Goal: Obtain resource: Download file/media

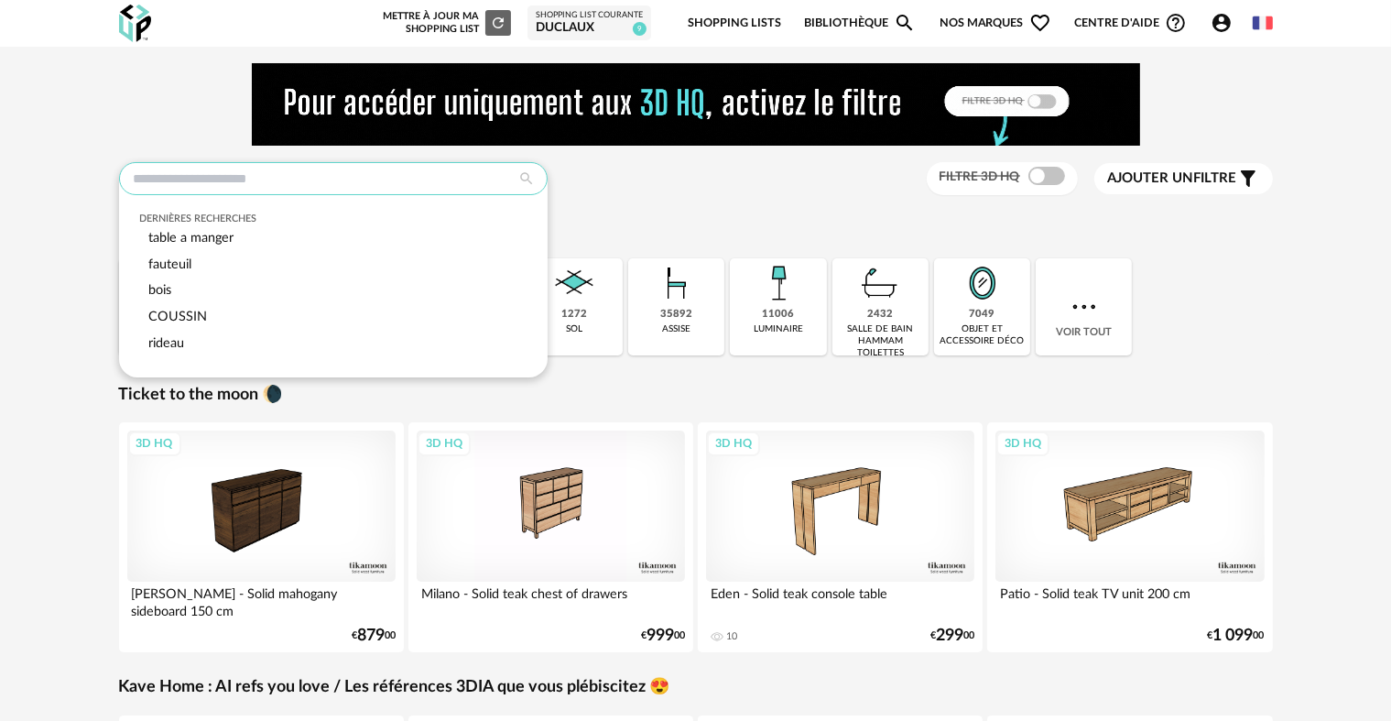
click at [267, 180] on input "text" at bounding box center [333, 178] width 429 height 33
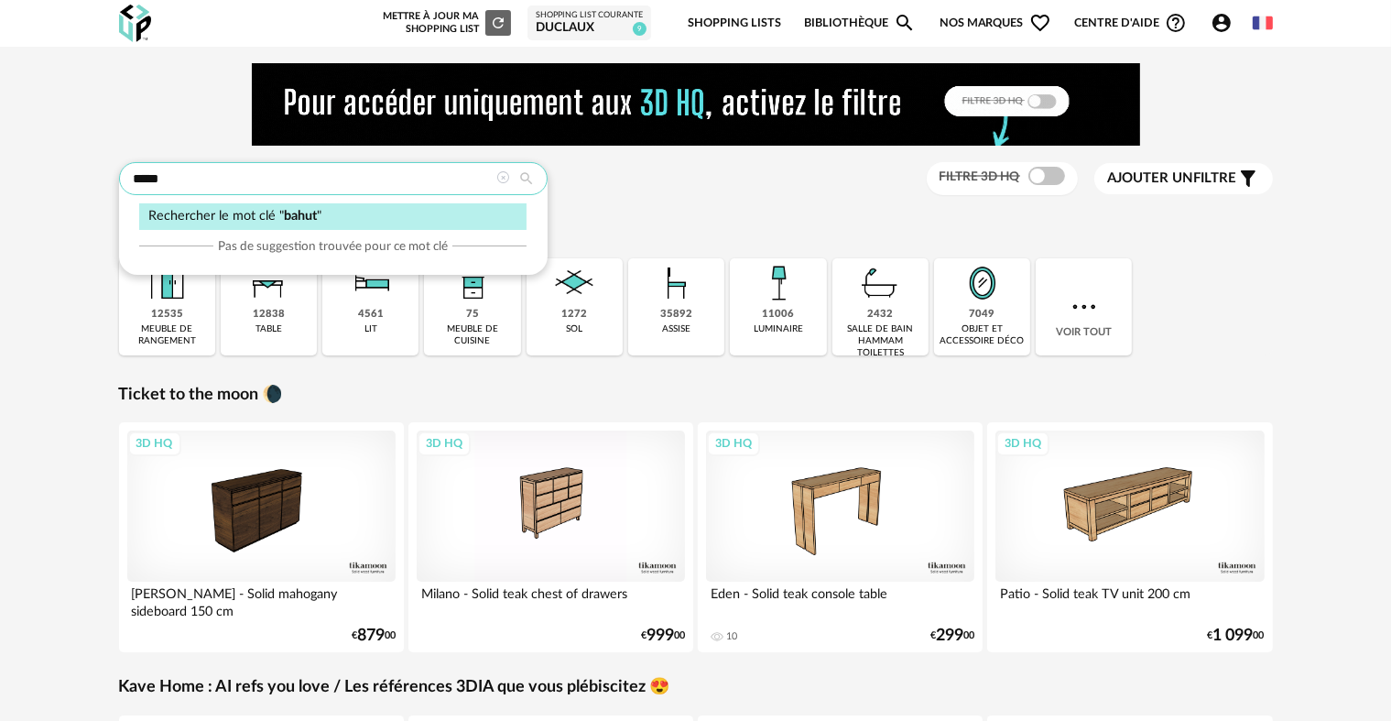
type input "*****"
click at [359, 220] on div "Rechercher le mot clé " bahut "" at bounding box center [332, 216] width 387 height 27
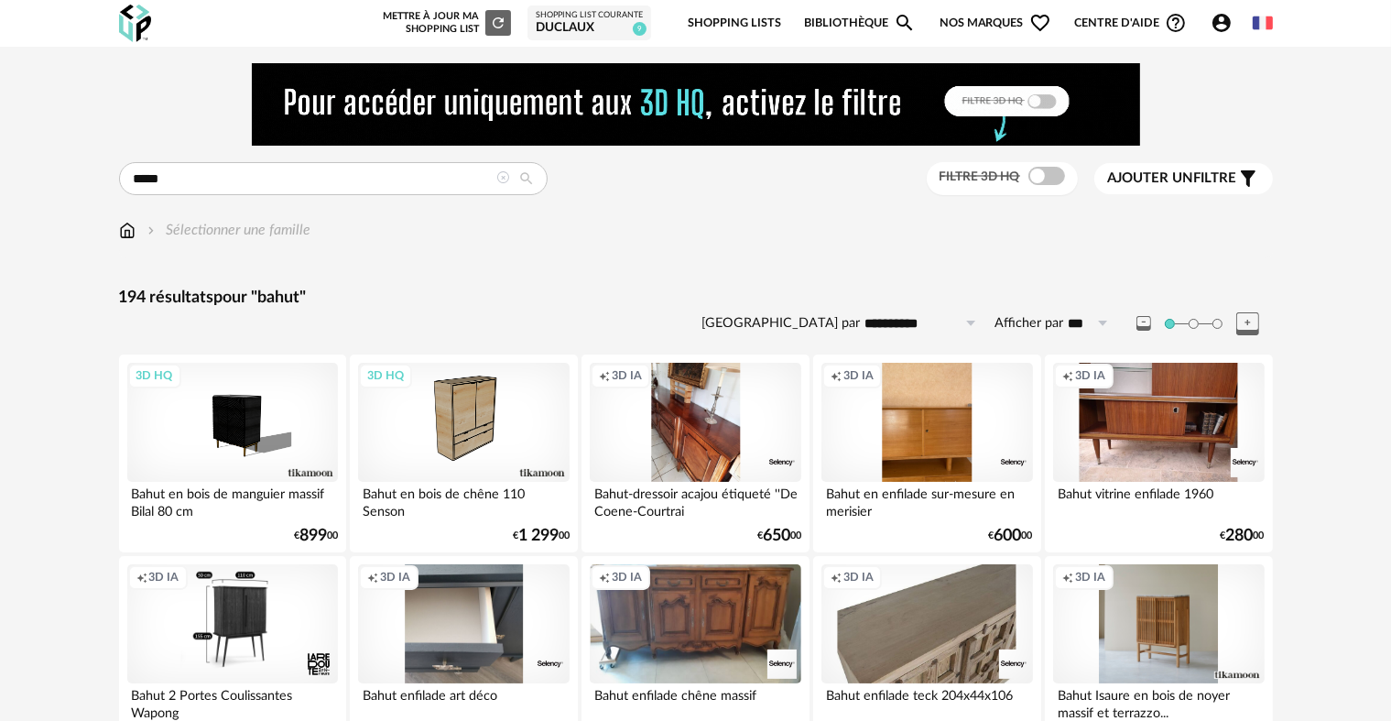
click at [1033, 187] on div "Filtre 3D HQ" at bounding box center [1002, 179] width 151 height 34
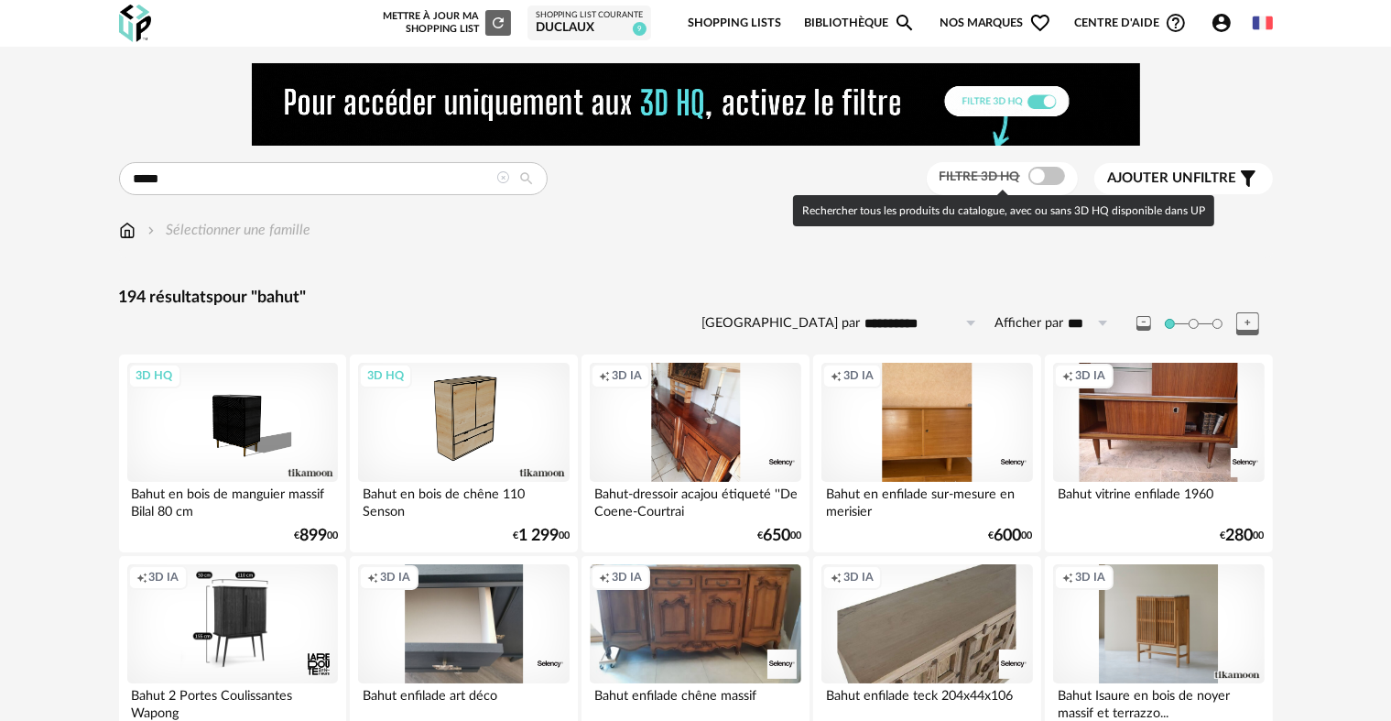
click at [1036, 180] on span at bounding box center [1047, 176] width 37 height 18
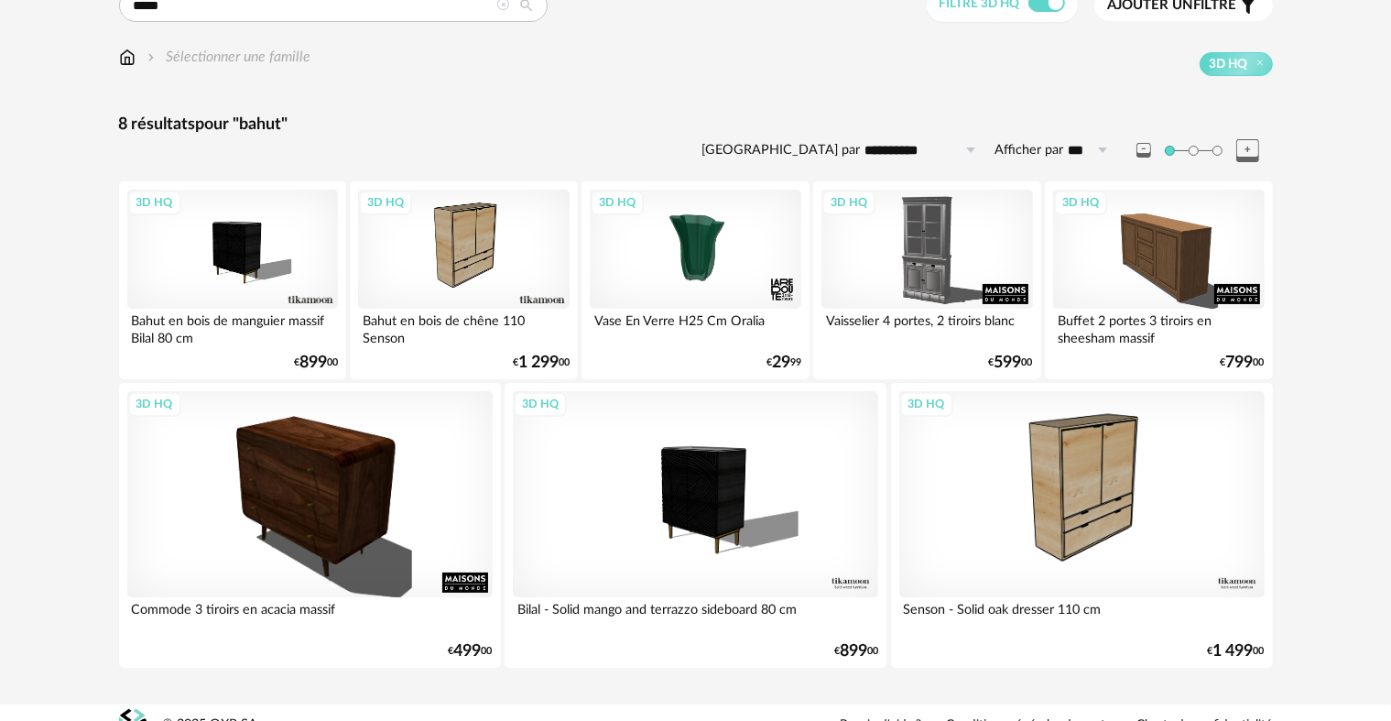
scroll to position [183, 0]
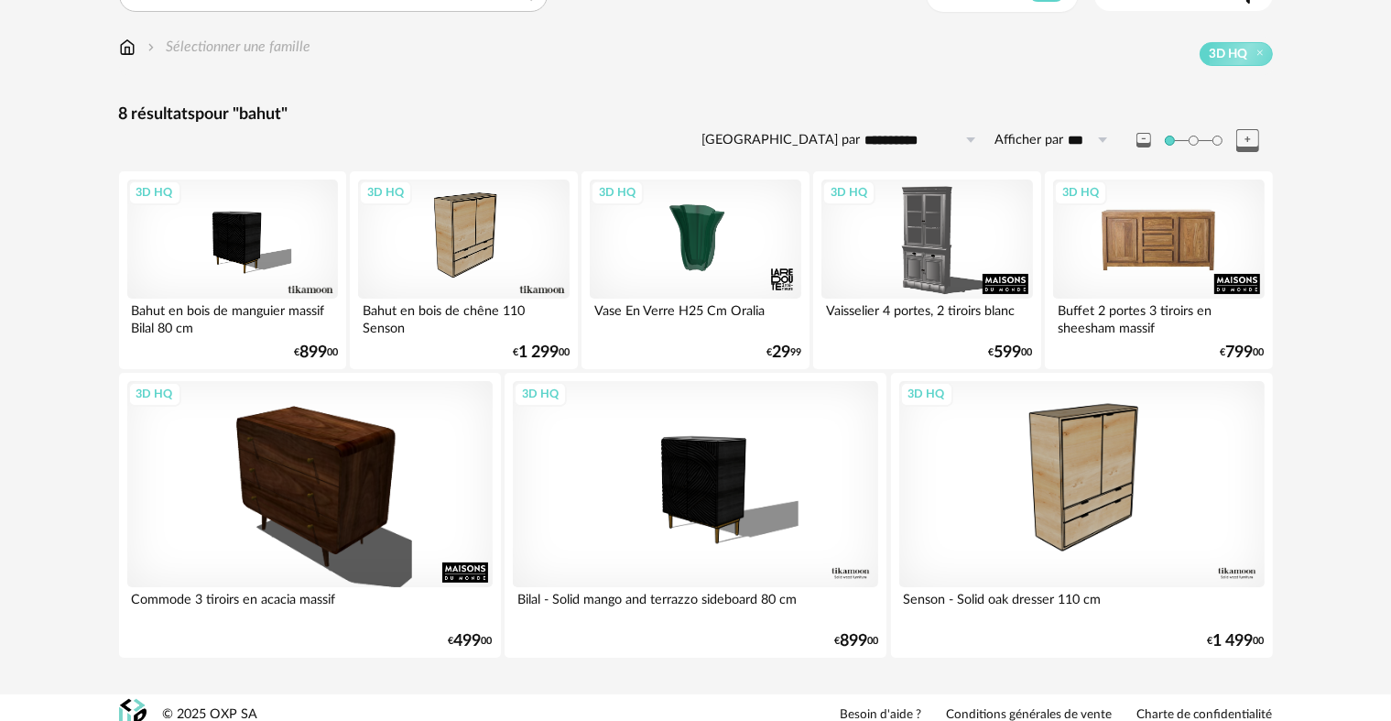
click at [1175, 227] on div "3D HQ" at bounding box center [1158, 239] width 211 height 119
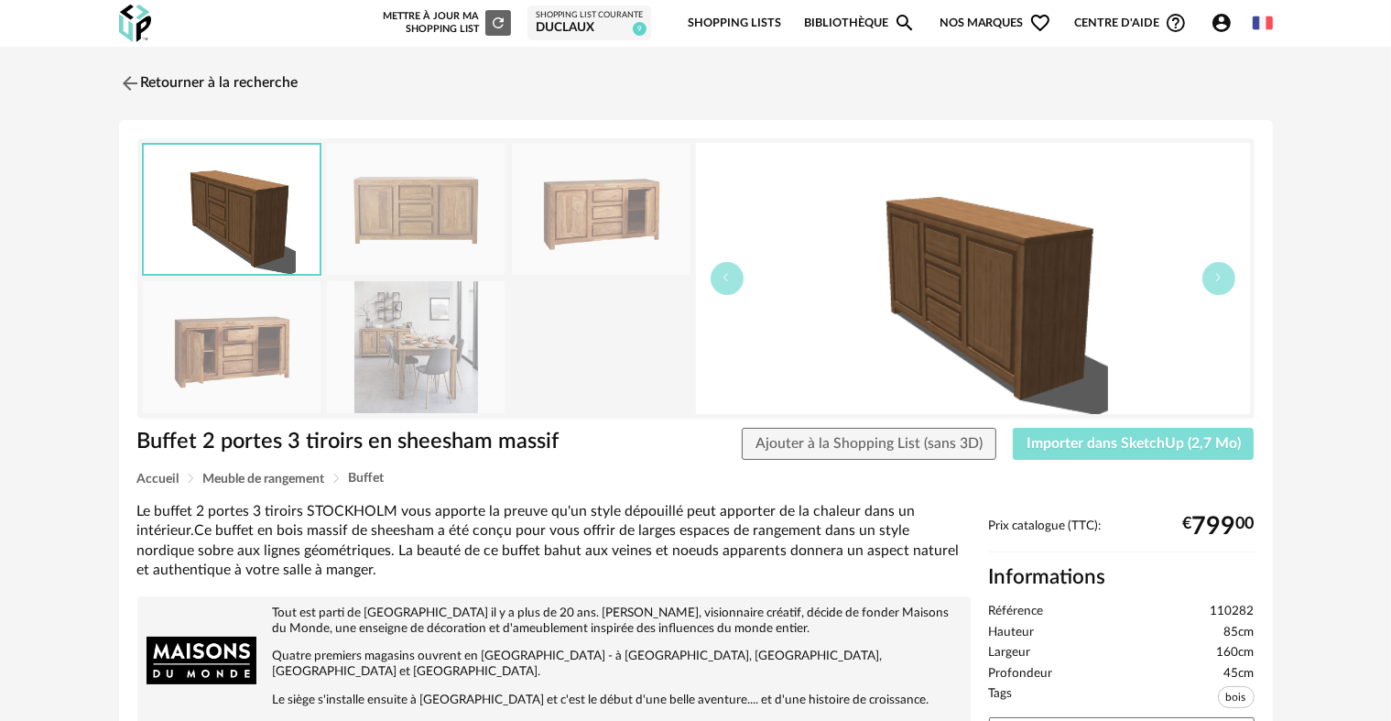
click at [1062, 451] on button "Importer dans SketchUp (2,7 Mo)" at bounding box center [1134, 444] width 242 height 33
click at [138, 77] on img at bounding box center [127, 83] width 27 height 27
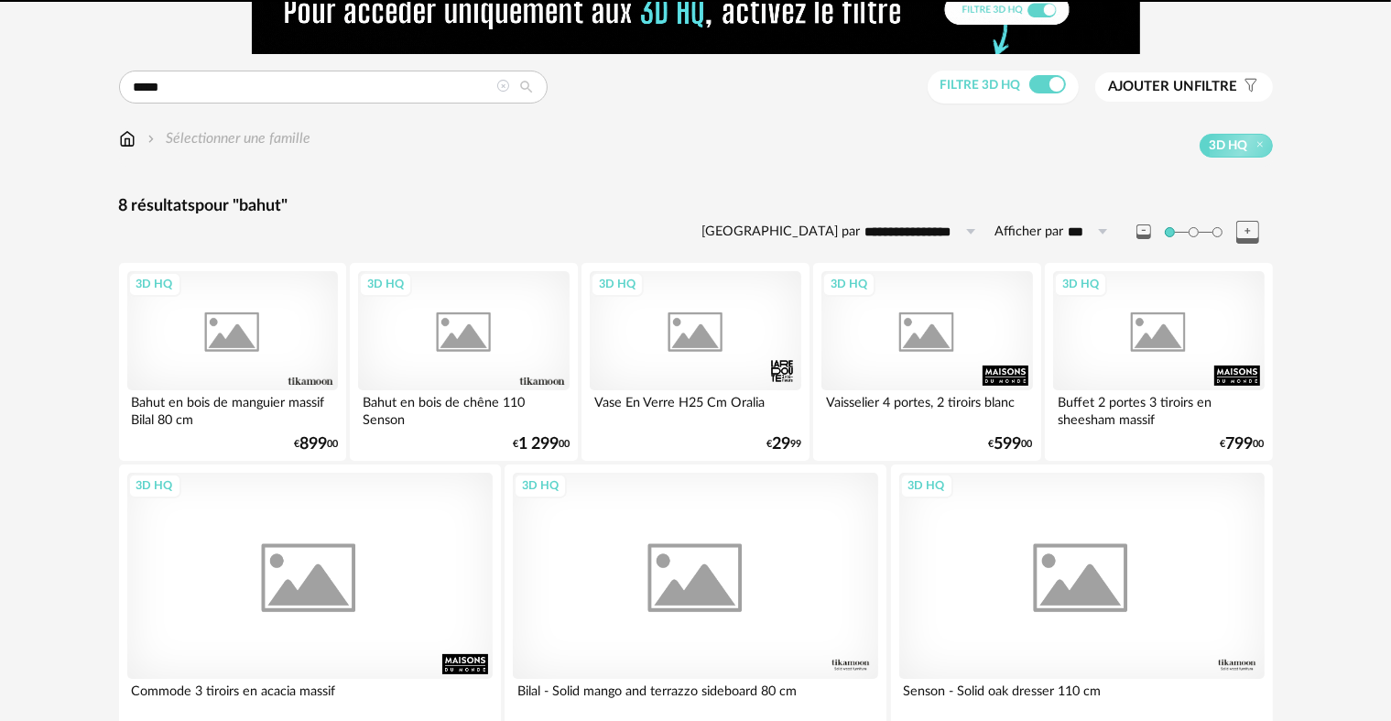
scroll to position [130, 0]
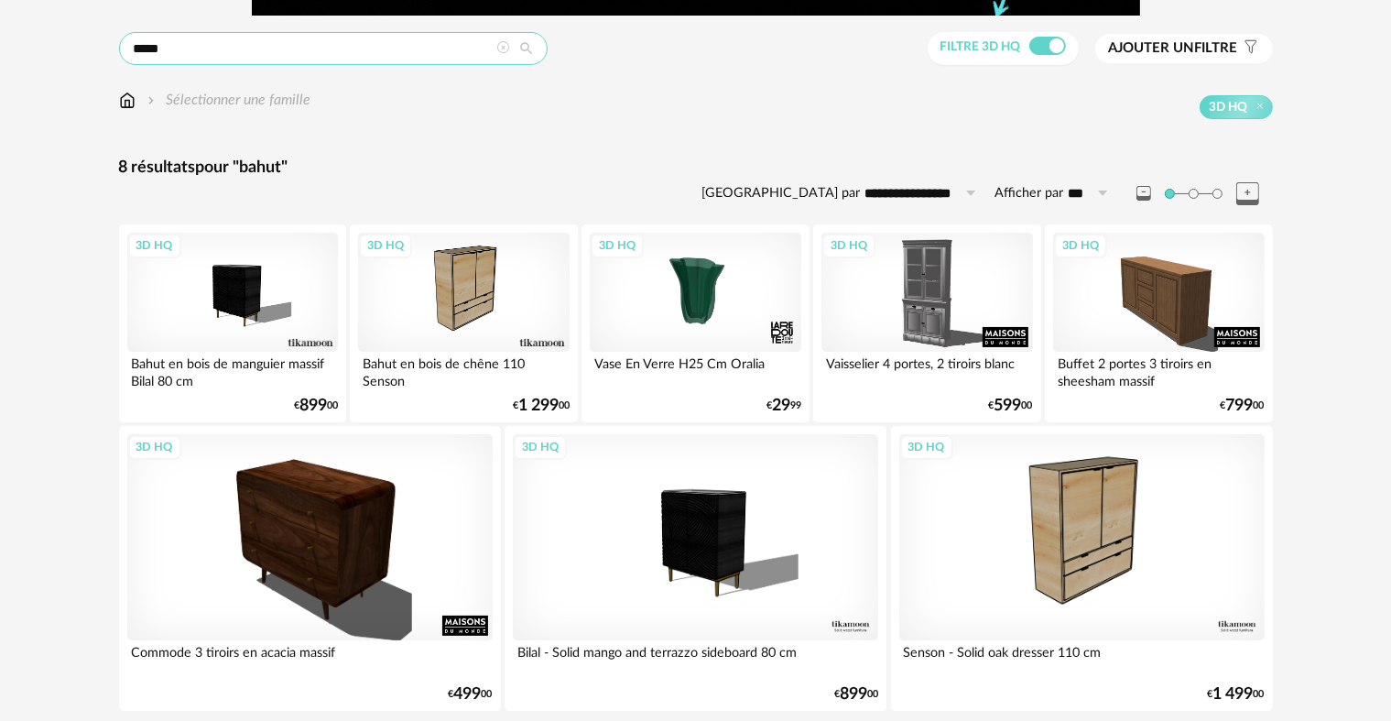
click at [425, 51] on input "*****" at bounding box center [333, 48] width 429 height 33
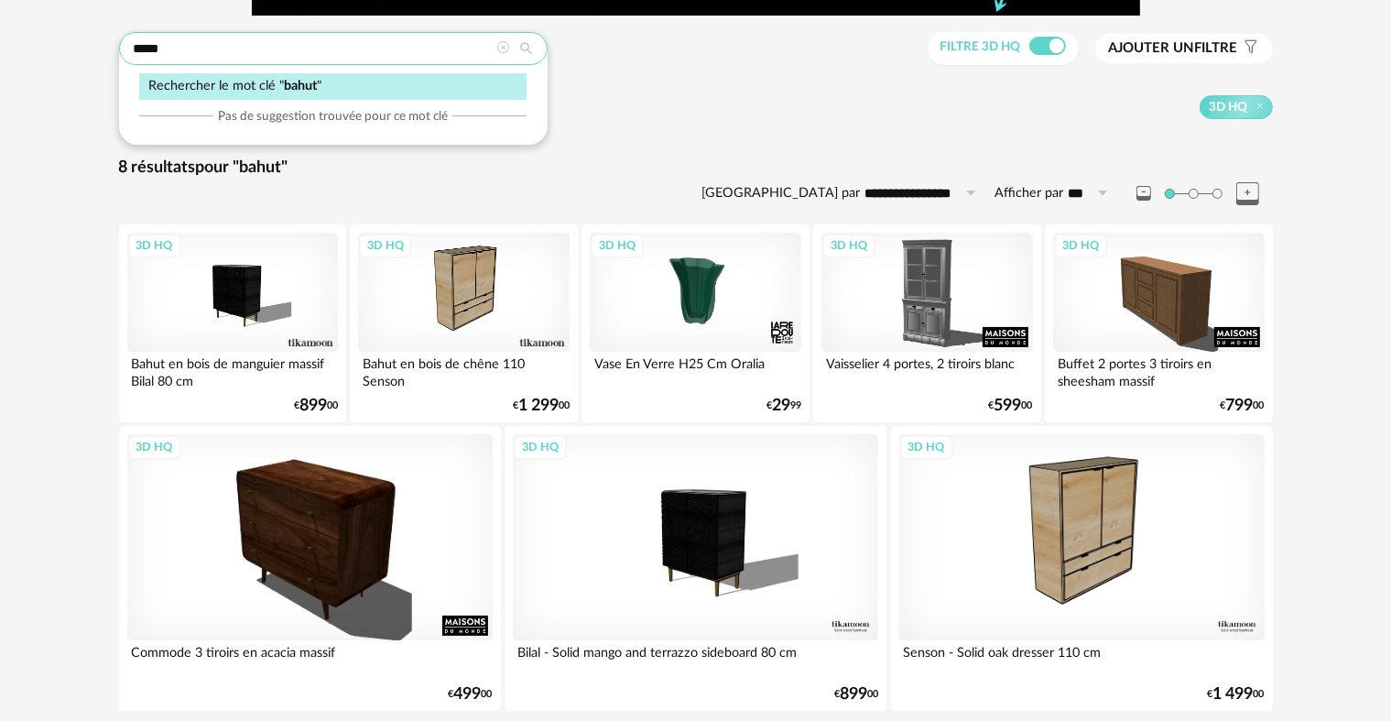
drag, startPoint x: 425, startPoint y: 51, endPoint x: 0, endPoint y: 58, distance: 425.0
click at [0, 56] on div "**********" at bounding box center [695, 333] width 1391 height 832
type input "******"
type input "**********"
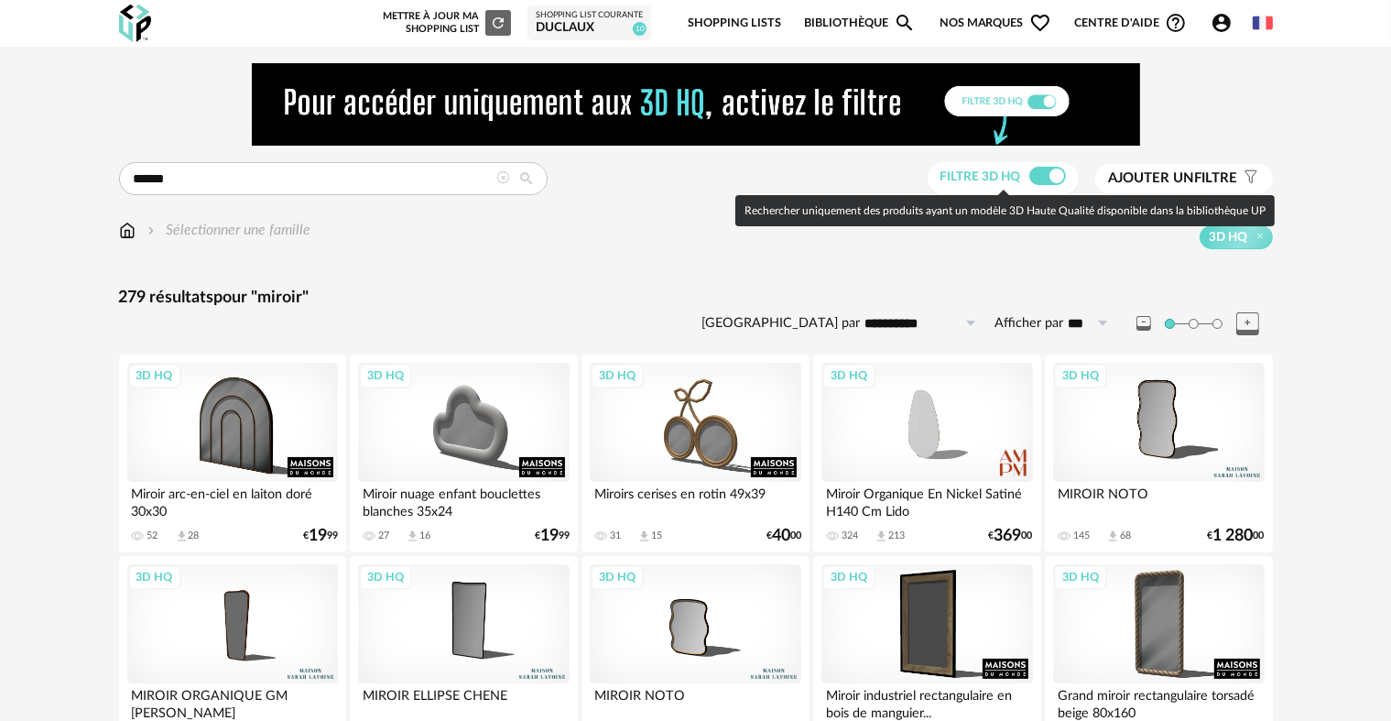
click at [1046, 178] on span at bounding box center [1047, 176] width 37 height 18
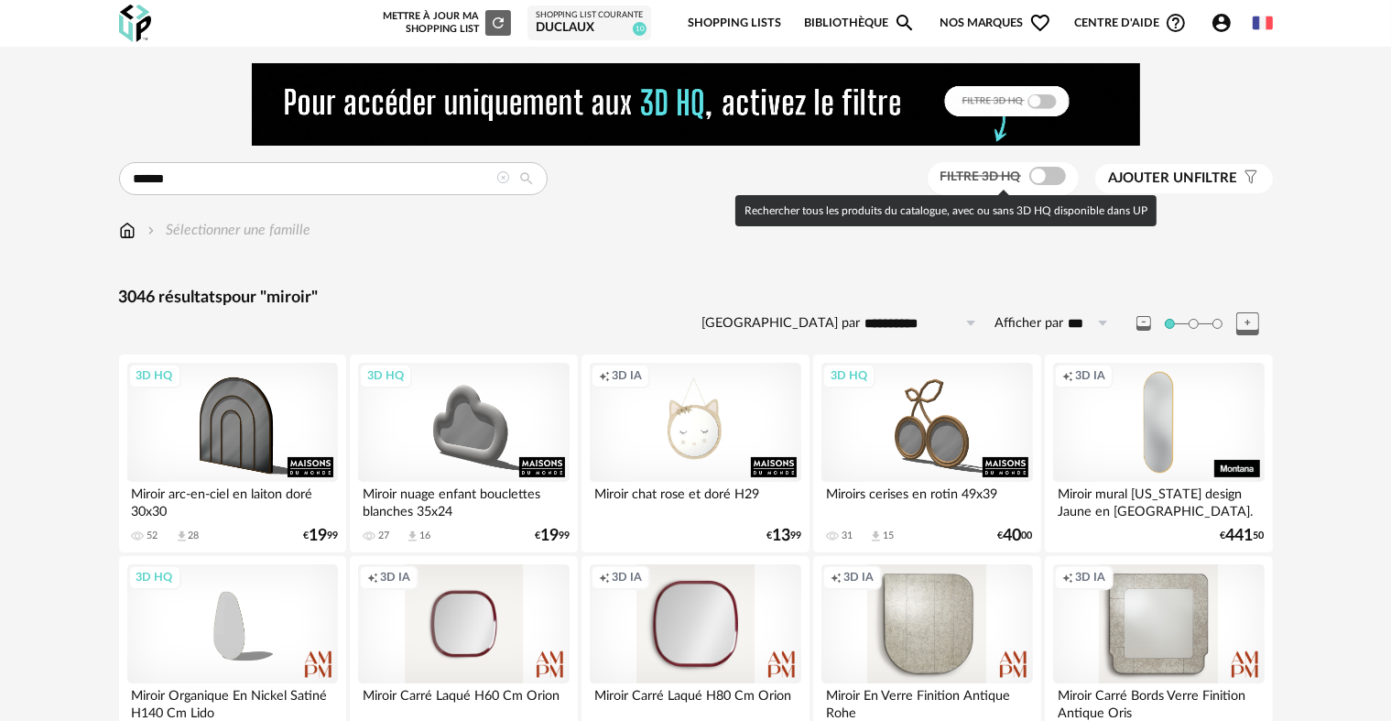
click at [1046, 178] on span at bounding box center [1047, 176] width 37 height 18
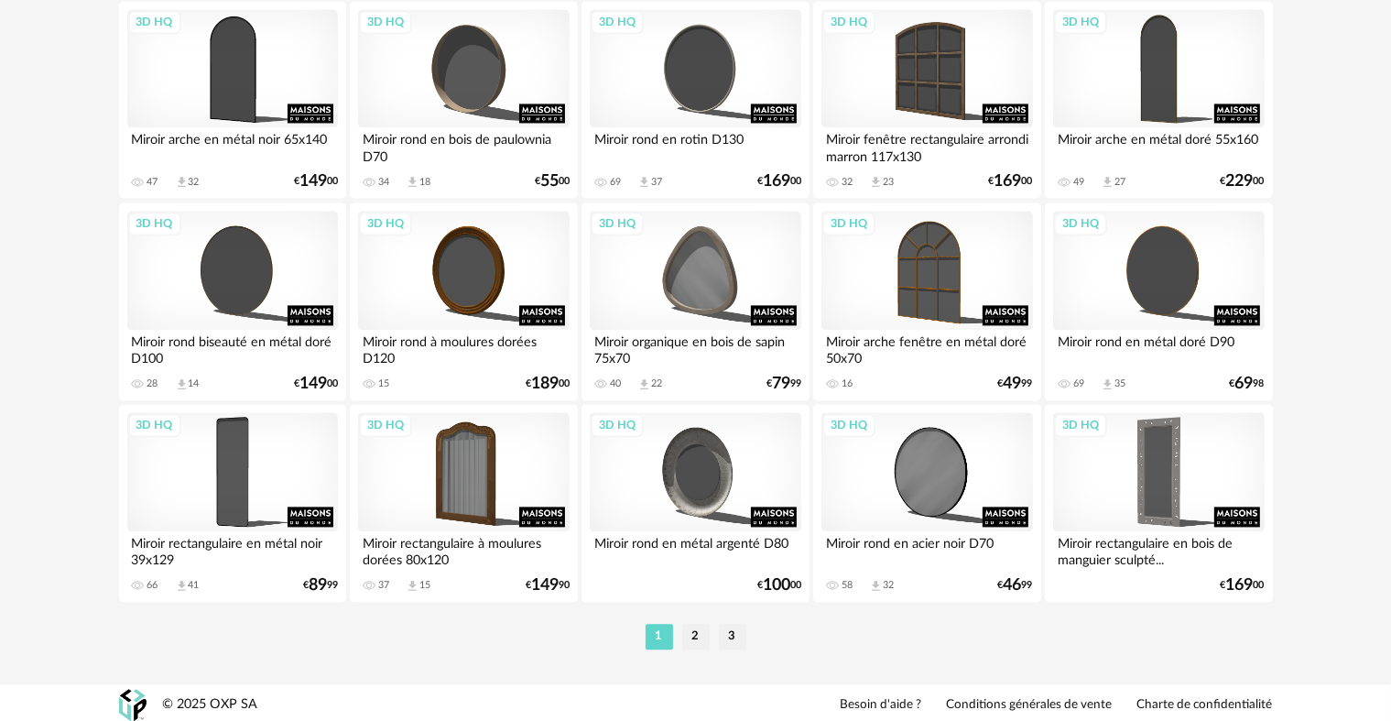
scroll to position [3784, 0]
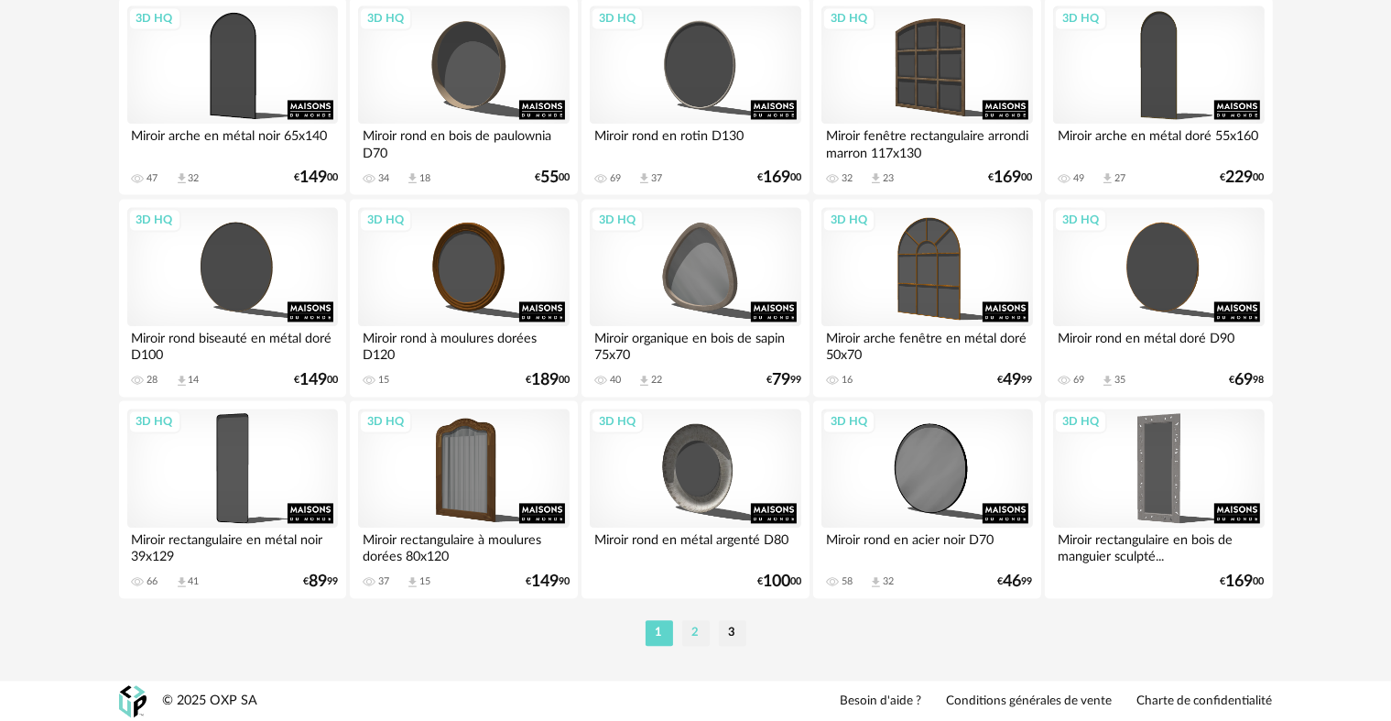
click at [687, 635] on li "2" at bounding box center [695, 633] width 27 height 26
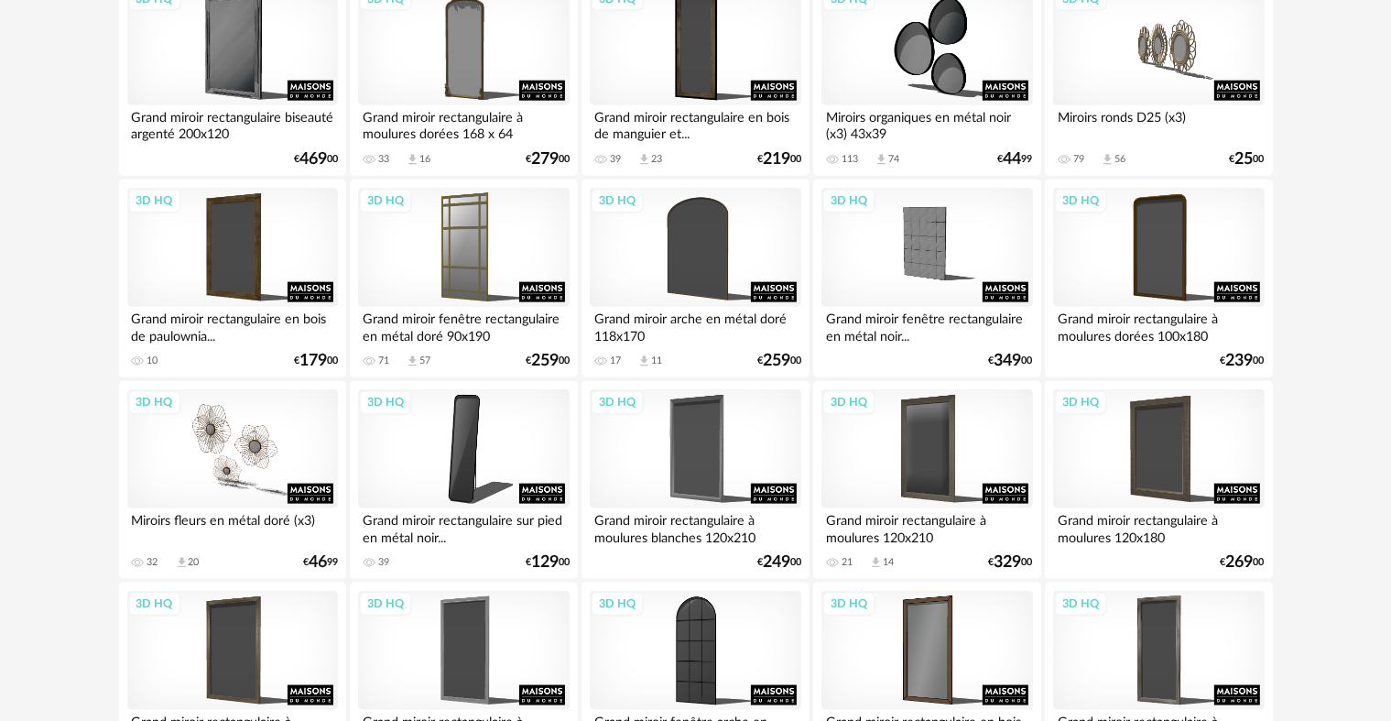
scroll to position [2198, 0]
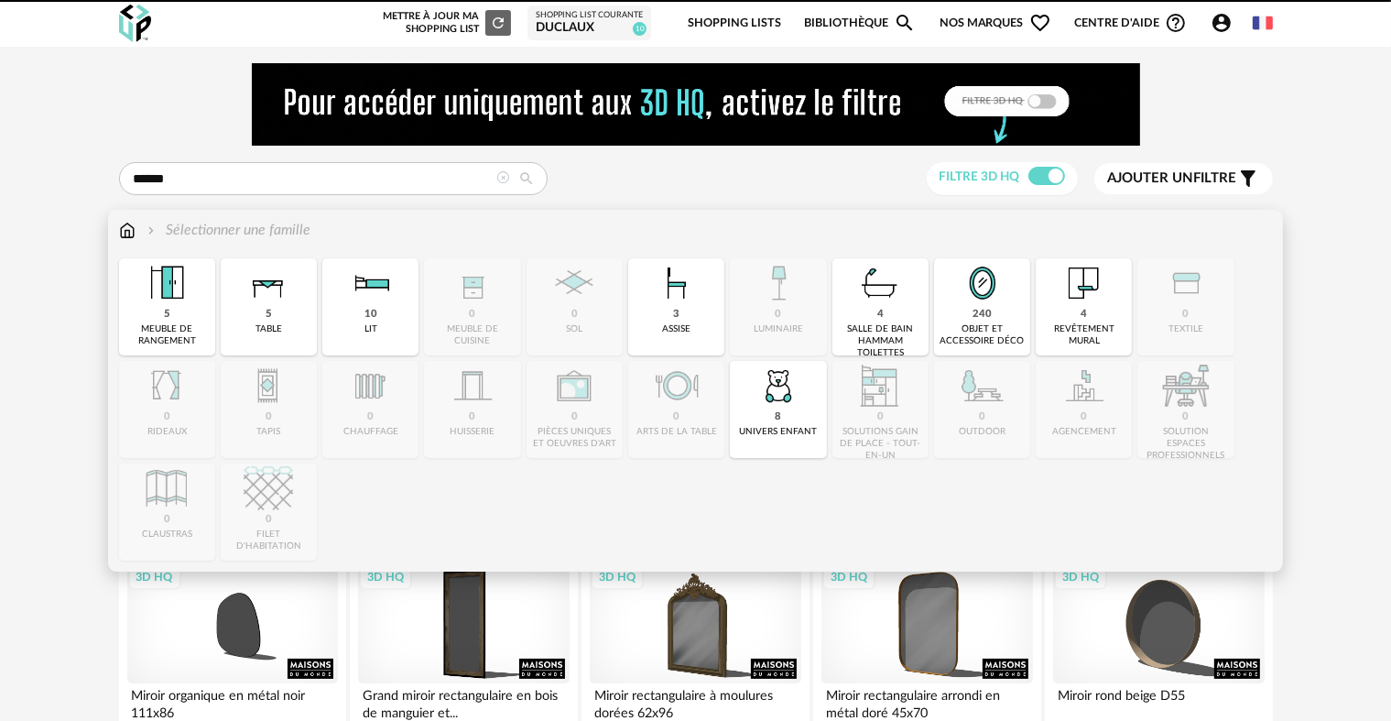
click at [126, 229] on img at bounding box center [127, 230] width 16 height 21
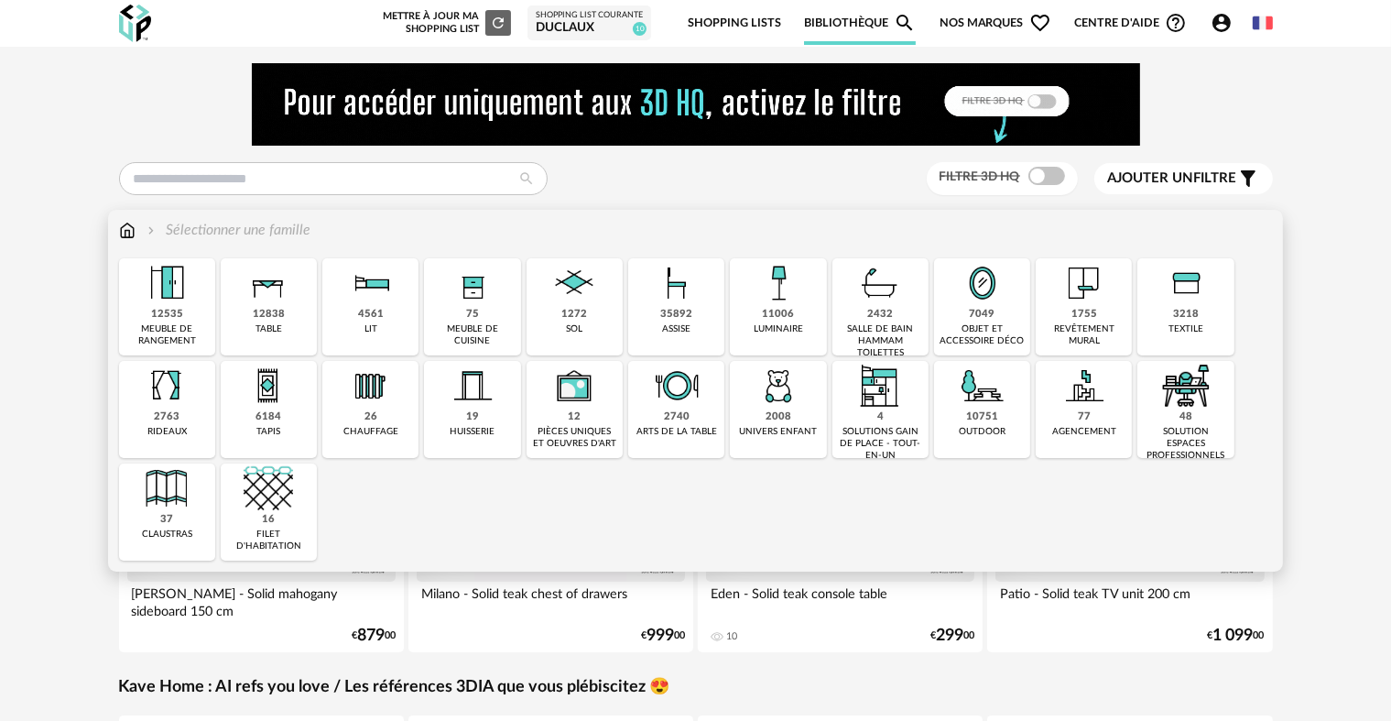
click at [806, 333] on div "11006 luminaire" at bounding box center [778, 306] width 96 height 97
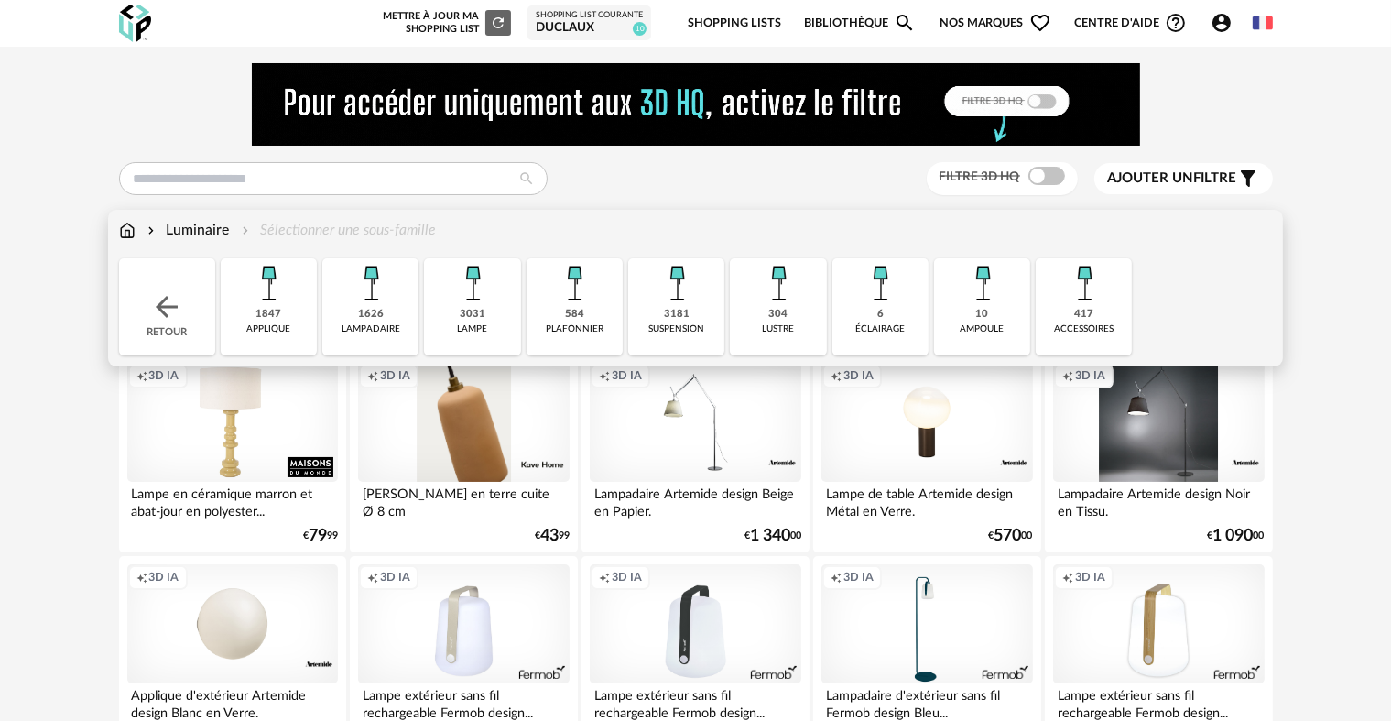
click at [806, 333] on div "304 lustre" at bounding box center [778, 306] width 96 height 97
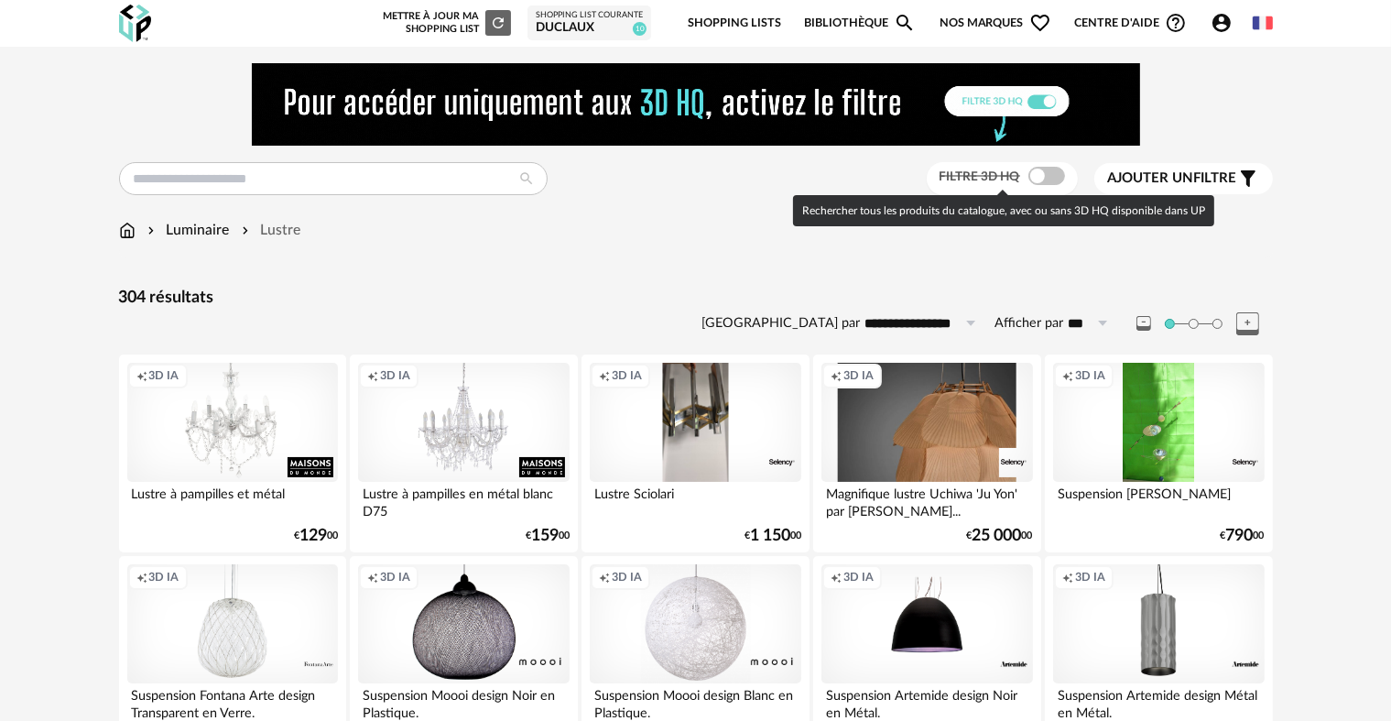
click at [1036, 178] on span at bounding box center [1047, 176] width 37 height 18
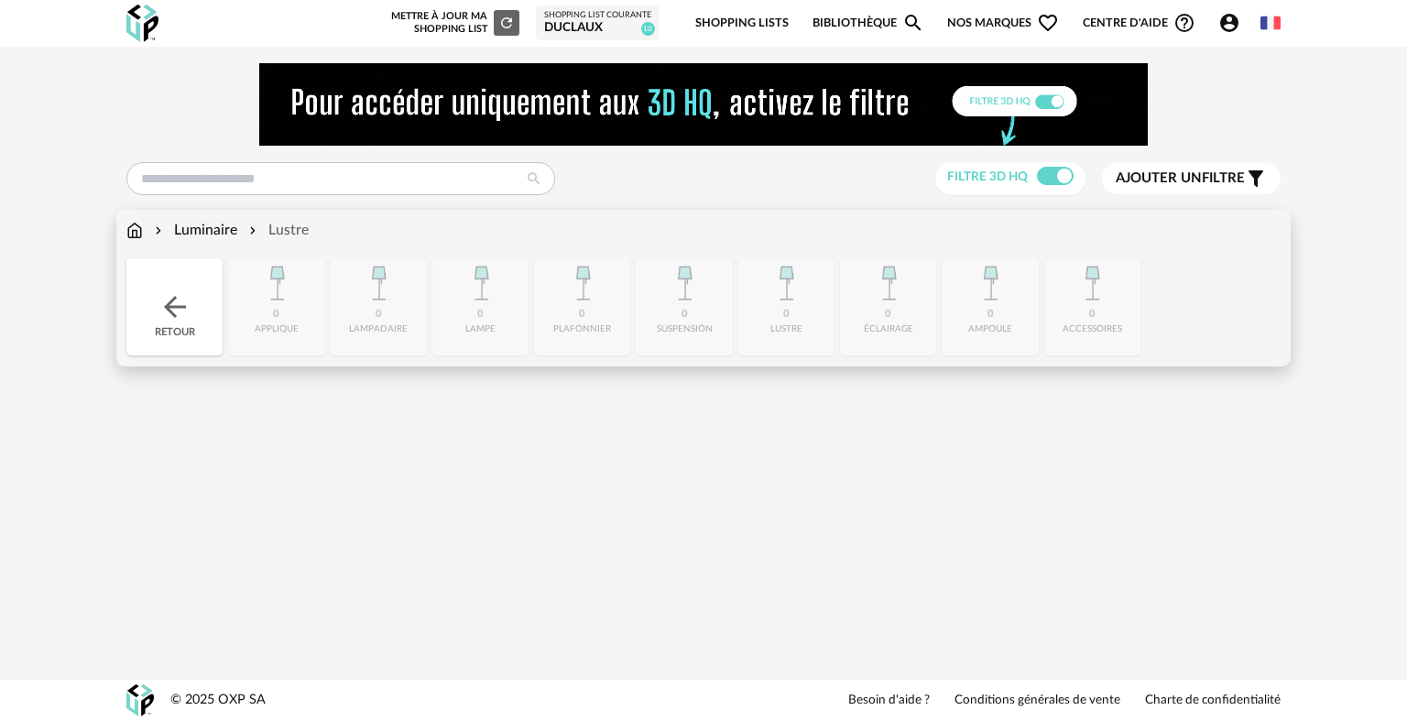
click at [160, 284] on div "Retour" at bounding box center [174, 306] width 96 height 97
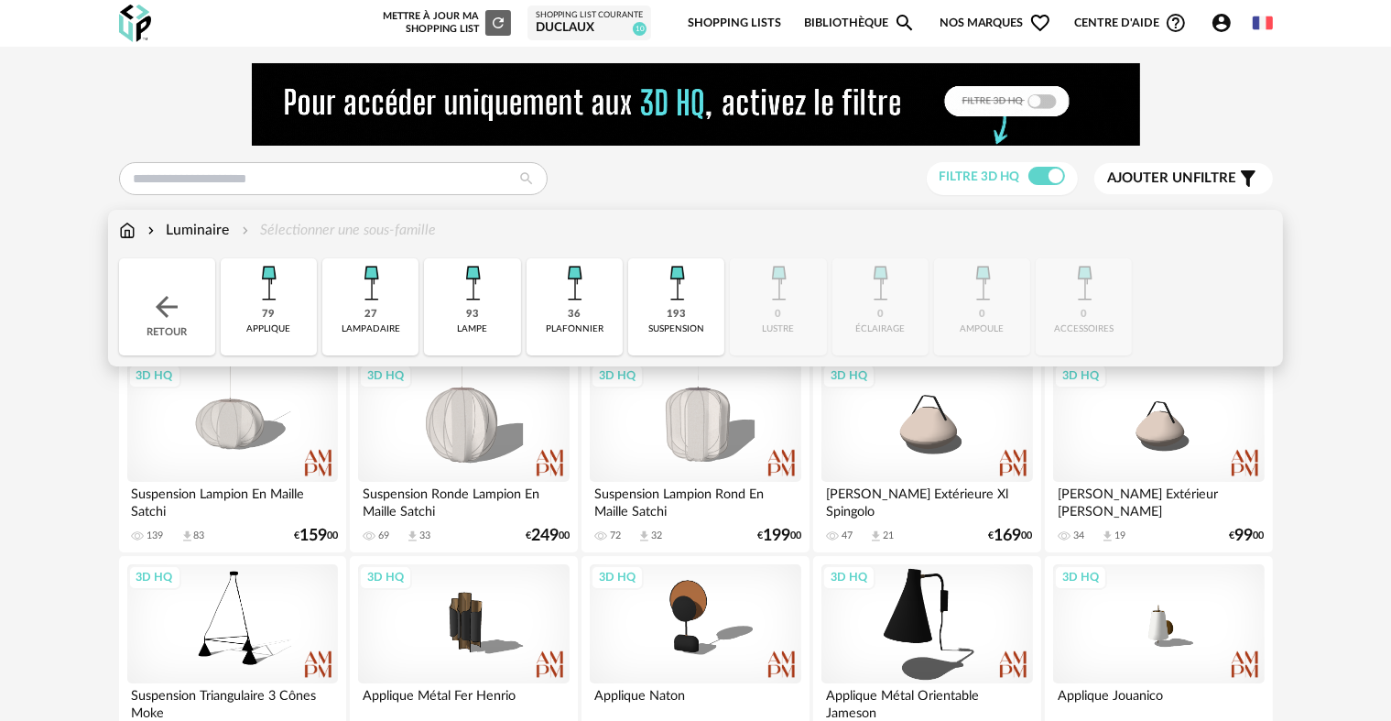
click at [700, 293] on img at bounding box center [676, 282] width 49 height 49
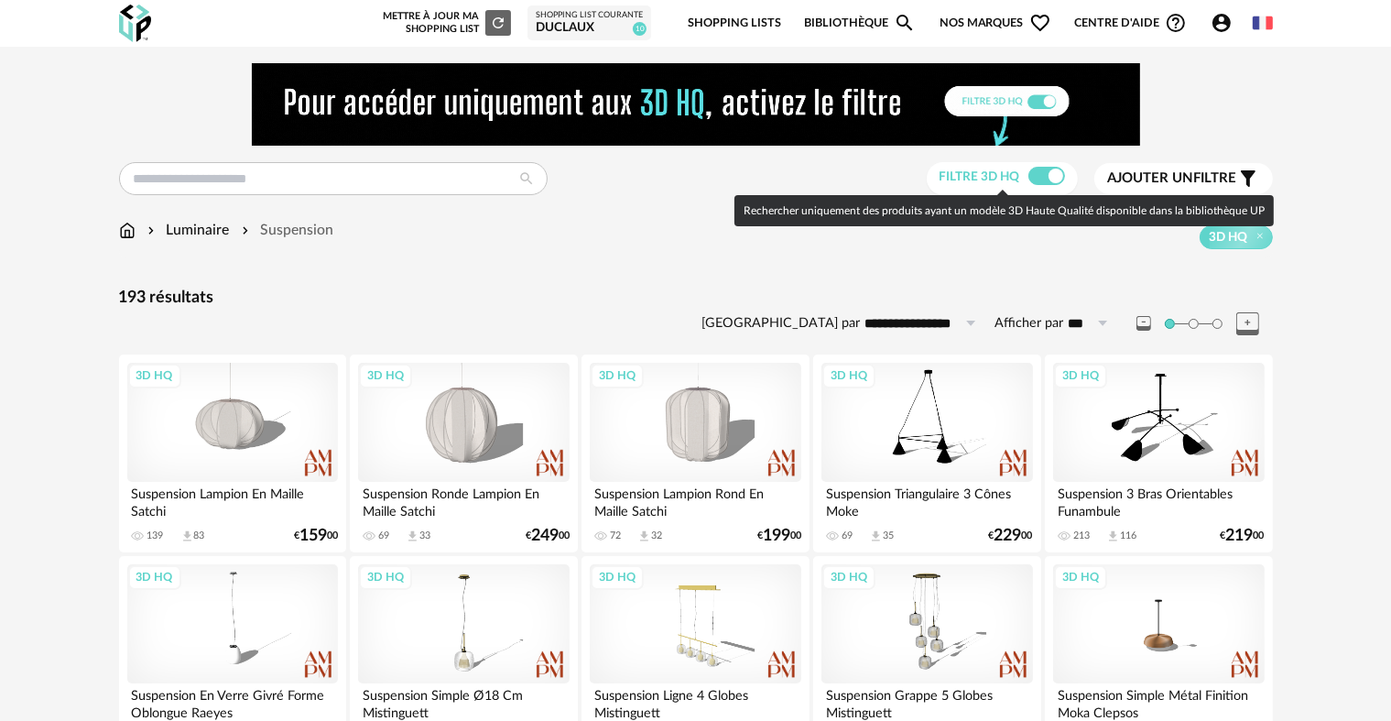
click at [1046, 175] on span at bounding box center [1047, 176] width 37 height 18
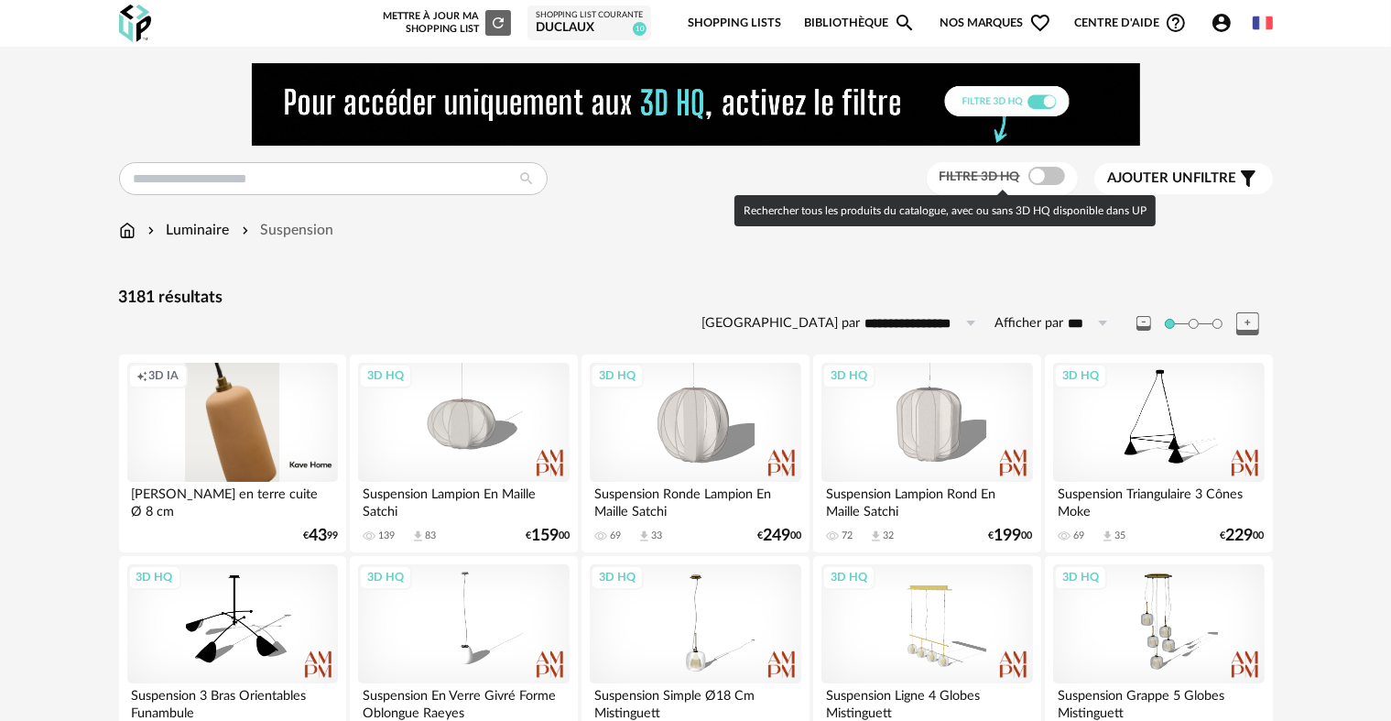
click at [1046, 175] on span at bounding box center [1047, 176] width 37 height 18
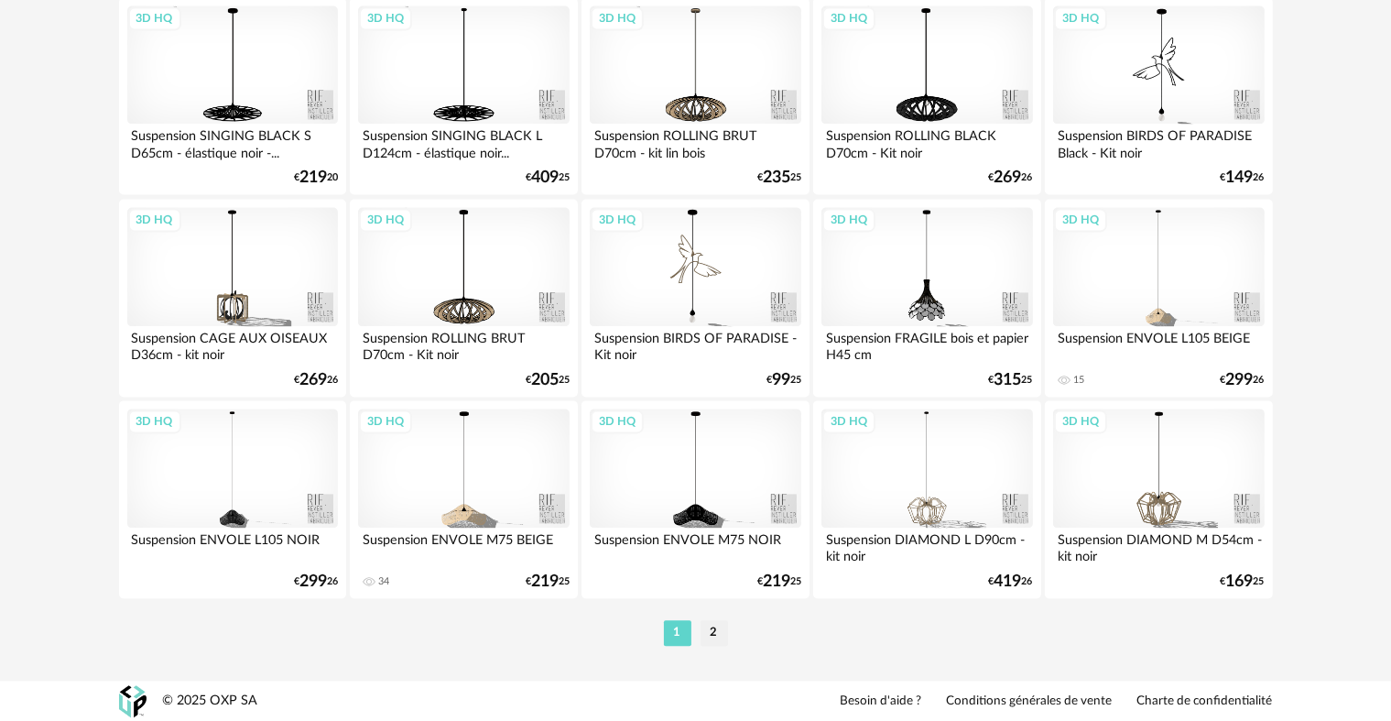
scroll to position [3784, 0]
click at [715, 631] on li "2" at bounding box center [714, 633] width 27 height 26
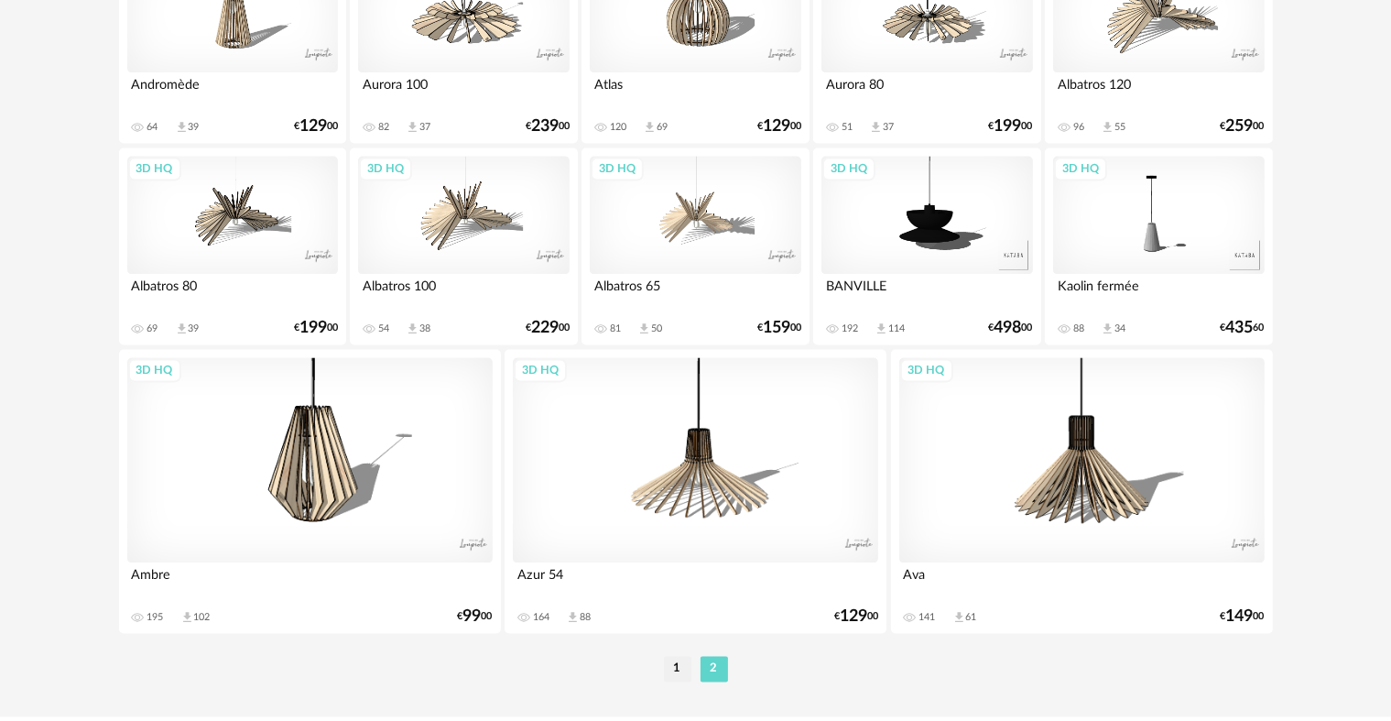
scroll to position [3664, 0]
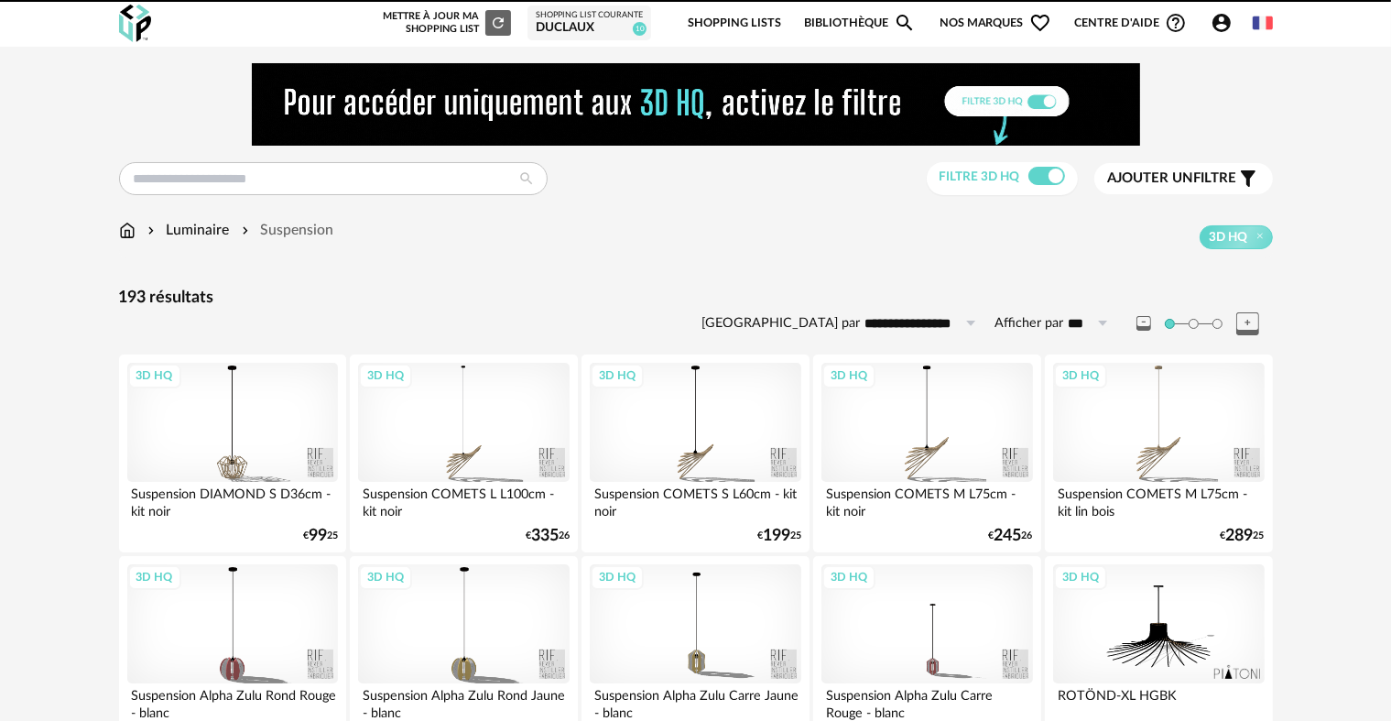
click at [128, 231] on img at bounding box center [127, 230] width 16 height 21
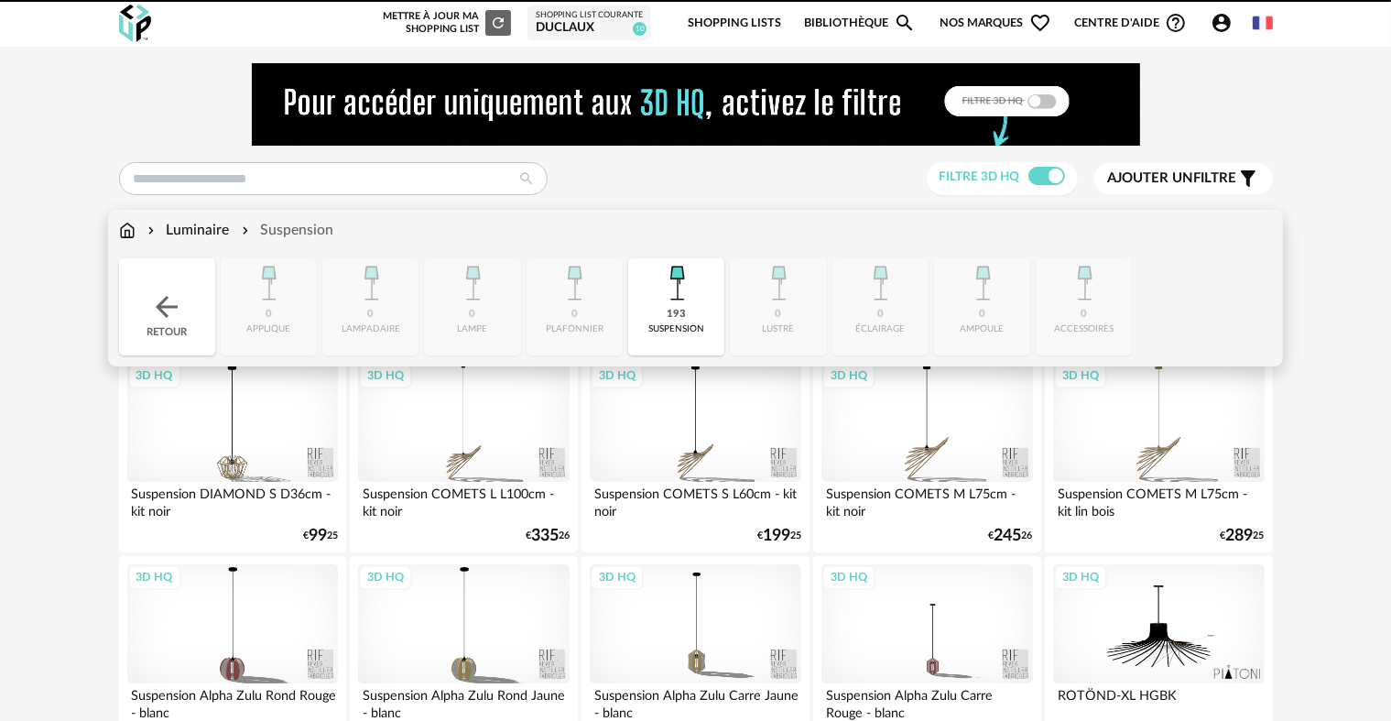
click at [175, 350] on div "Retour" at bounding box center [167, 306] width 96 height 97
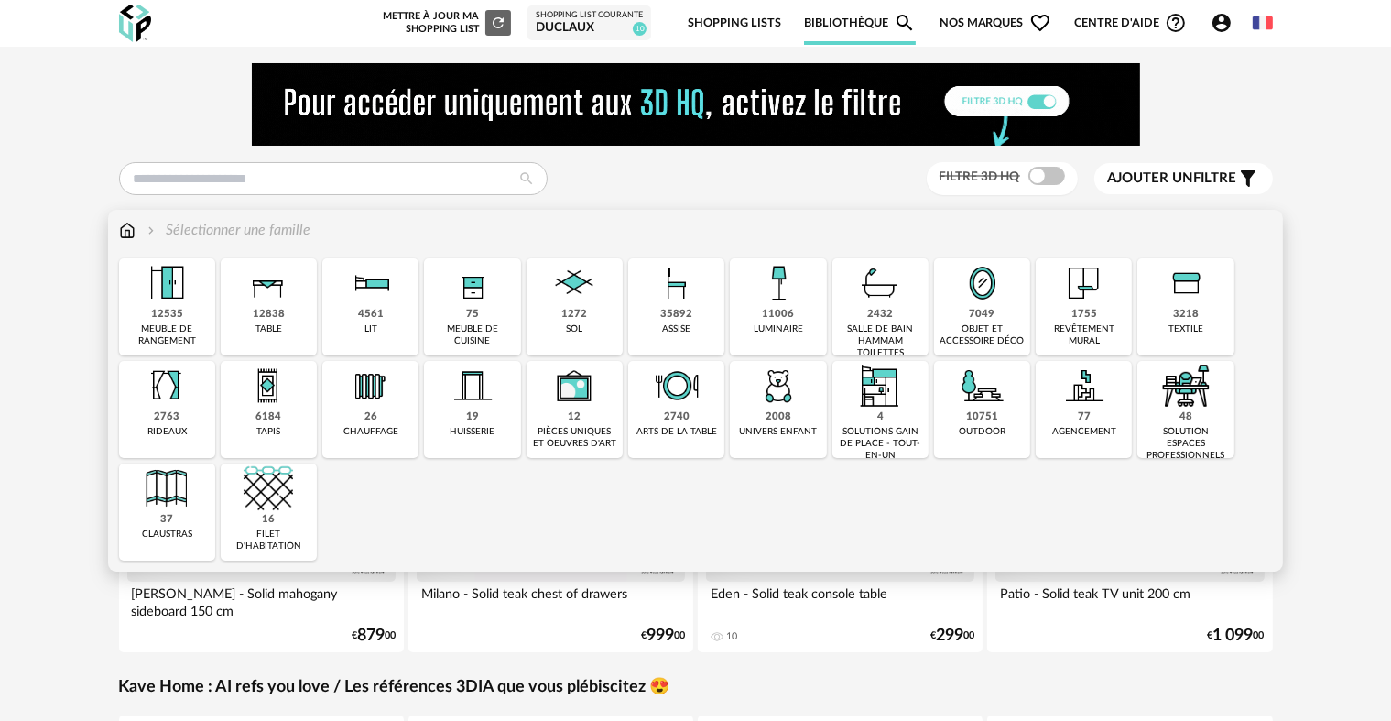
click at [687, 408] on img at bounding box center [676, 385] width 49 height 49
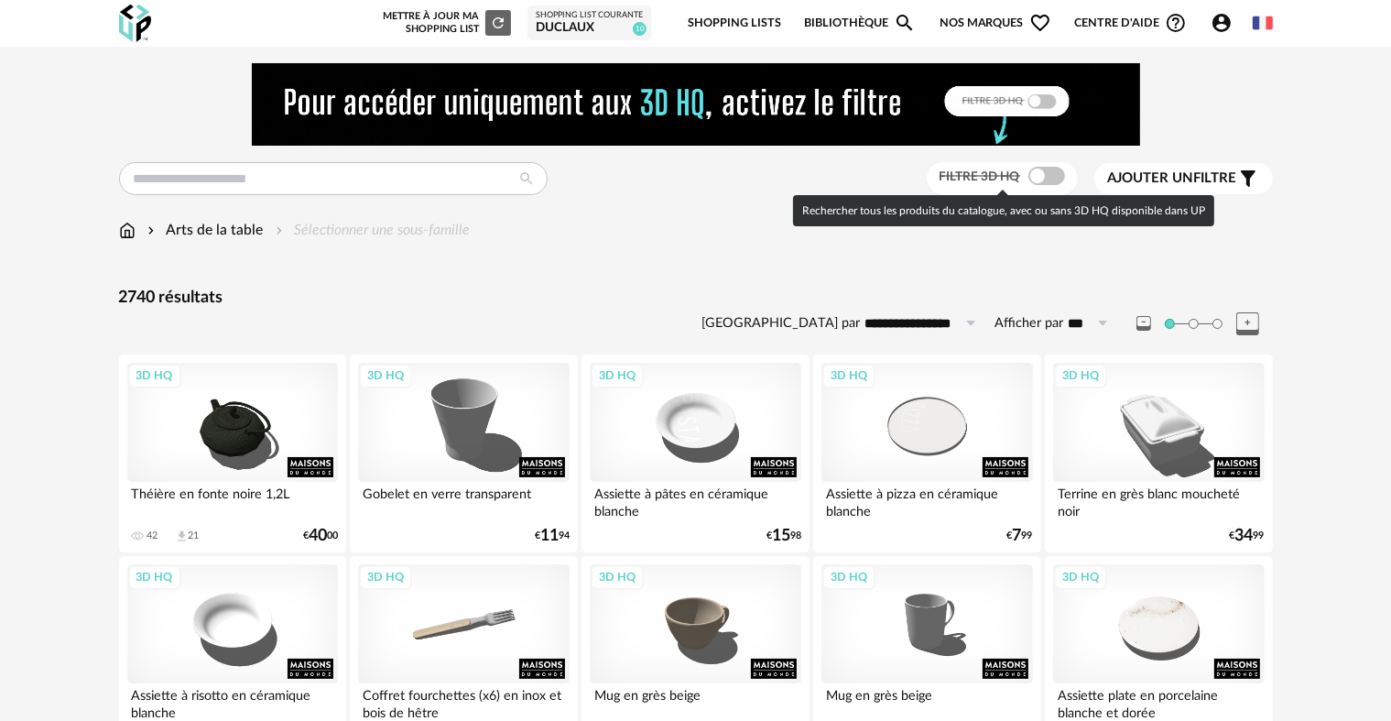
click at [1040, 174] on span at bounding box center [1047, 176] width 37 height 18
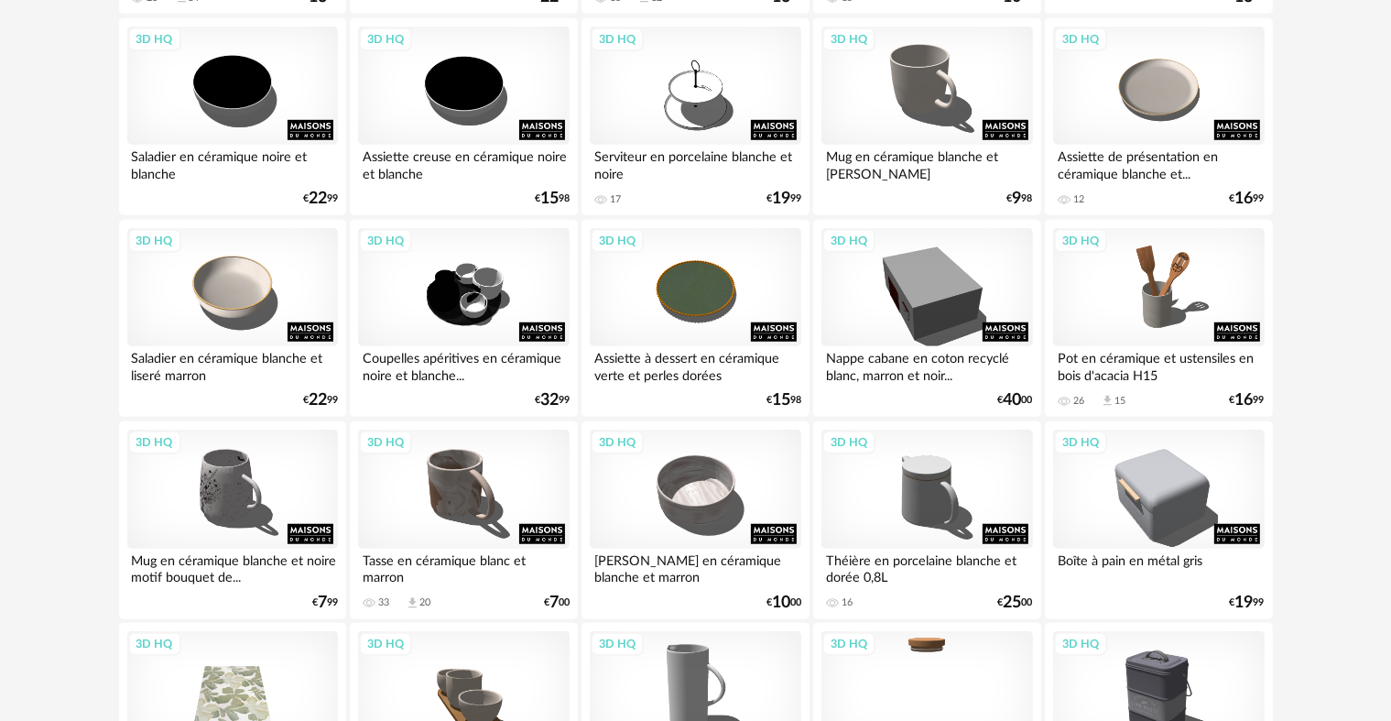
scroll to position [1374, 0]
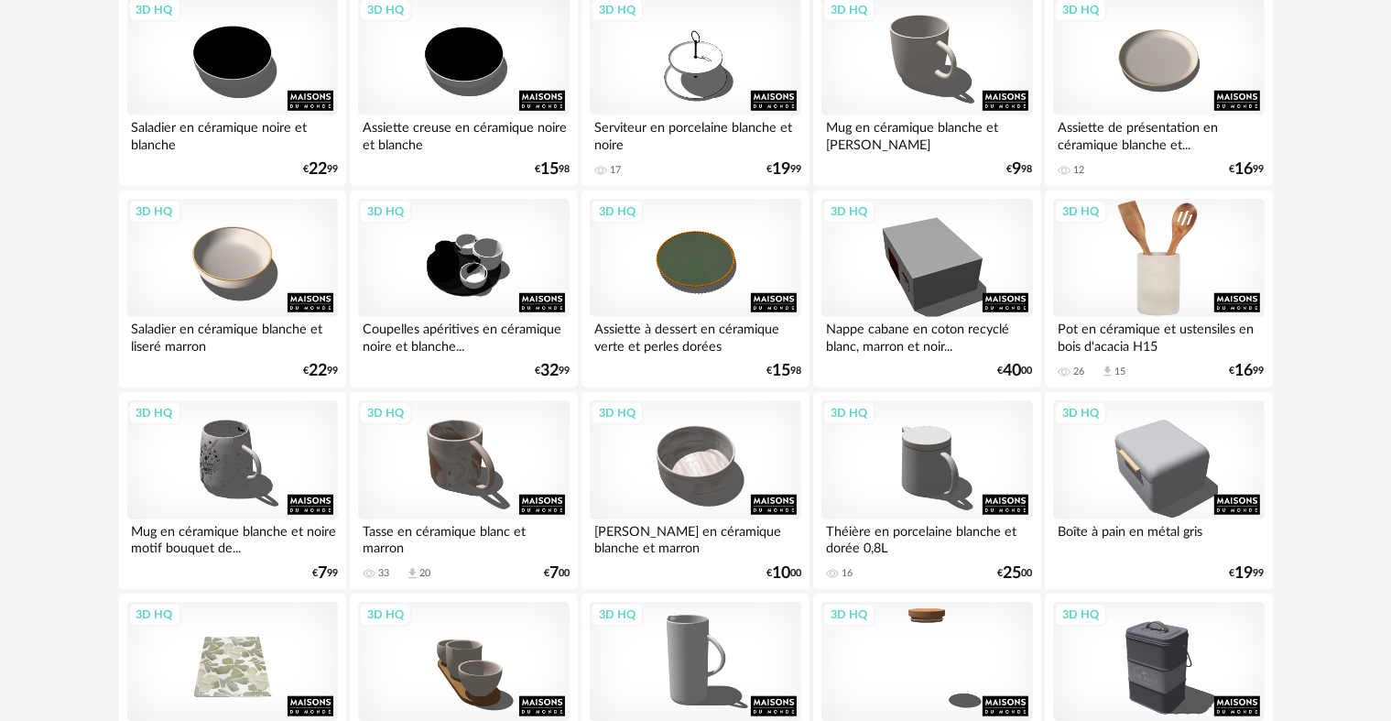
click at [1154, 224] on div "3D HQ" at bounding box center [1158, 258] width 211 height 119
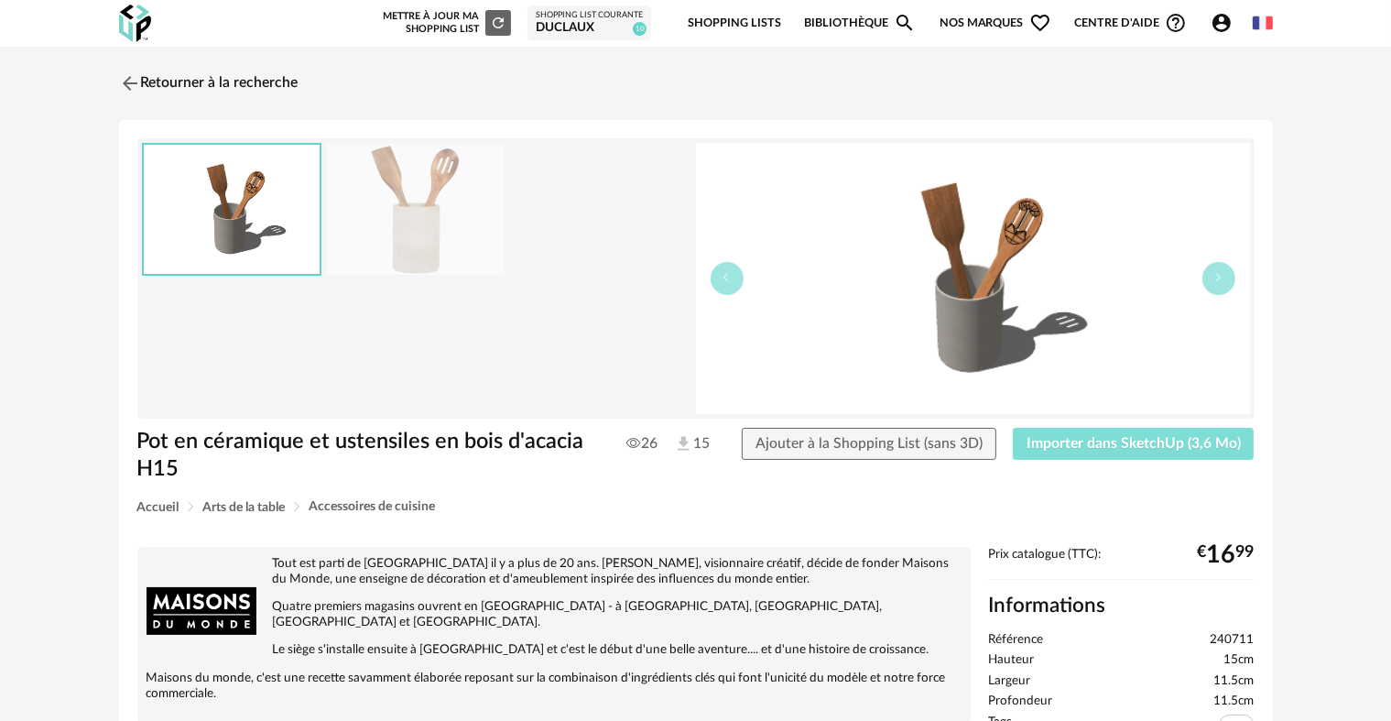
click at [1106, 434] on button "Importer dans SketchUp (3,6 Mo)" at bounding box center [1134, 444] width 242 height 33
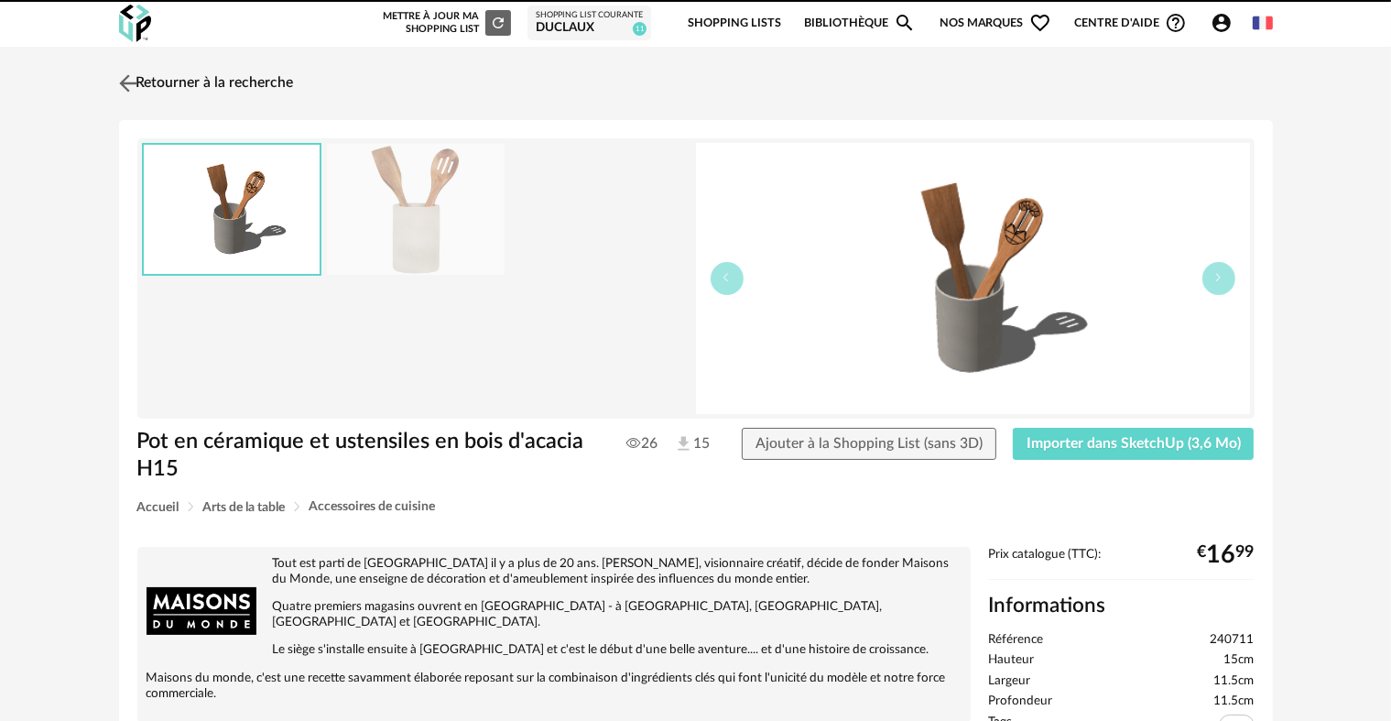
click at [128, 74] on img at bounding box center [127, 83] width 27 height 27
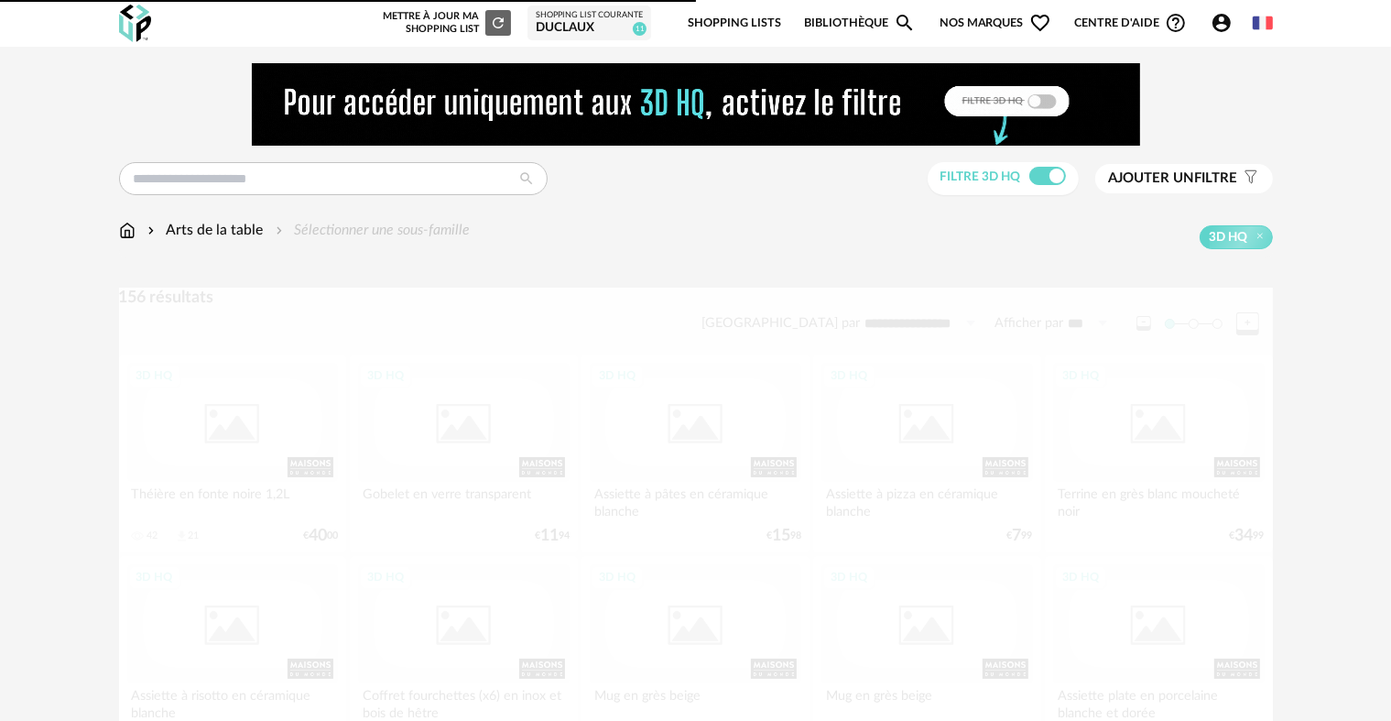
scroll to position [1434, 0]
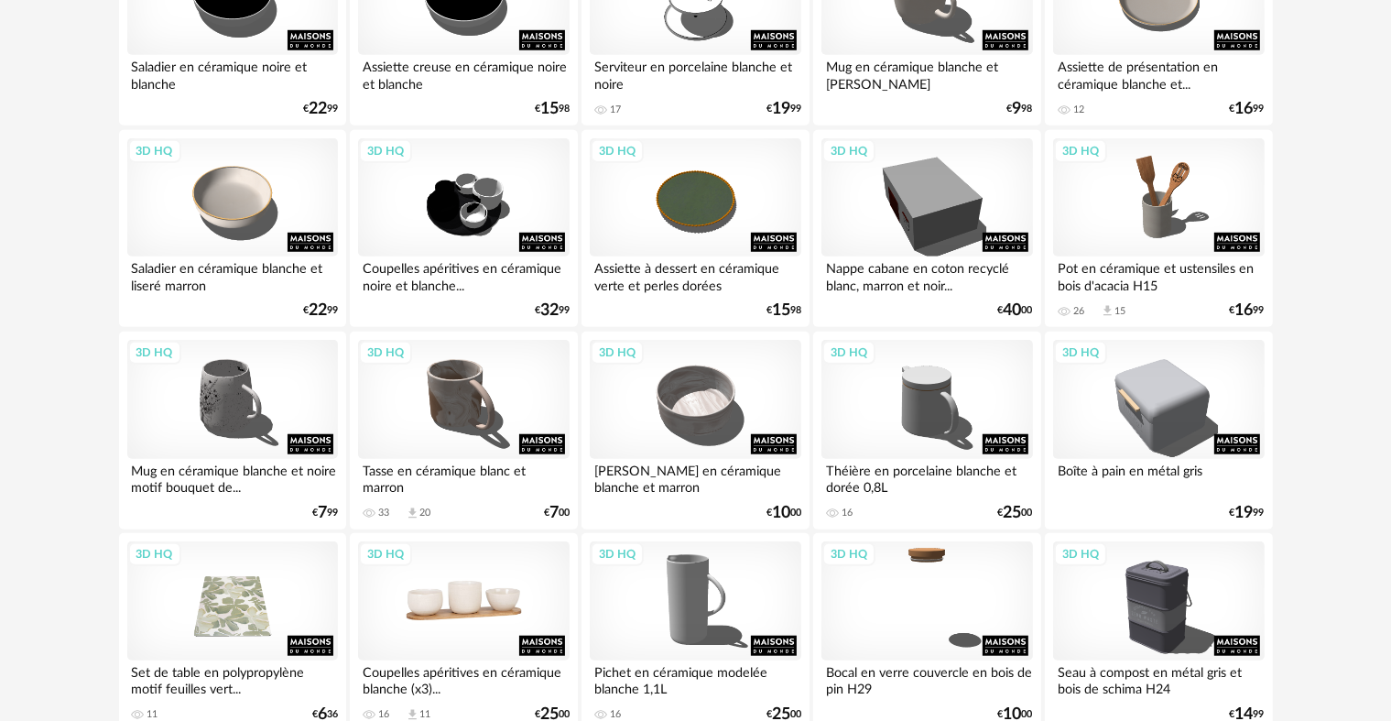
click at [458, 629] on div "3D HQ" at bounding box center [463, 600] width 211 height 119
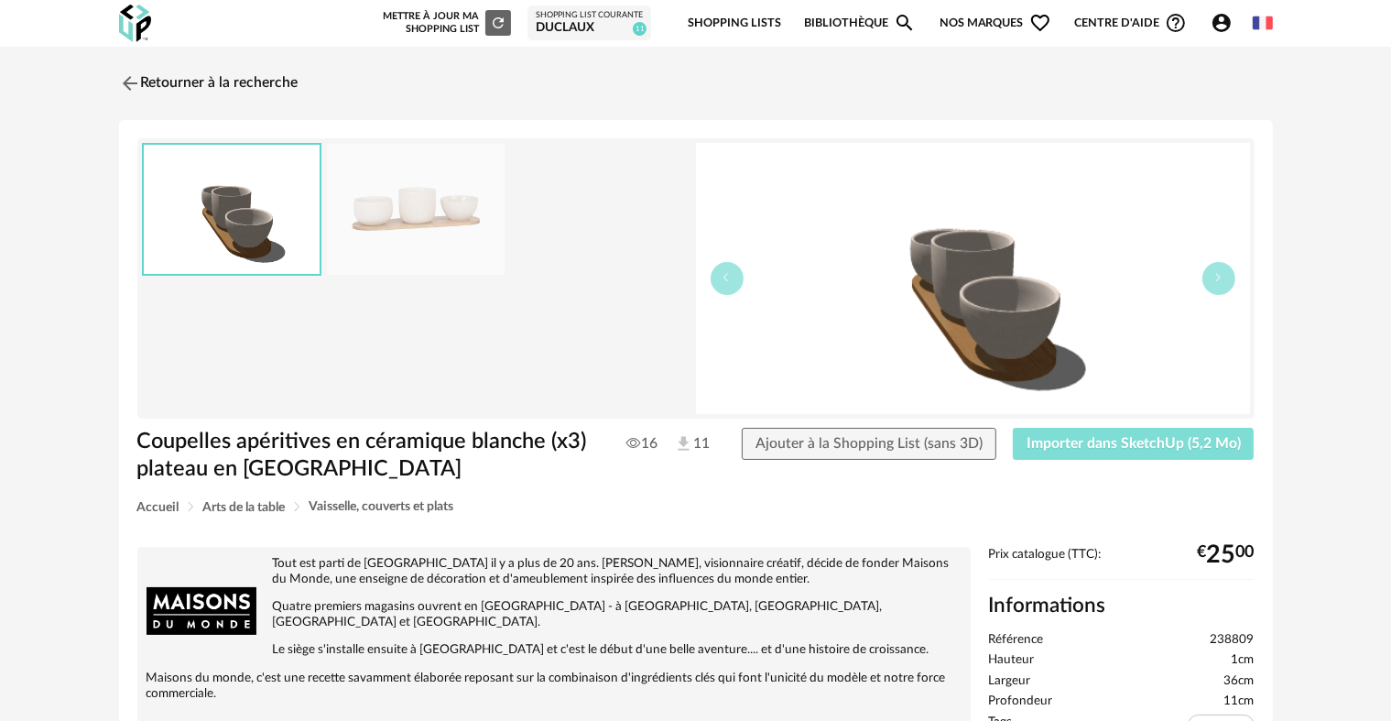
click at [1090, 452] on button "Importer dans SketchUp (5,2 Mo)" at bounding box center [1134, 444] width 242 height 33
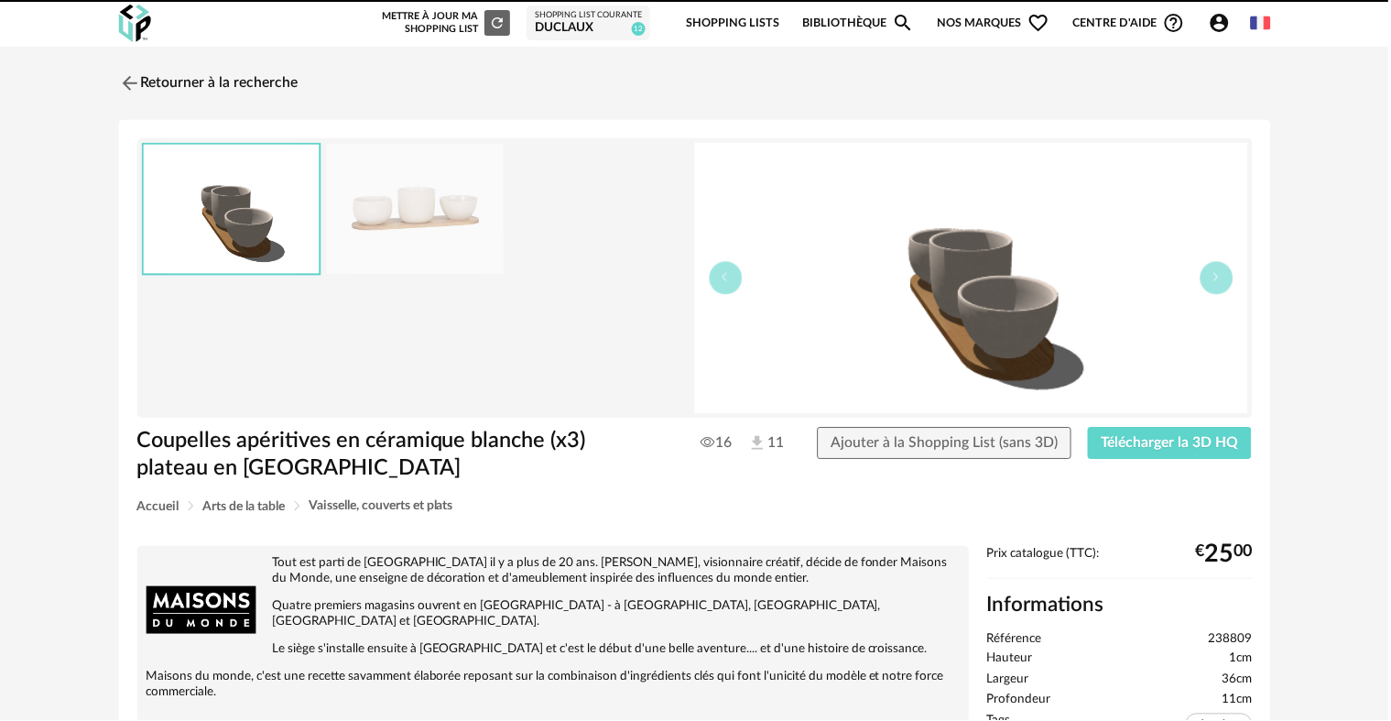
click at [125, 77] on img at bounding box center [130, 83] width 22 height 22
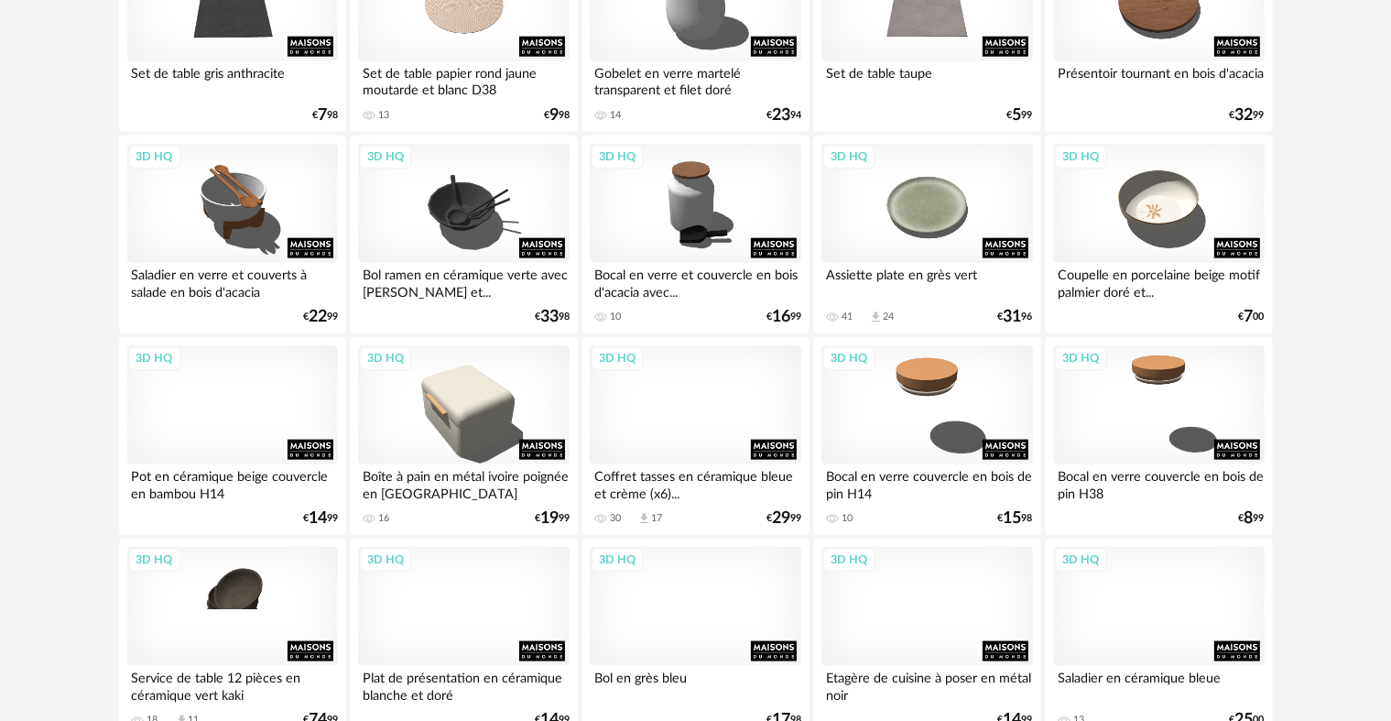
scroll to position [2267, 0]
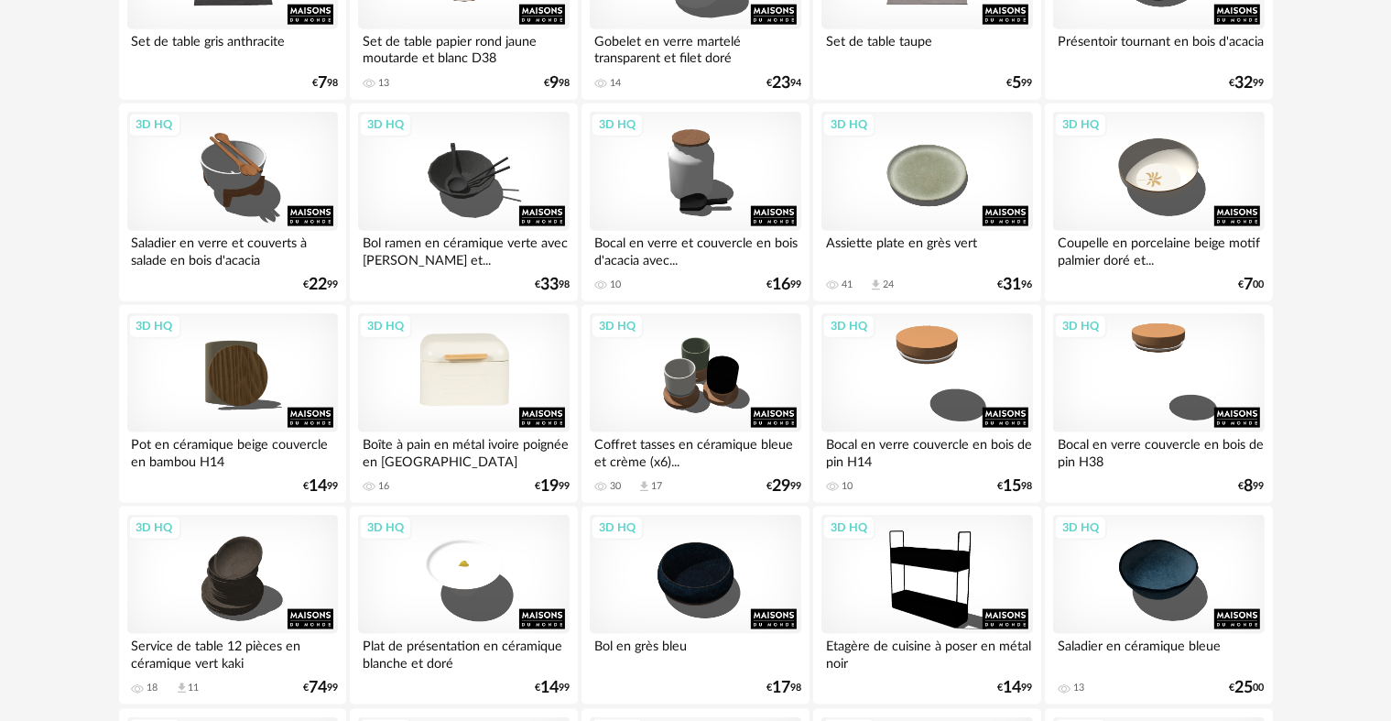
click at [426, 397] on div "3D HQ" at bounding box center [463, 372] width 211 height 119
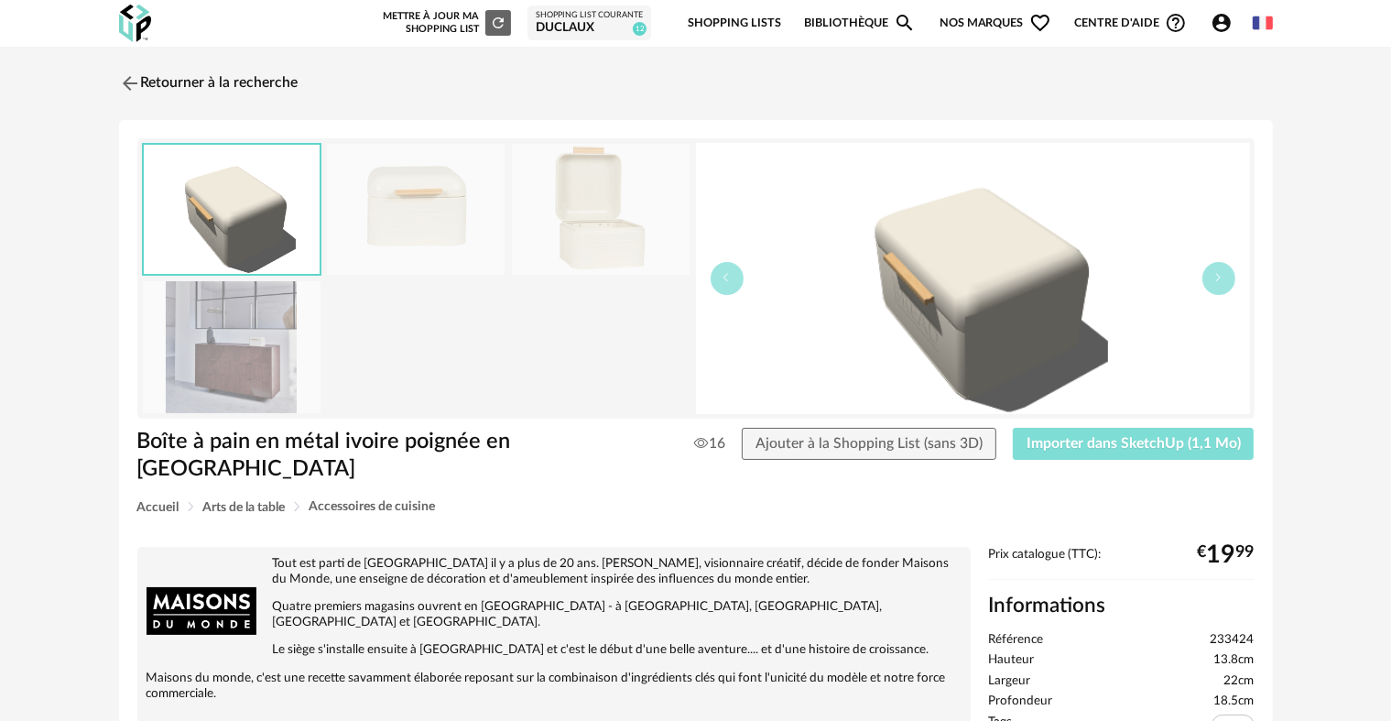
click at [1135, 452] on button "Importer dans SketchUp (1,1 Mo)" at bounding box center [1134, 444] width 242 height 33
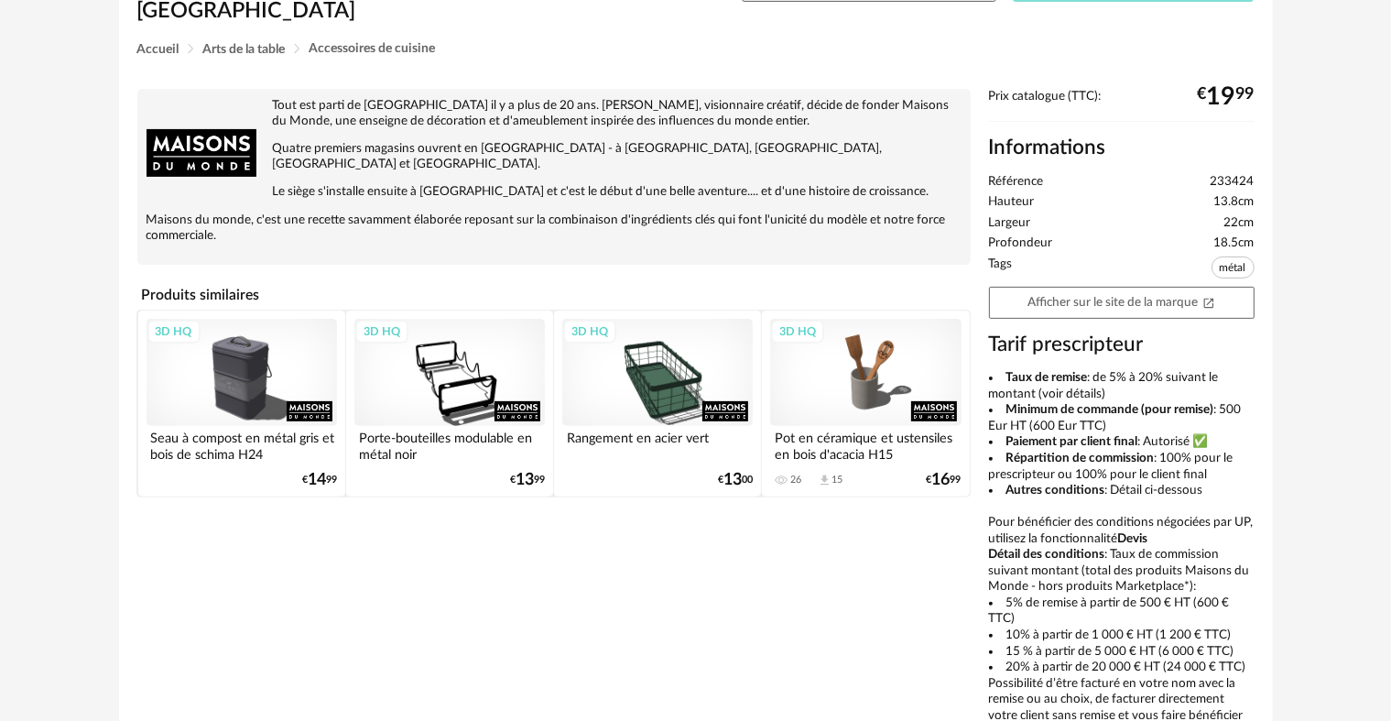
scroll to position [331, 0]
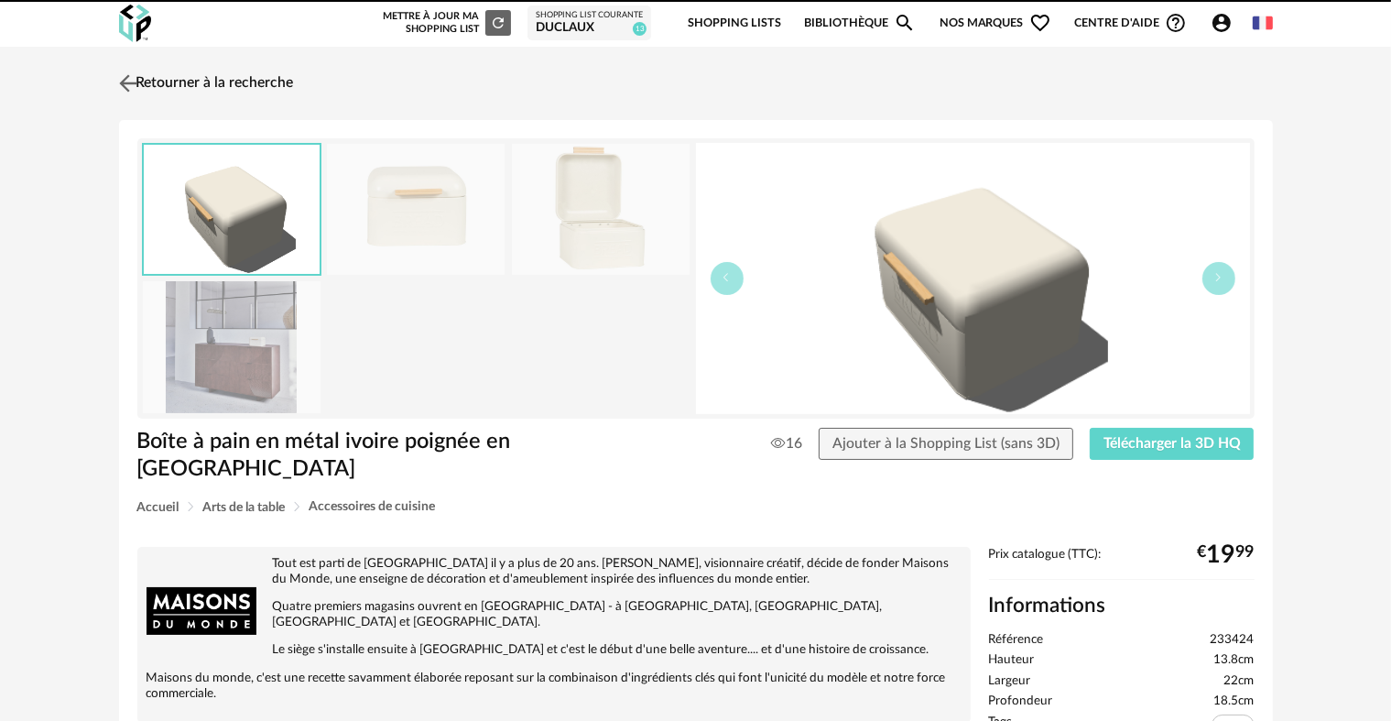
click at [134, 82] on img at bounding box center [127, 83] width 27 height 27
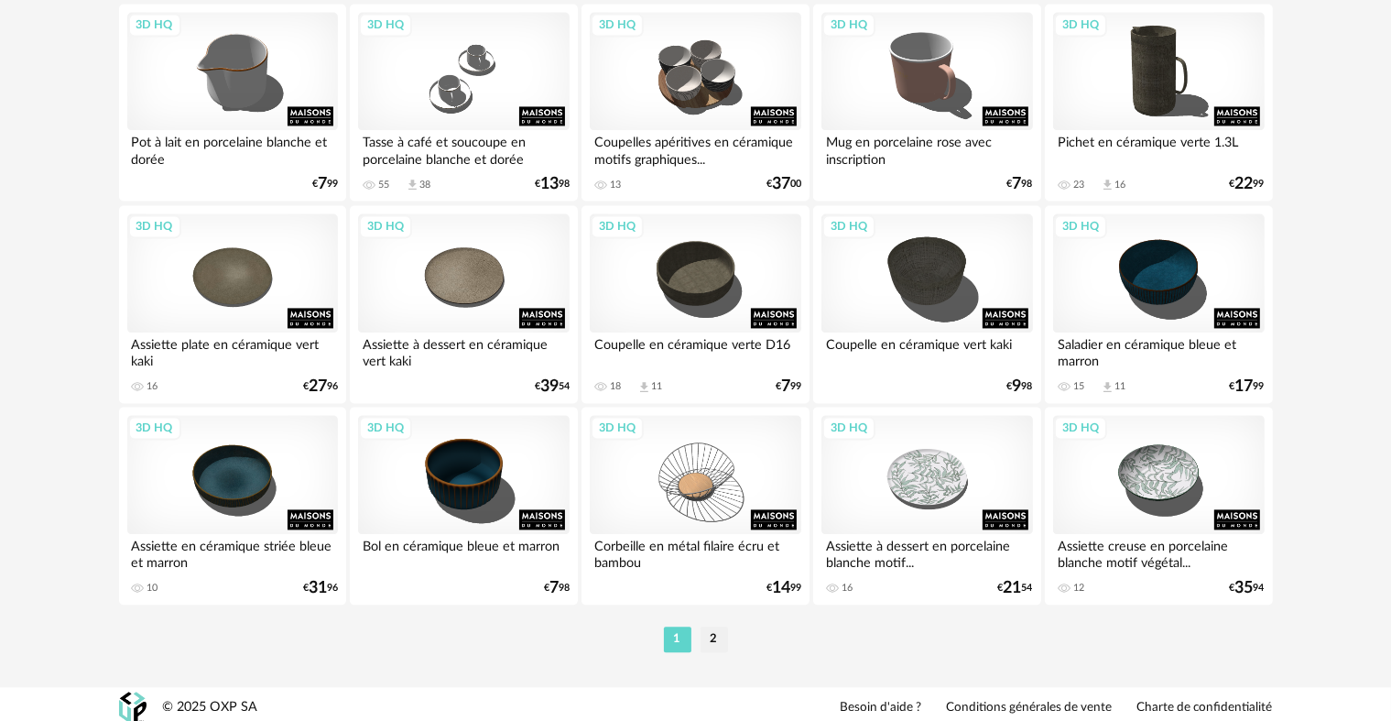
scroll to position [3784, 0]
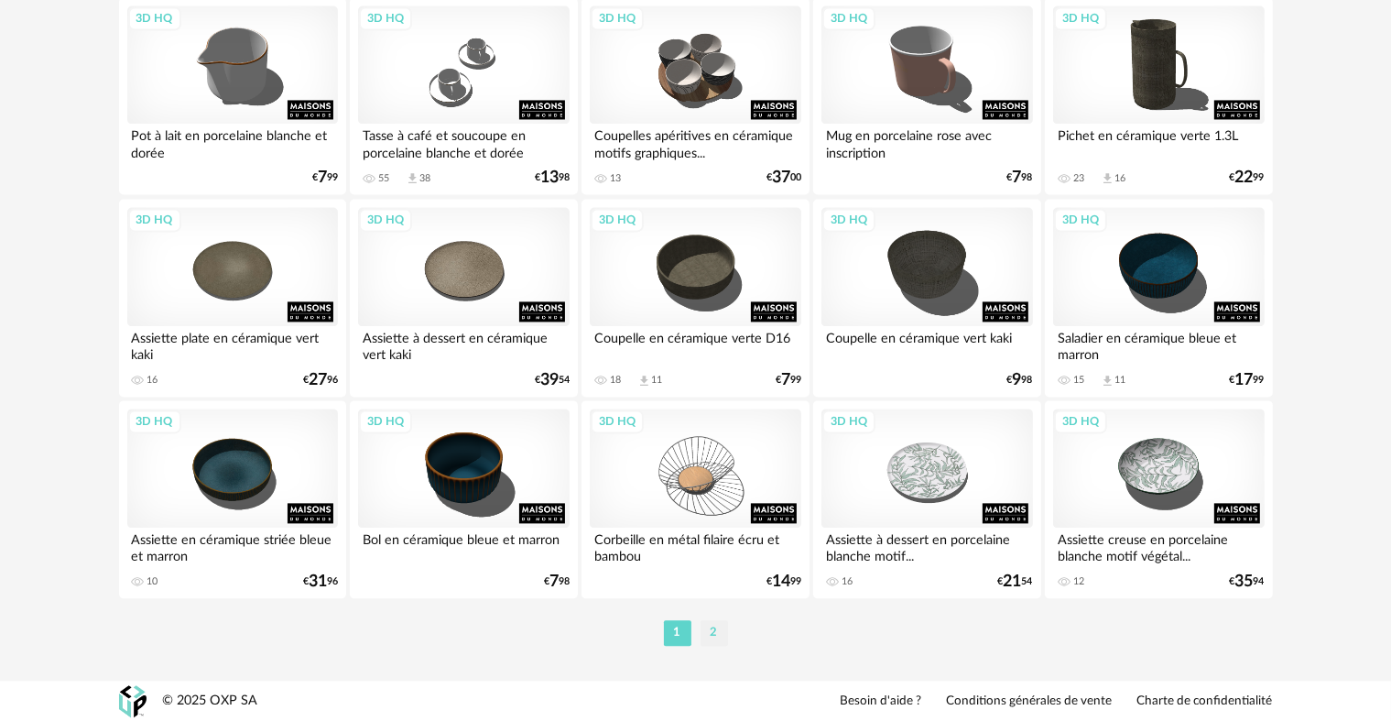
click at [721, 625] on li "2" at bounding box center [714, 633] width 27 height 26
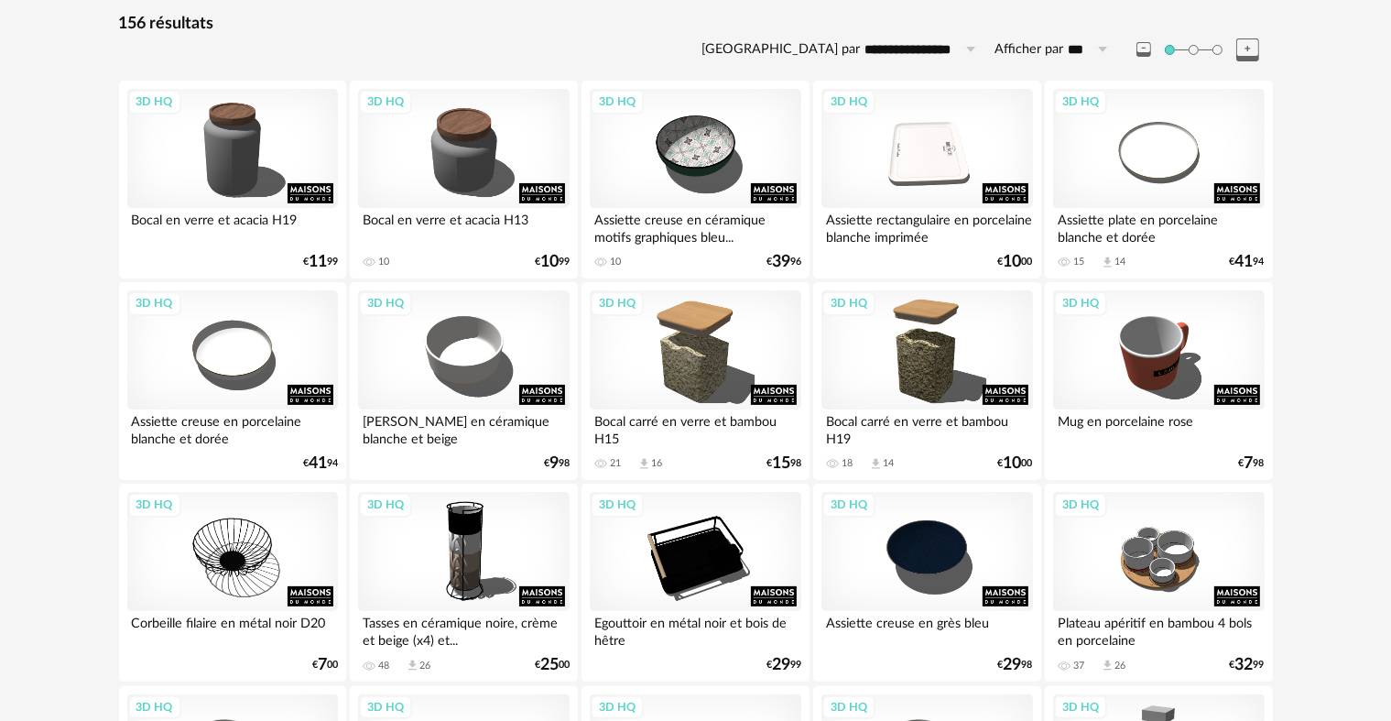
scroll to position [275, 0]
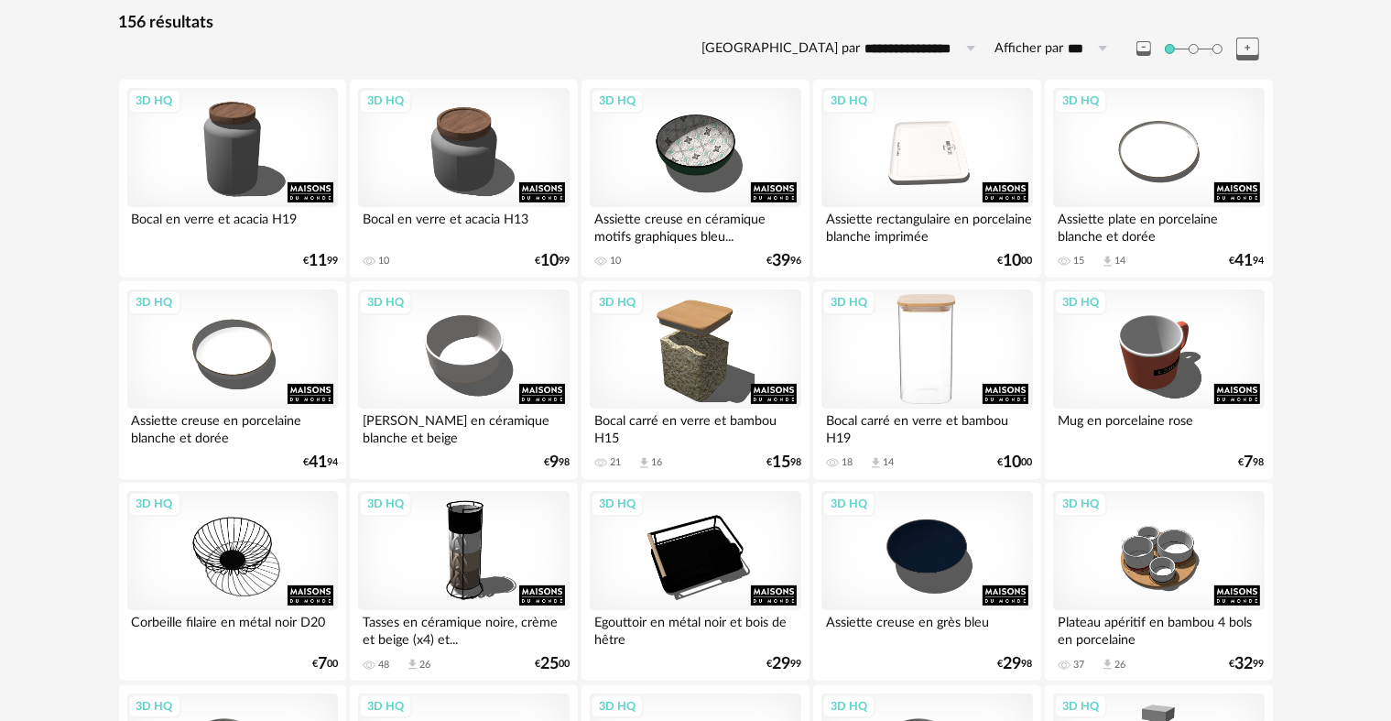
click at [879, 370] on div "3D HQ" at bounding box center [927, 348] width 211 height 119
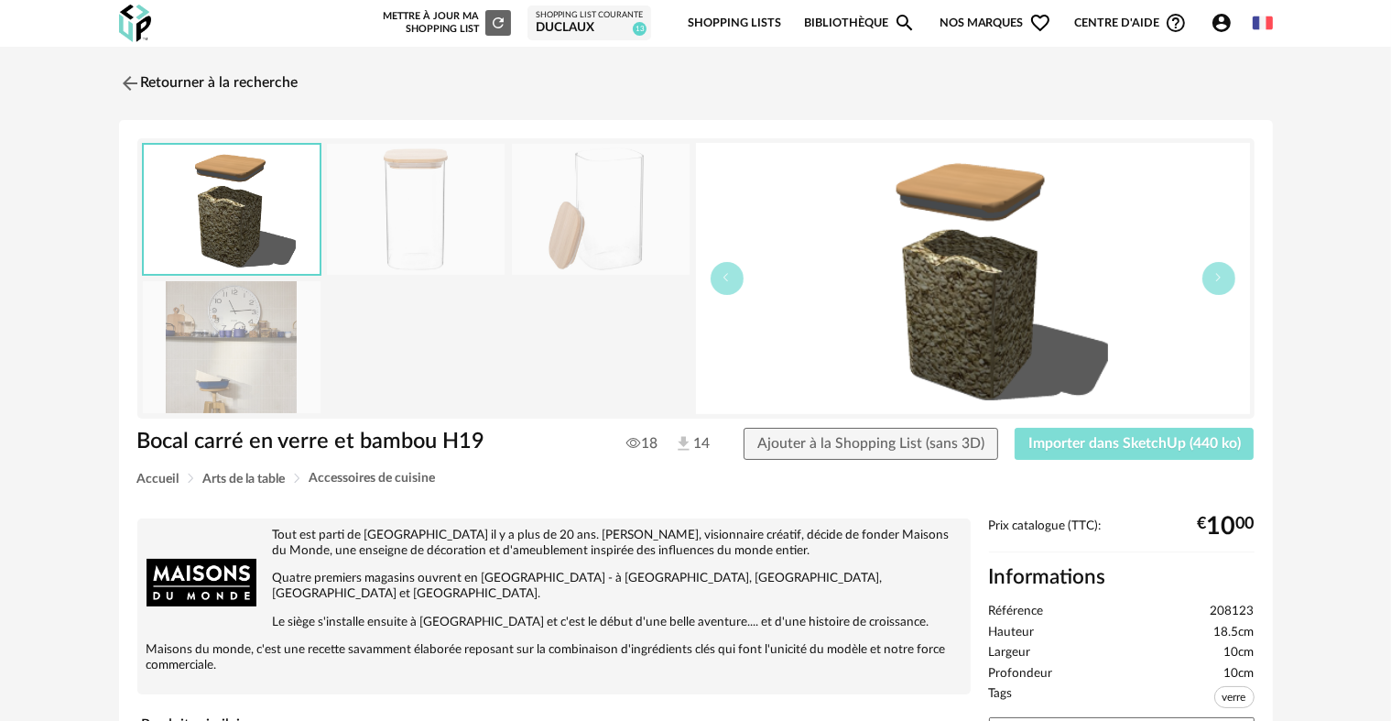
click at [1071, 438] on span "Importer dans SketchUp (440 ko)" at bounding box center [1135, 443] width 212 height 15
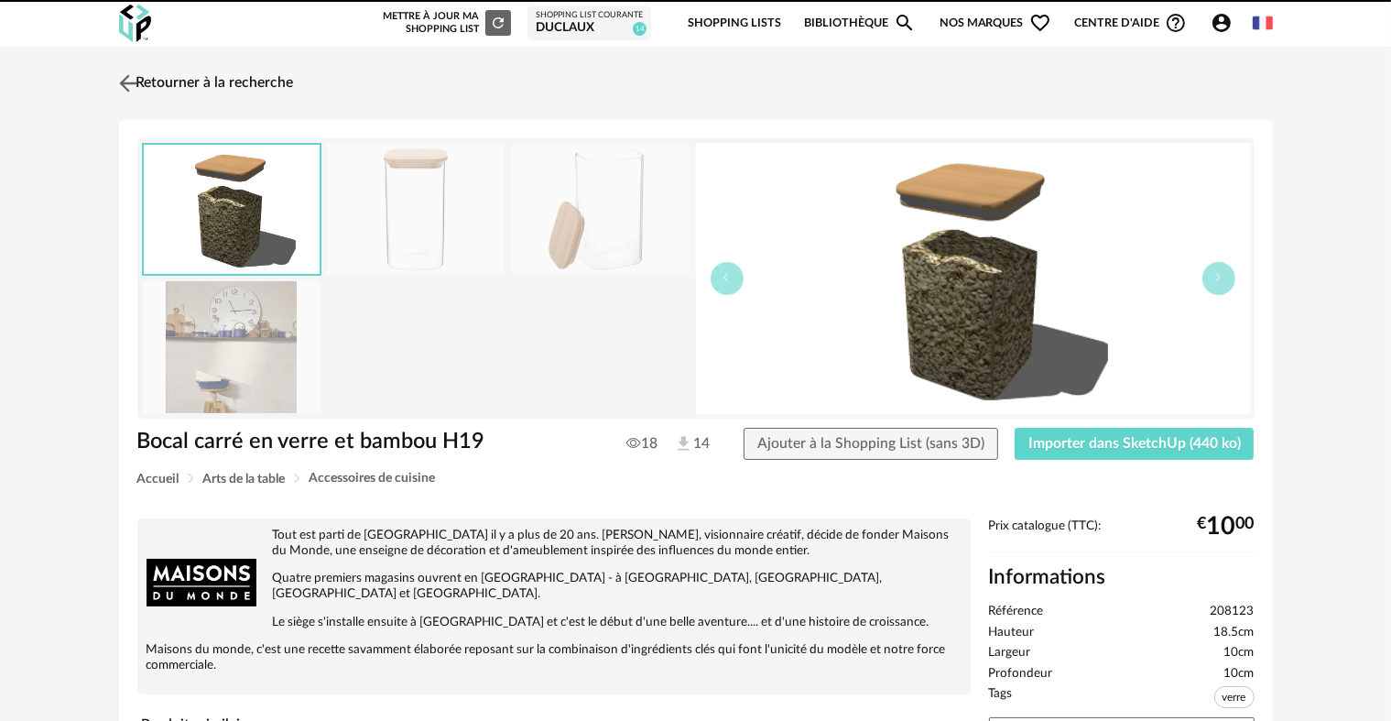
click at [121, 81] on img at bounding box center [127, 83] width 27 height 27
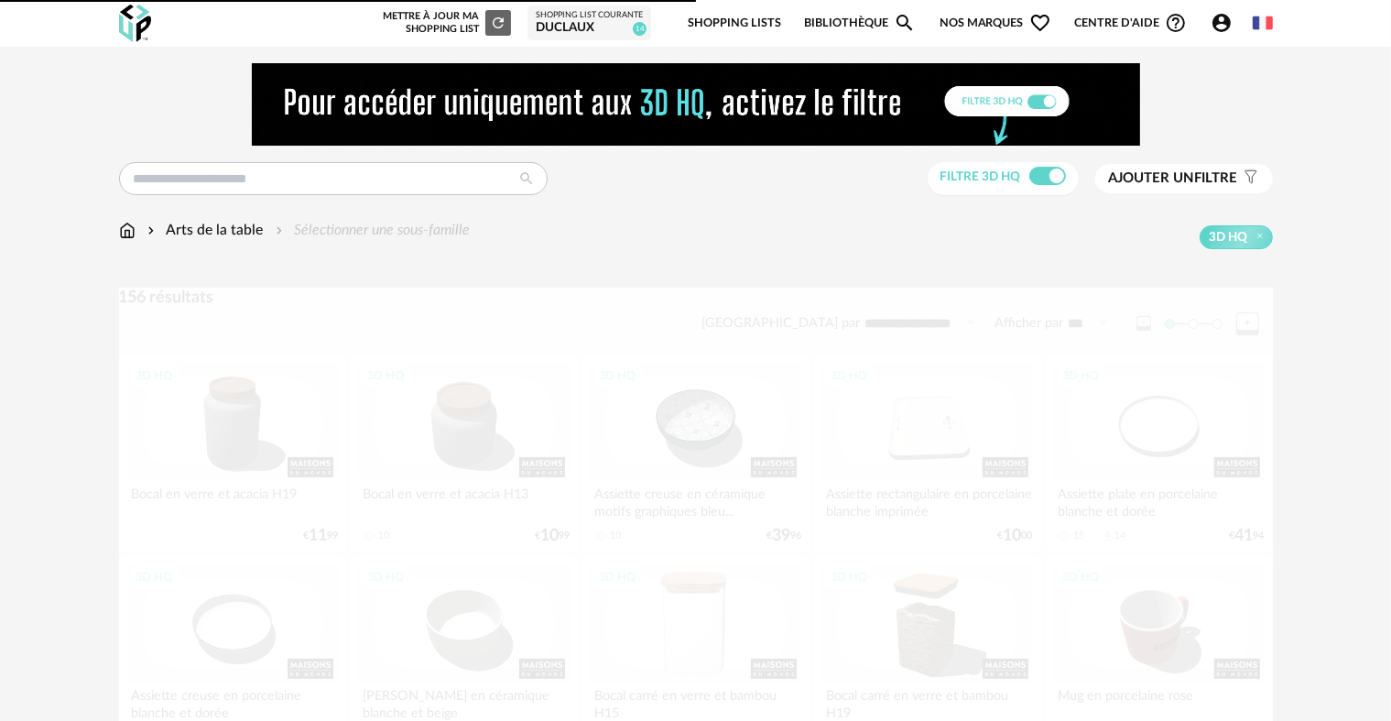
scroll to position [275, 0]
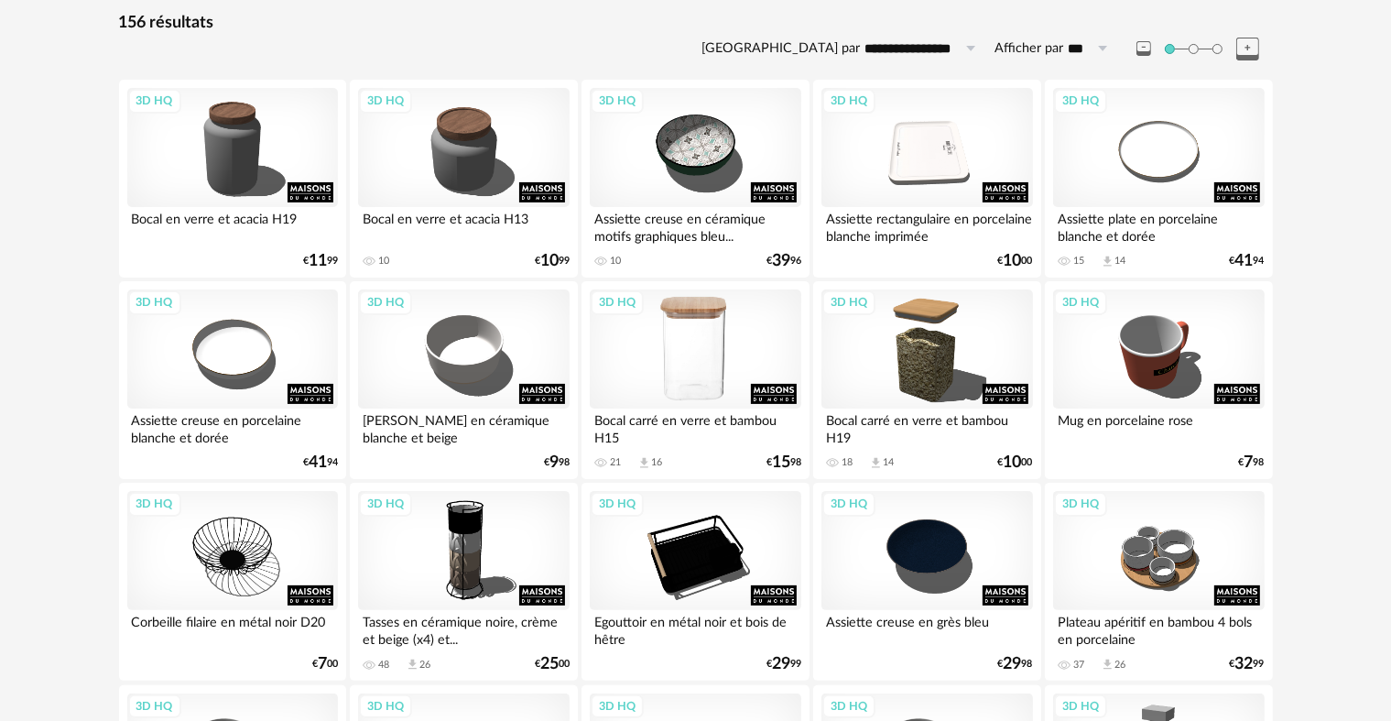
click at [692, 321] on div "3D HQ" at bounding box center [695, 348] width 211 height 119
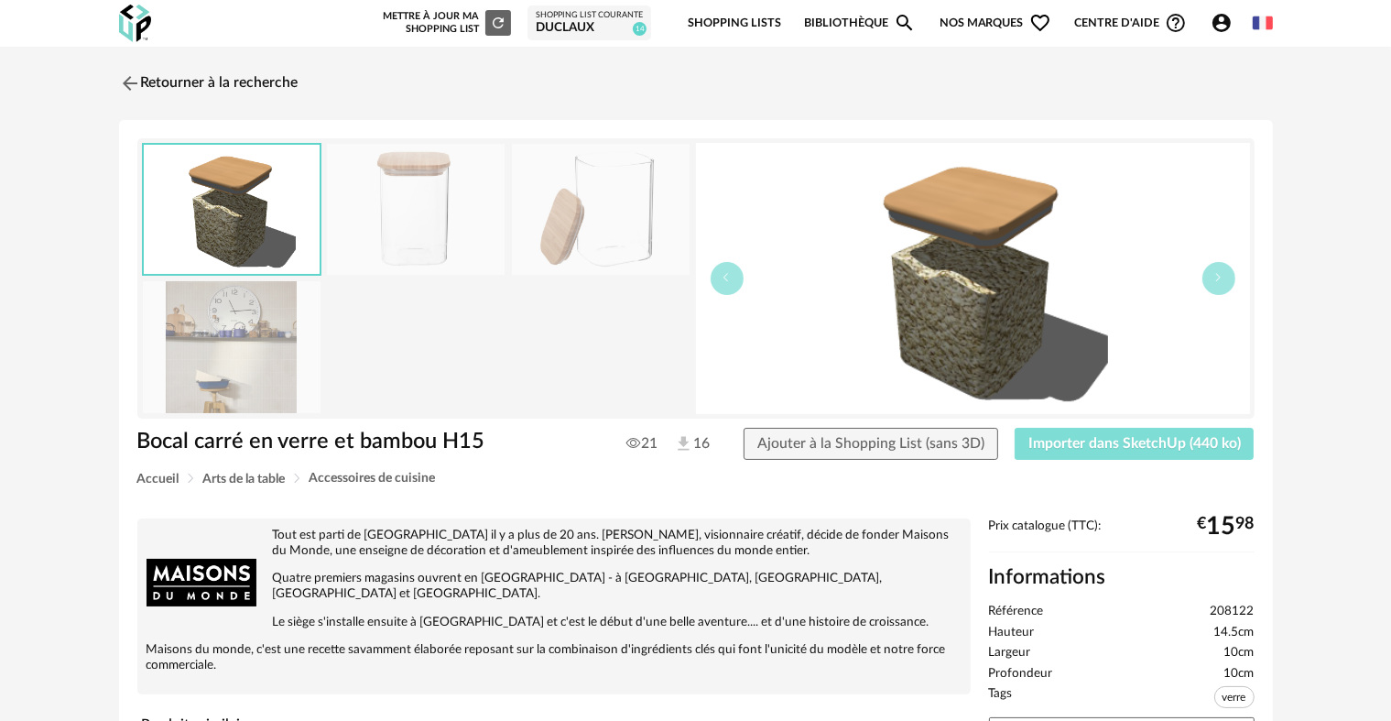
click at [1125, 454] on button "Importer dans SketchUp (440 ko)" at bounding box center [1135, 444] width 240 height 33
click at [121, 77] on img at bounding box center [127, 83] width 27 height 27
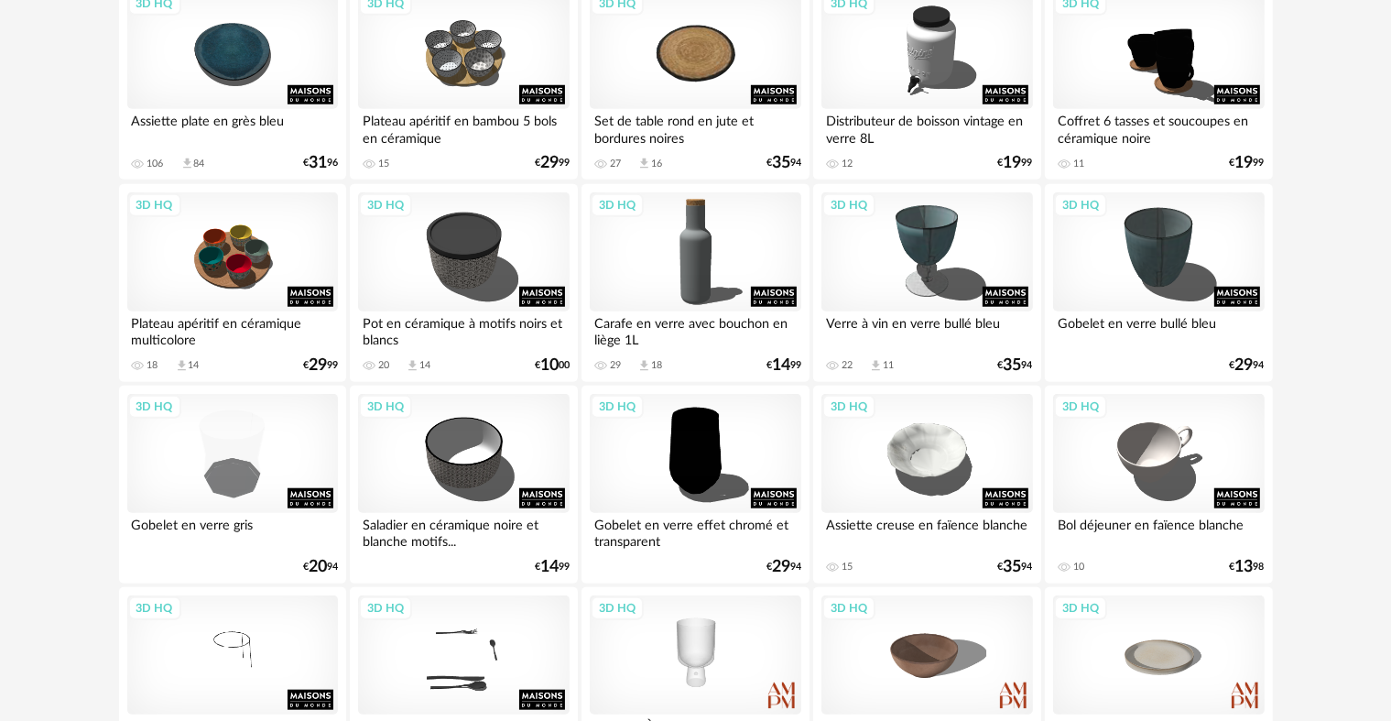
scroll to position [1374, 0]
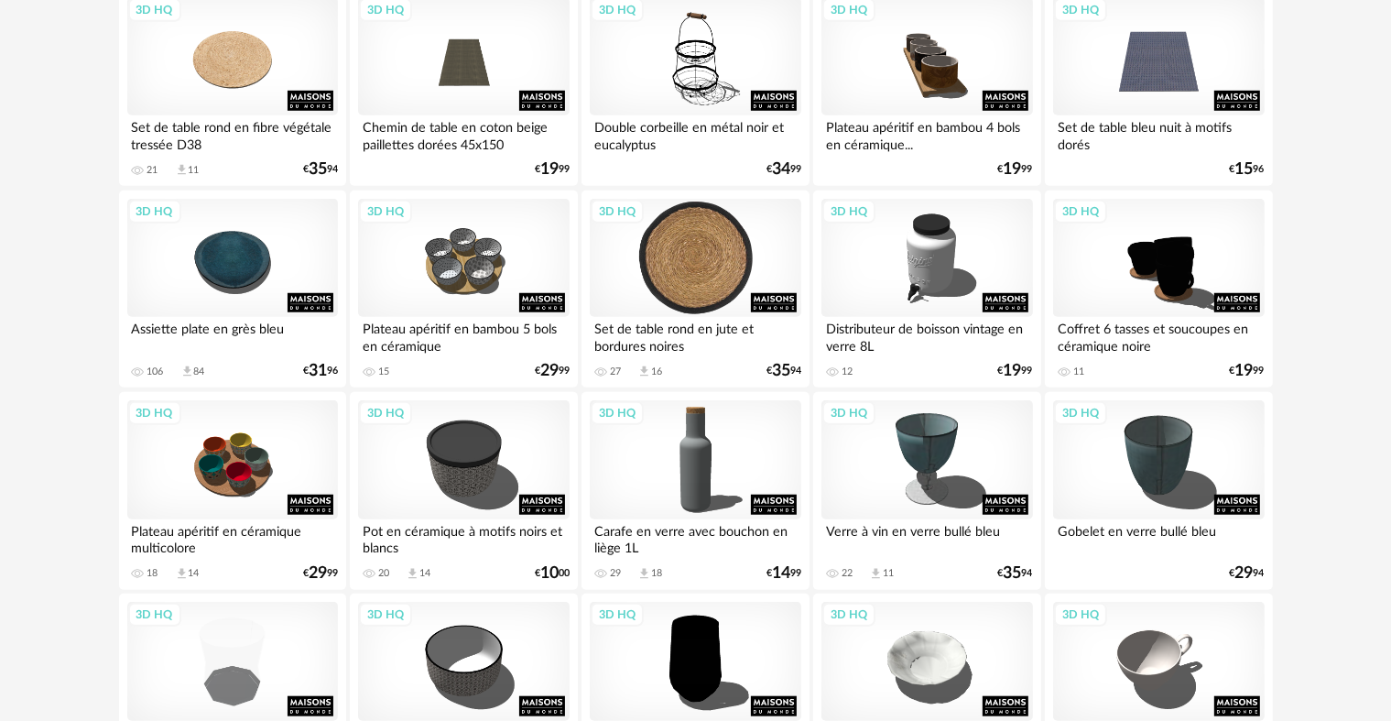
click at [687, 245] on div "3D HQ" at bounding box center [695, 258] width 211 height 119
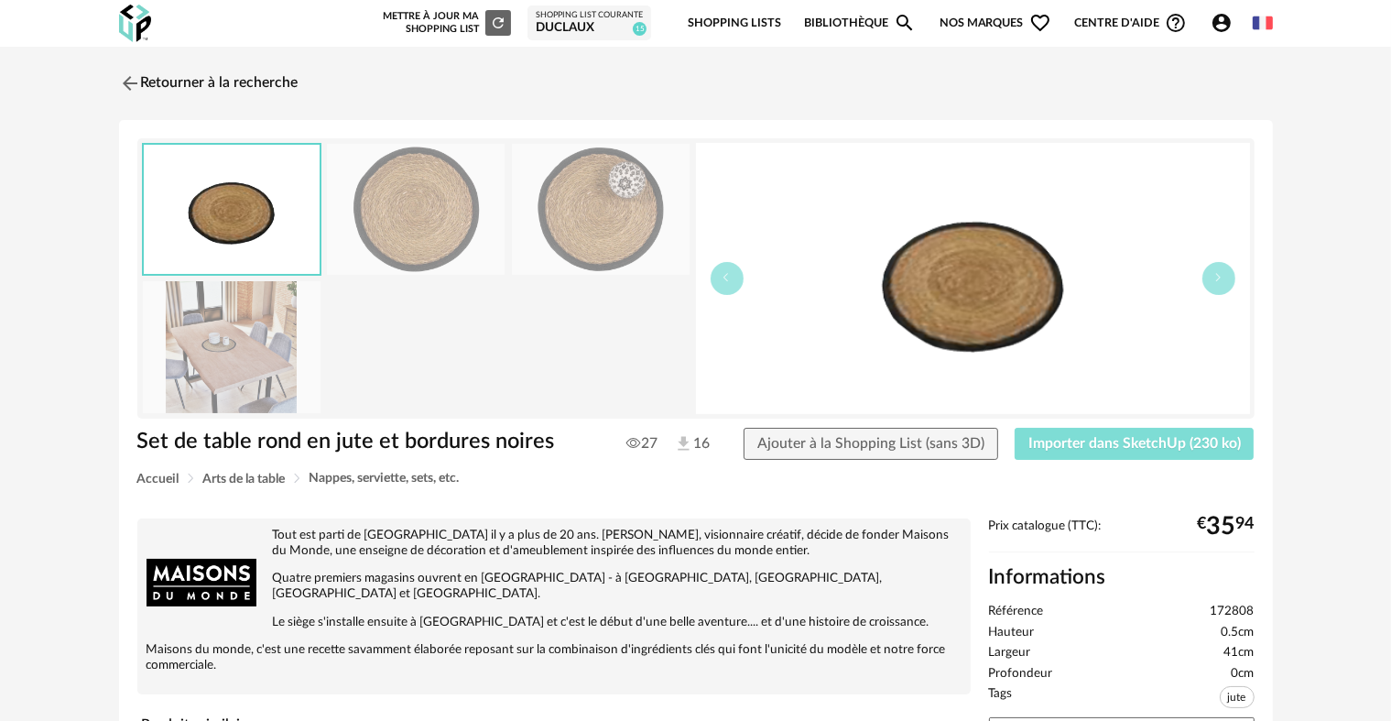
click at [1068, 440] on span "Importer dans SketchUp (230 ko)" at bounding box center [1135, 443] width 212 height 15
click at [128, 84] on img at bounding box center [127, 83] width 27 height 27
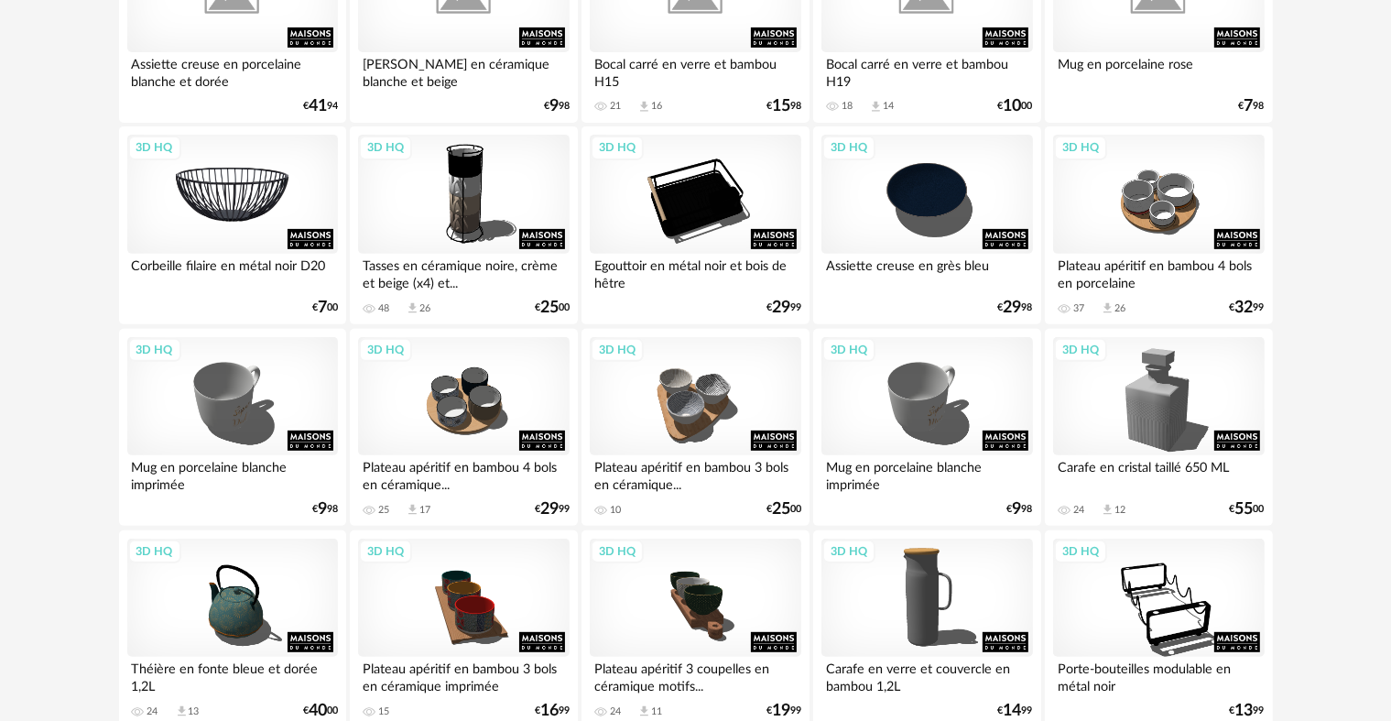
scroll to position [550, 0]
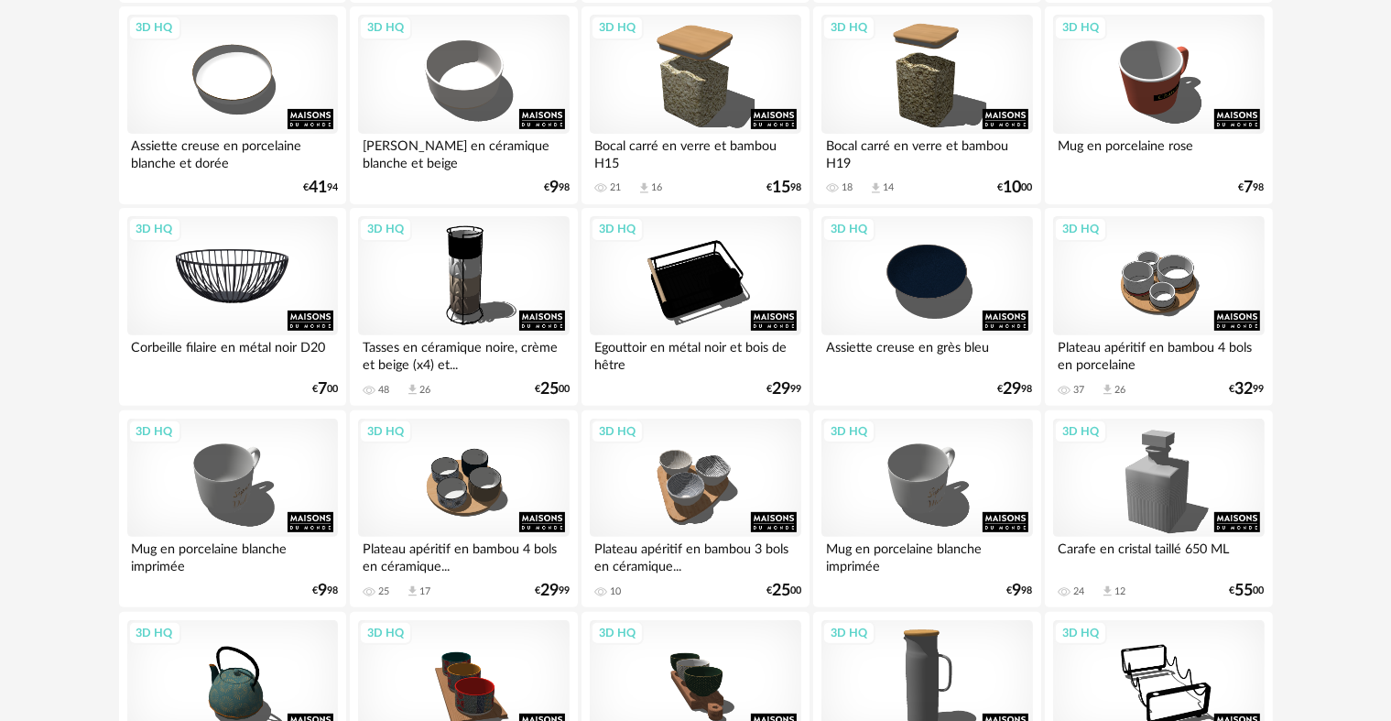
click at [253, 249] on div "3D HQ" at bounding box center [232, 275] width 211 height 119
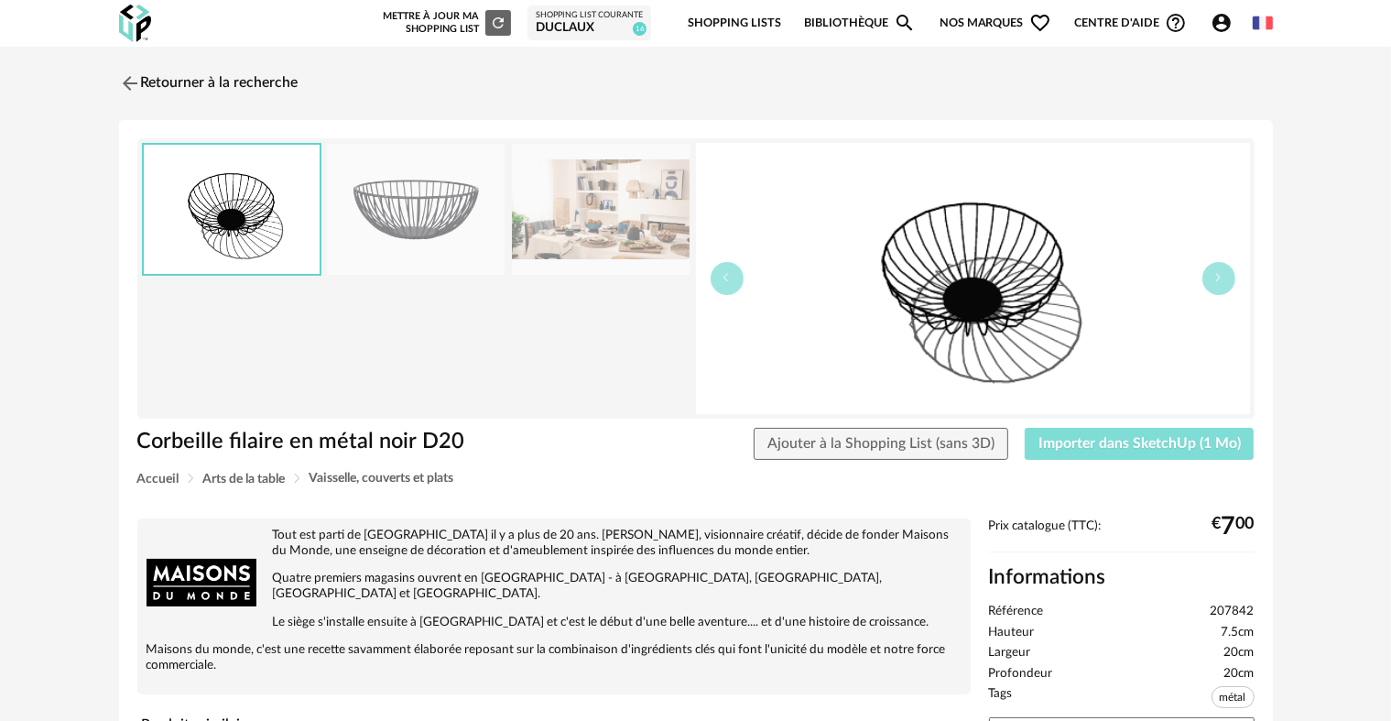
click at [1121, 433] on button "Importer dans SketchUp (1 Mo)" at bounding box center [1140, 444] width 230 height 33
click at [120, 79] on img at bounding box center [127, 83] width 27 height 27
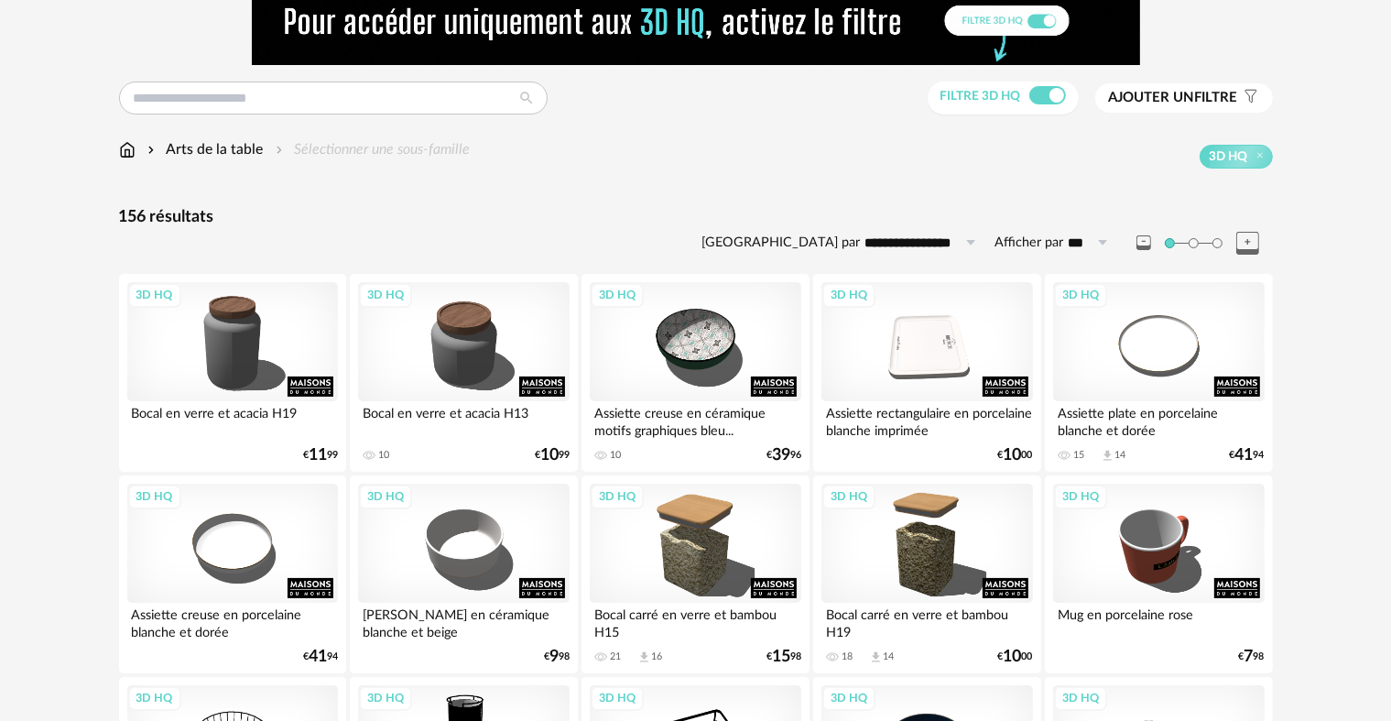
scroll to position [49, 0]
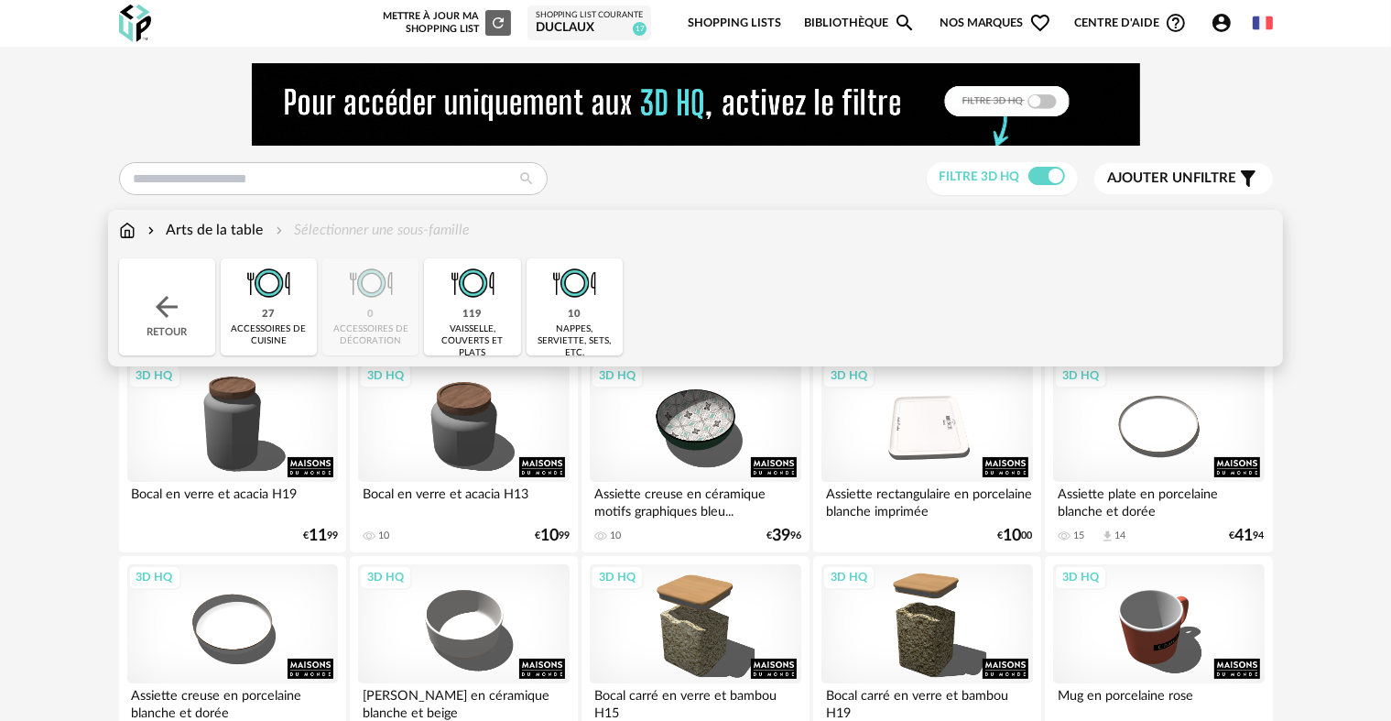
click at [130, 223] on img at bounding box center [127, 230] width 16 height 21
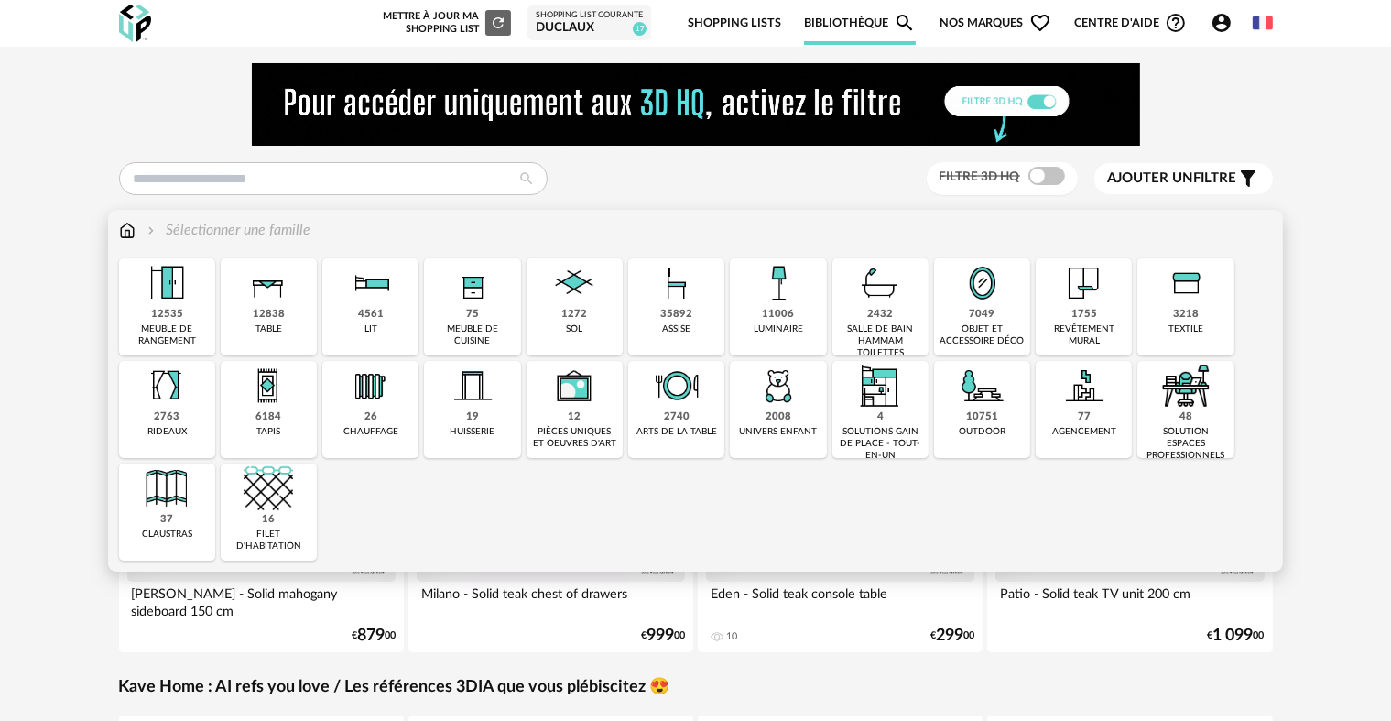
click at [471, 312] on div "75" at bounding box center [472, 315] width 13 height 14
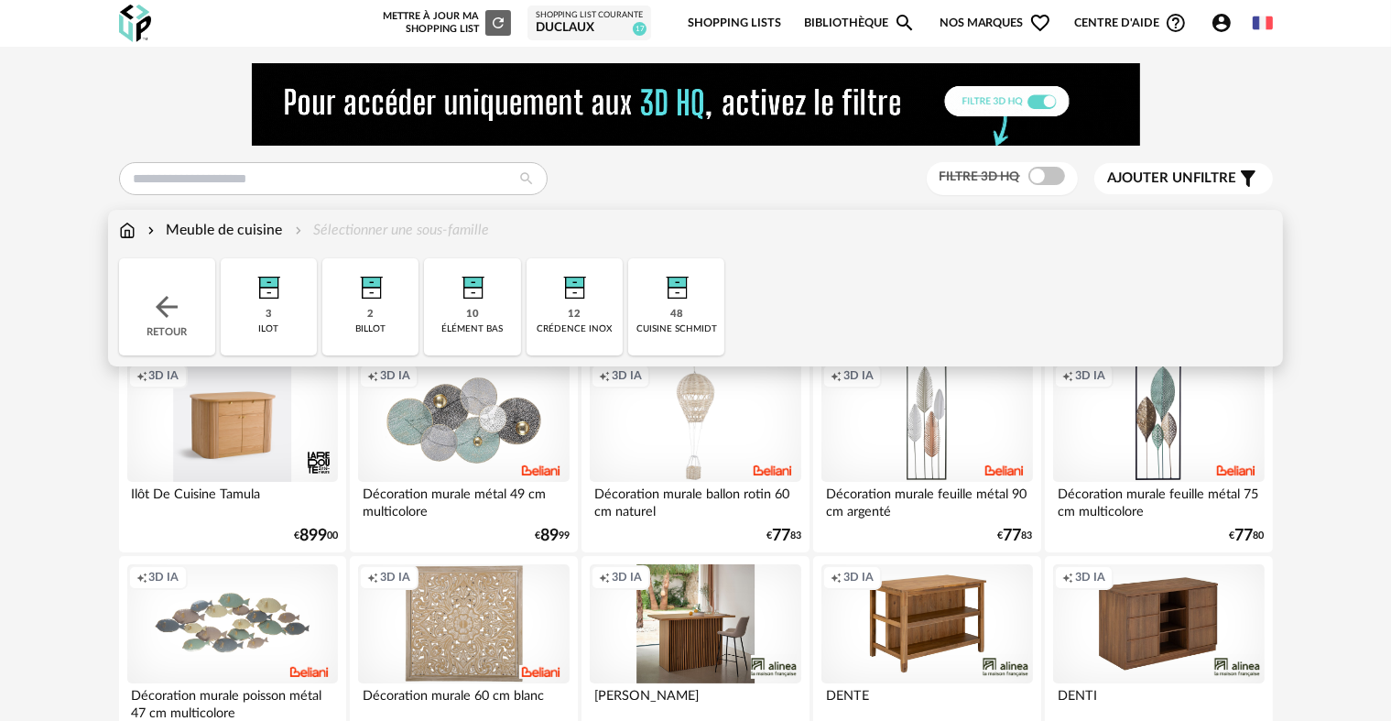
click at [176, 286] on div "Retour" at bounding box center [167, 306] width 96 height 97
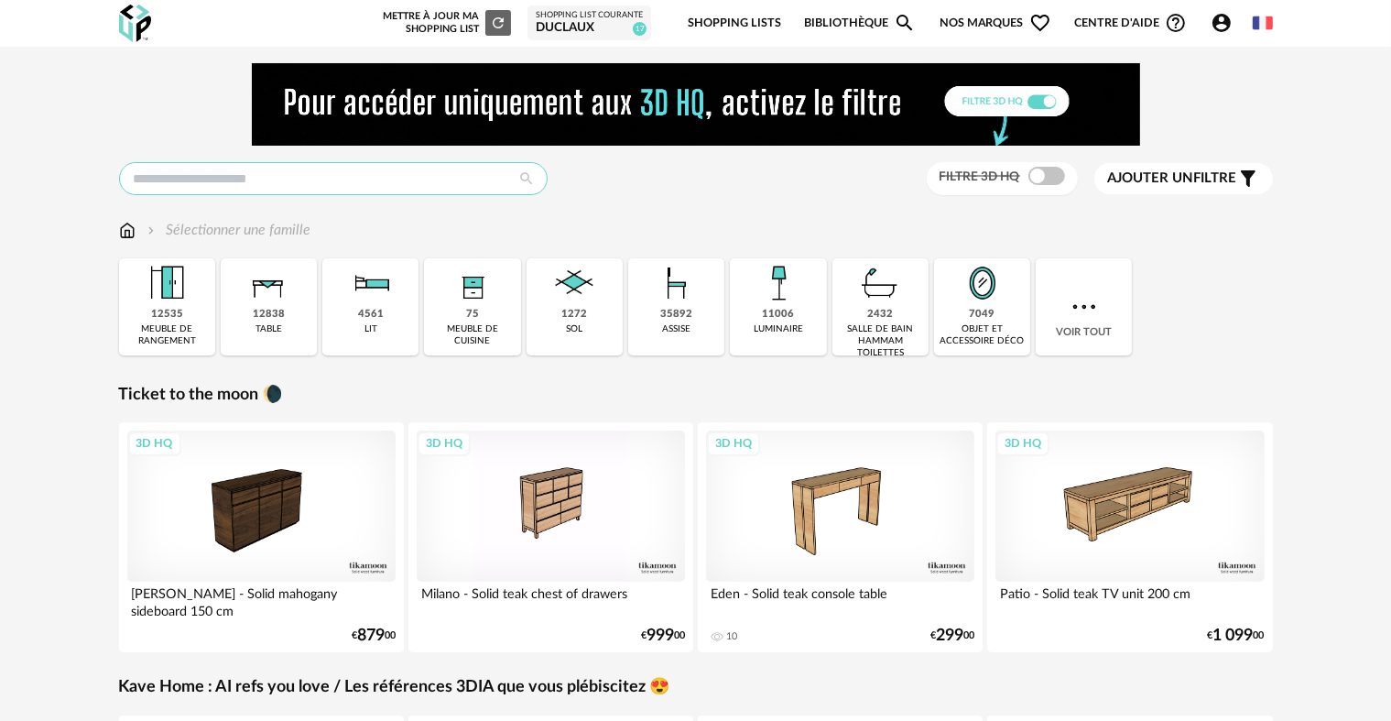
click at [271, 184] on input "text" at bounding box center [333, 178] width 429 height 33
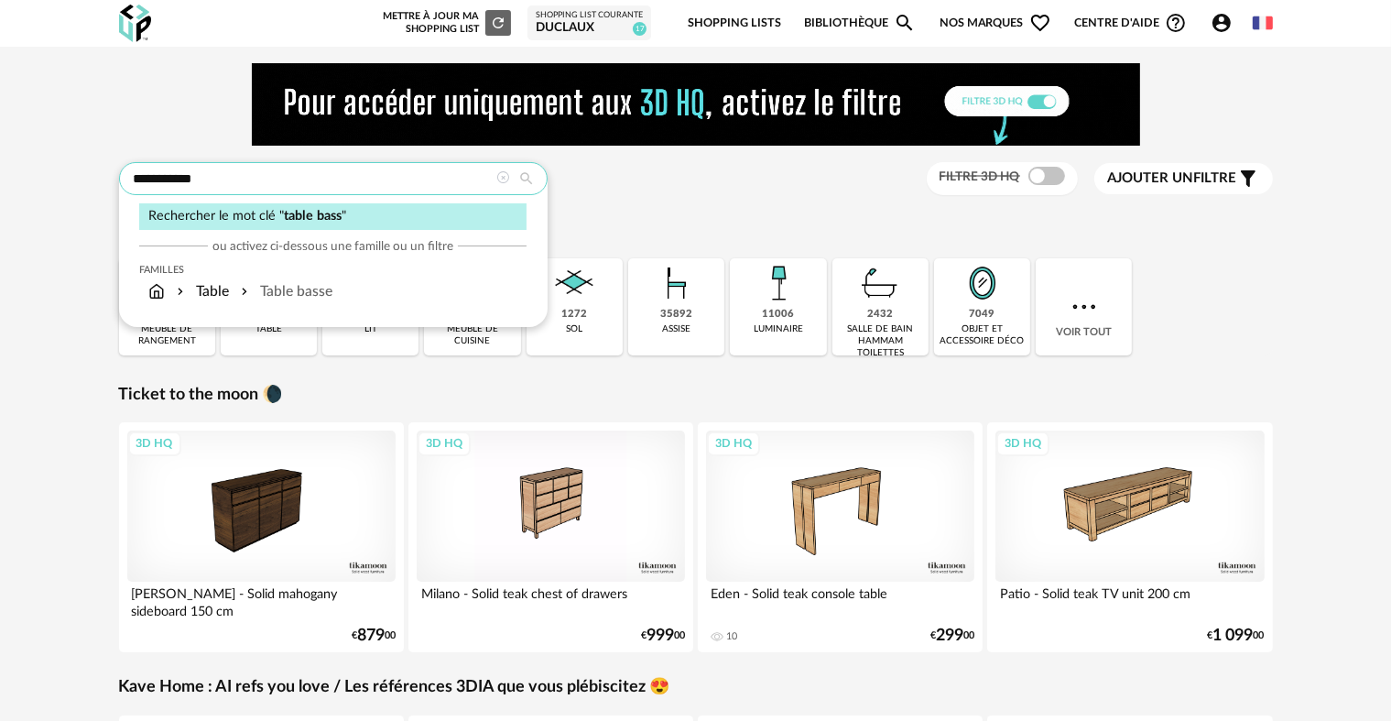
type input "**********"
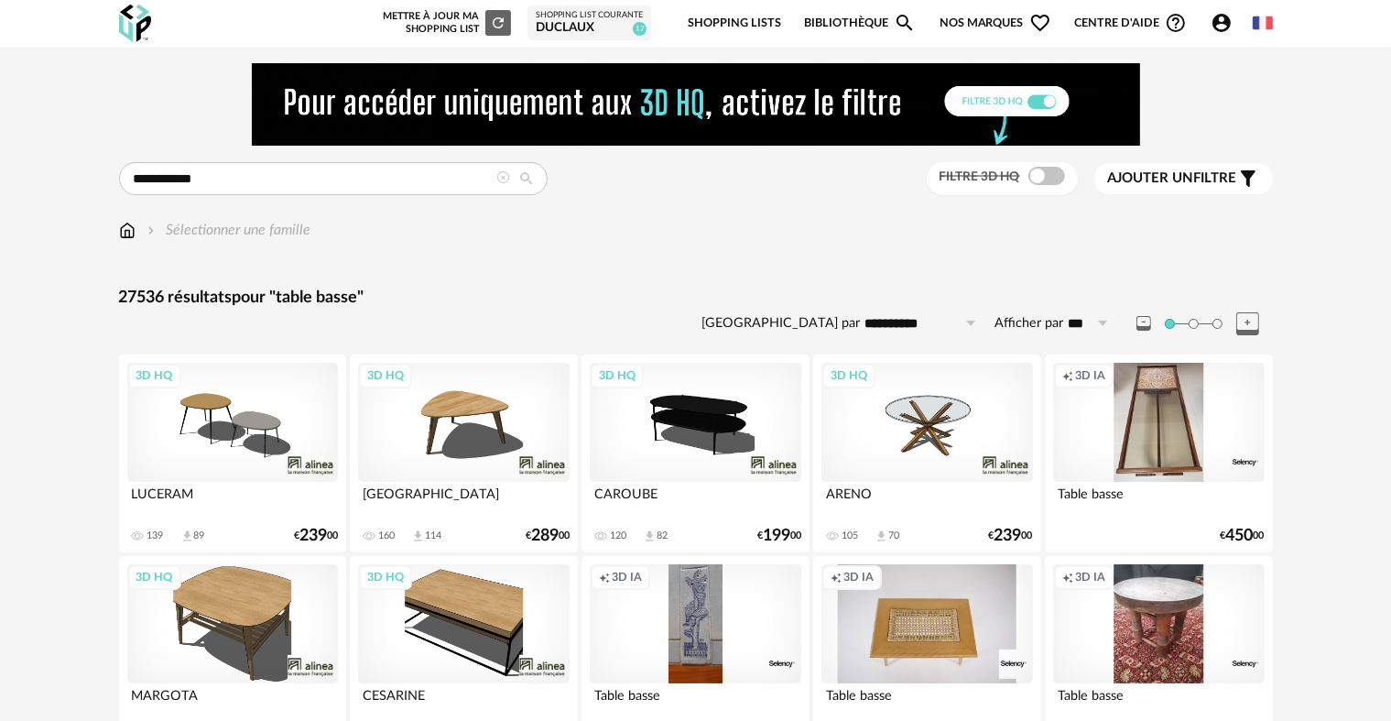
click at [1039, 167] on div "Filtre 3D HQ" at bounding box center [1002, 179] width 151 height 34
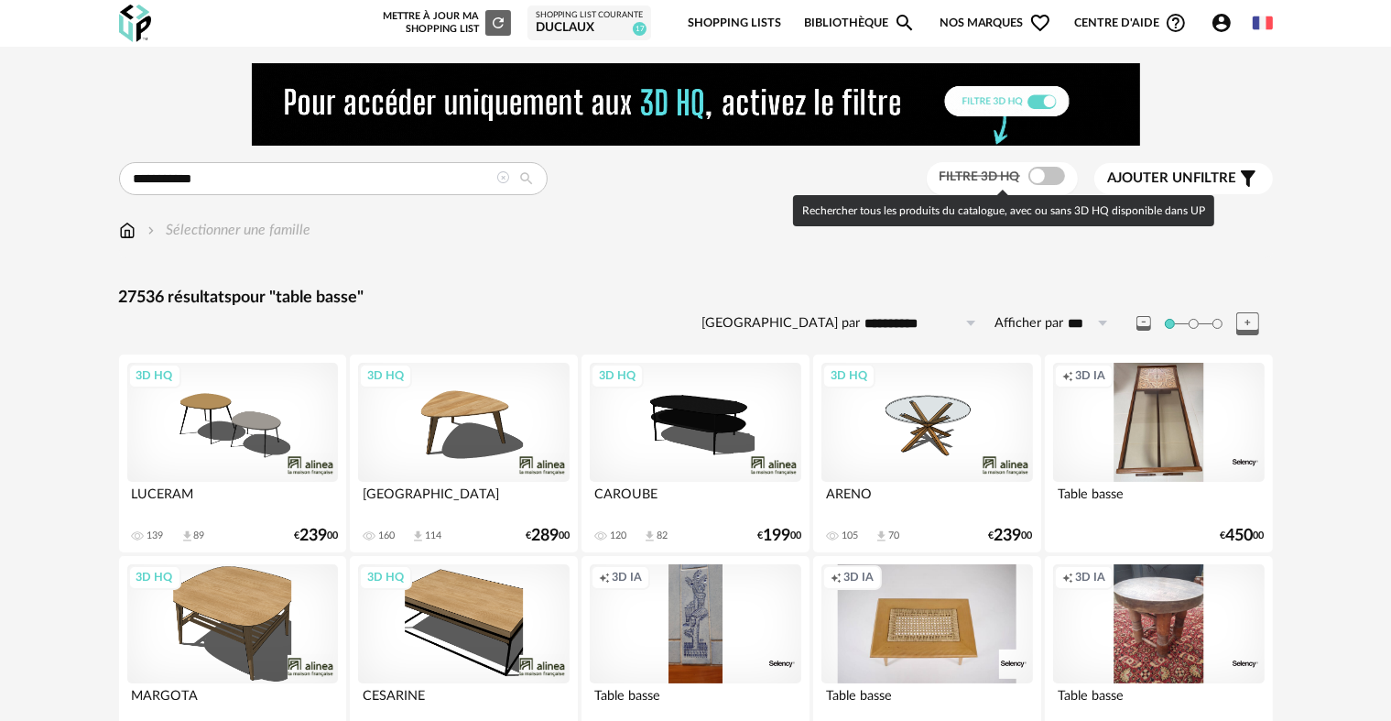
click at [1039, 175] on span at bounding box center [1047, 176] width 37 height 18
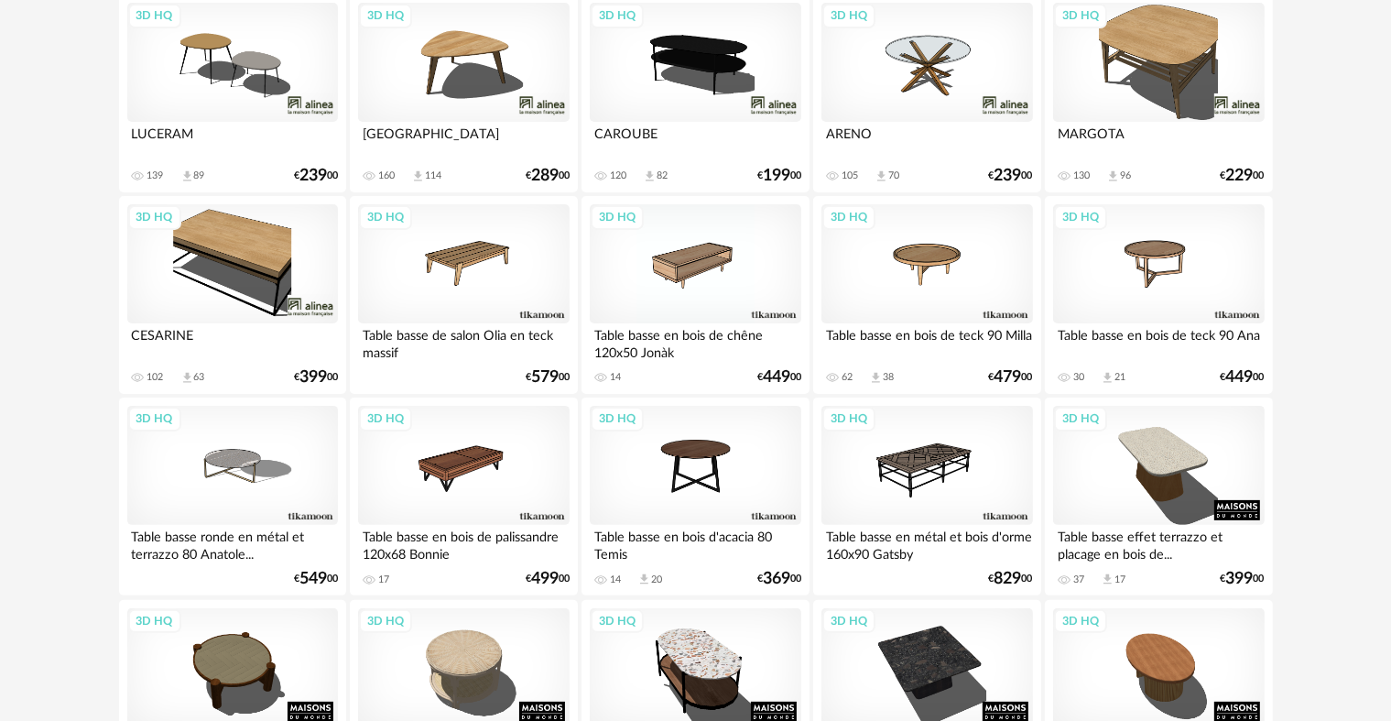
scroll to position [366, 0]
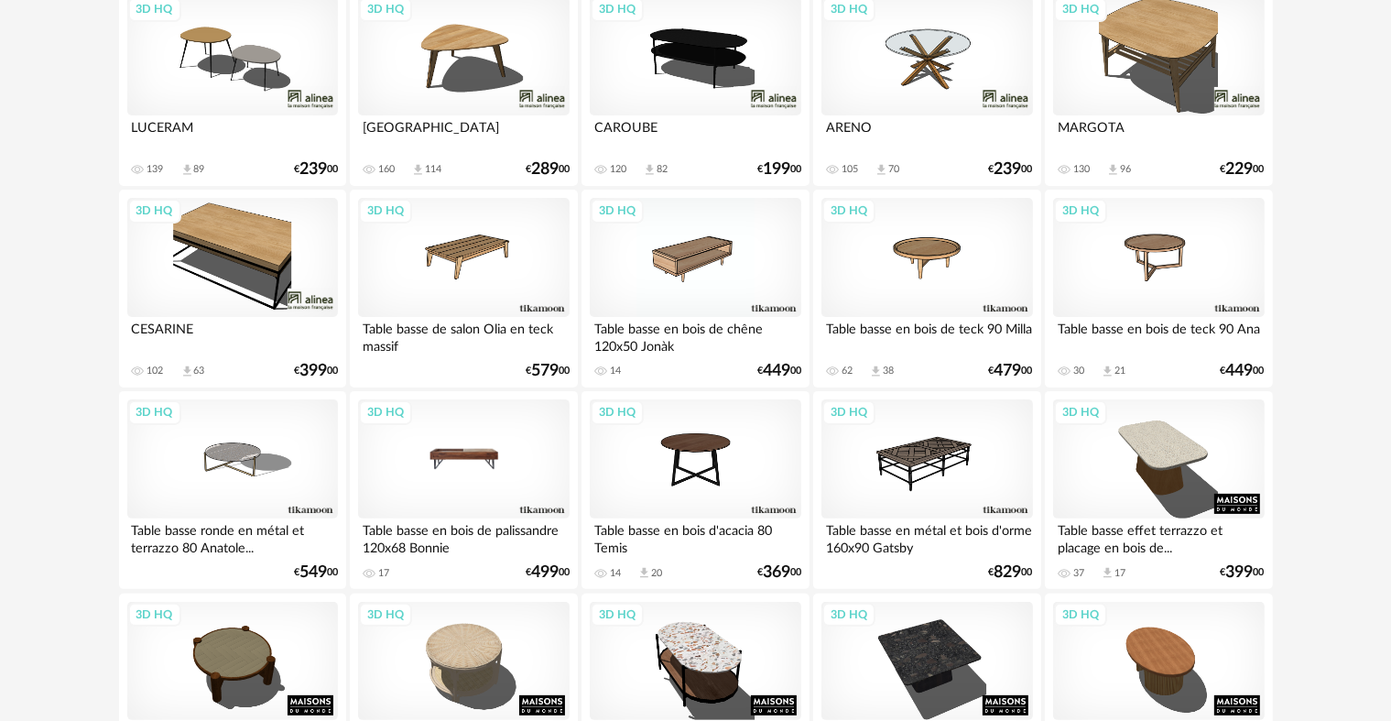
click at [493, 443] on div "3D HQ" at bounding box center [463, 458] width 211 height 119
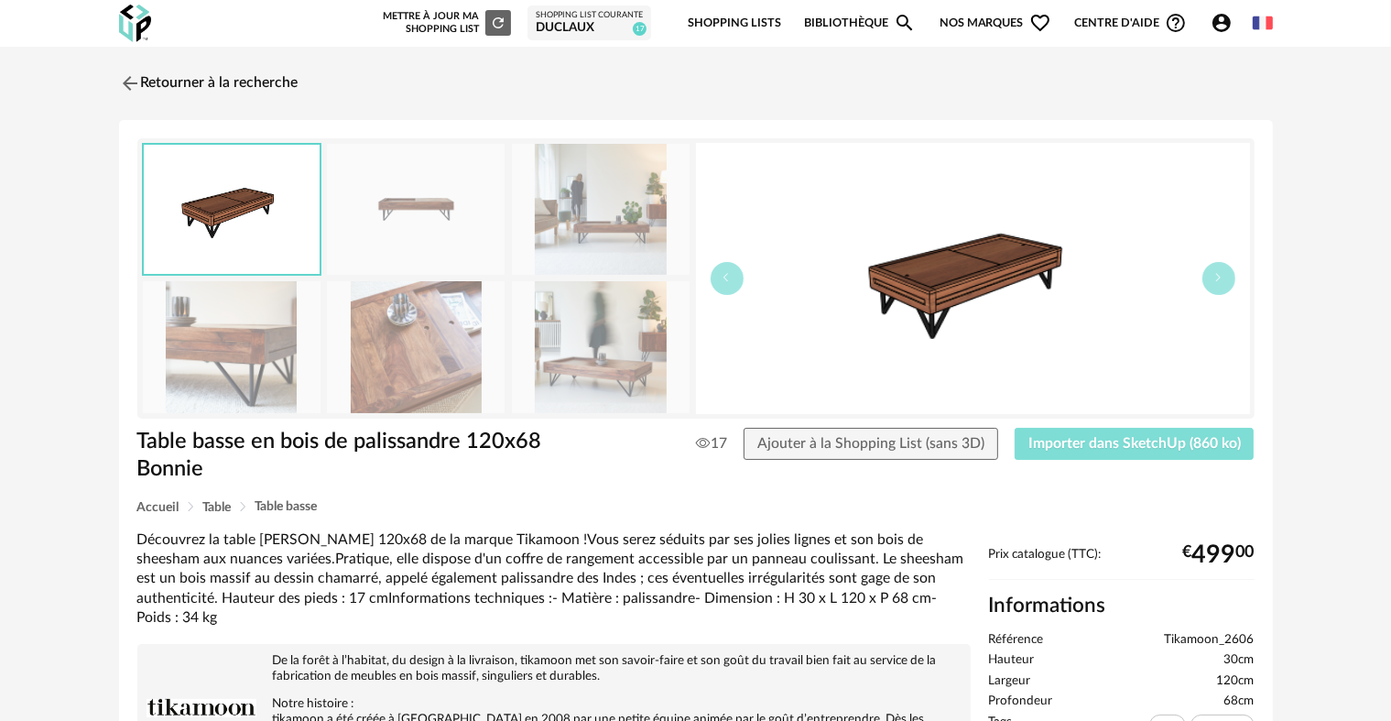
click at [1186, 441] on span "Importer dans SketchUp (860 ko)" at bounding box center [1135, 443] width 212 height 15
click at [137, 84] on img at bounding box center [127, 83] width 27 height 27
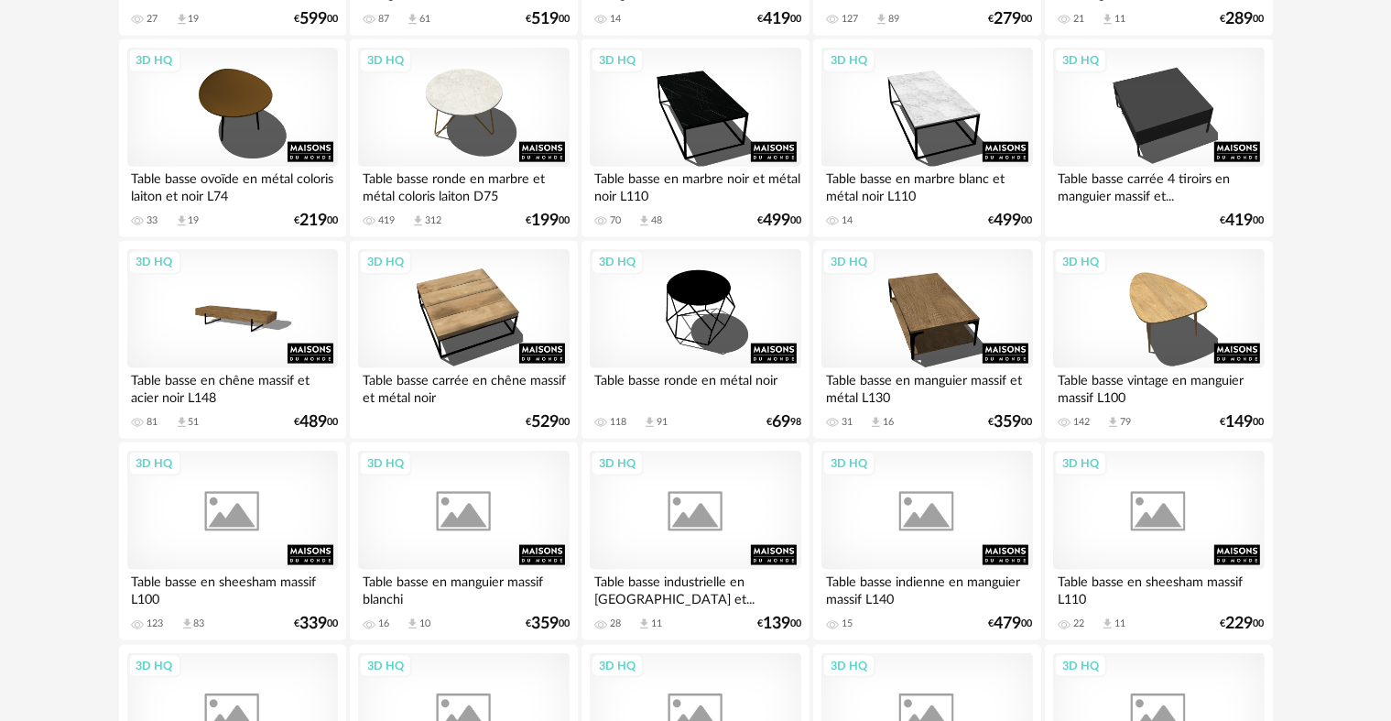
scroll to position [2381, 0]
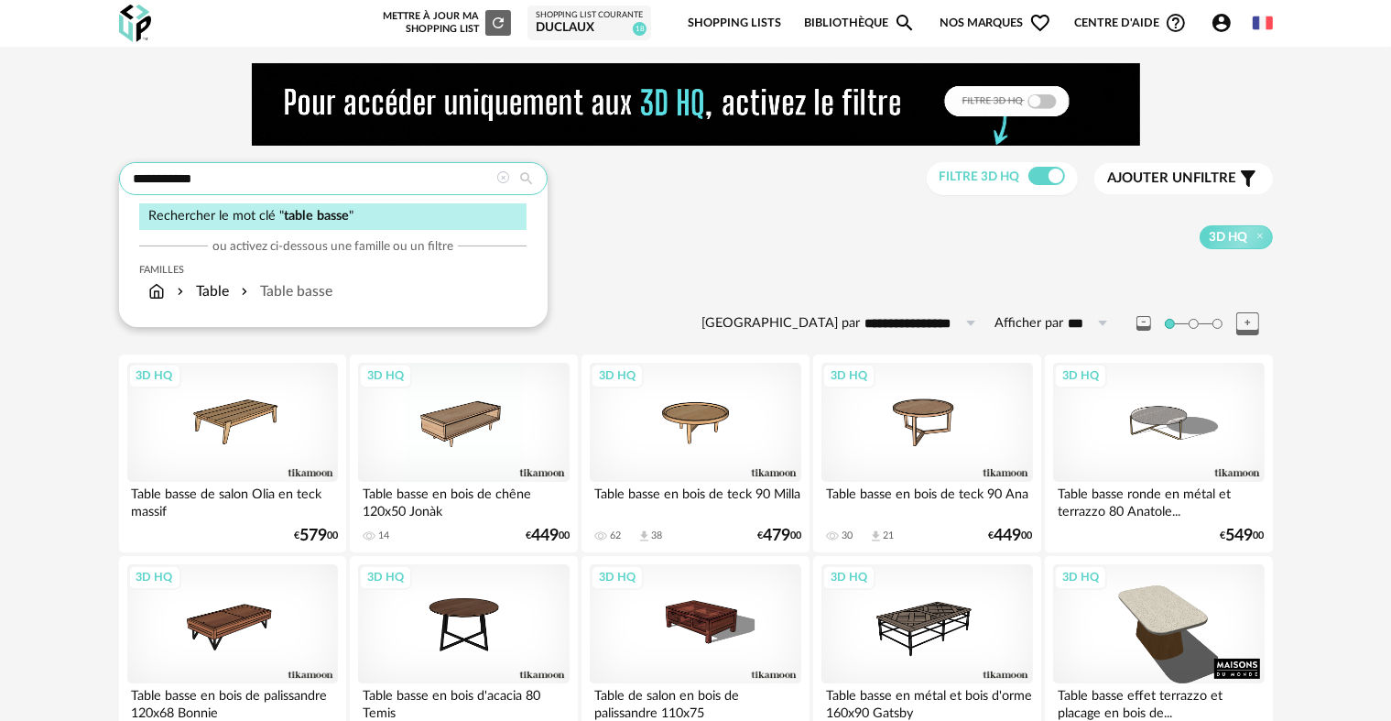
drag, startPoint x: 216, startPoint y: 177, endPoint x: 78, endPoint y: 175, distance: 138.3
type input "********"
type input "**********"
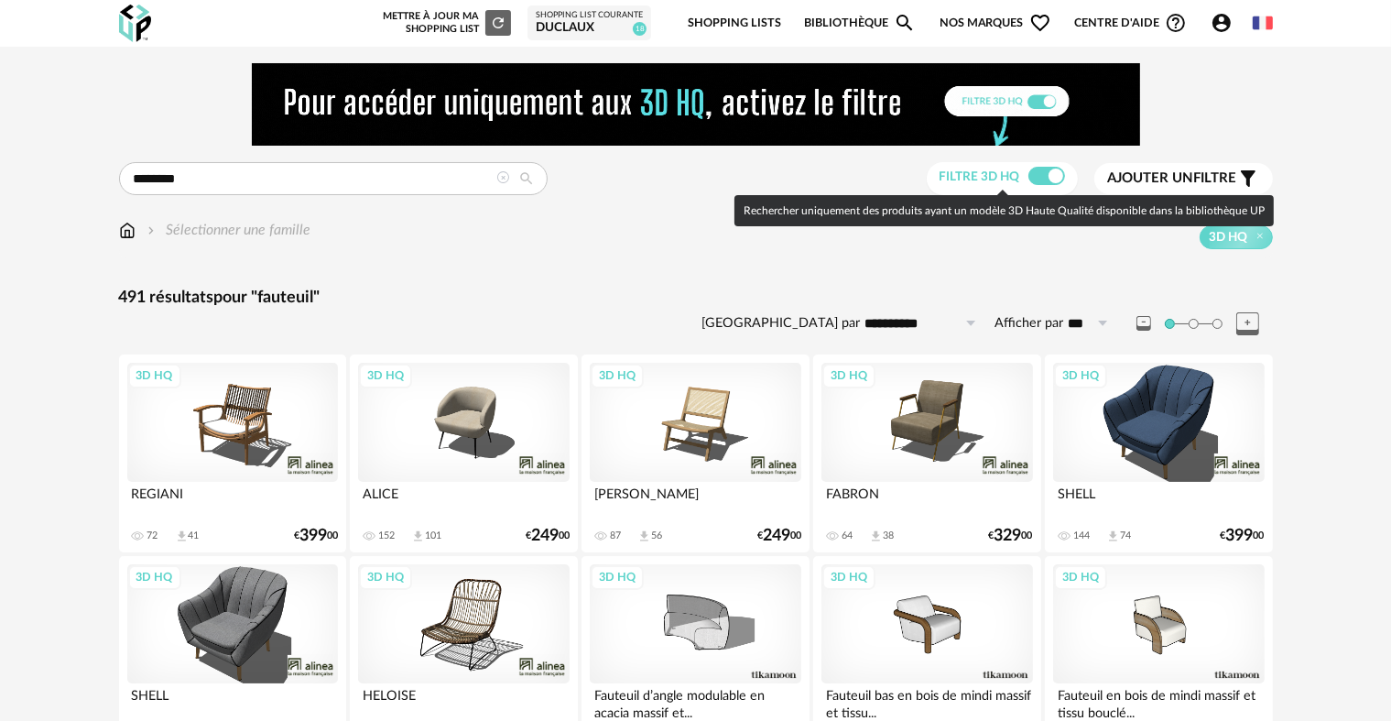
click at [1043, 179] on span at bounding box center [1047, 176] width 37 height 18
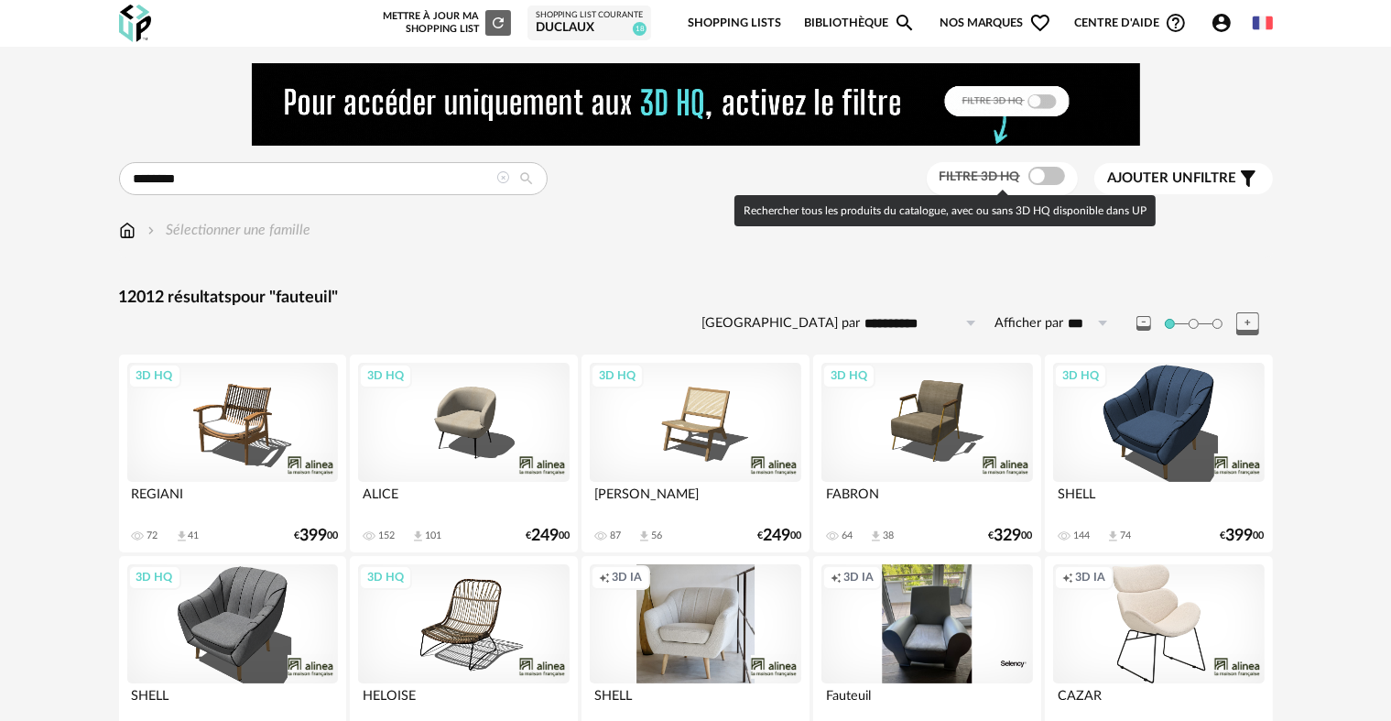
click at [1043, 179] on span at bounding box center [1047, 176] width 37 height 18
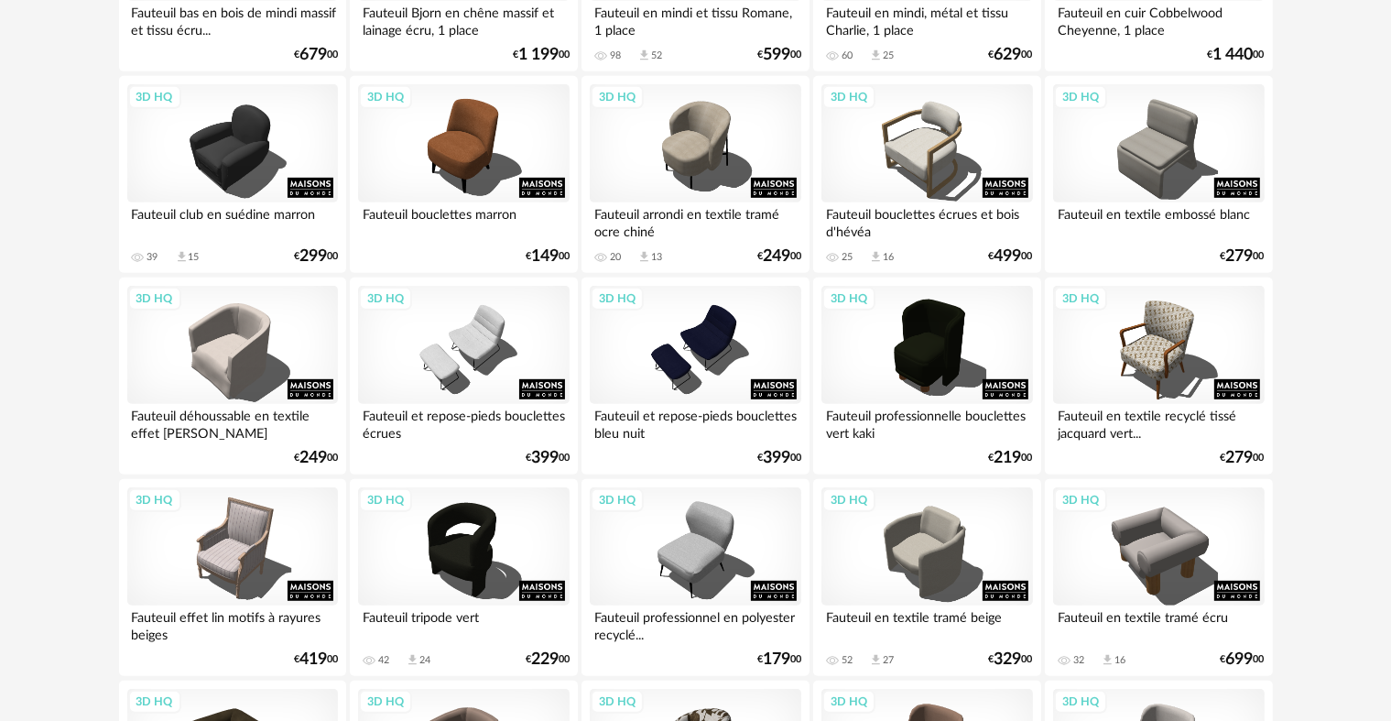
scroll to position [916, 0]
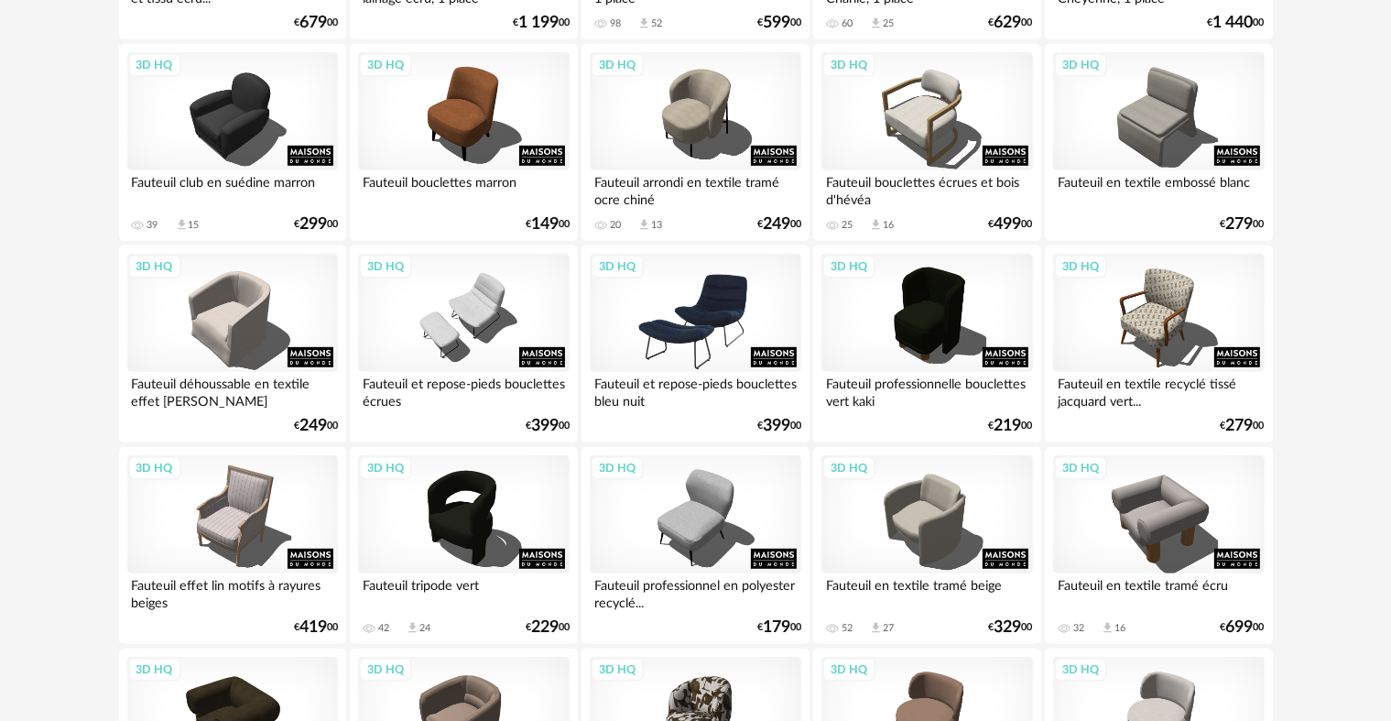
click at [711, 320] on div "3D HQ" at bounding box center [695, 313] width 211 height 119
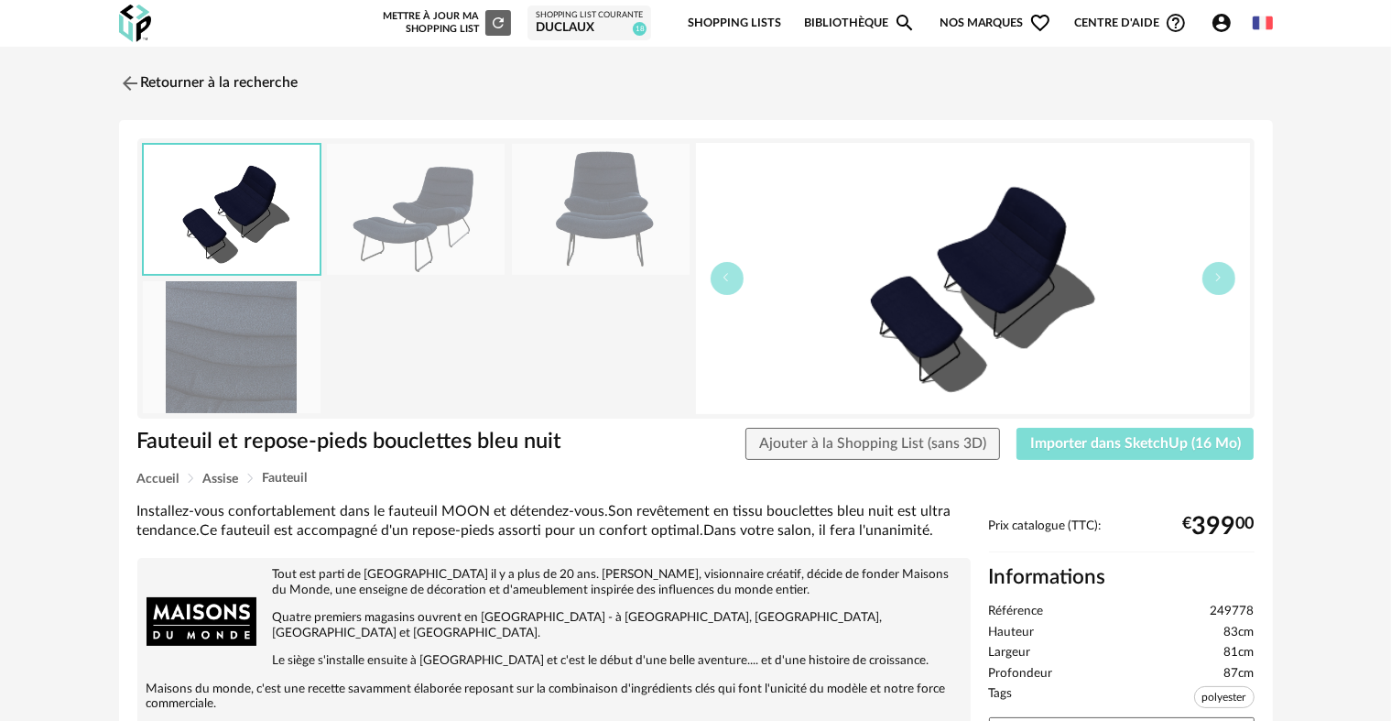
click at [1142, 439] on span "Importer dans SketchUp (16 Mo)" at bounding box center [1135, 443] width 211 height 15
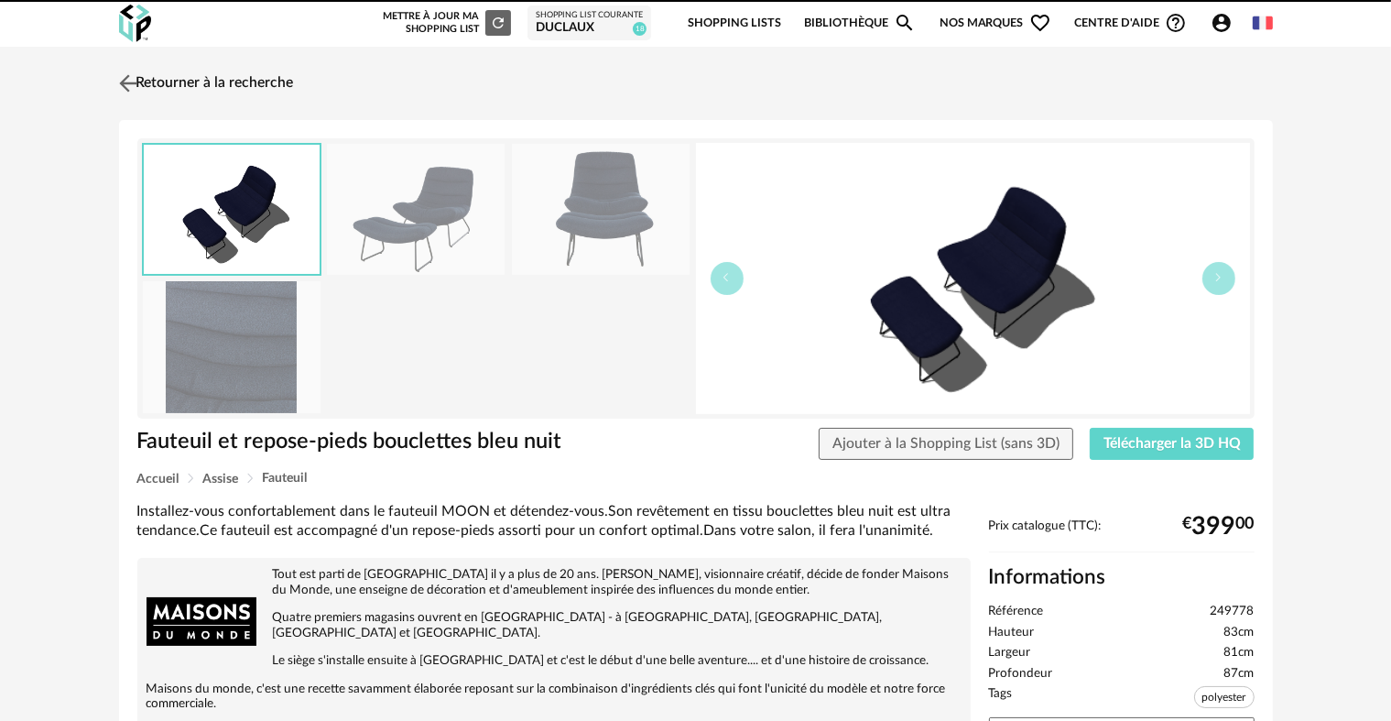
click at [125, 74] on img at bounding box center [127, 83] width 27 height 27
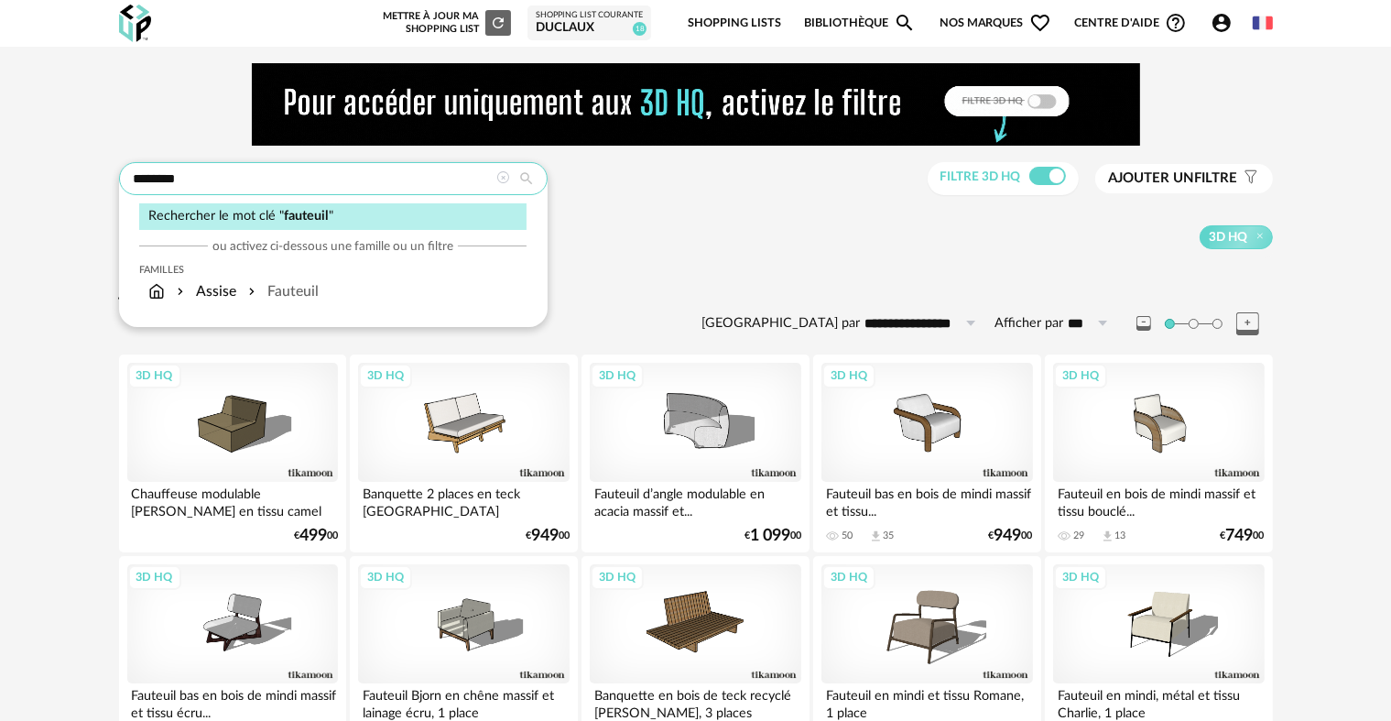
drag, startPoint x: 195, startPoint y: 179, endPoint x: 85, endPoint y: 178, distance: 109.9
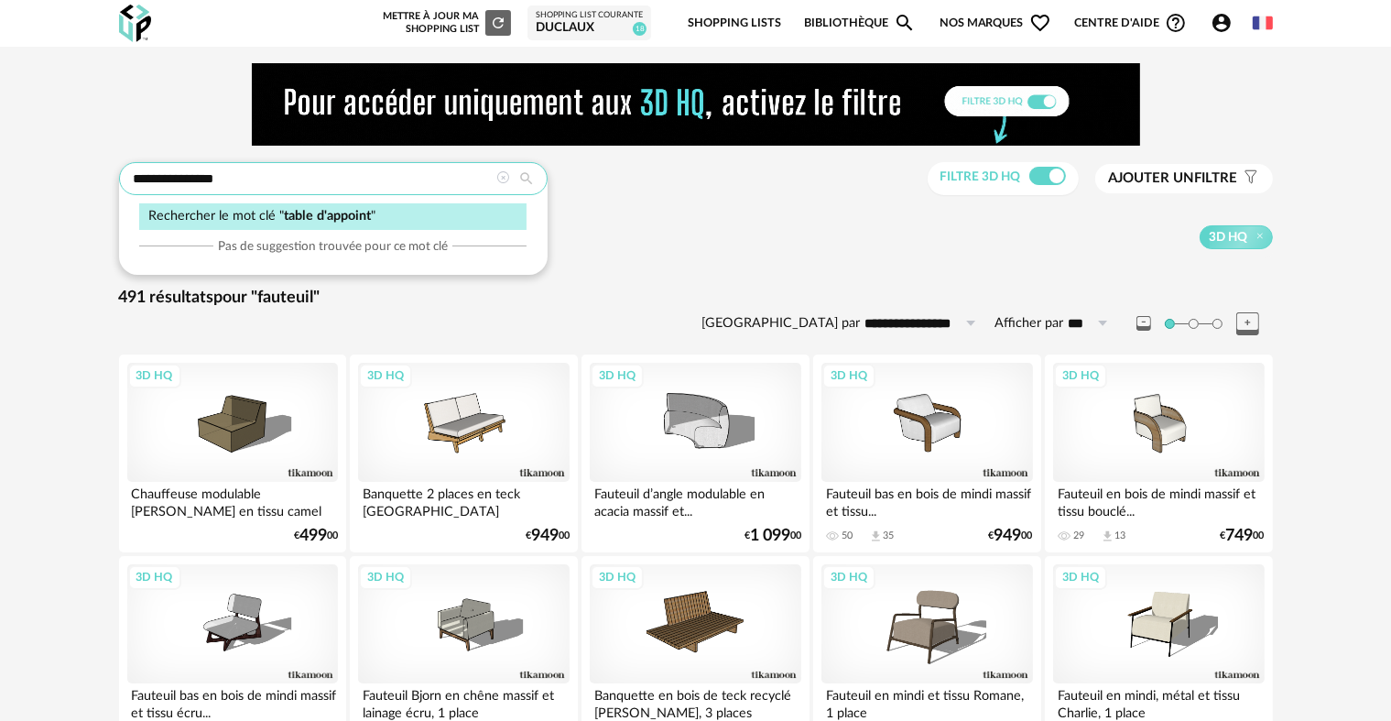
type input "**********"
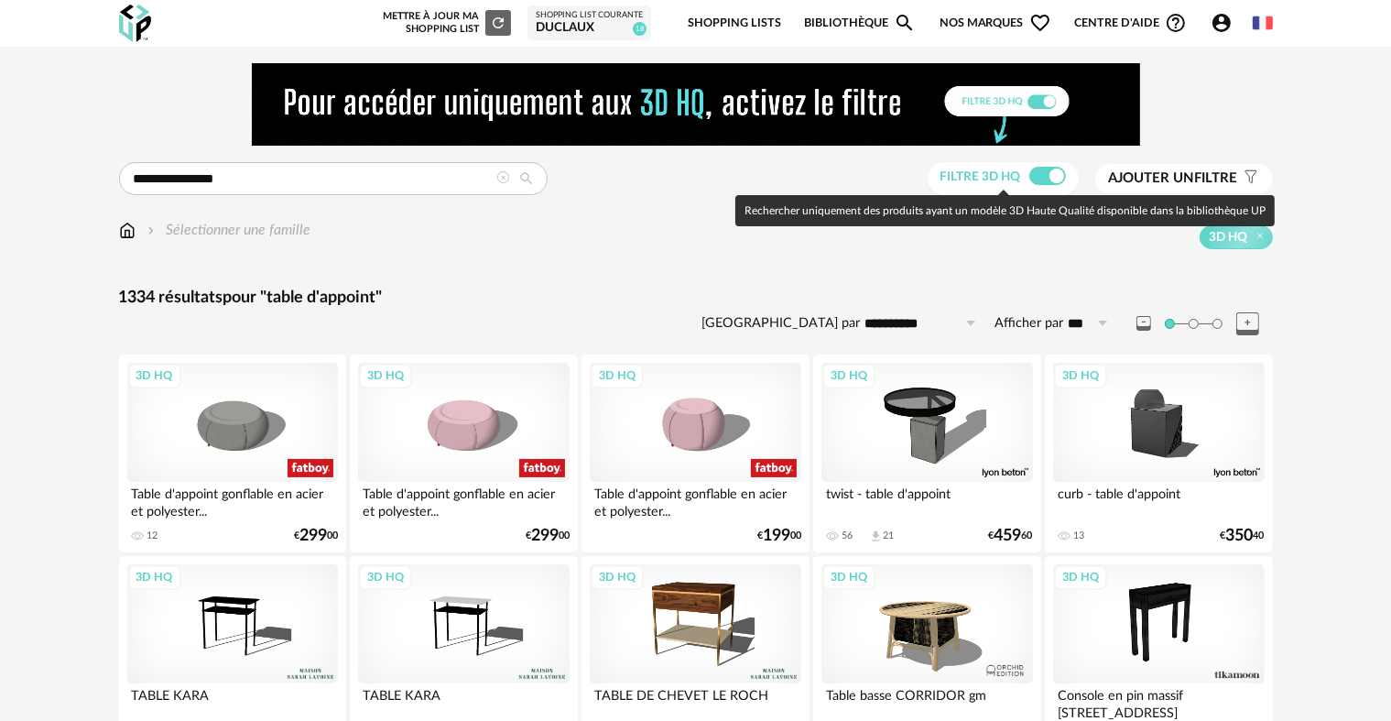
click at [1033, 176] on span at bounding box center [1047, 176] width 37 height 18
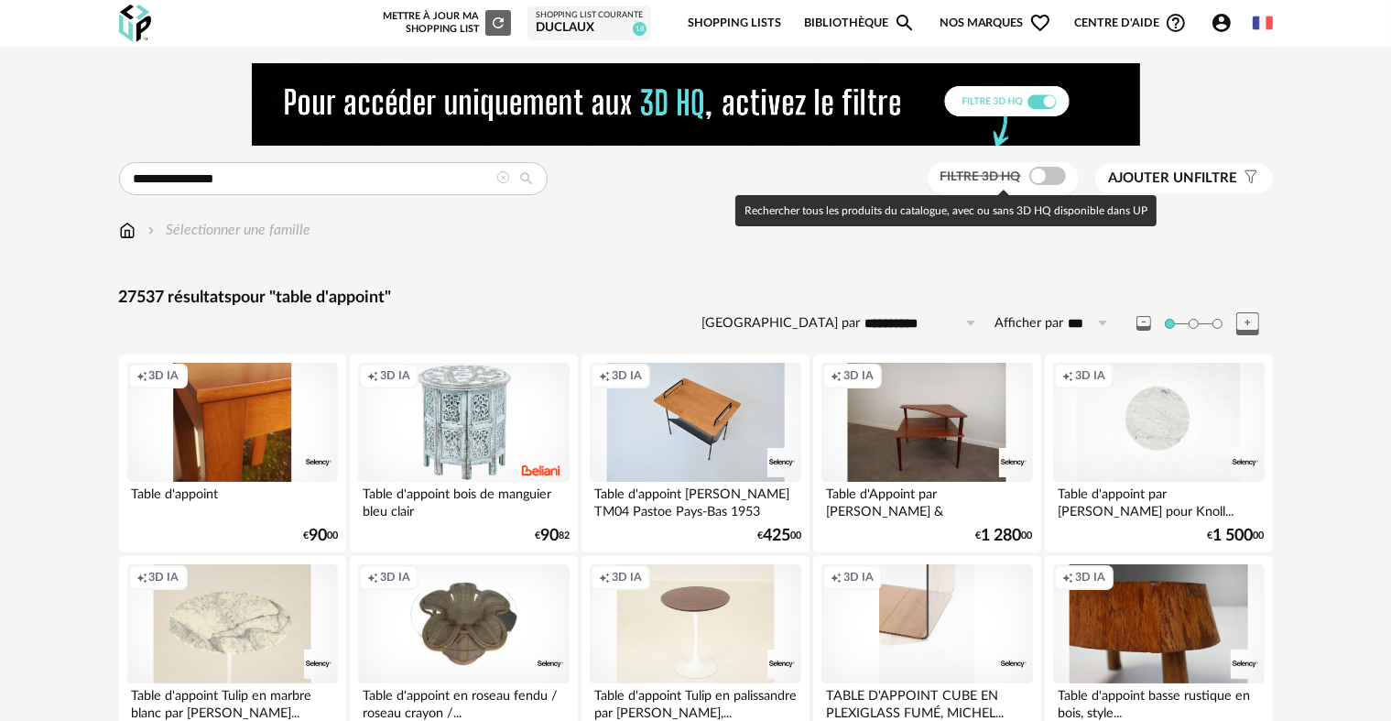
click at [1033, 176] on span at bounding box center [1047, 176] width 37 height 18
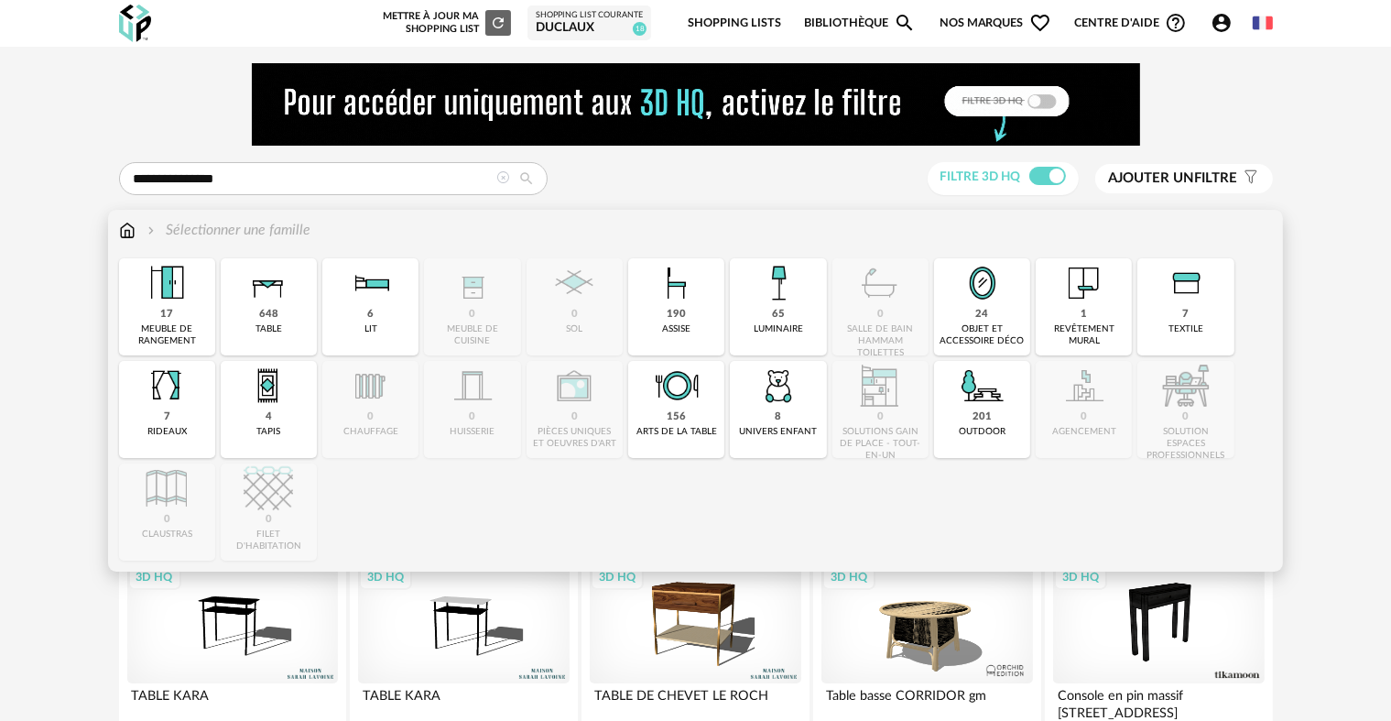
click at [120, 230] on img at bounding box center [127, 230] width 16 height 21
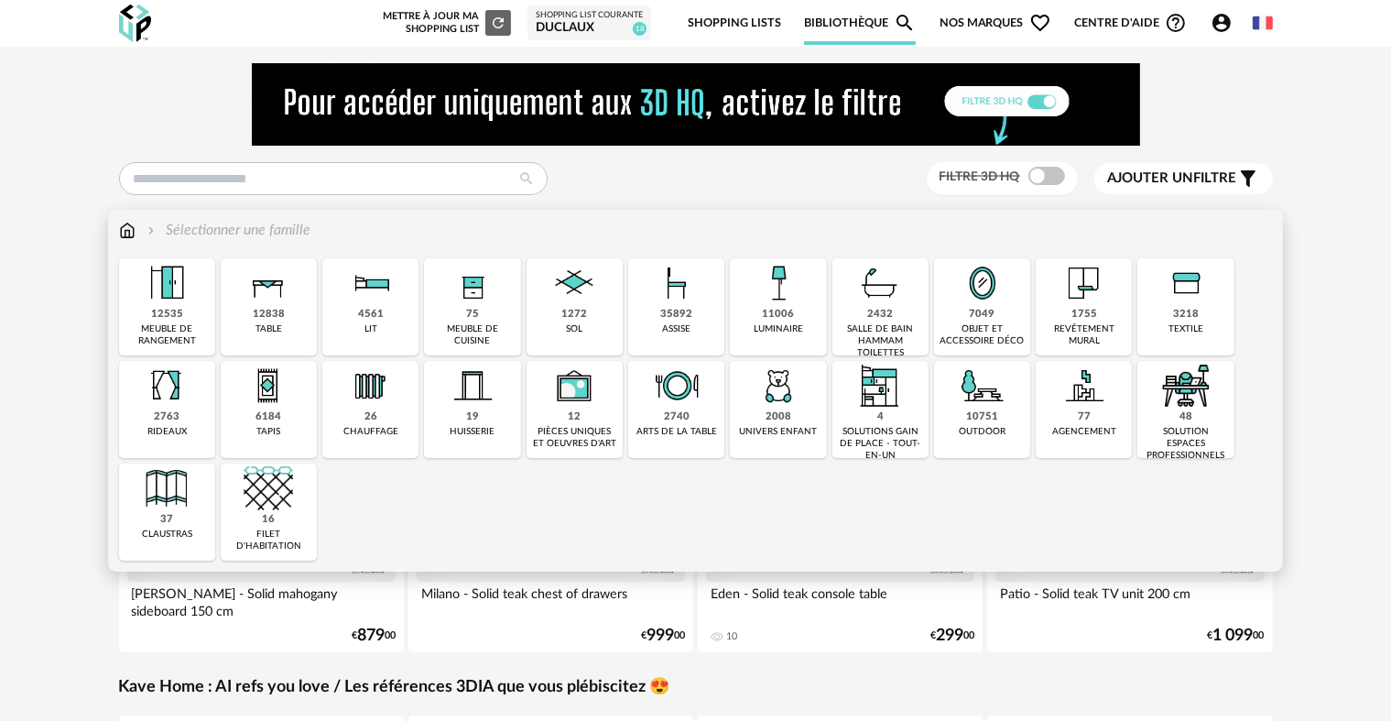
click at [257, 308] on div "12838" at bounding box center [269, 315] width 32 height 14
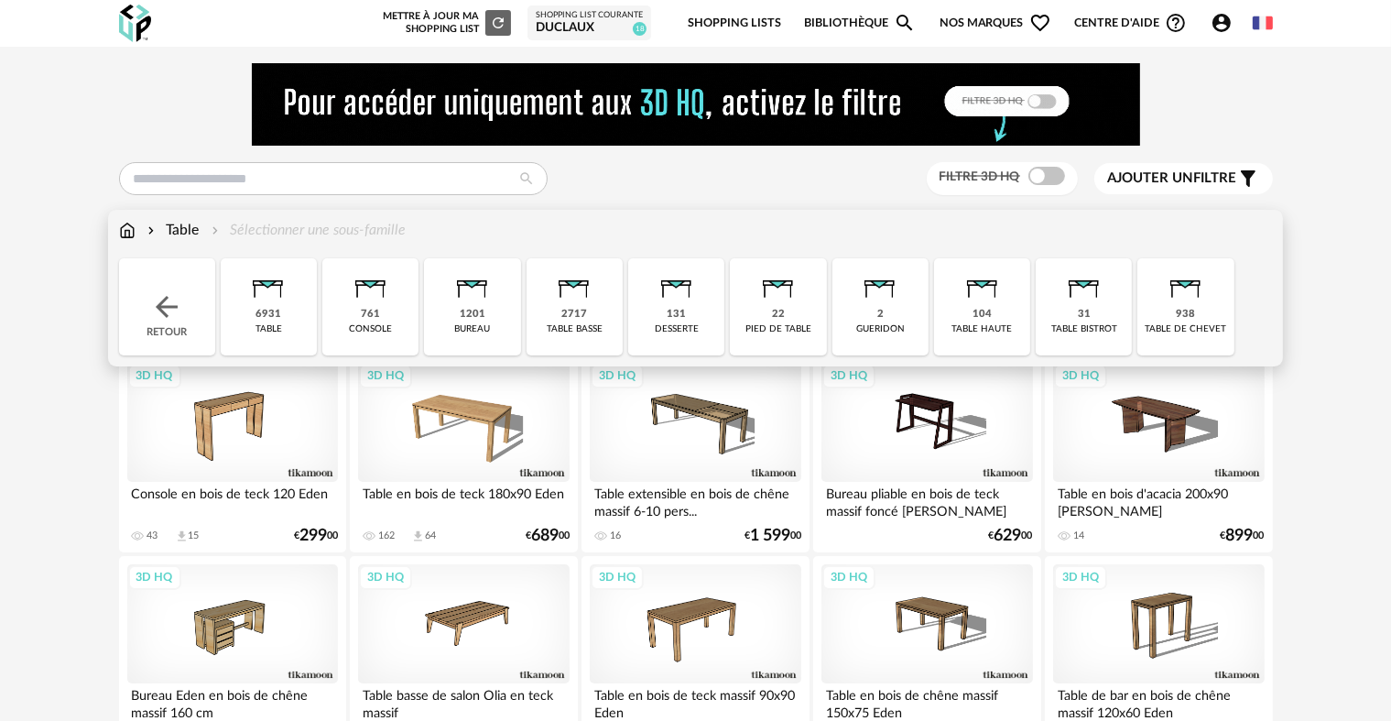
click at [175, 304] on img at bounding box center [166, 306] width 33 height 33
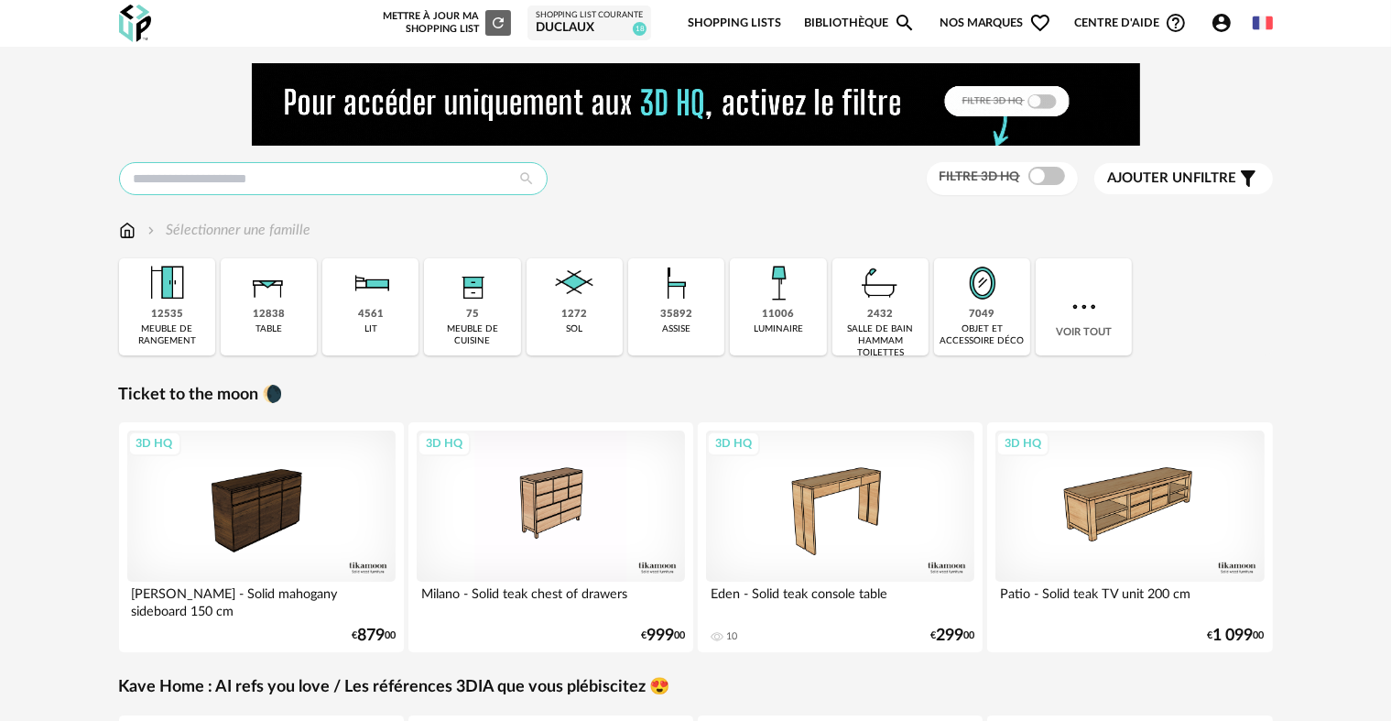
click at [184, 180] on input "text" at bounding box center [333, 178] width 429 height 33
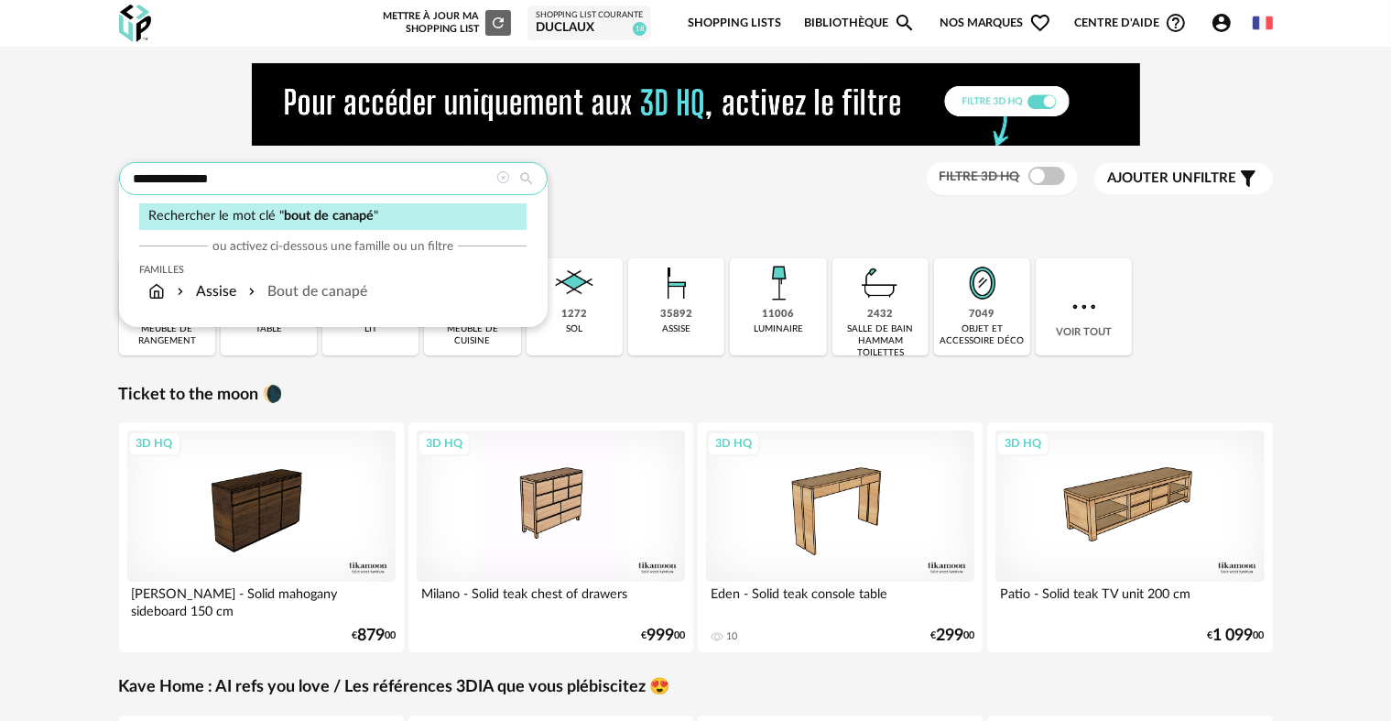
type input "**********"
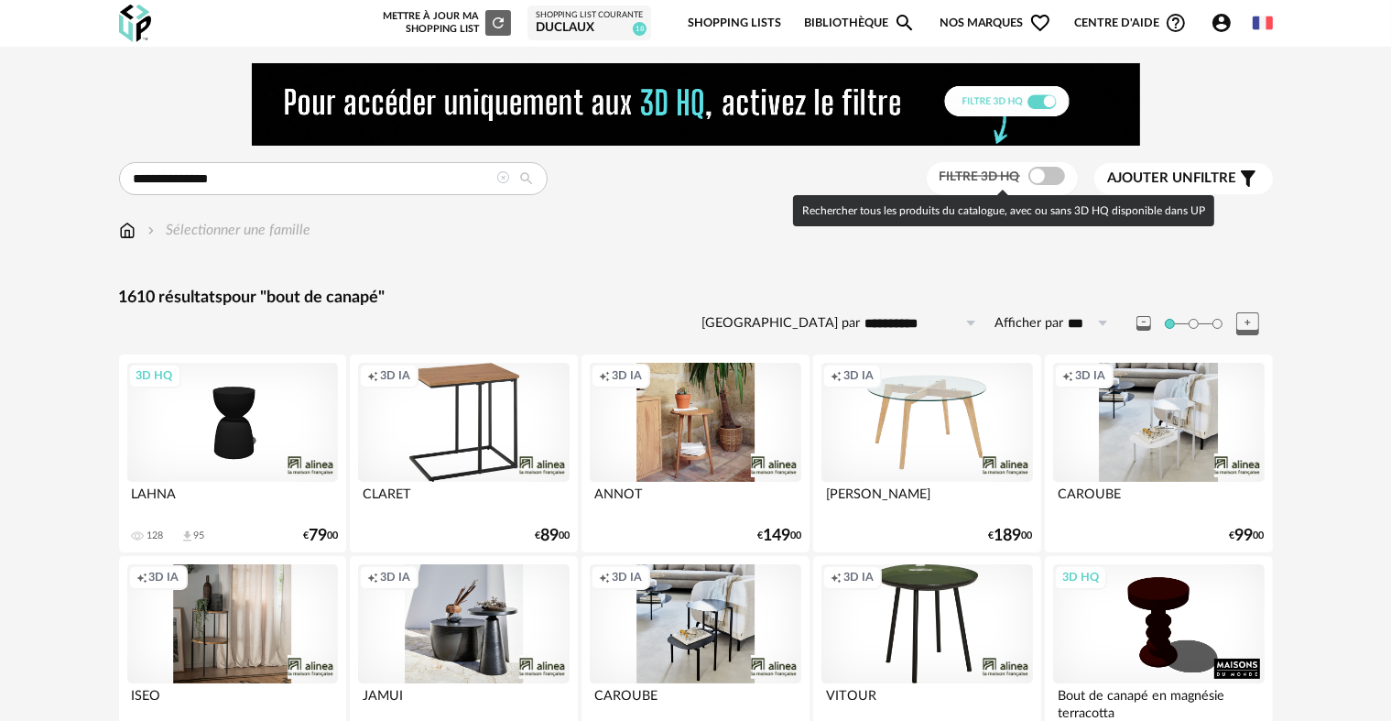
click at [1030, 177] on span at bounding box center [1047, 176] width 37 height 18
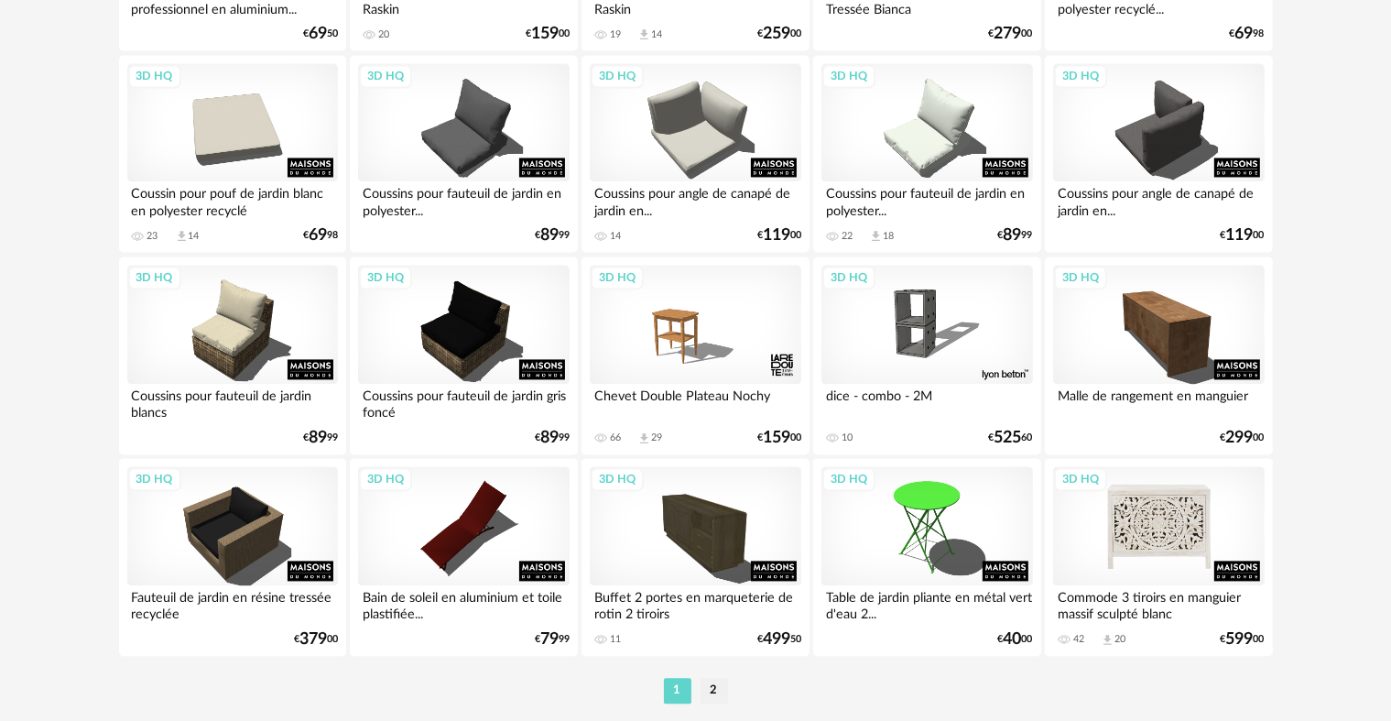
scroll to position [3784, 0]
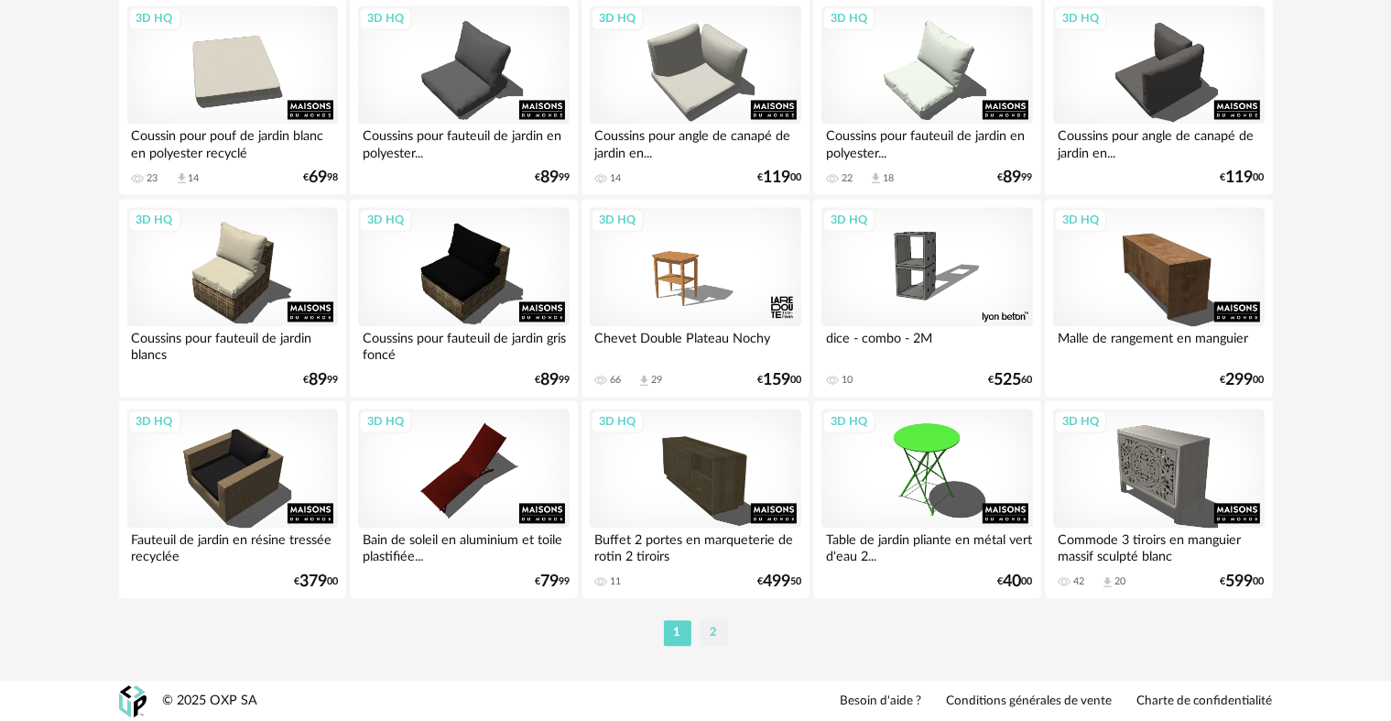
click at [707, 631] on li "2" at bounding box center [714, 633] width 27 height 26
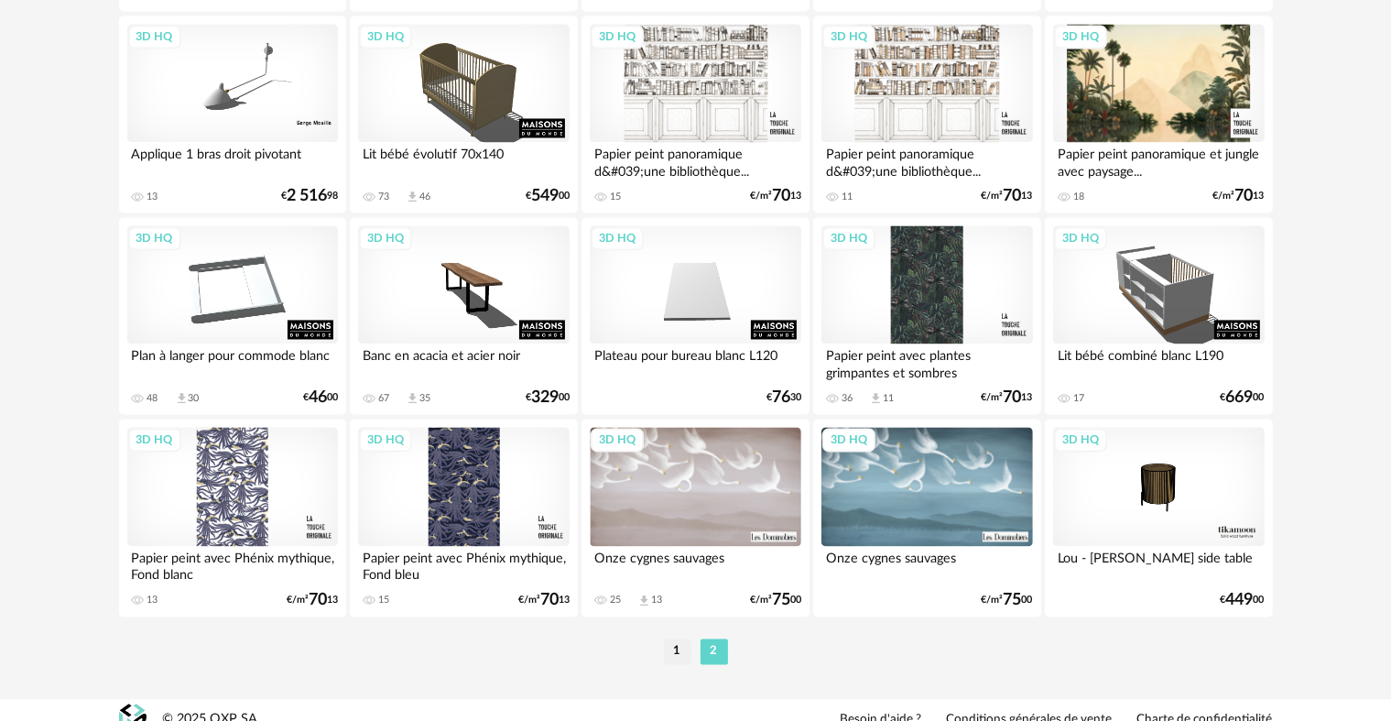
scroll to position [3583, 0]
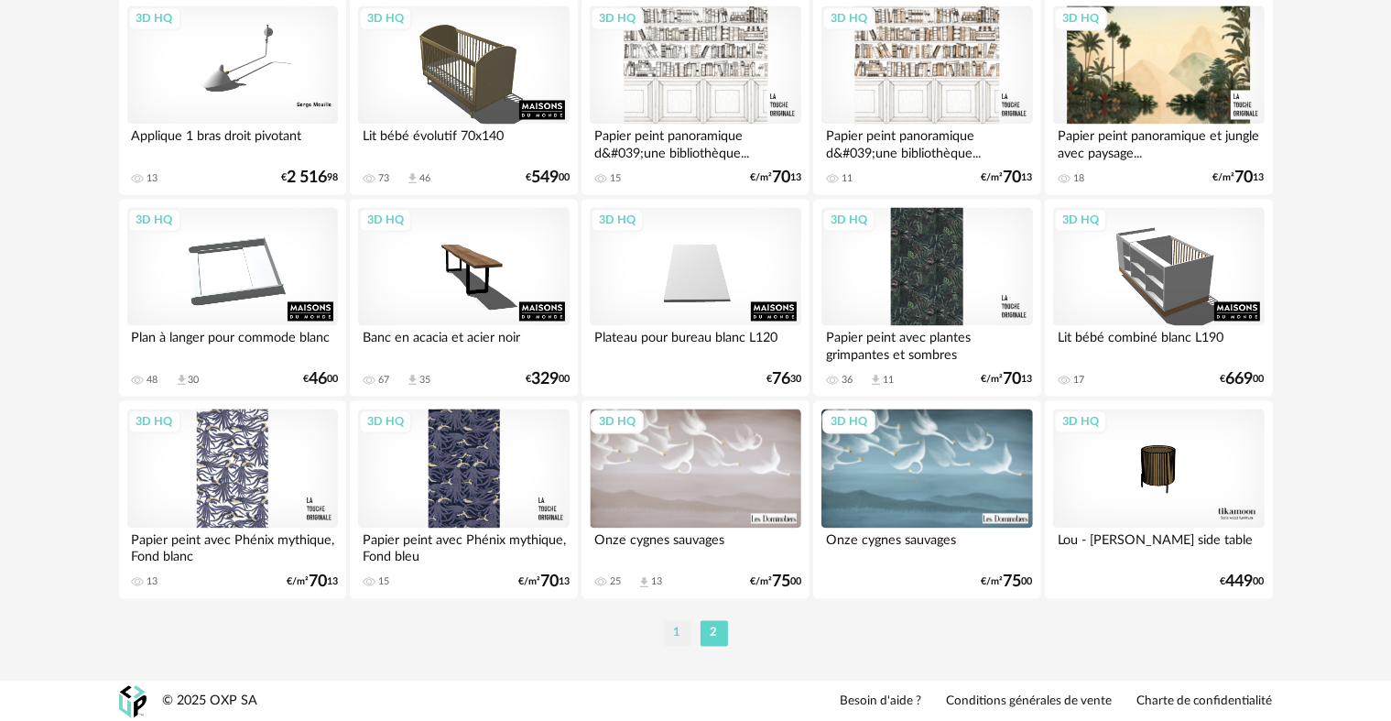
click at [670, 630] on li "1" at bounding box center [677, 633] width 27 height 26
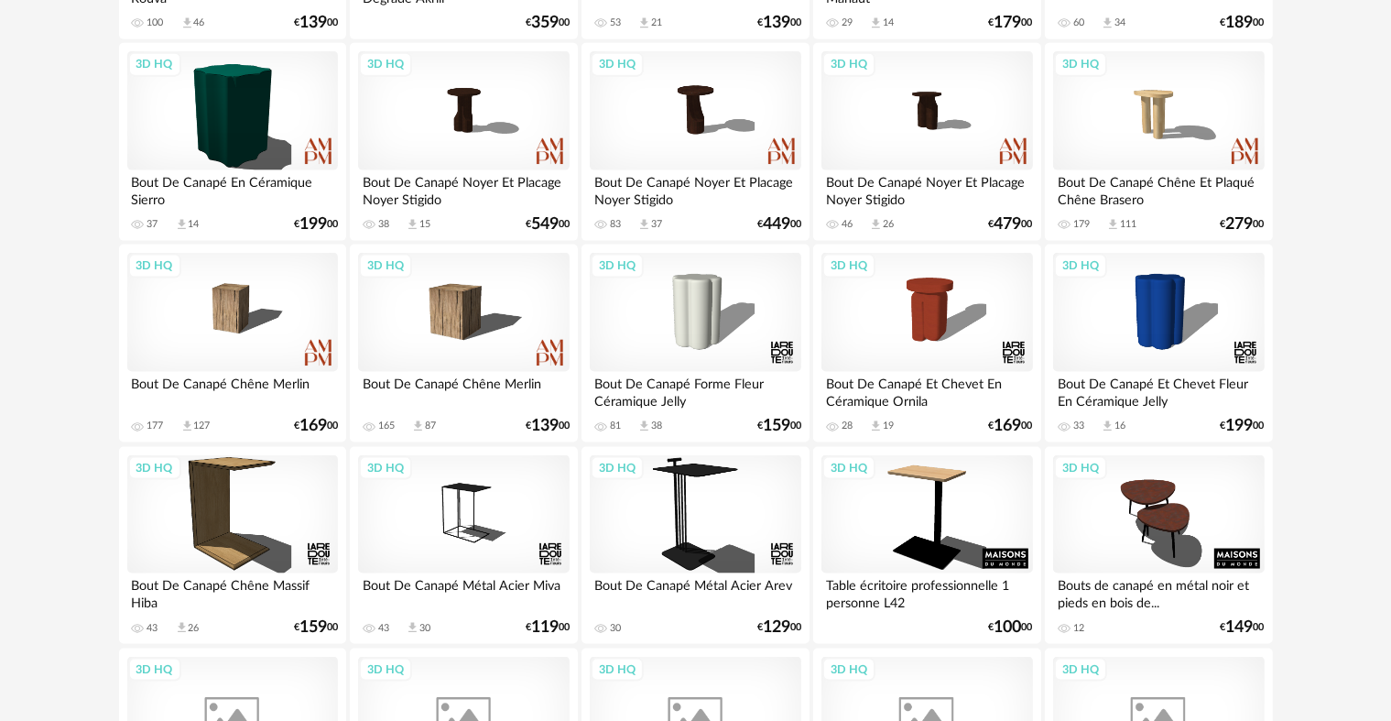
scroll to position [2564, 0]
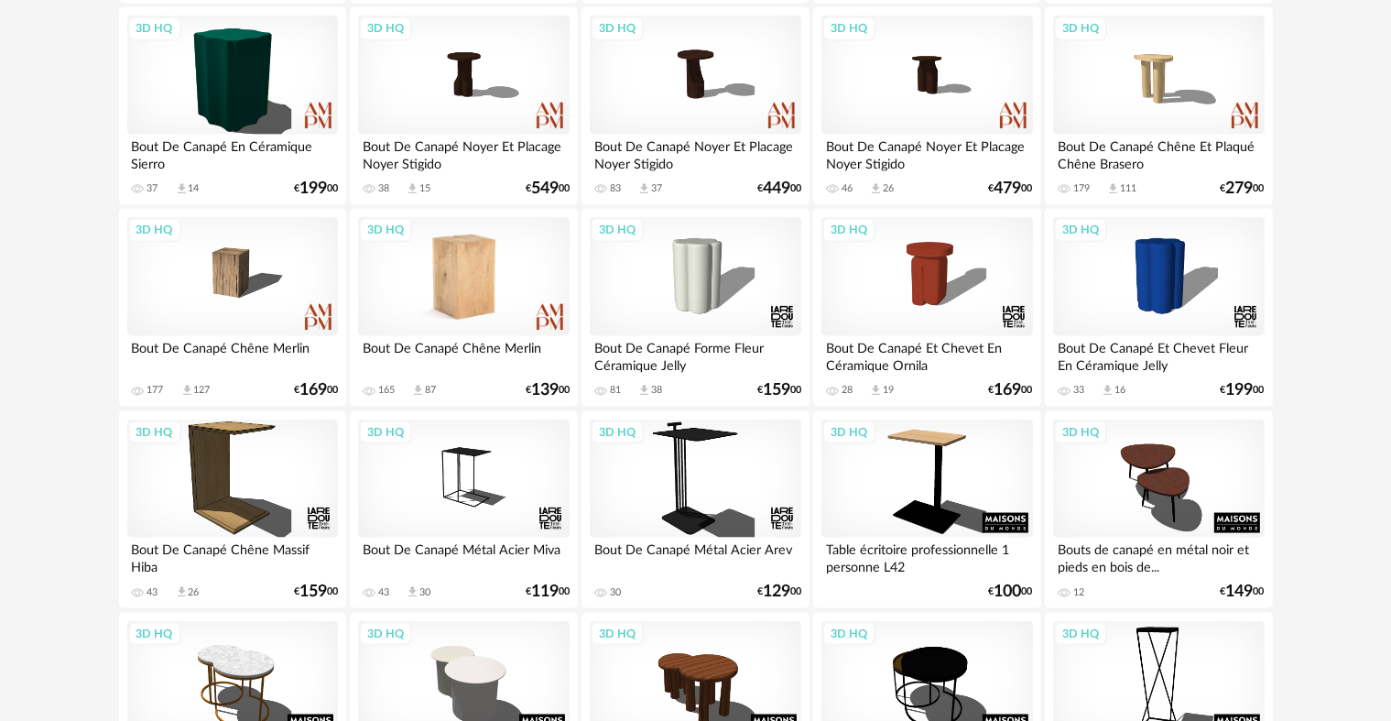
click at [468, 282] on div "3D HQ" at bounding box center [463, 276] width 211 height 119
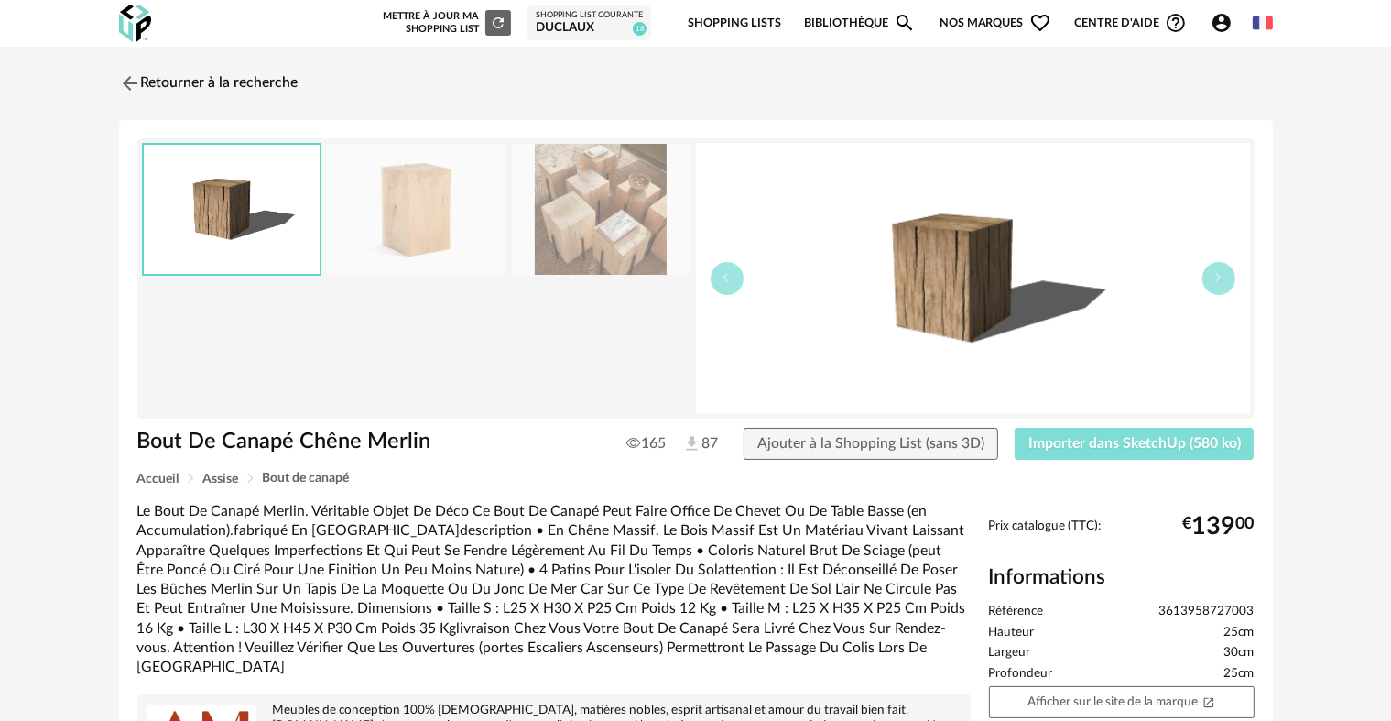
click at [1028, 441] on button "Importer dans SketchUp (580 ko)" at bounding box center [1135, 444] width 240 height 33
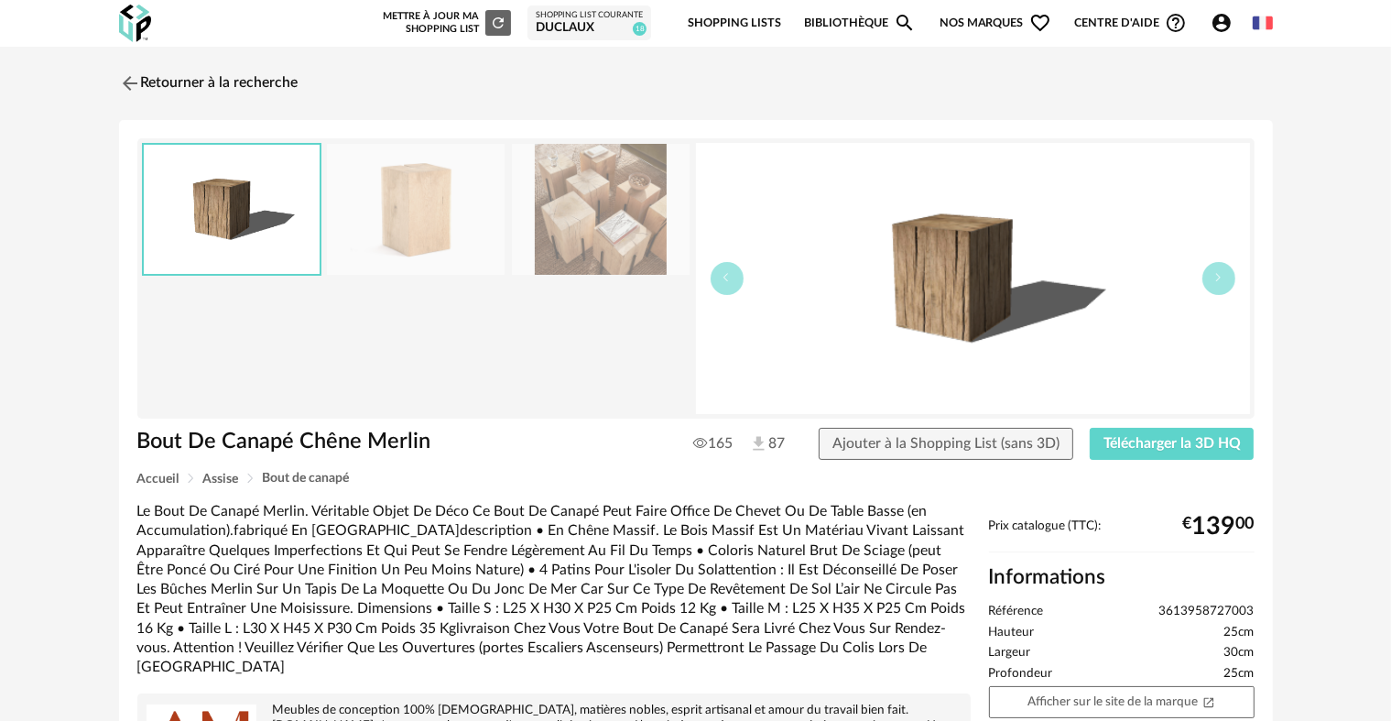
click at [123, 83] on img at bounding box center [130, 83] width 22 height 22
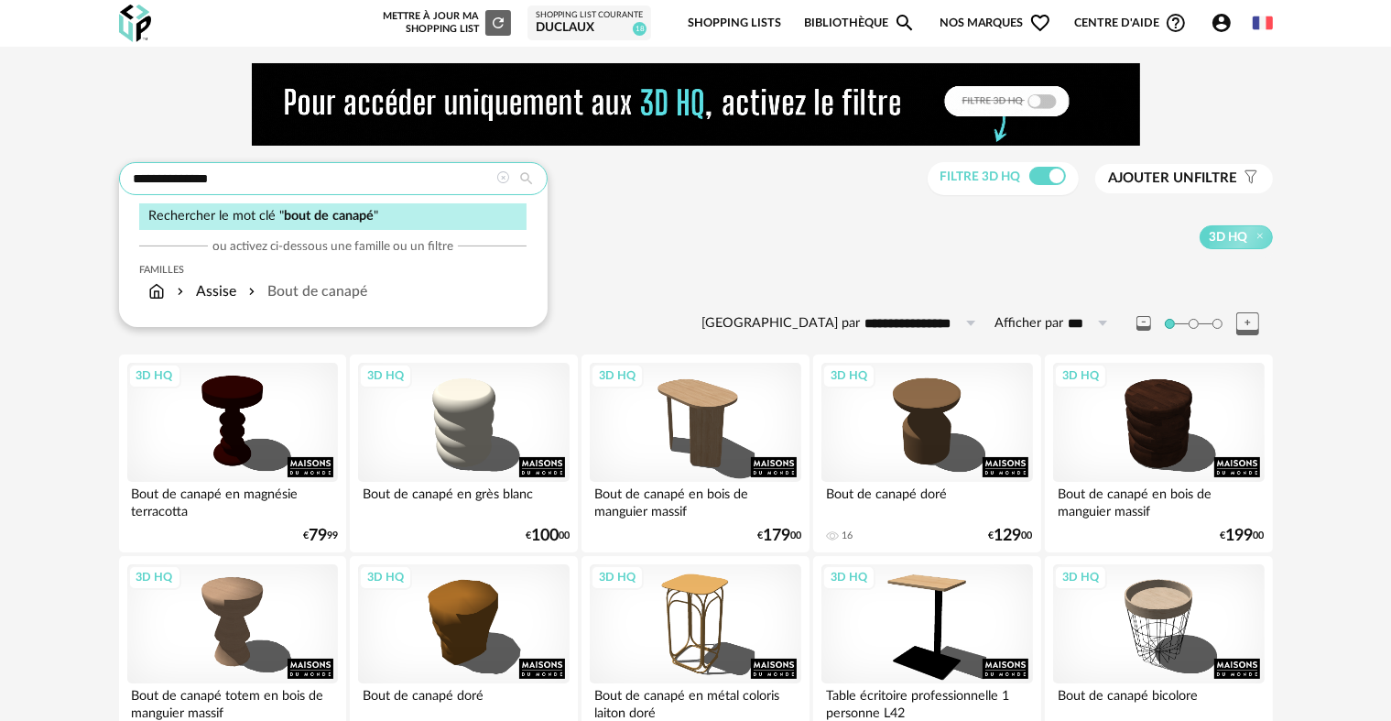
drag, startPoint x: 266, startPoint y: 178, endPoint x: 24, endPoint y: 175, distance: 241.8
type input "********"
type input "**********"
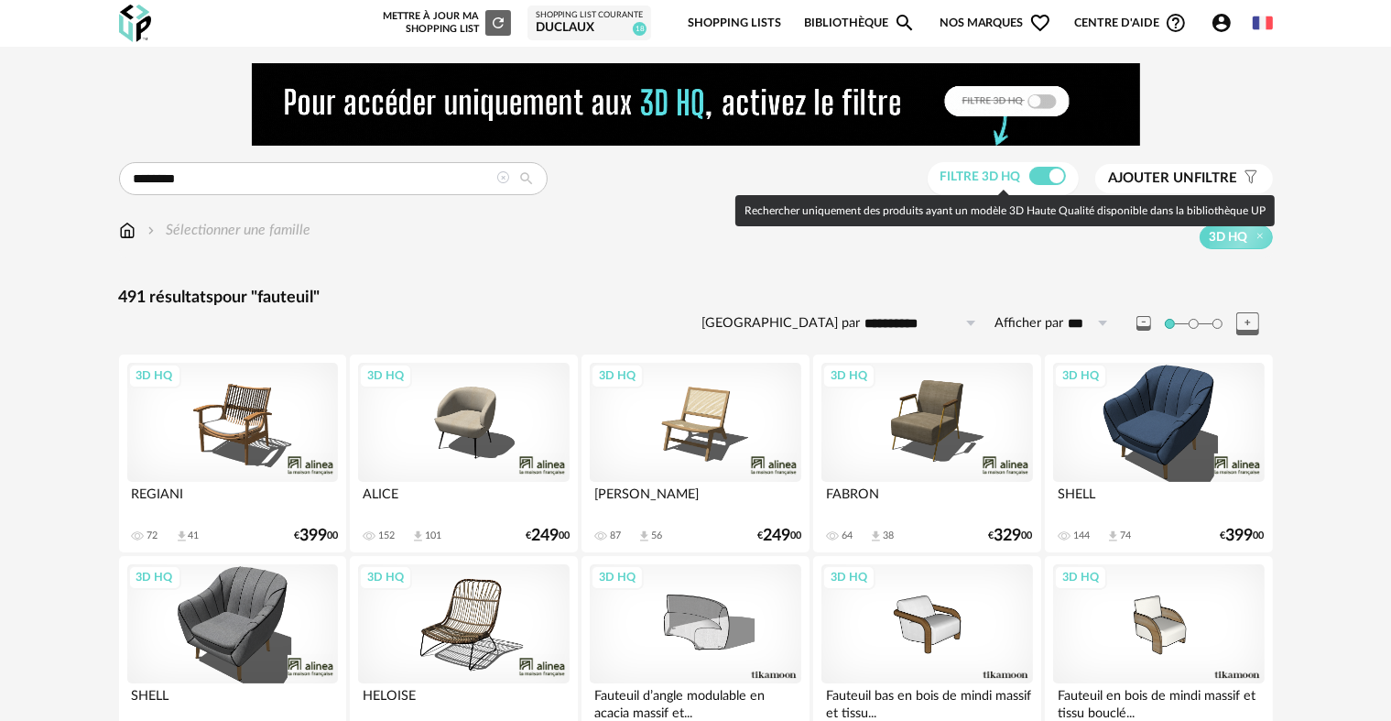
click at [1040, 177] on span at bounding box center [1047, 176] width 37 height 18
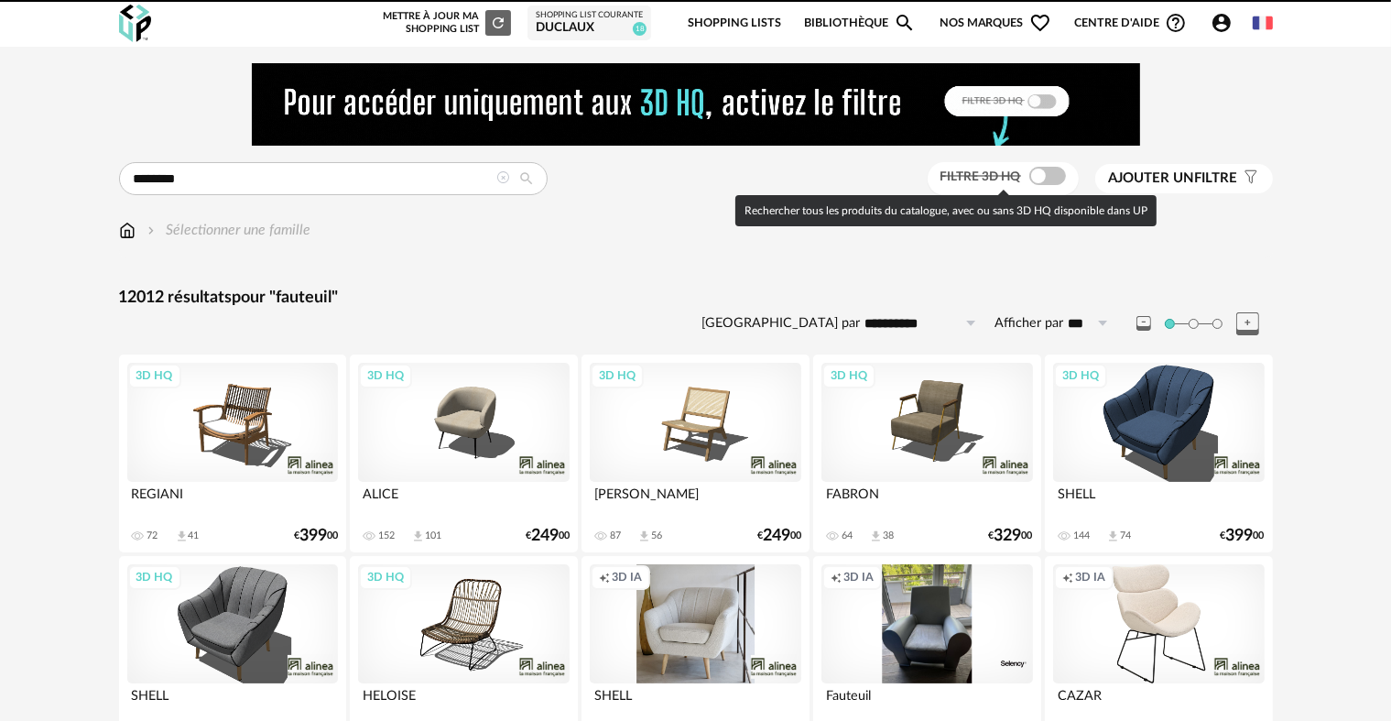
click at [1040, 177] on span at bounding box center [1047, 176] width 37 height 18
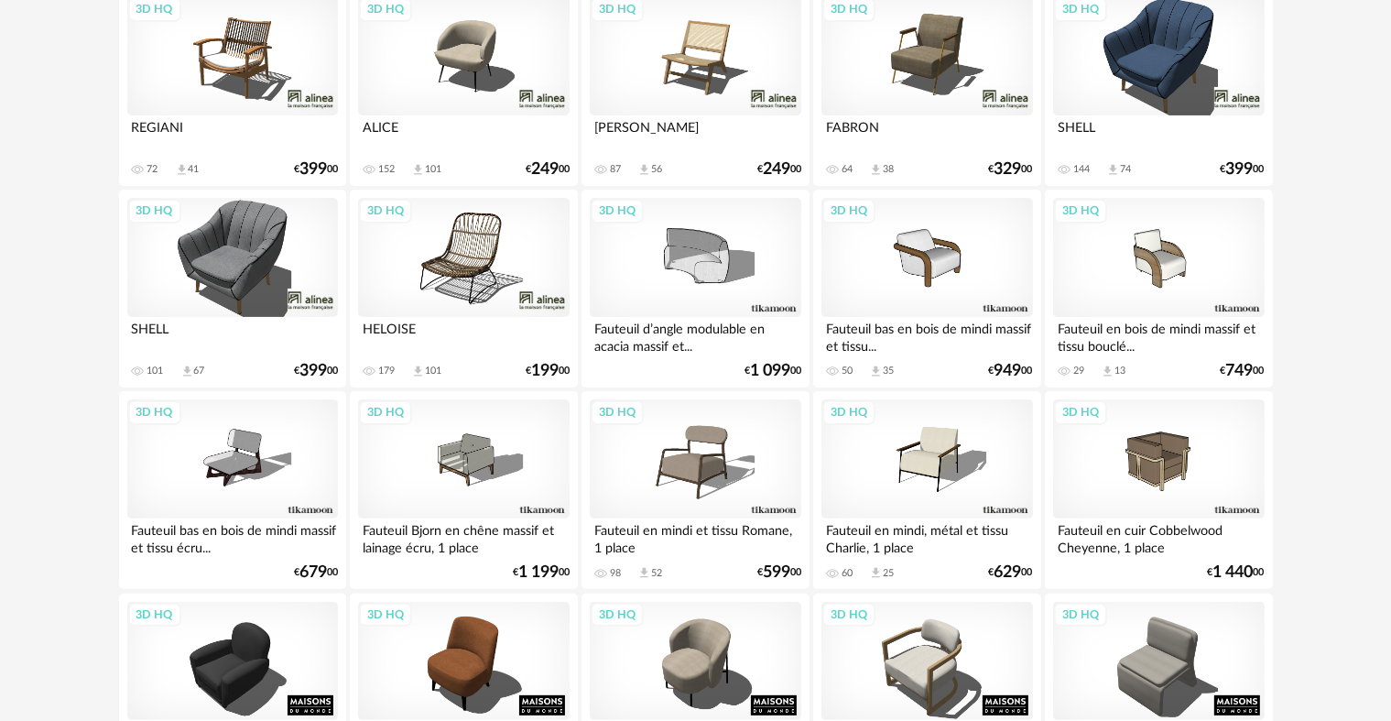
scroll to position [188, 0]
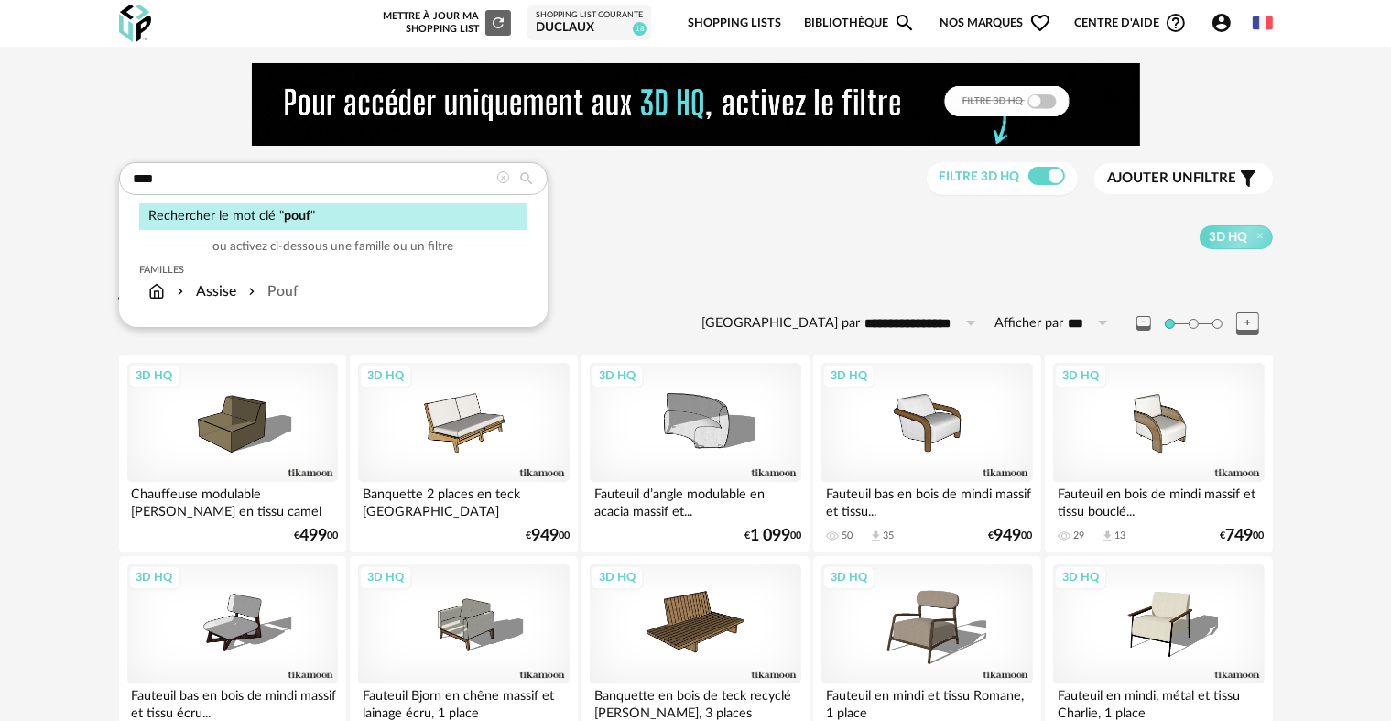
type input "****"
type input "**********"
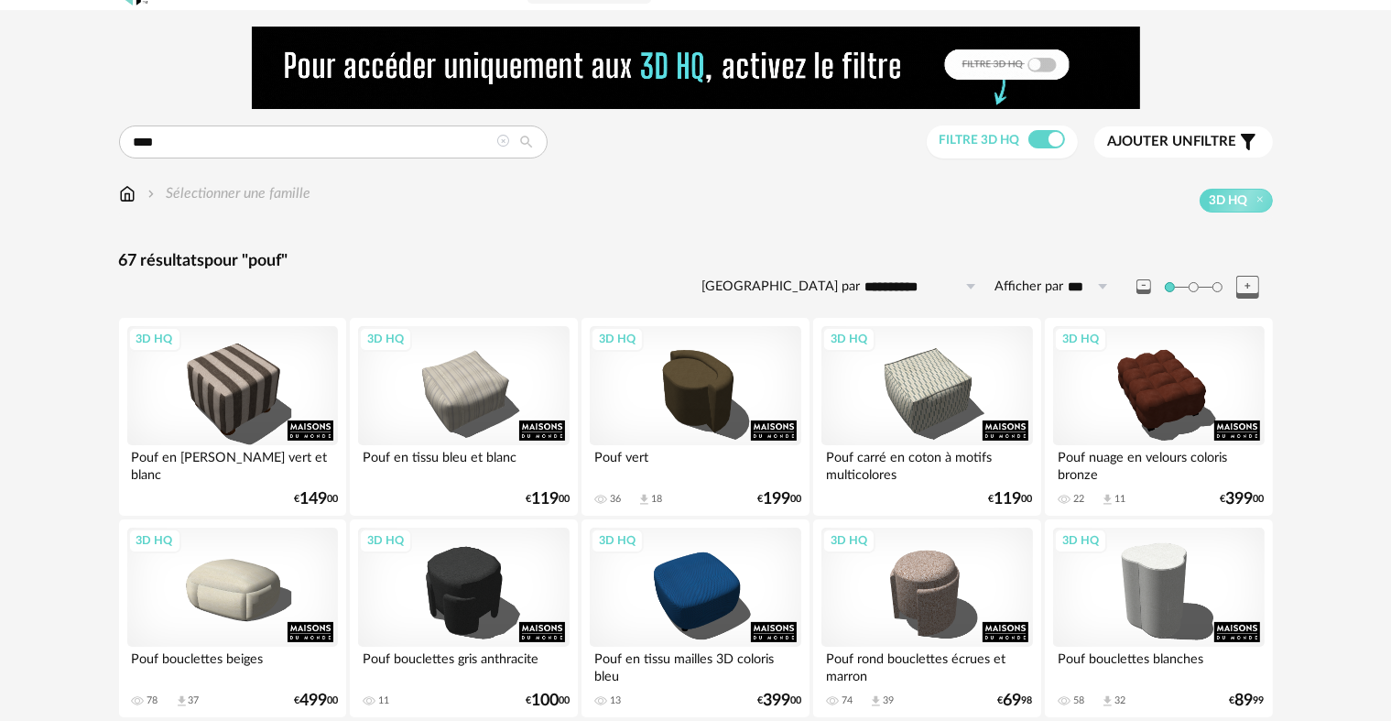
scroll to position [183, 0]
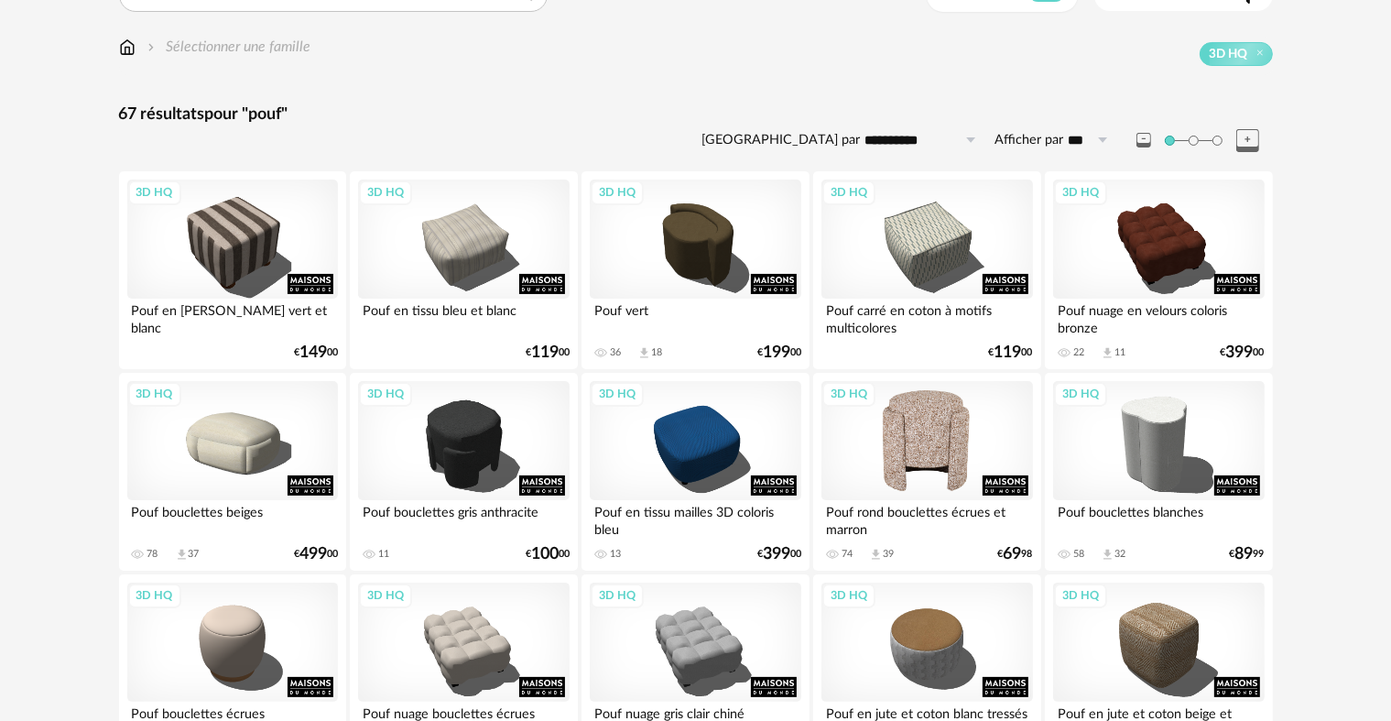
click at [944, 425] on div "3D HQ" at bounding box center [927, 440] width 211 height 119
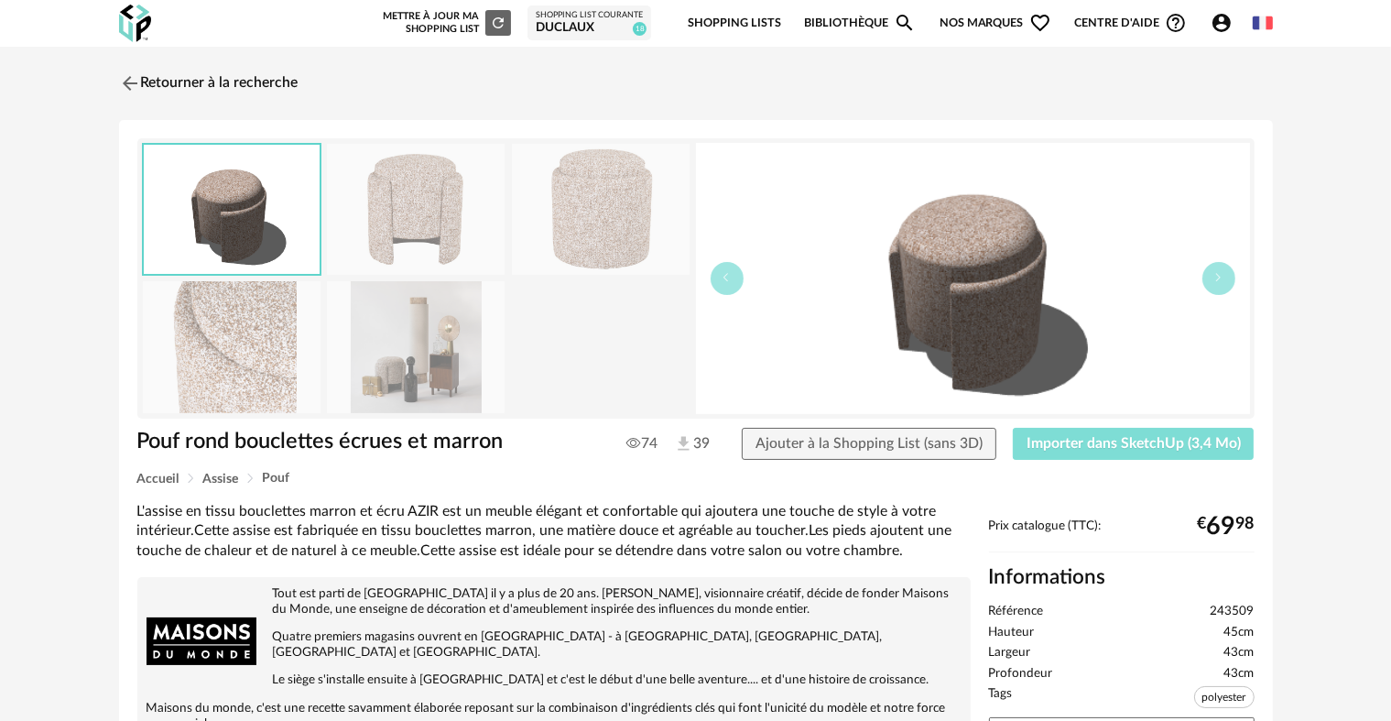
click at [1060, 445] on span "Importer dans SketchUp (3,4 Mo)" at bounding box center [1134, 443] width 214 height 15
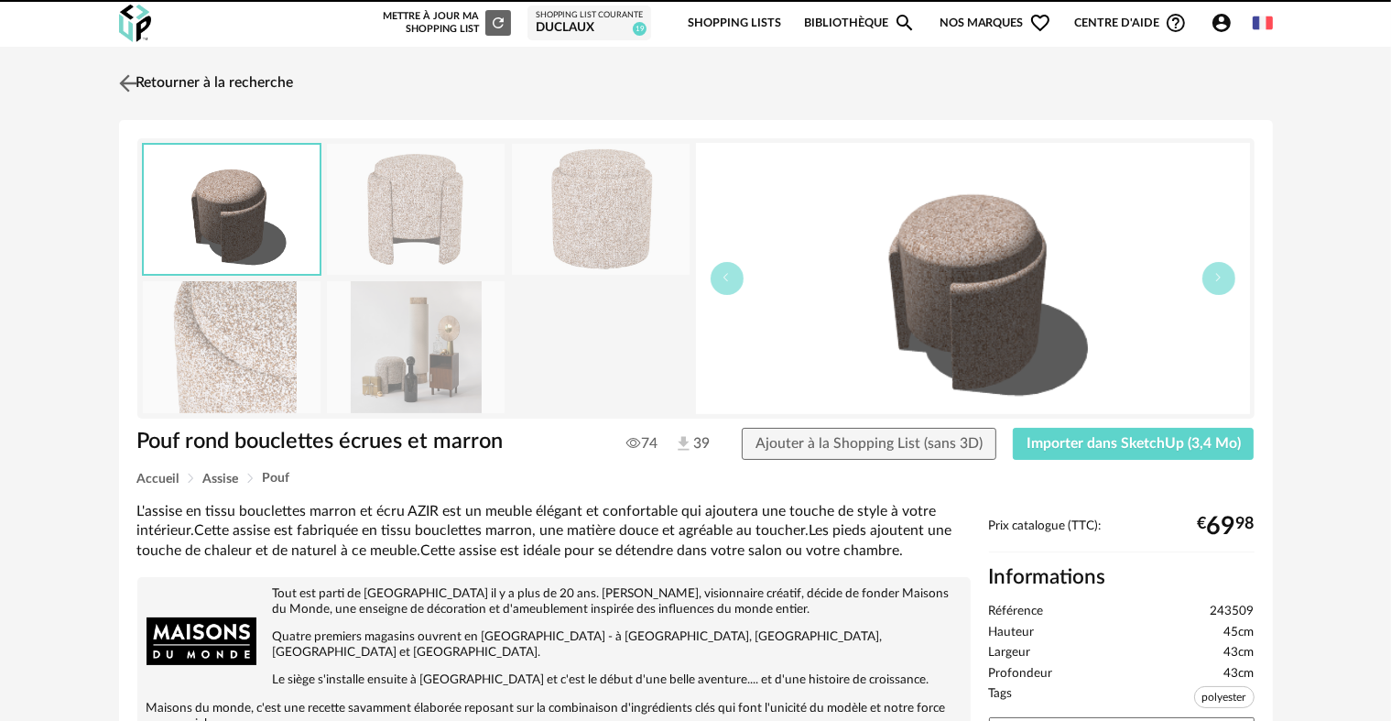
click at [121, 79] on img at bounding box center [127, 83] width 27 height 27
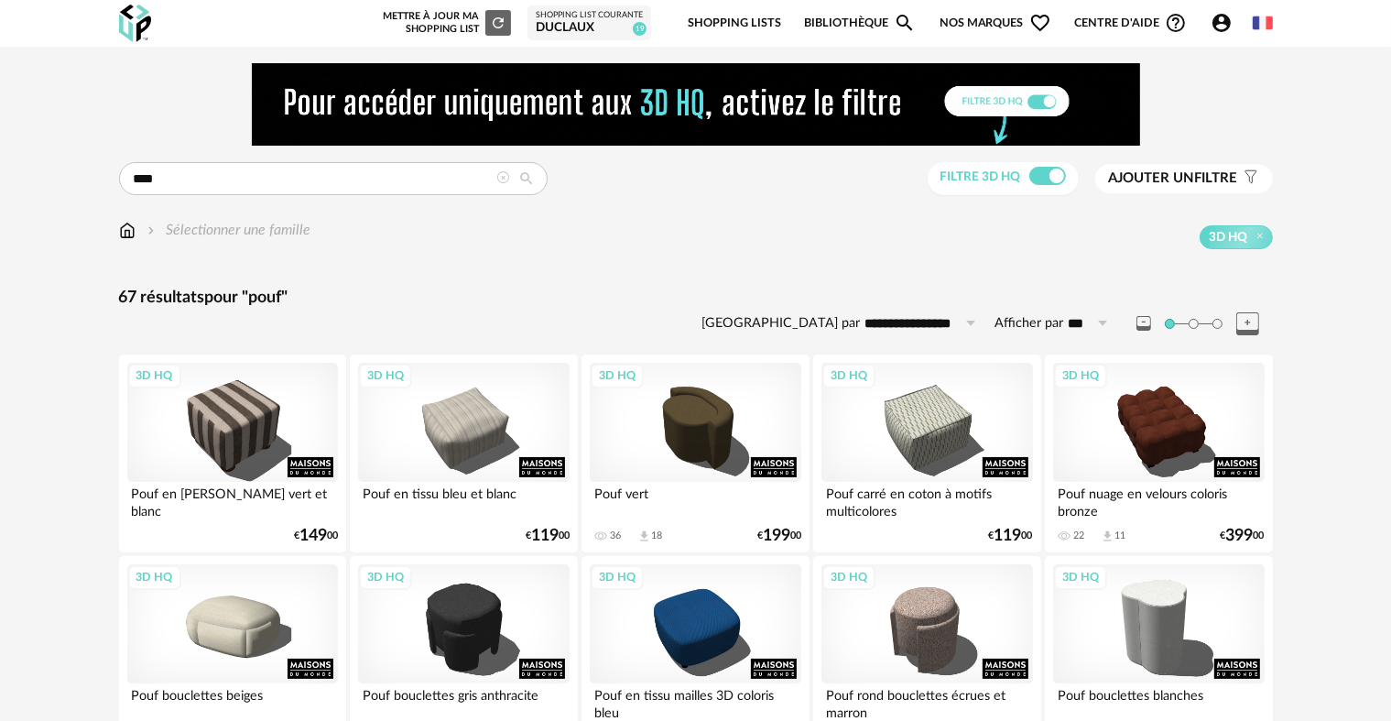
click at [127, 237] on img at bounding box center [127, 230] width 16 height 21
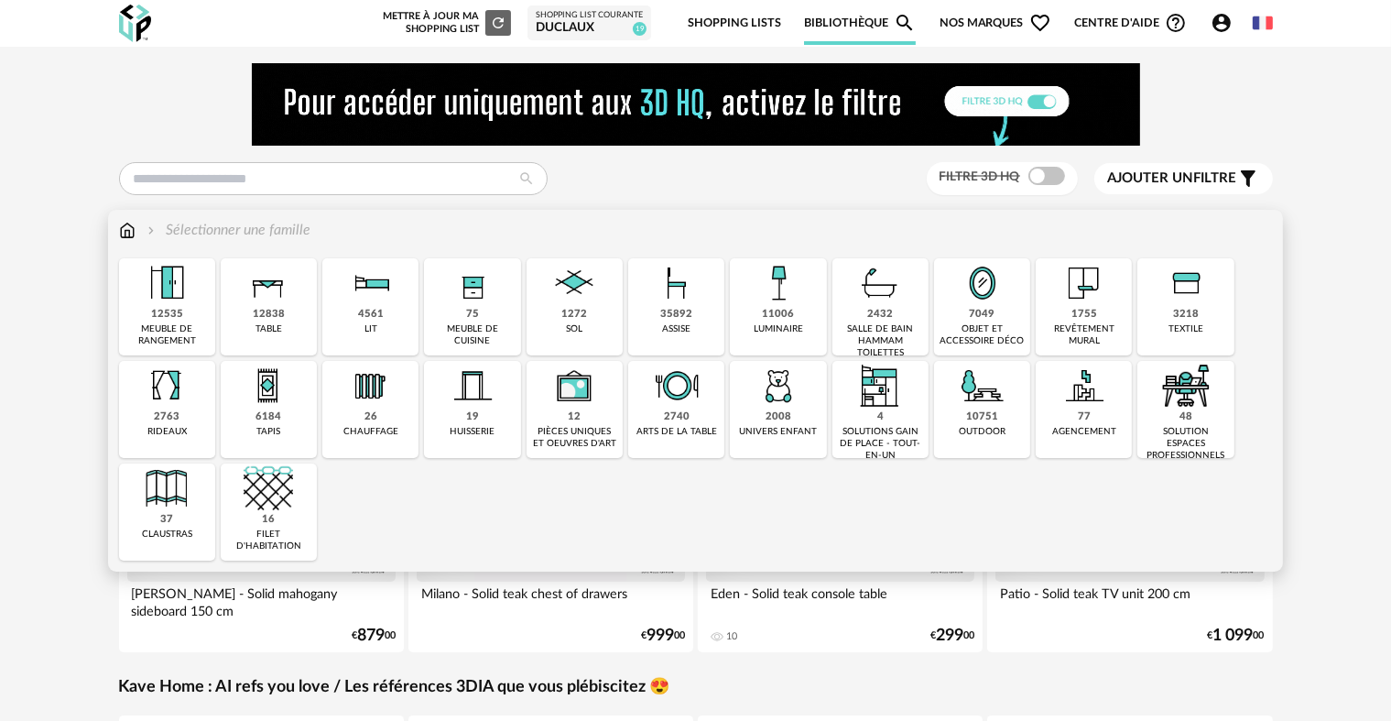
click at [282, 288] on img at bounding box center [268, 282] width 49 height 49
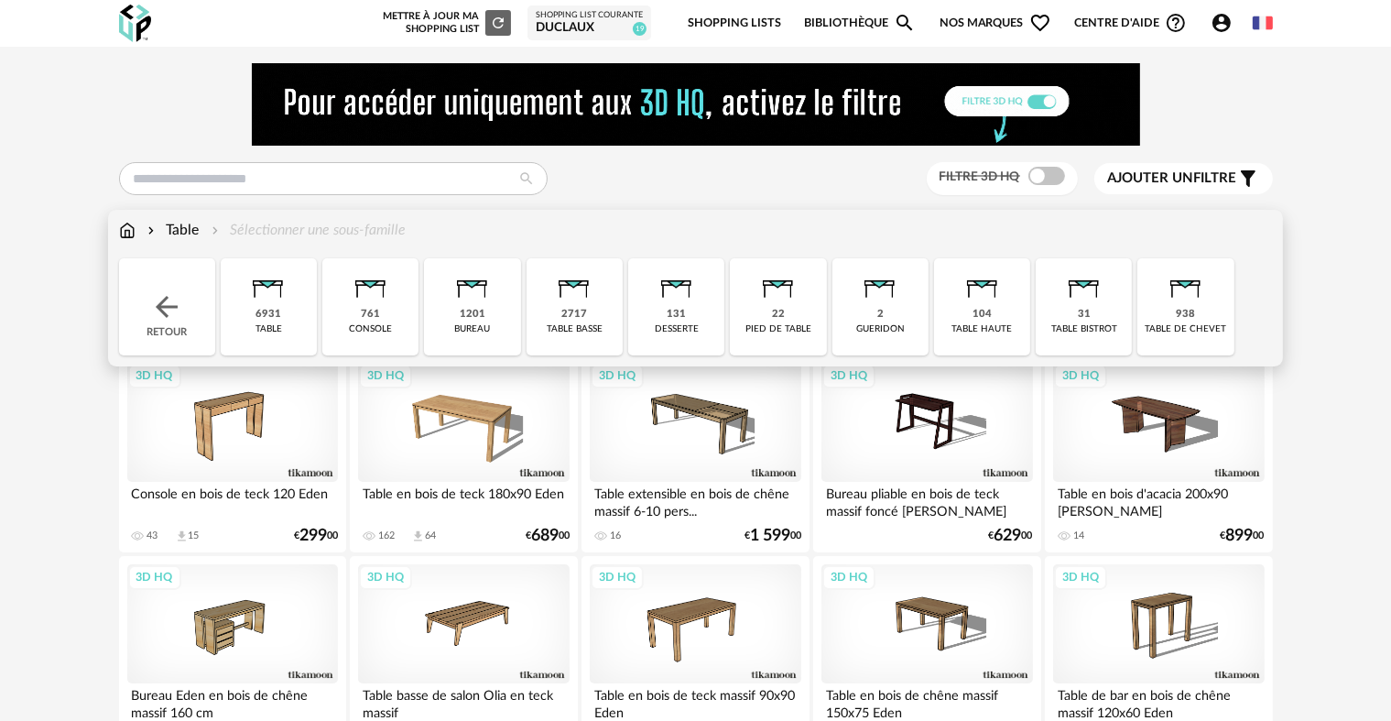
click at [582, 304] on img at bounding box center [574, 282] width 49 height 49
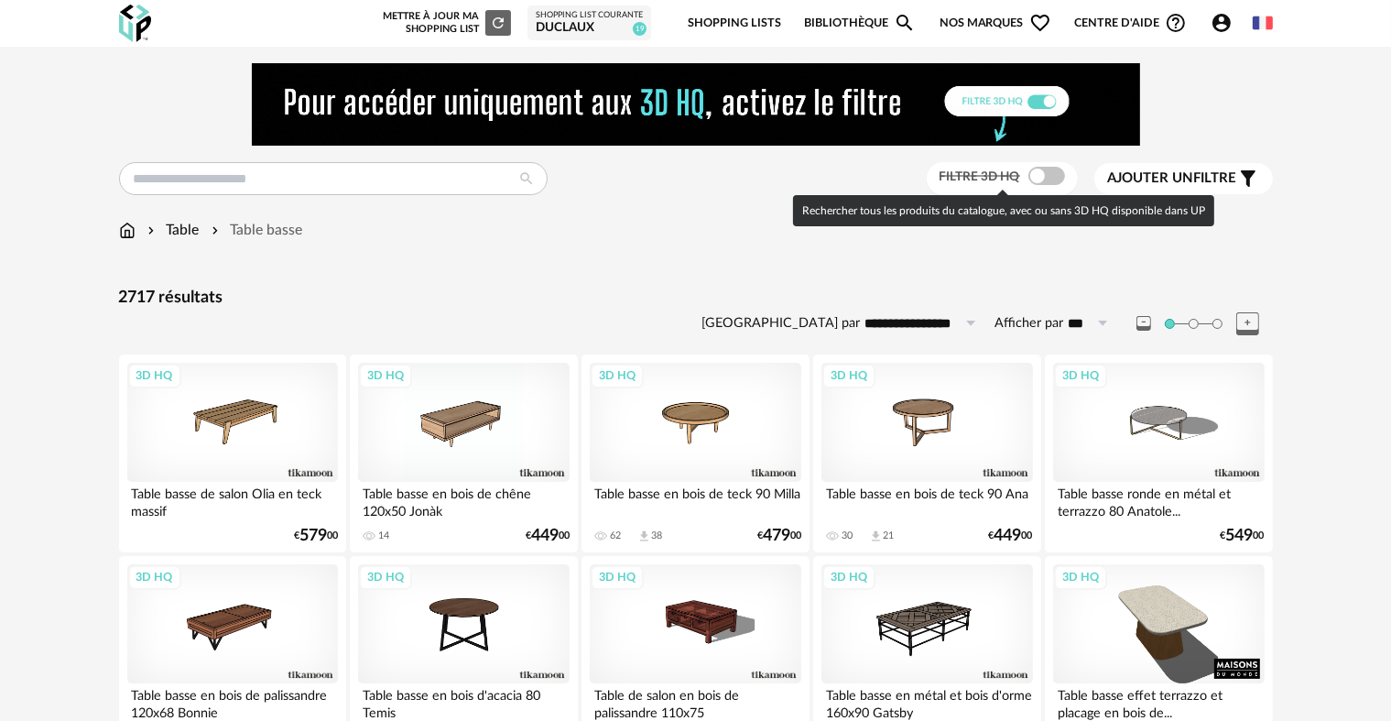
click at [1041, 181] on span at bounding box center [1047, 176] width 37 height 18
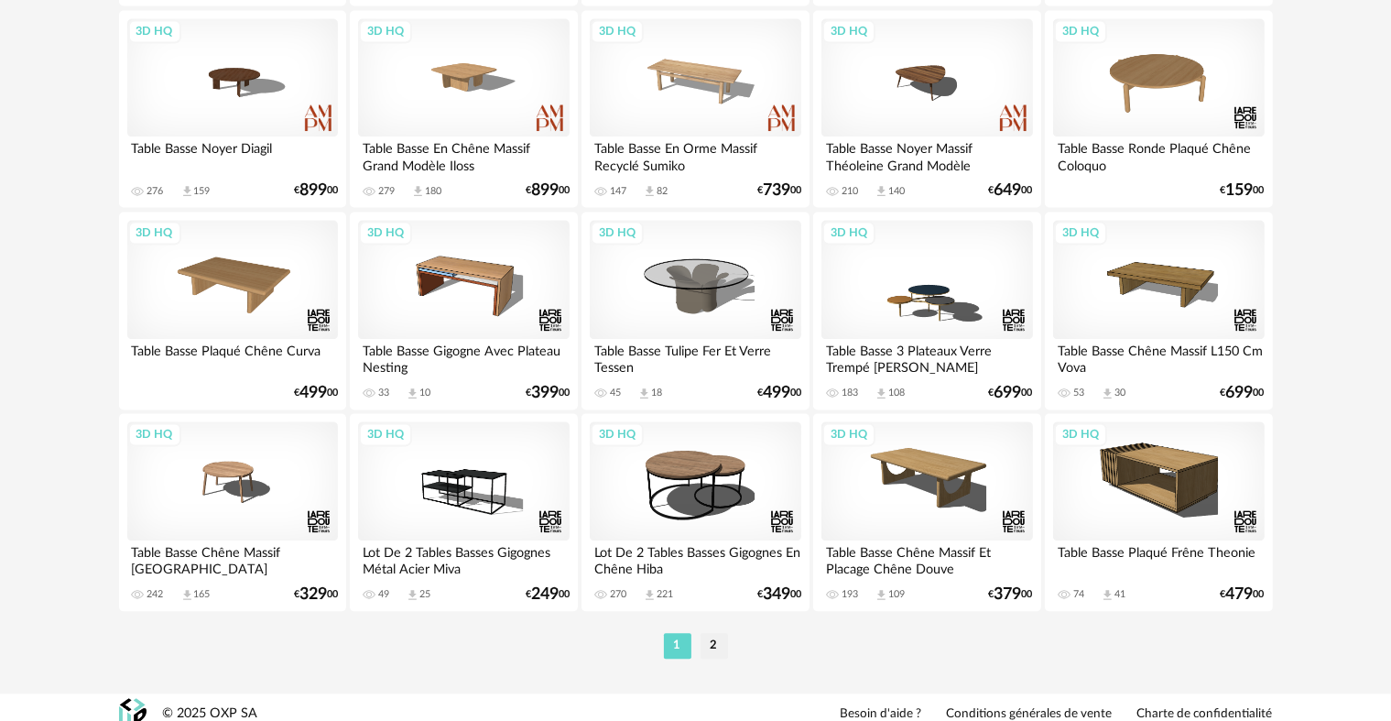
scroll to position [3784, 0]
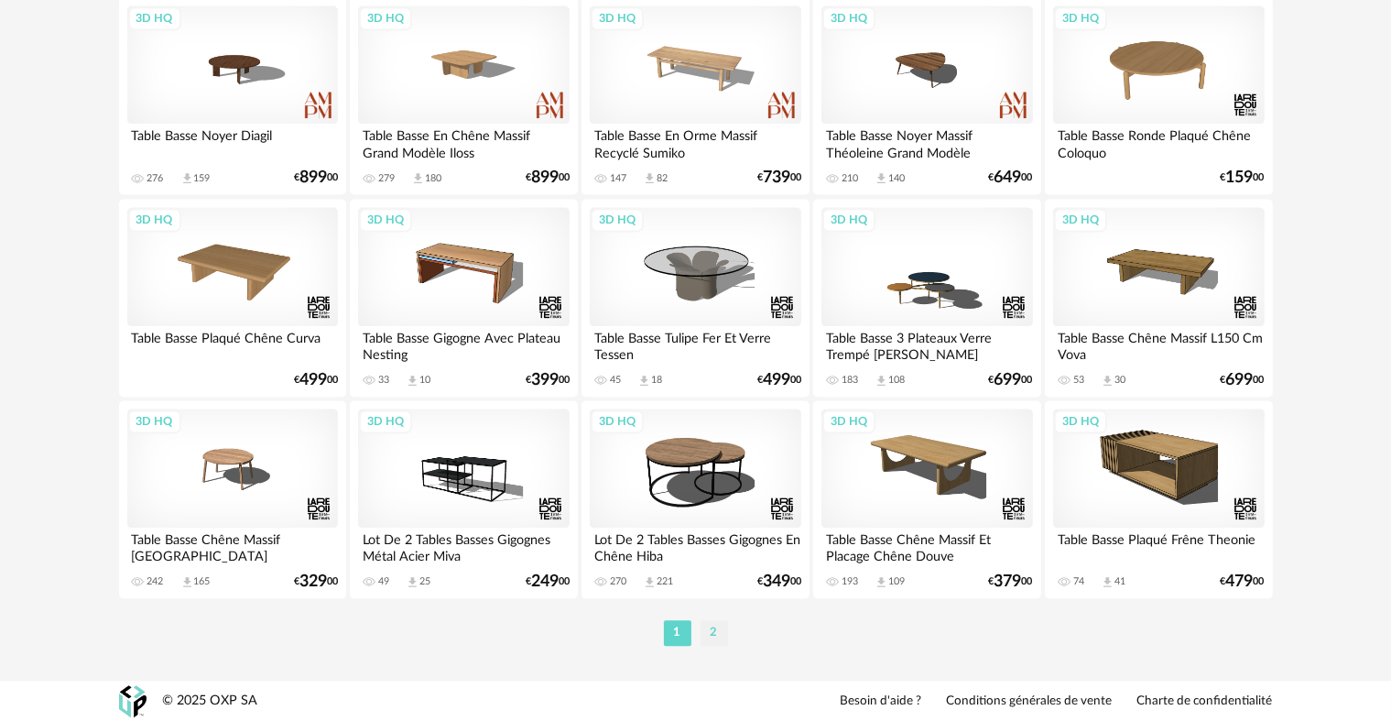
click at [718, 633] on li "2" at bounding box center [714, 633] width 27 height 26
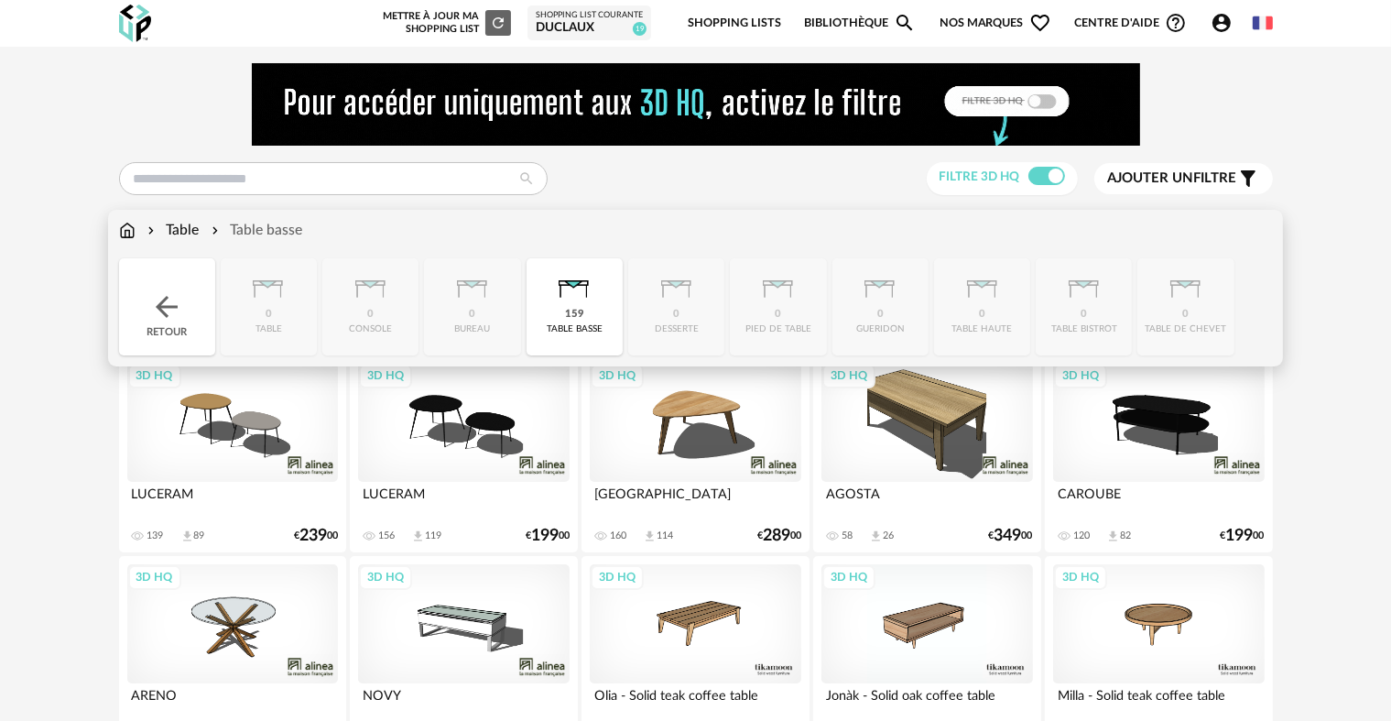
click at [124, 223] on img at bounding box center [127, 230] width 16 height 21
click at [154, 307] on img at bounding box center [166, 306] width 33 height 33
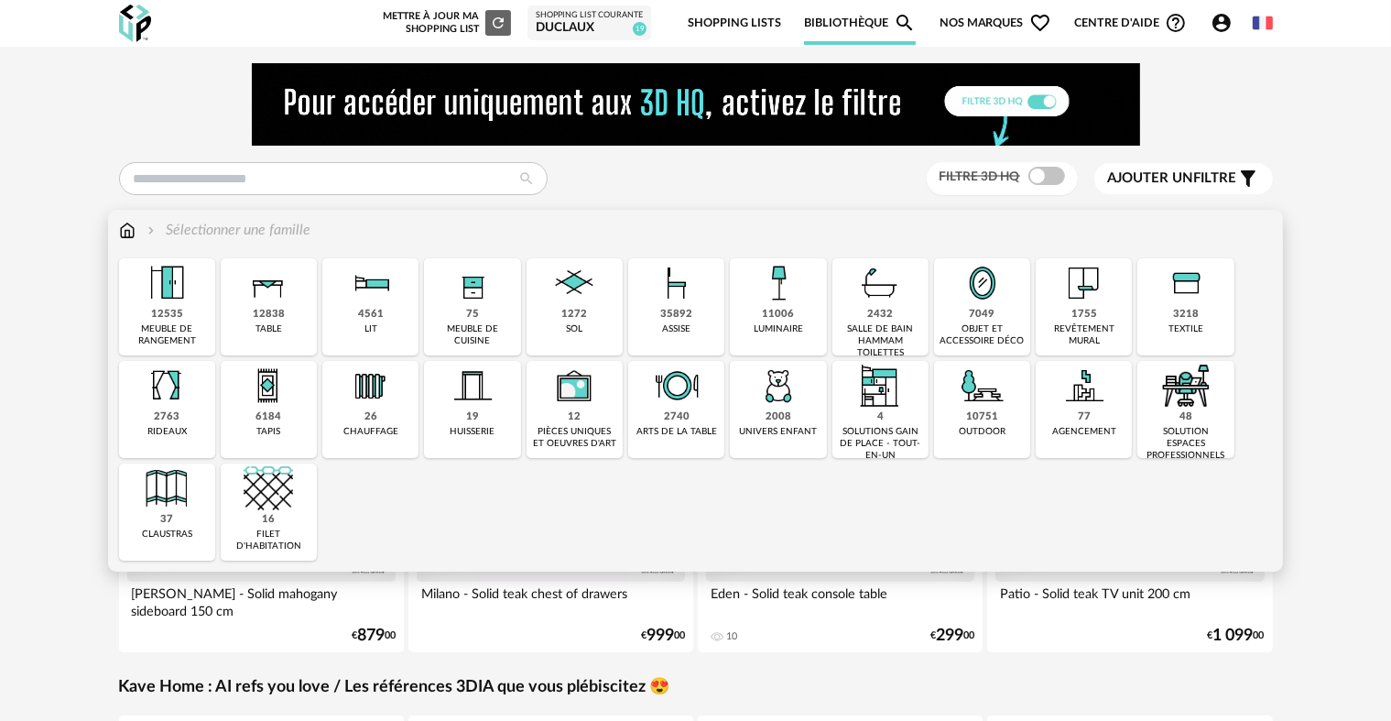
click at [283, 307] on img at bounding box center [268, 282] width 49 height 49
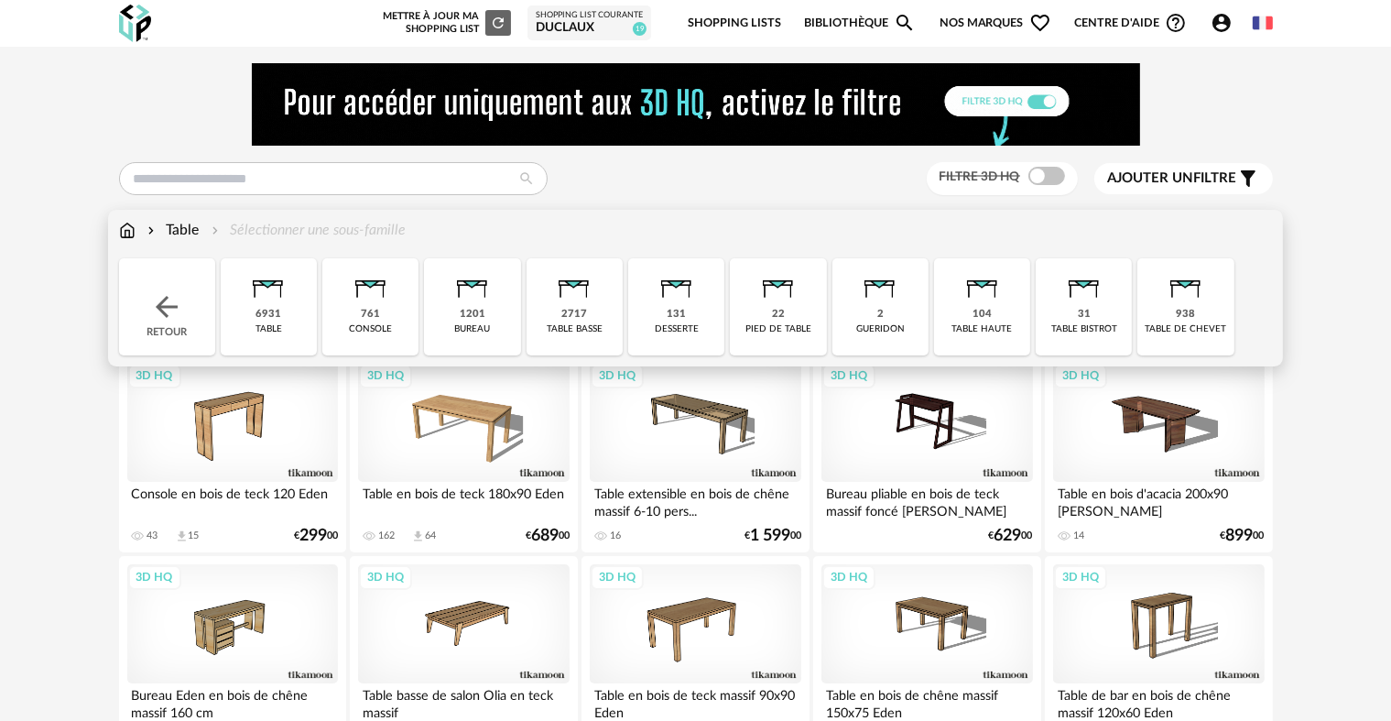
click at [1210, 297] on div "938 table de chevet" at bounding box center [1186, 306] width 96 height 97
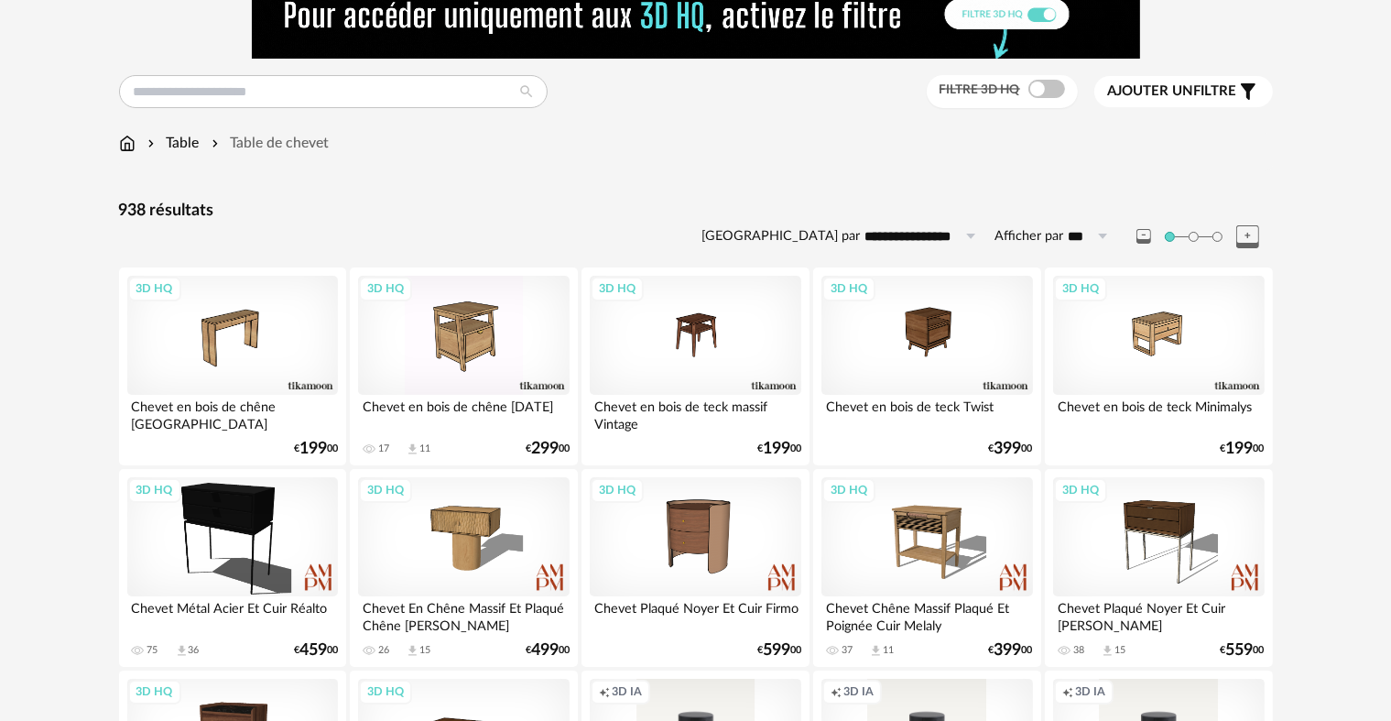
scroll to position [92, 0]
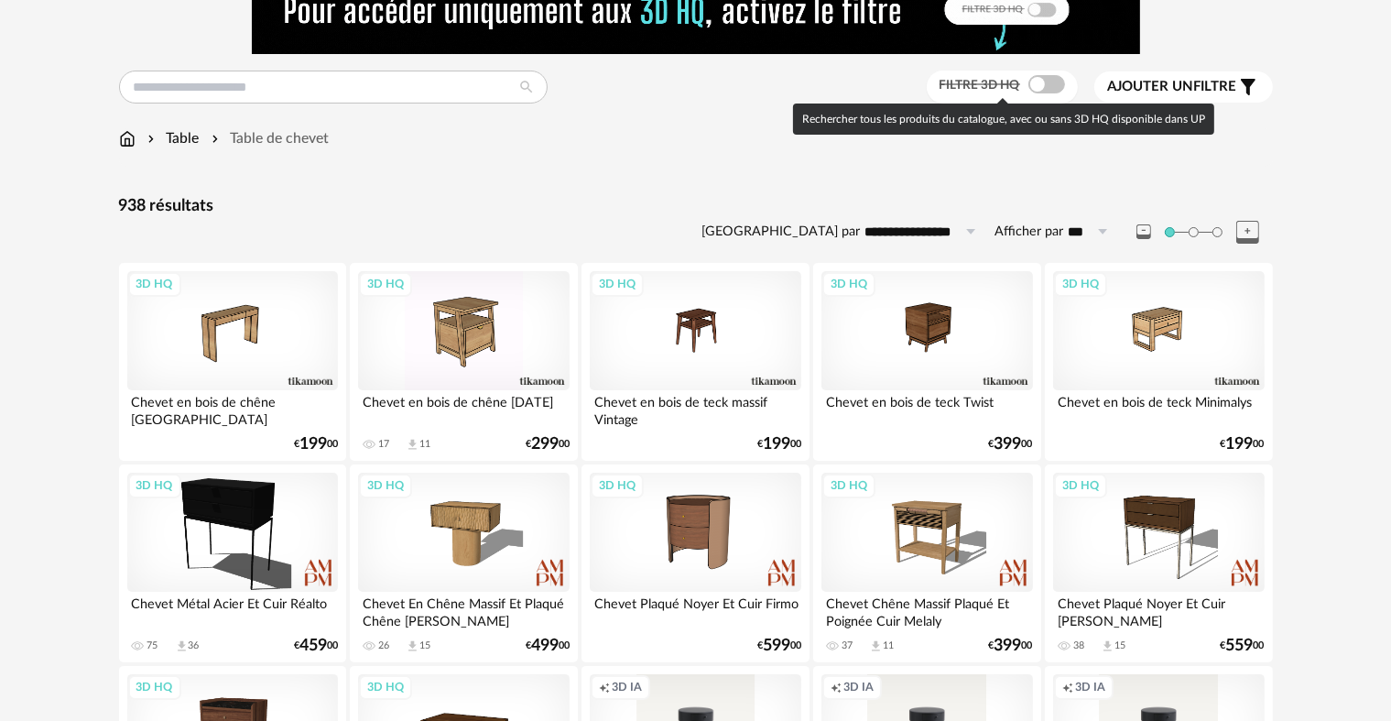
click at [1029, 77] on span at bounding box center [1047, 84] width 37 height 18
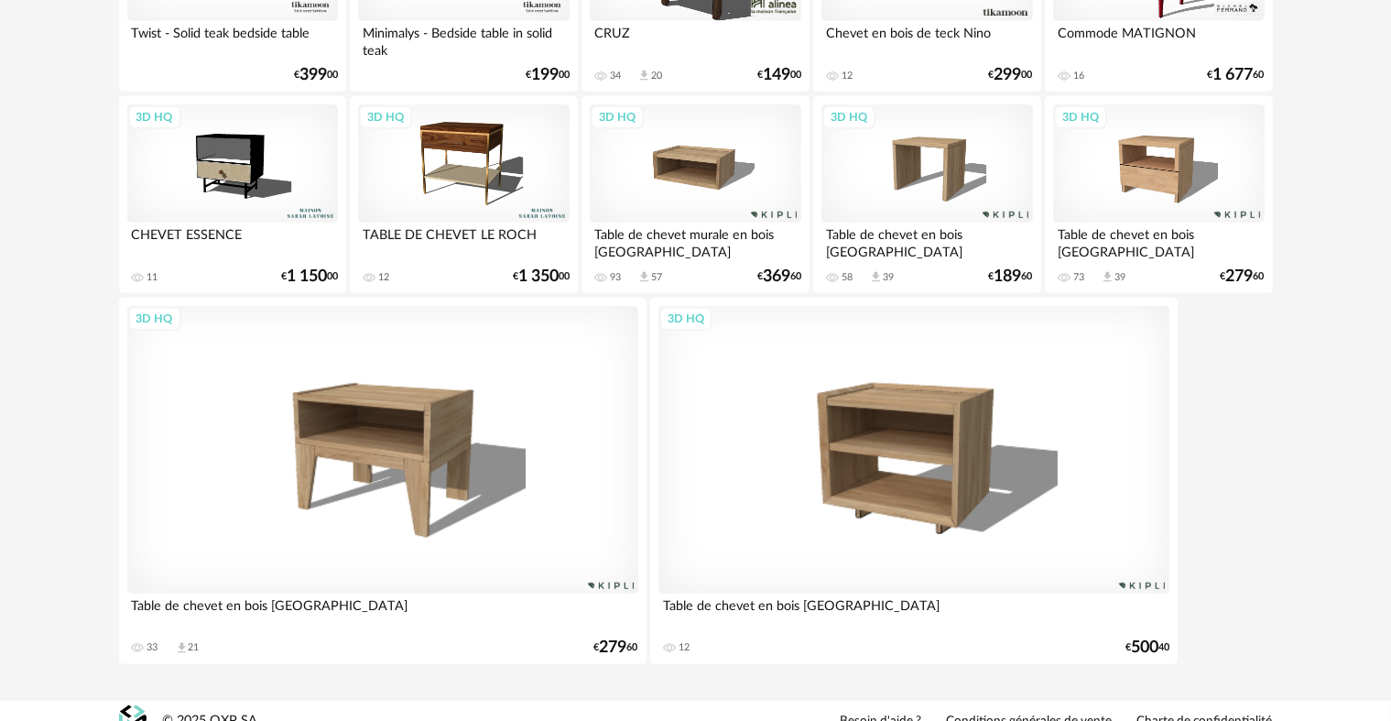
scroll to position [1488, 0]
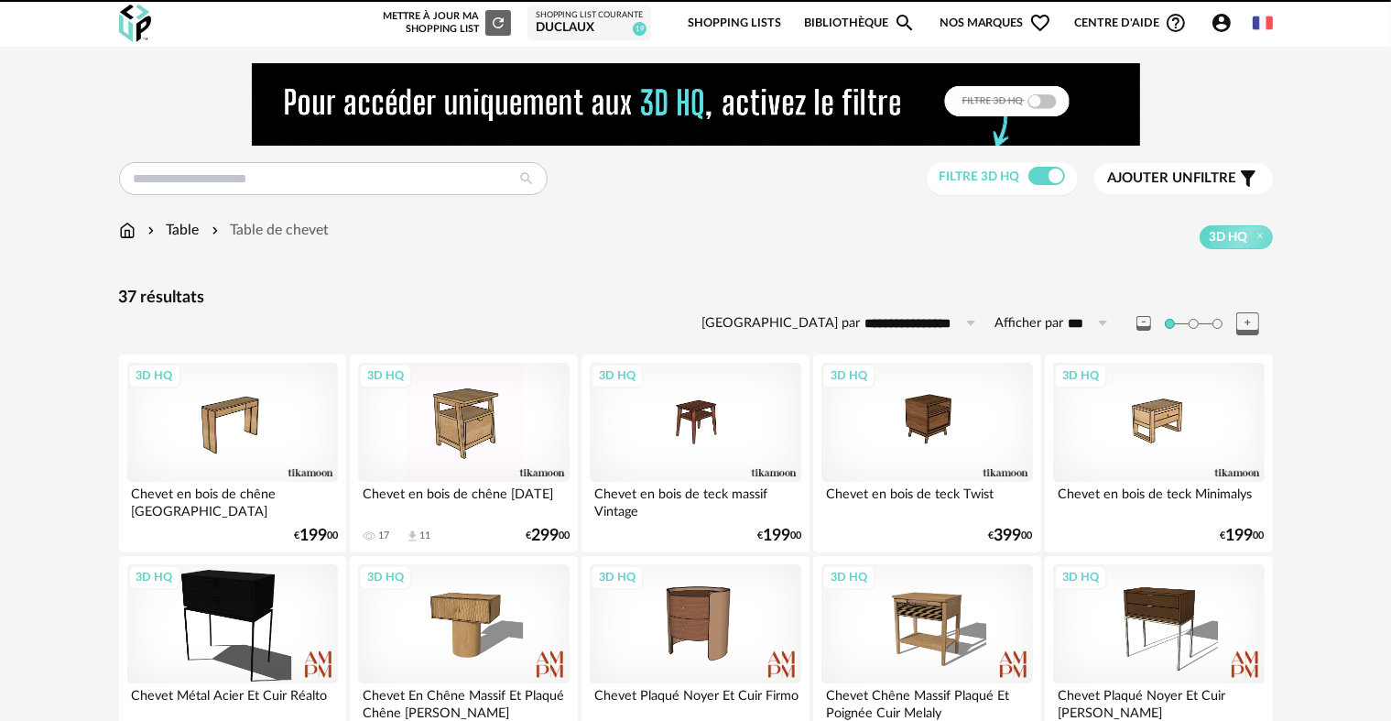
click at [130, 233] on img at bounding box center [127, 230] width 16 height 21
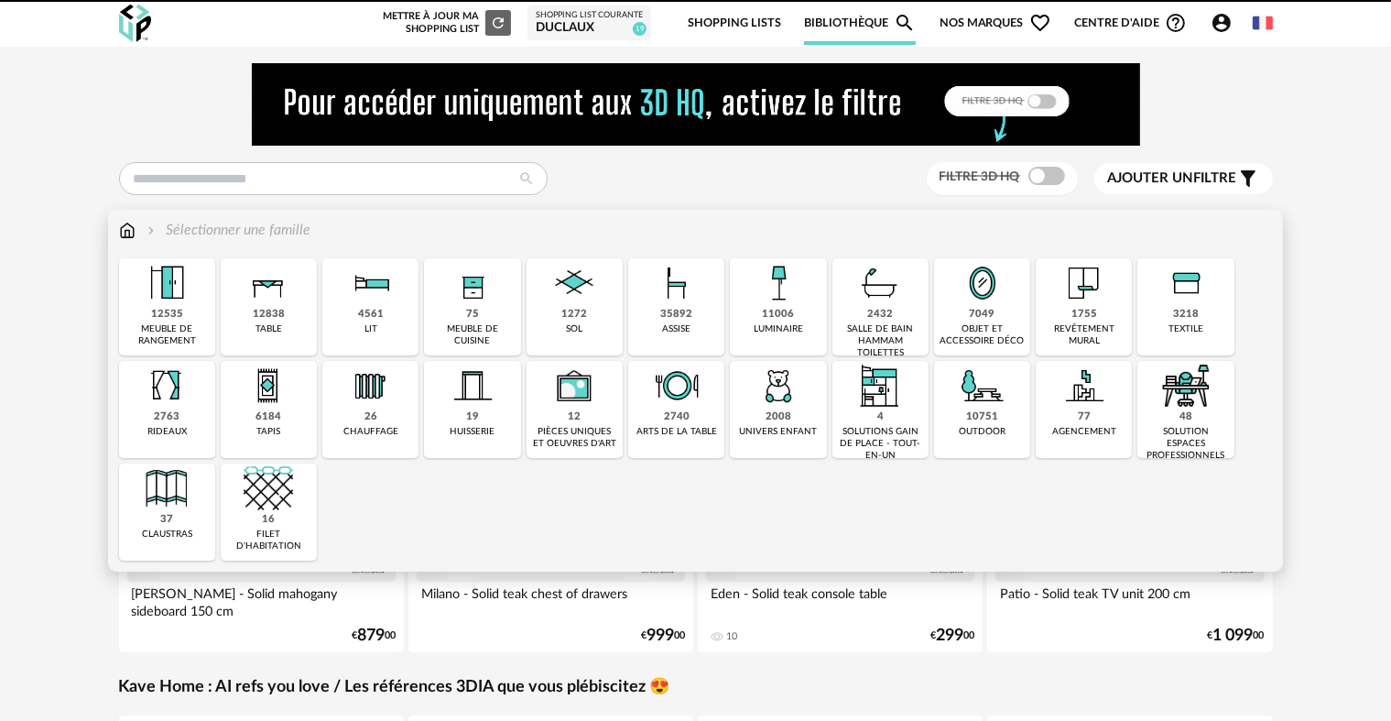
click at [759, 296] on img at bounding box center [778, 282] width 49 height 49
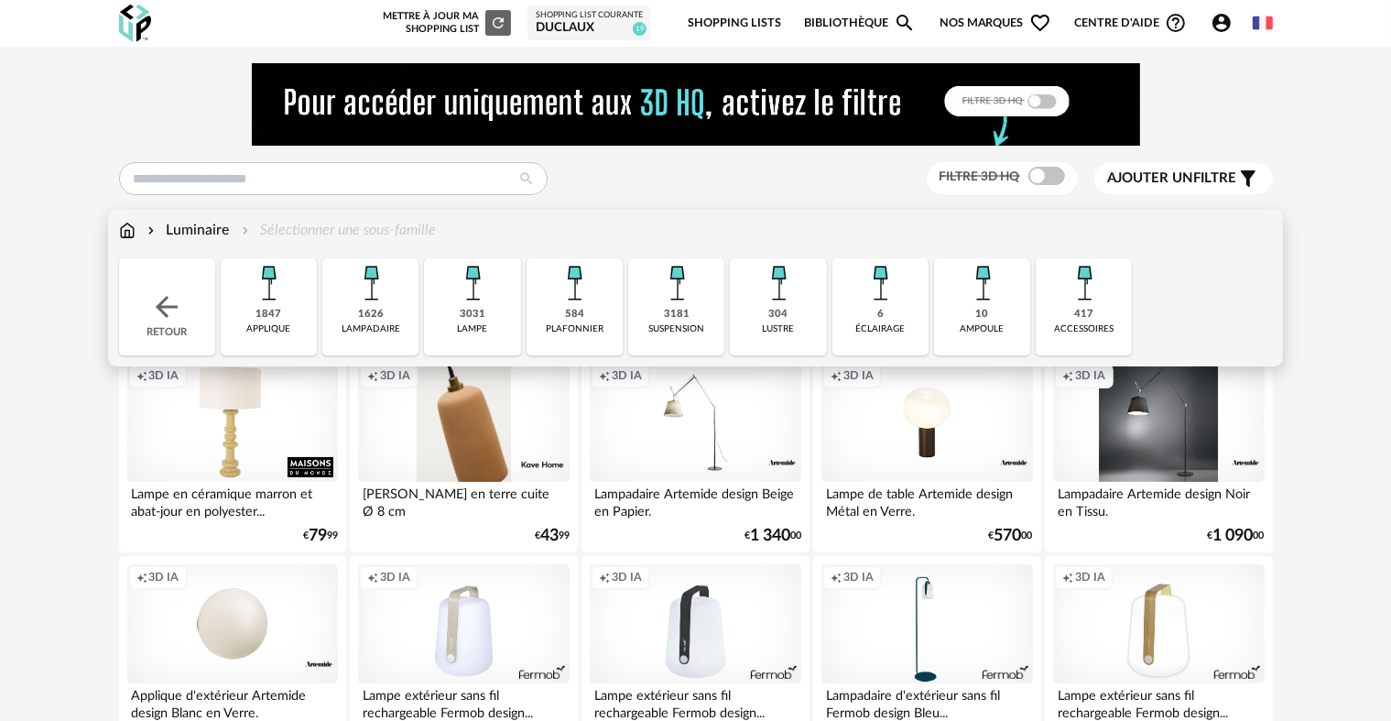
click at [497, 299] on div "3031 lampe" at bounding box center [472, 306] width 96 height 97
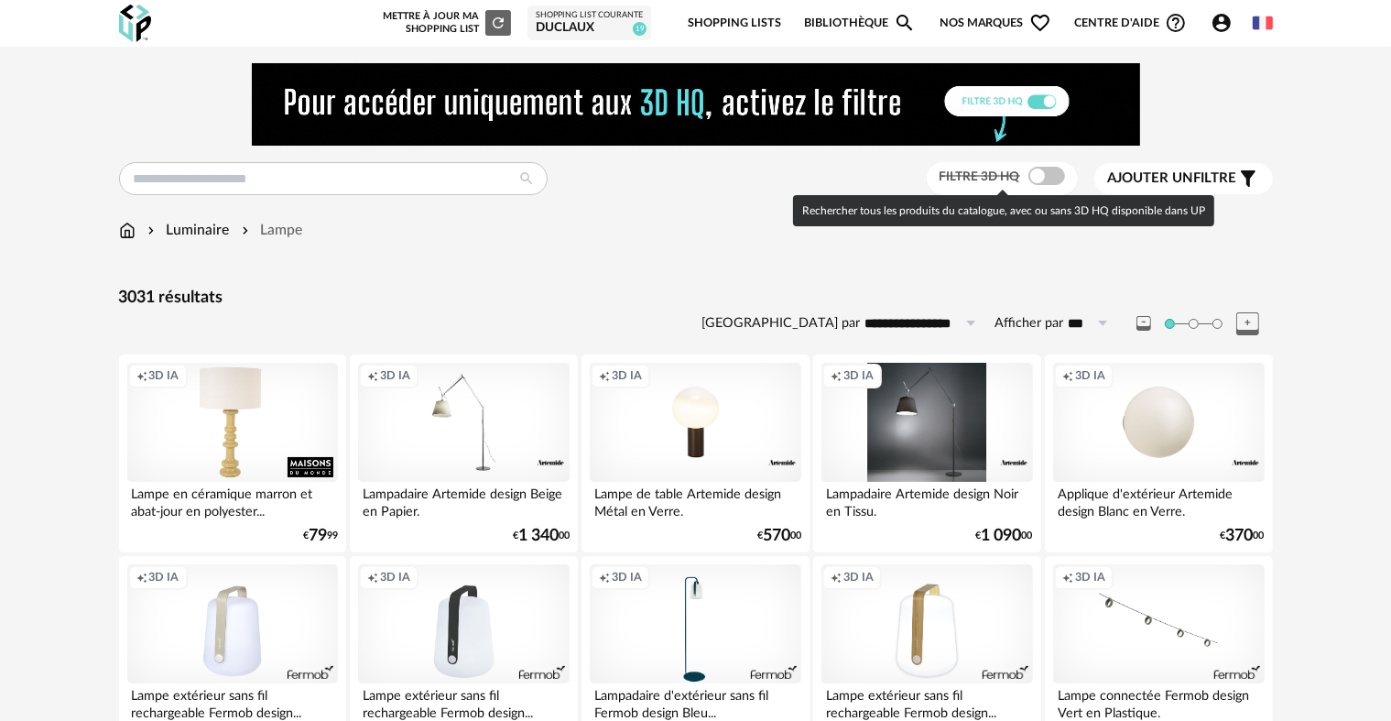
click at [1050, 176] on span at bounding box center [1047, 176] width 37 height 18
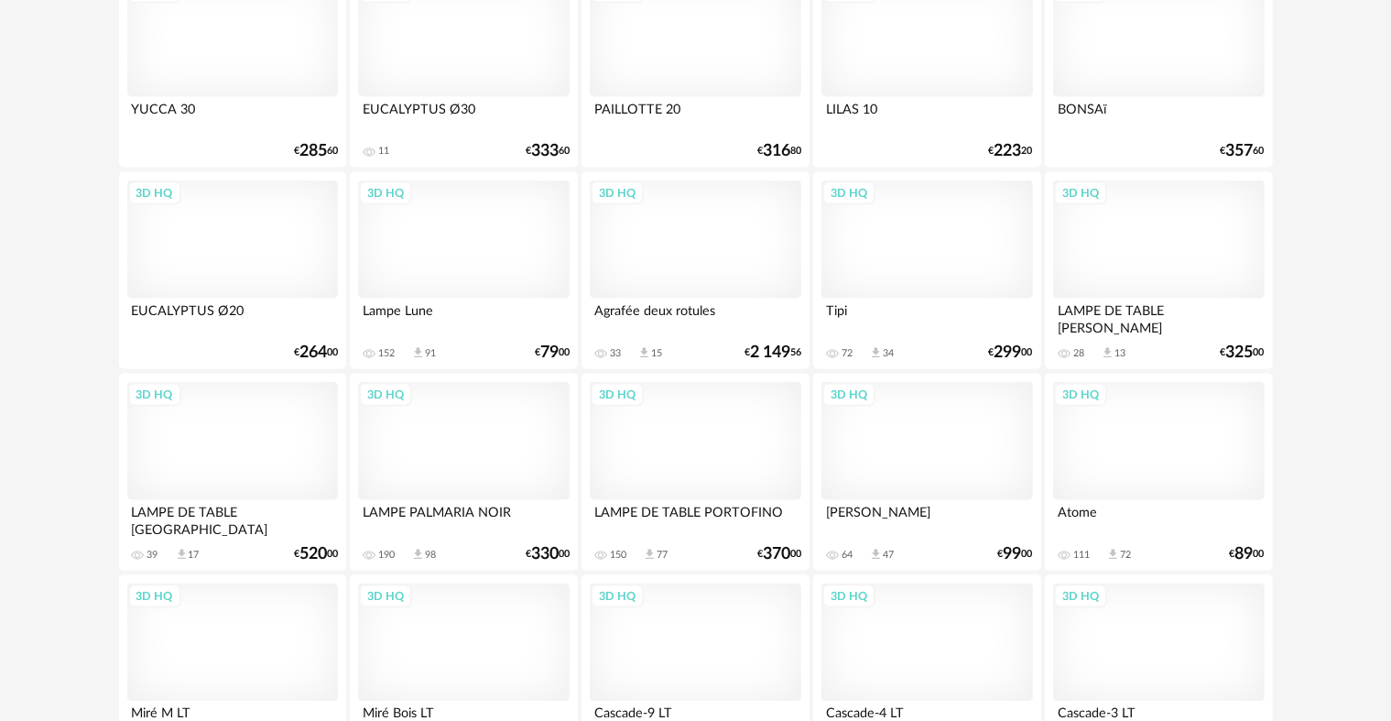
scroll to position [2931, 0]
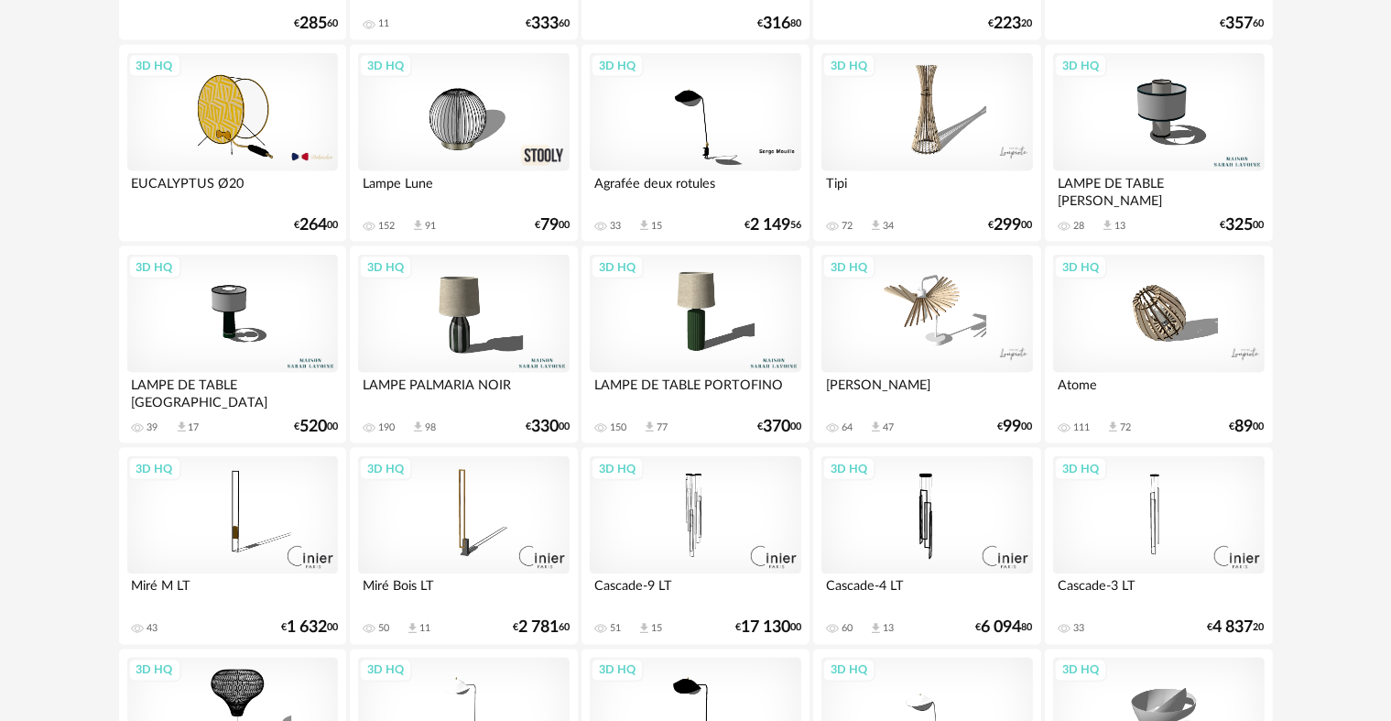
click at [685, 312] on div "3D HQ" at bounding box center [695, 314] width 211 height 119
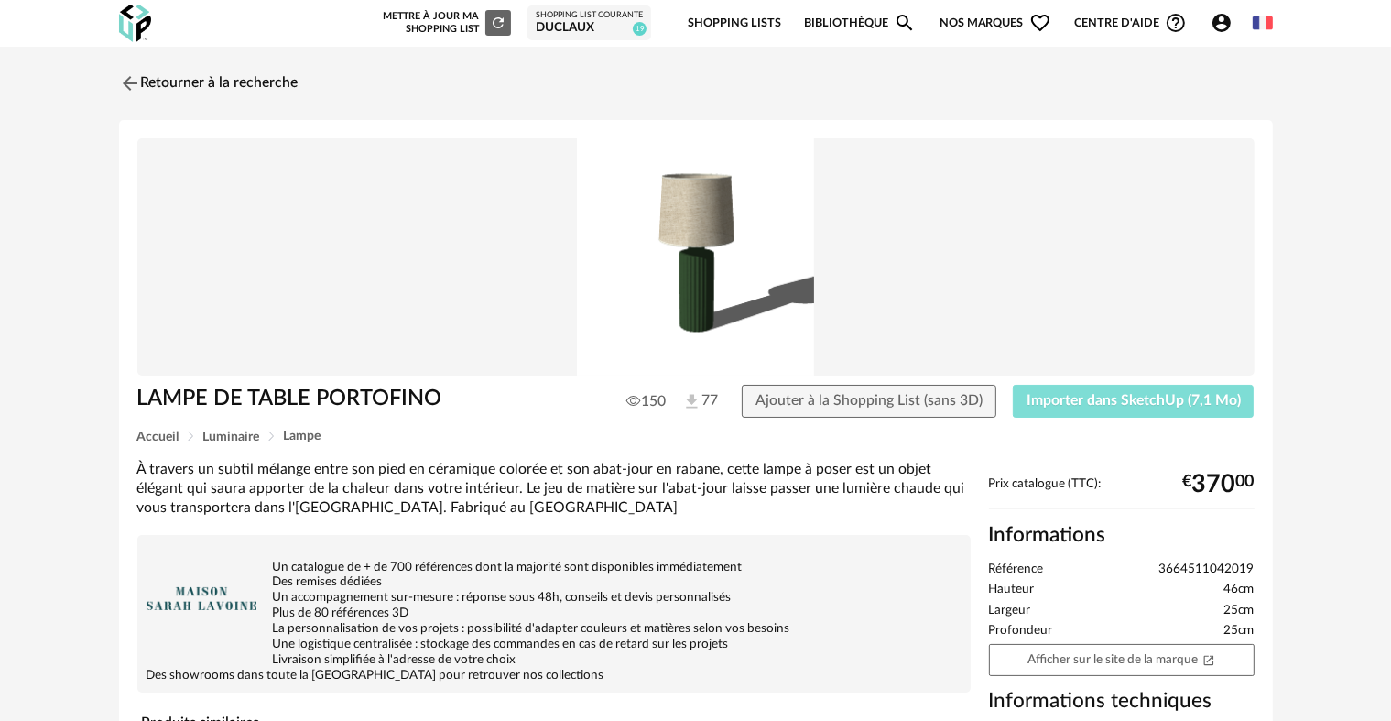
click at [1141, 407] on span "Importer dans SketchUp (7,1 Mo)" at bounding box center [1134, 400] width 214 height 15
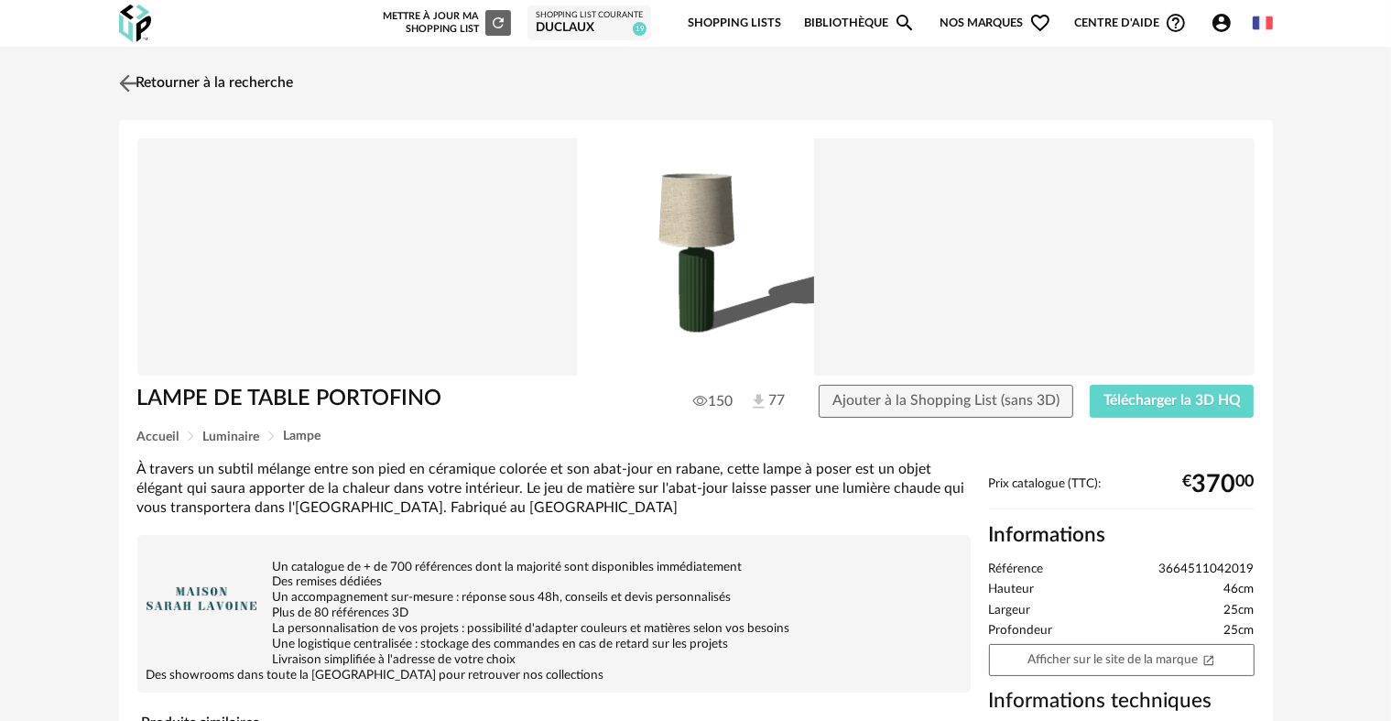
click at [136, 79] on img at bounding box center [127, 83] width 27 height 27
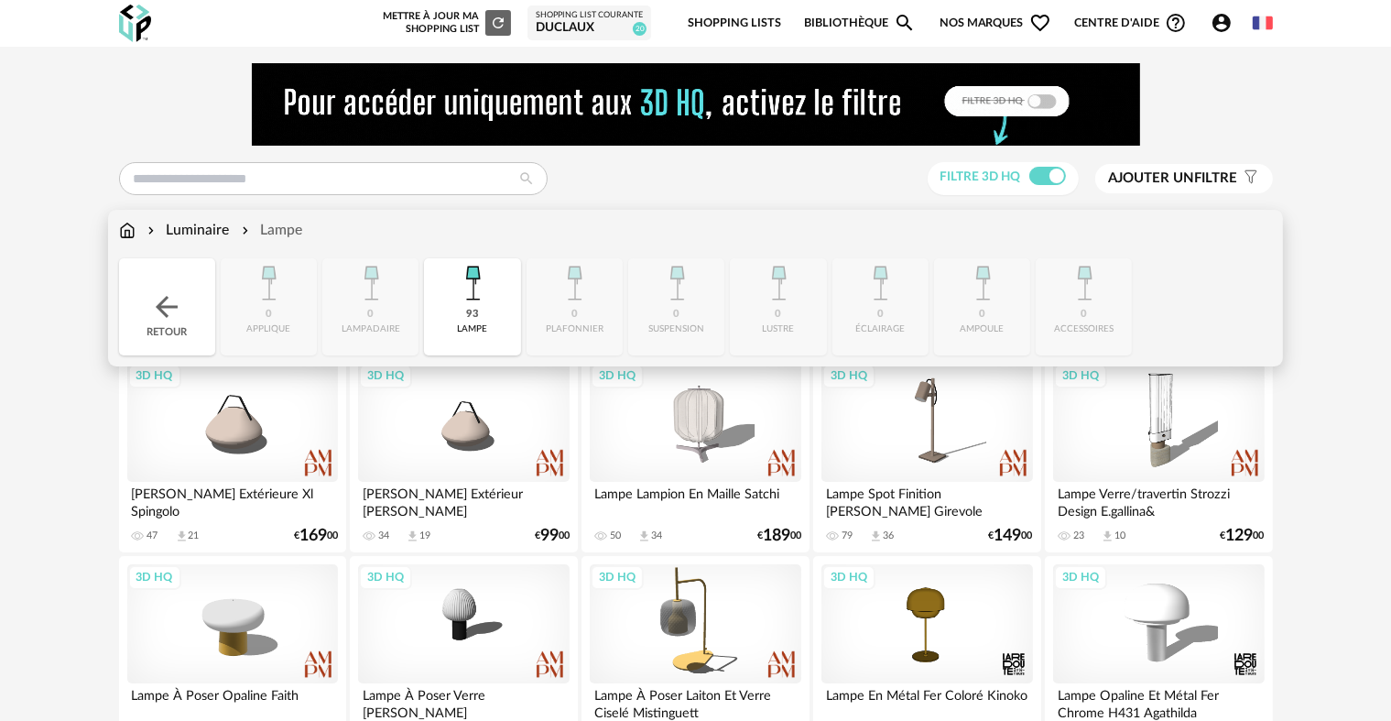
click at [125, 227] on img at bounding box center [127, 230] width 16 height 21
click at [143, 315] on div "Retour" at bounding box center [167, 306] width 96 height 97
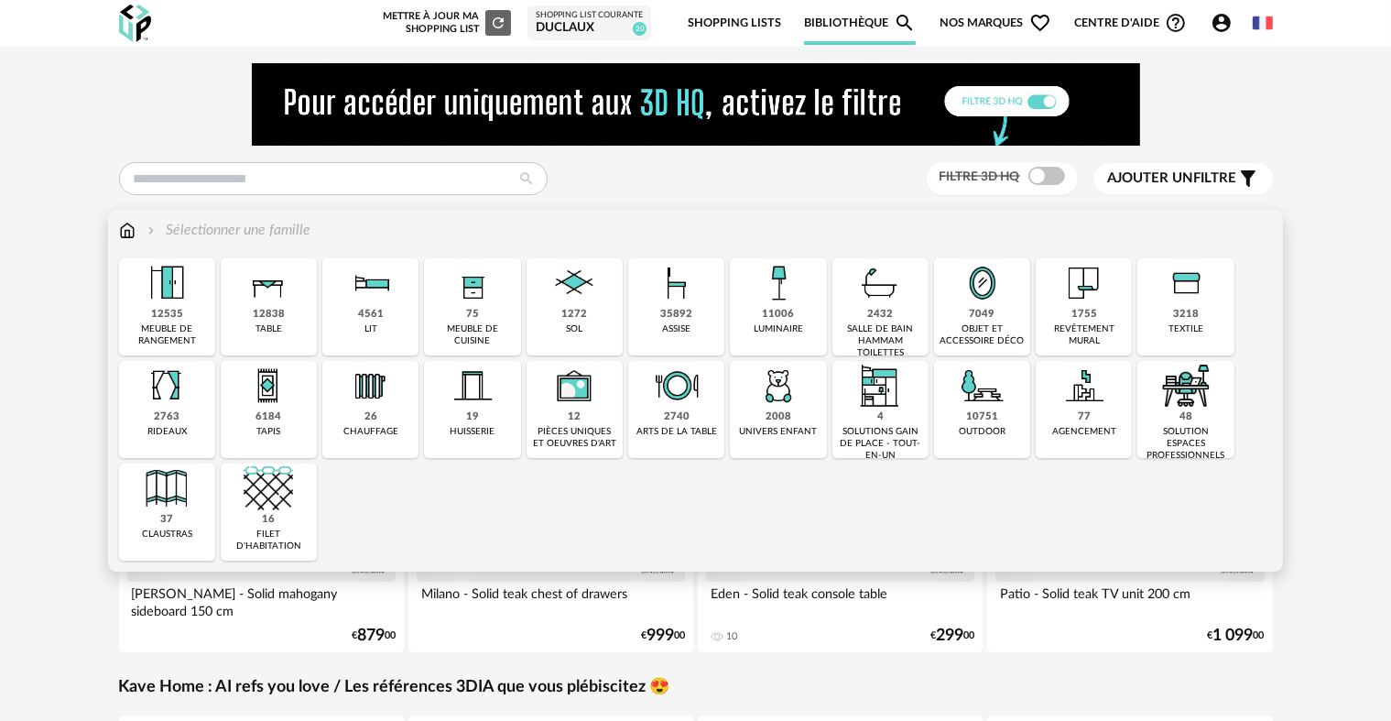
click at [993, 302] on img at bounding box center [982, 282] width 49 height 49
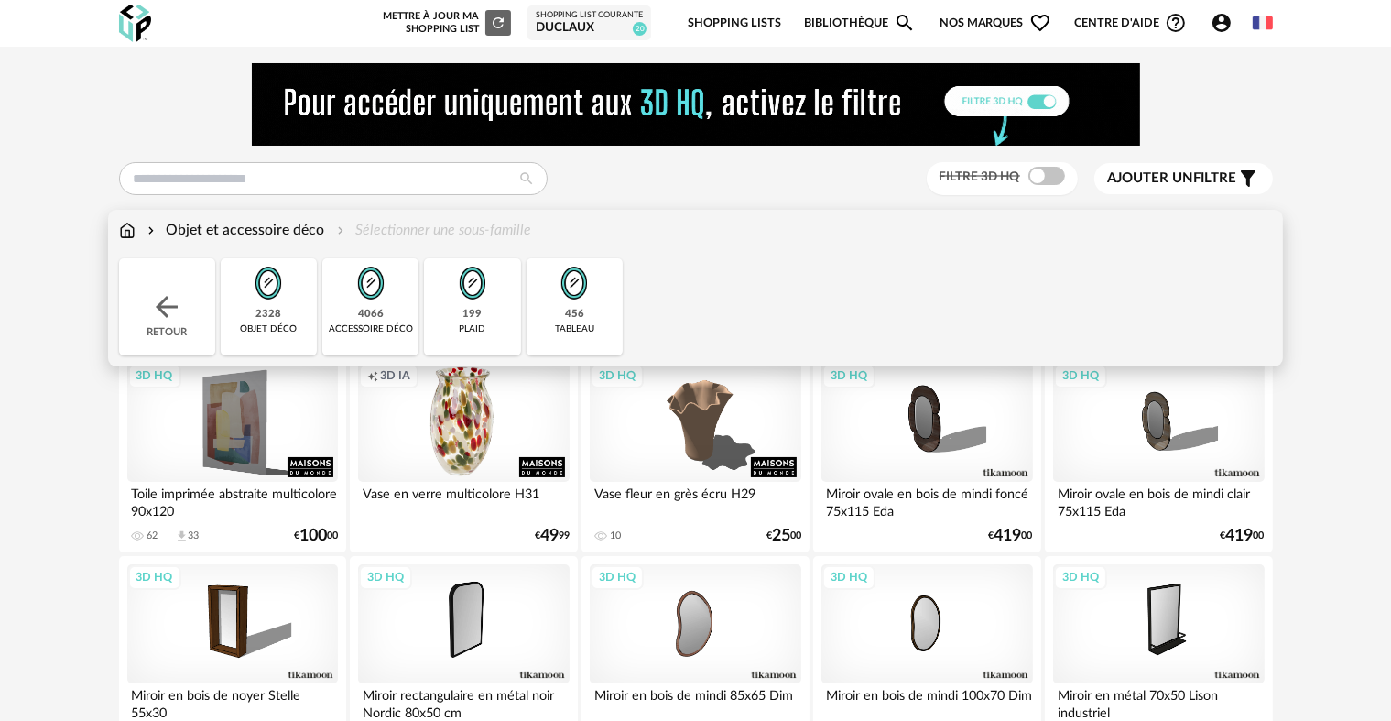
click at [566, 290] on img at bounding box center [574, 282] width 49 height 49
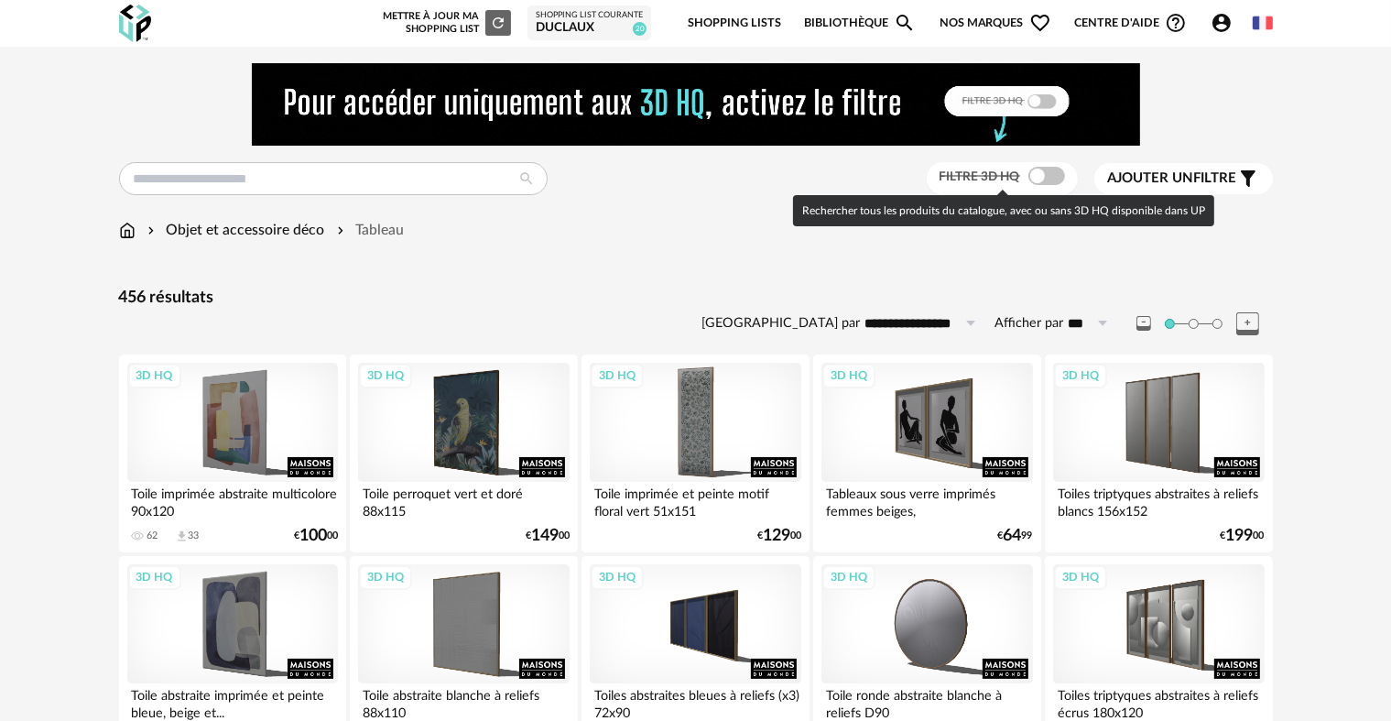
click at [1051, 172] on span at bounding box center [1047, 176] width 37 height 18
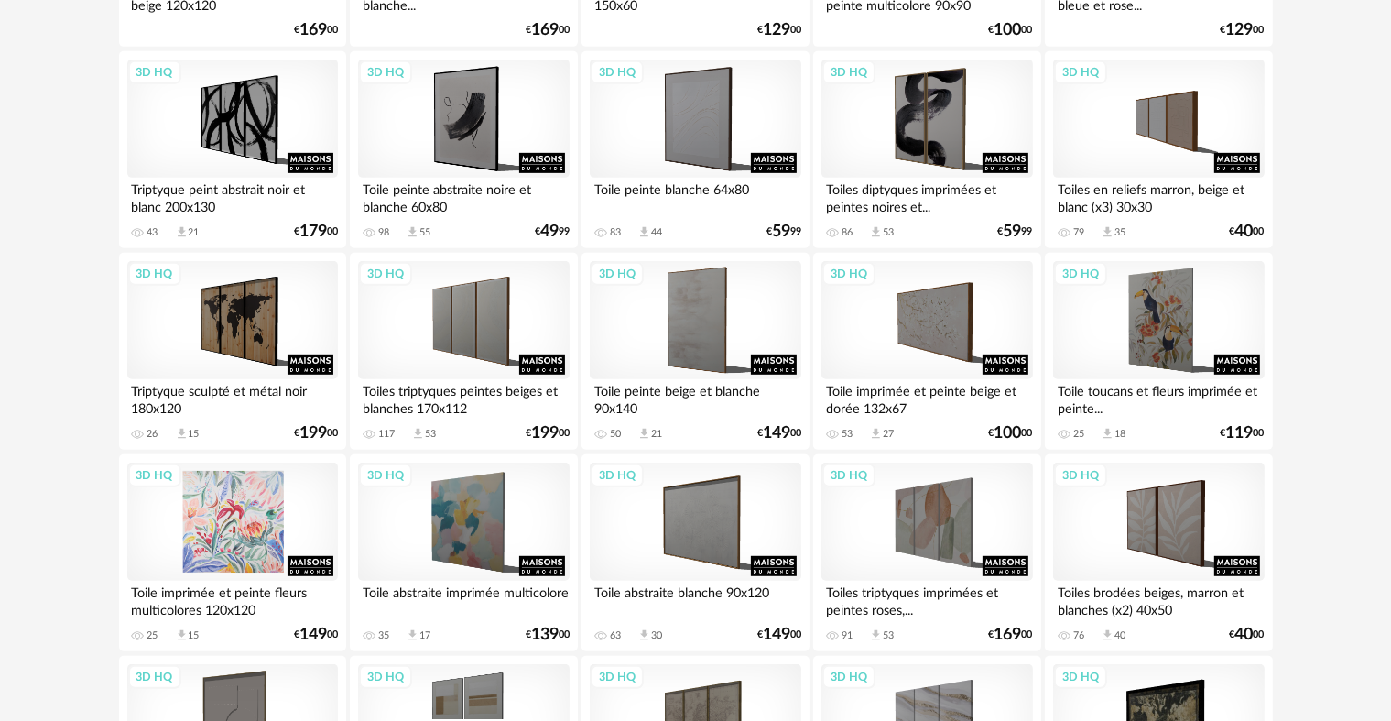
scroll to position [916, 0]
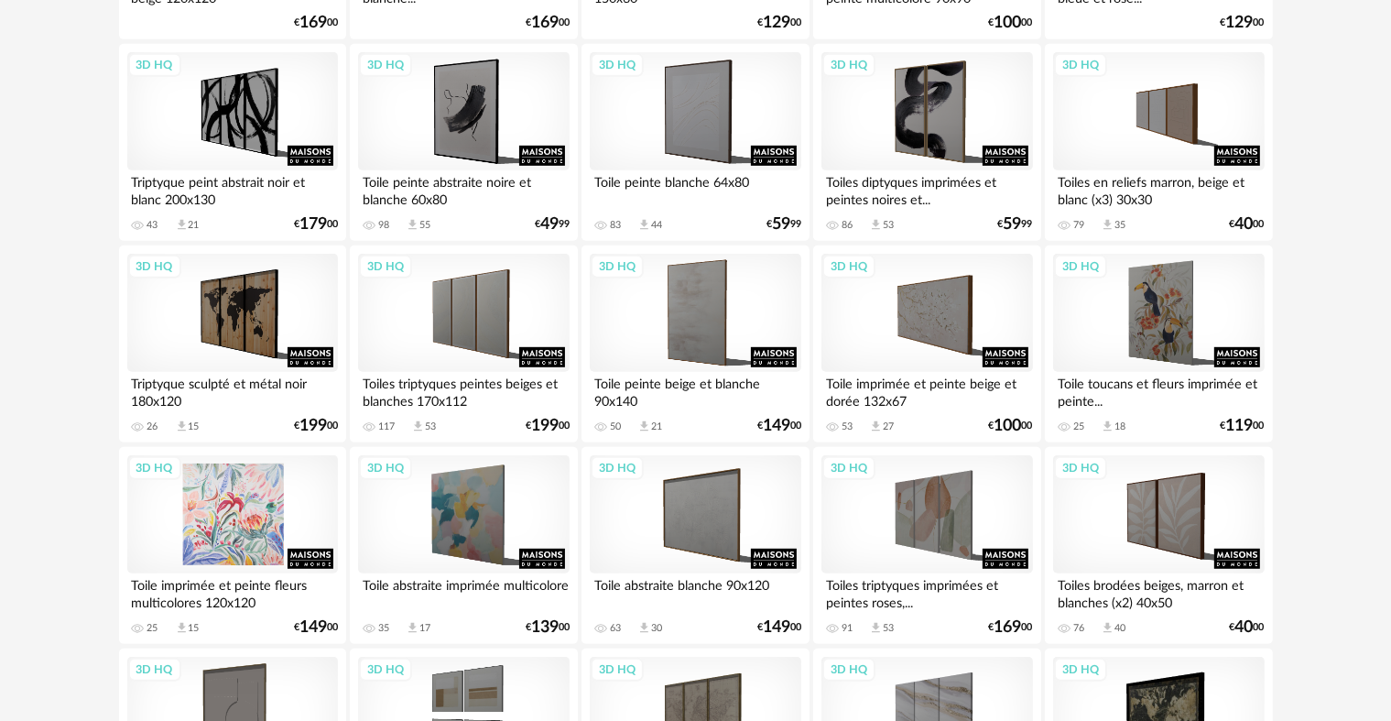
click at [232, 485] on div "3D HQ" at bounding box center [232, 514] width 211 height 119
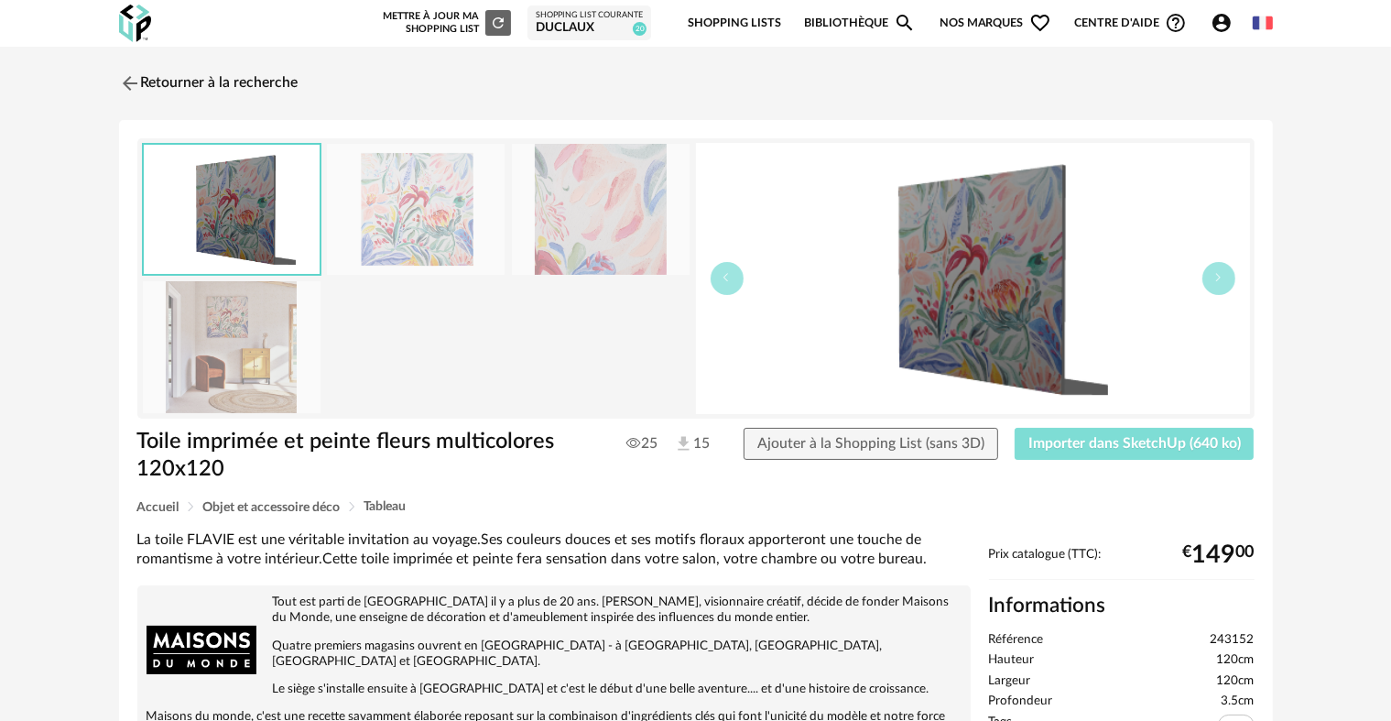
click at [1106, 442] on span "Importer dans SketchUp (640 ko)" at bounding box center [1135, 443] width 212 height 15
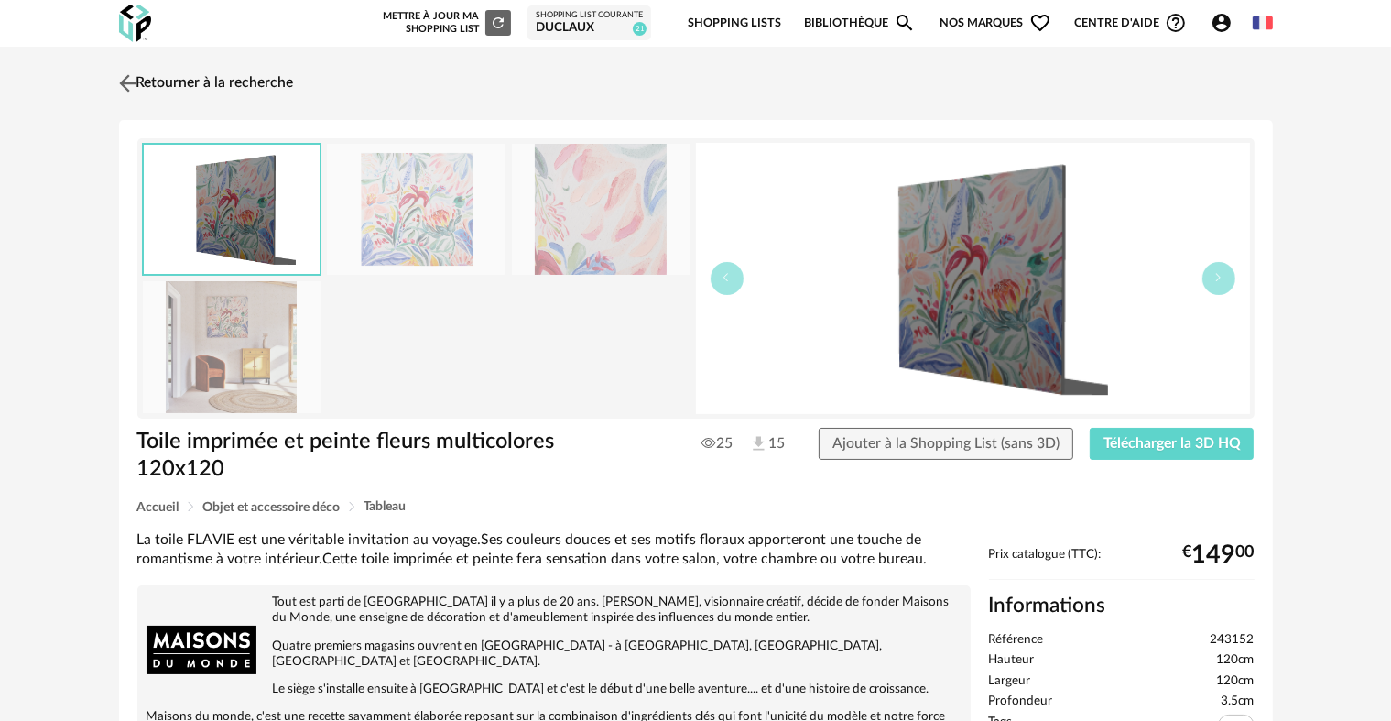
click at [120, 75] on img at bounding box center [127, 83] width 27 height 27
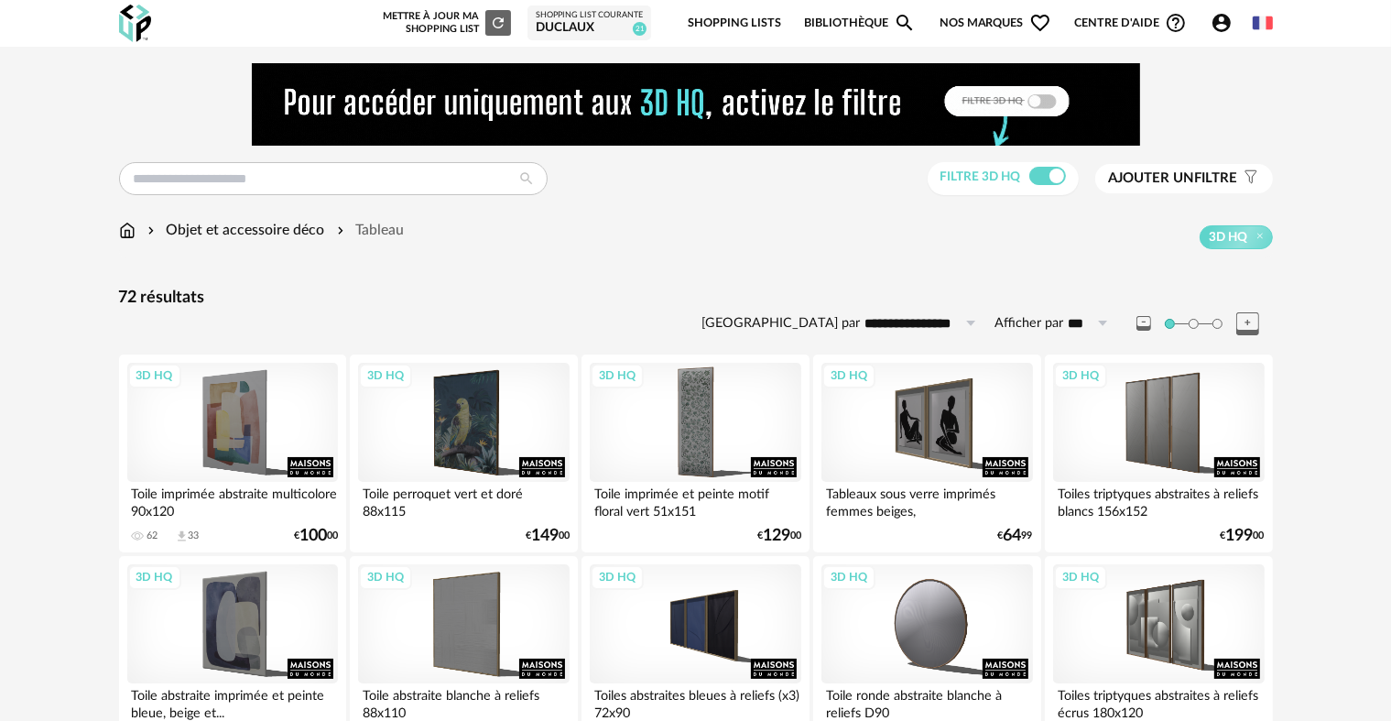
click at [125, 229] on img at bounding box center [127, 230] width 16 height 21
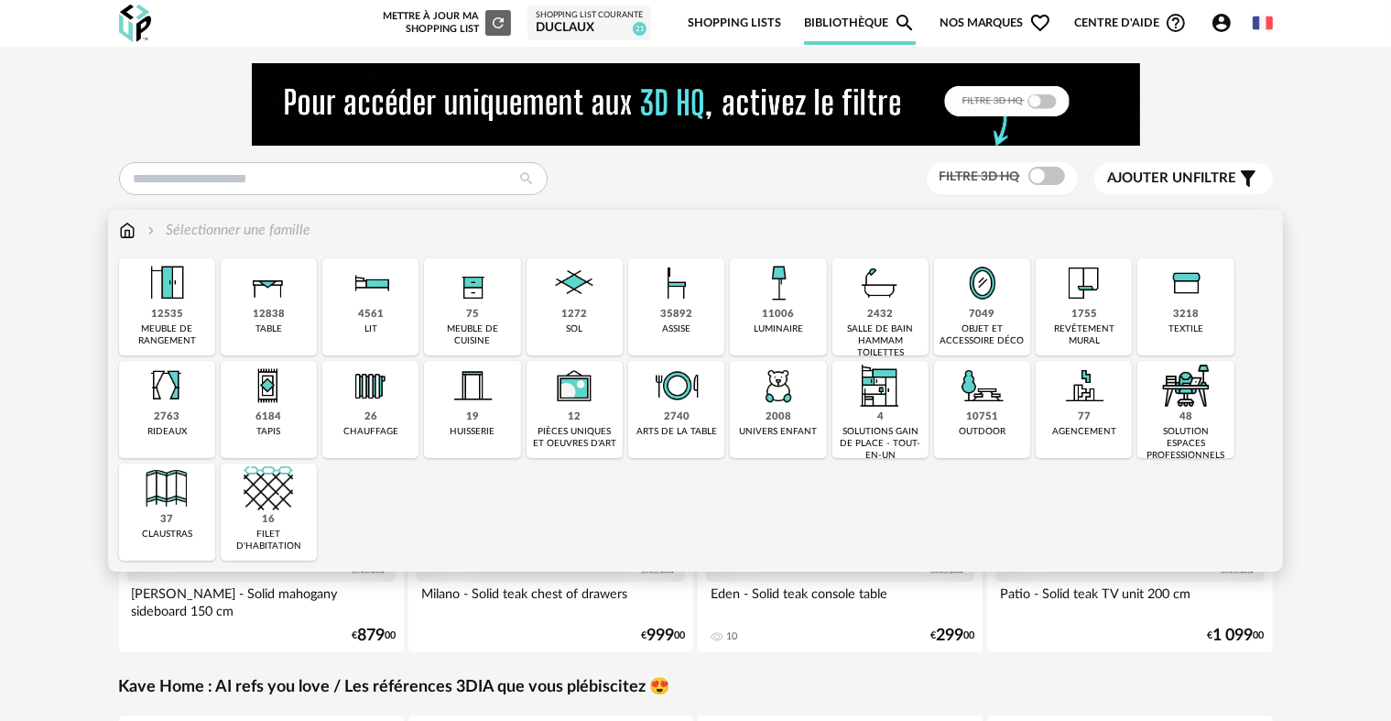
click at [1192, 303] on img at bounding box center [1185, 282] width 49 height 49
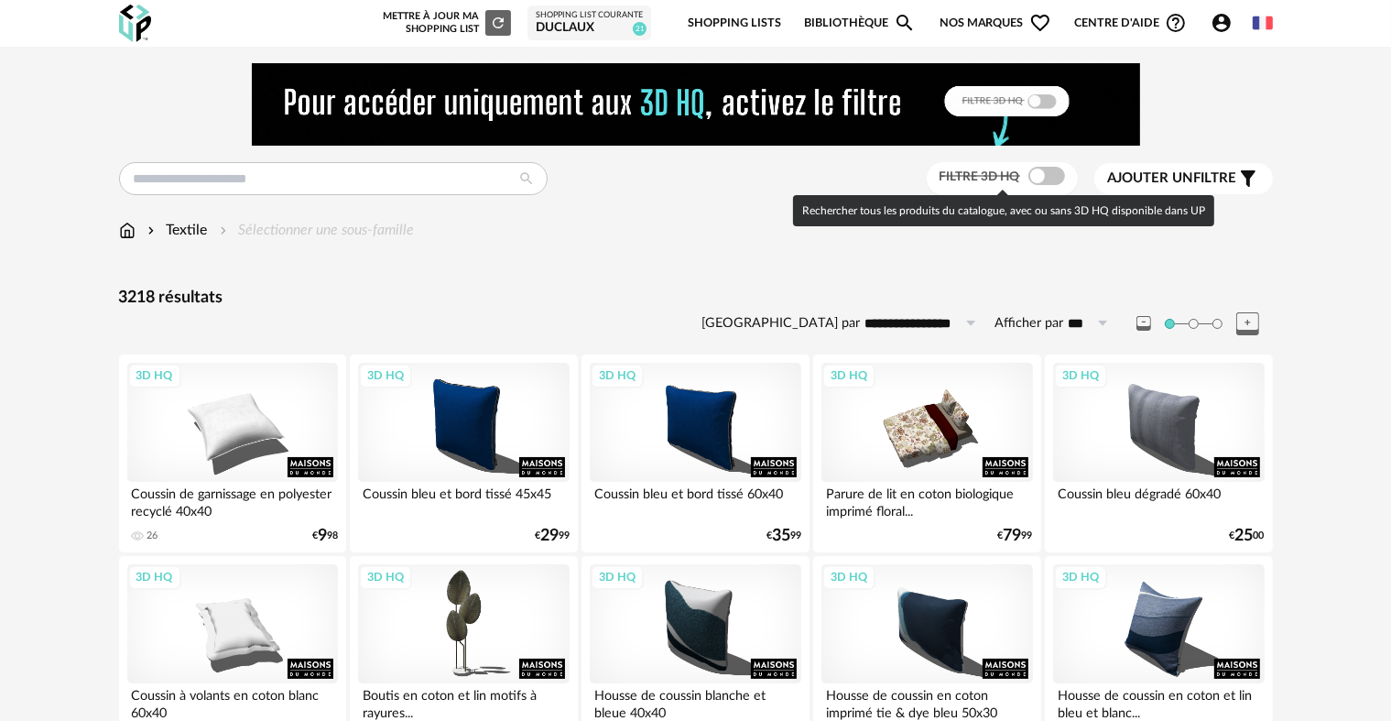
click at [1036, 178] on span at bounding box center [1047, 176] width 37 height 18
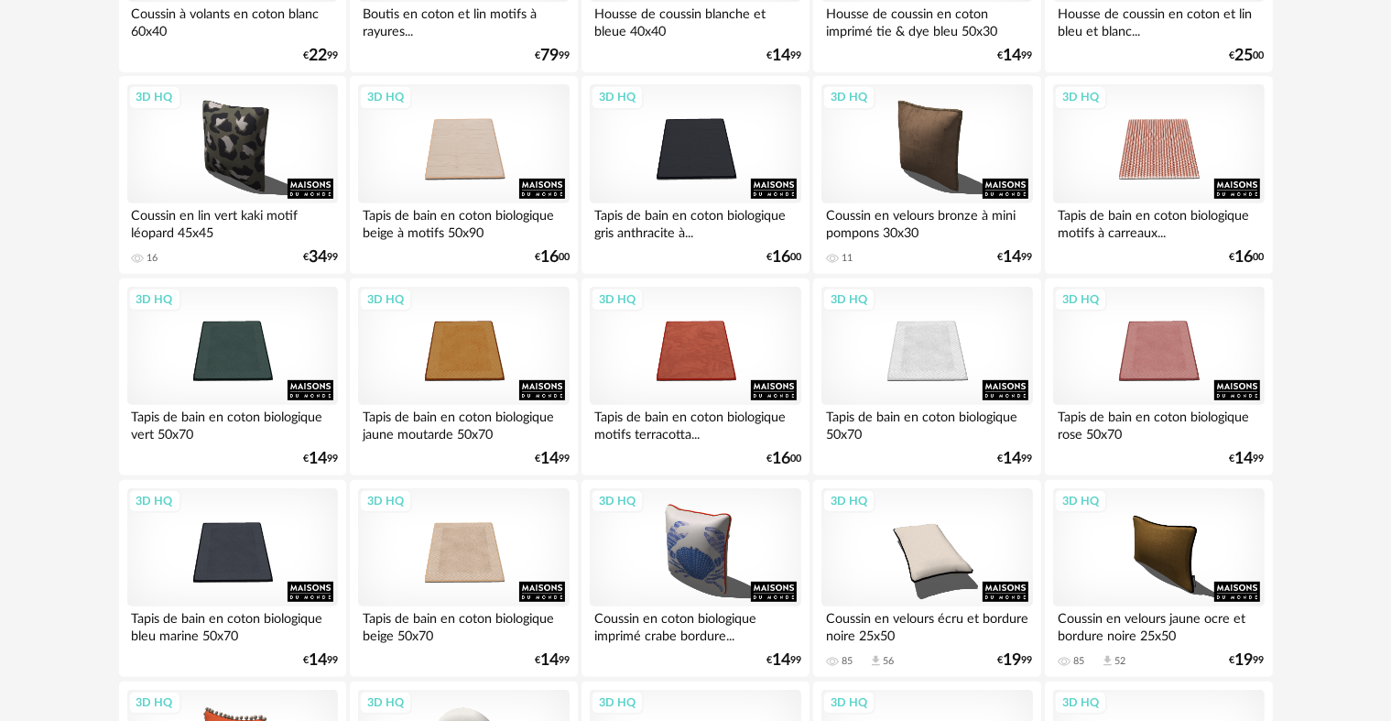
scroll to position [680, 0]
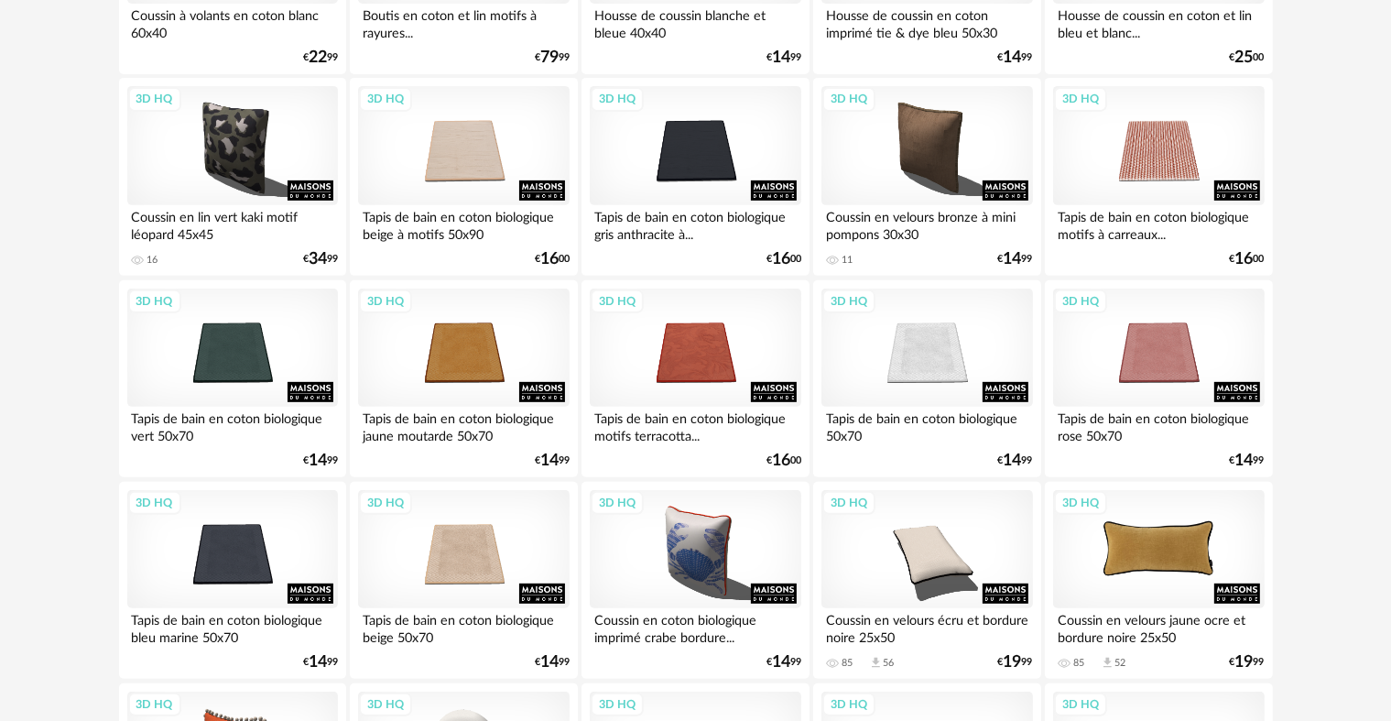
click at [1195, 549] on div "3D HQ" at bounding box center [1158, 549] width 211 height 119
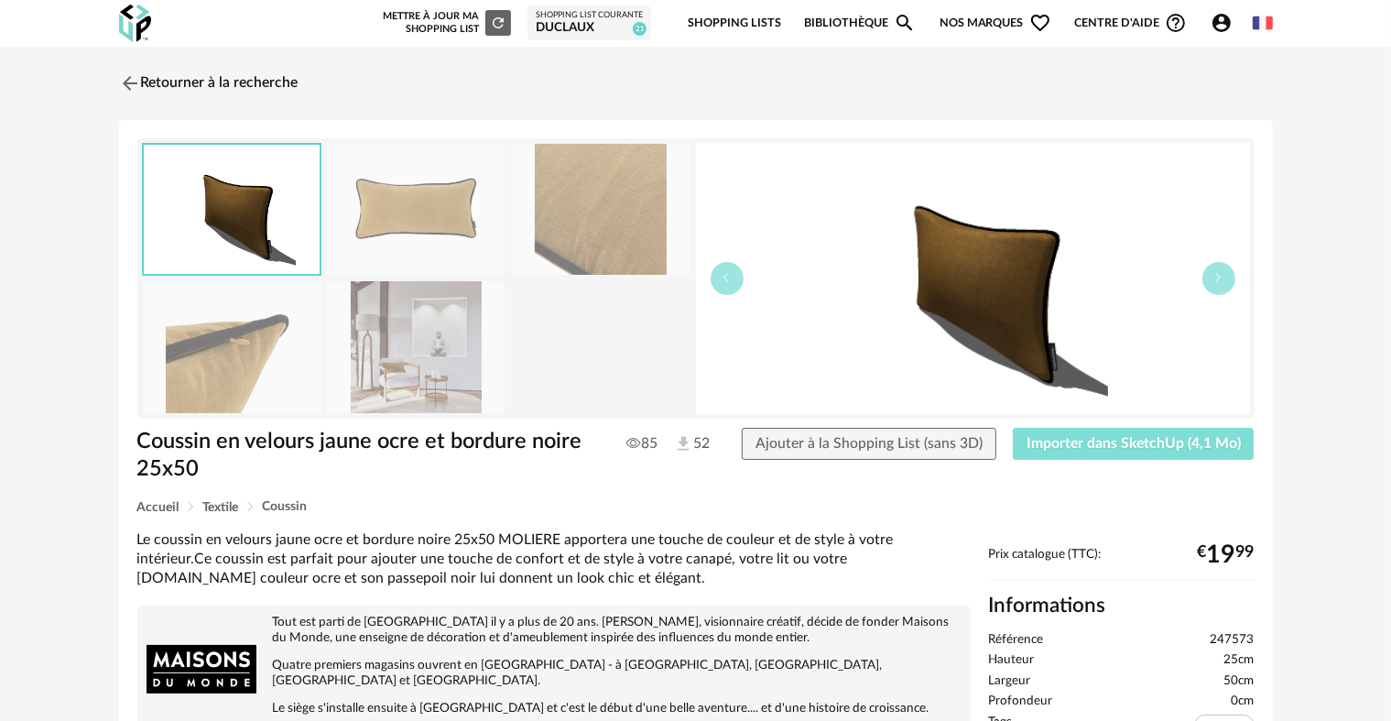
click at [1101, 443] on span "Importer dans SketchUp (4,1 Mo)" at bounding box center [1134, 443] width 214 height 15
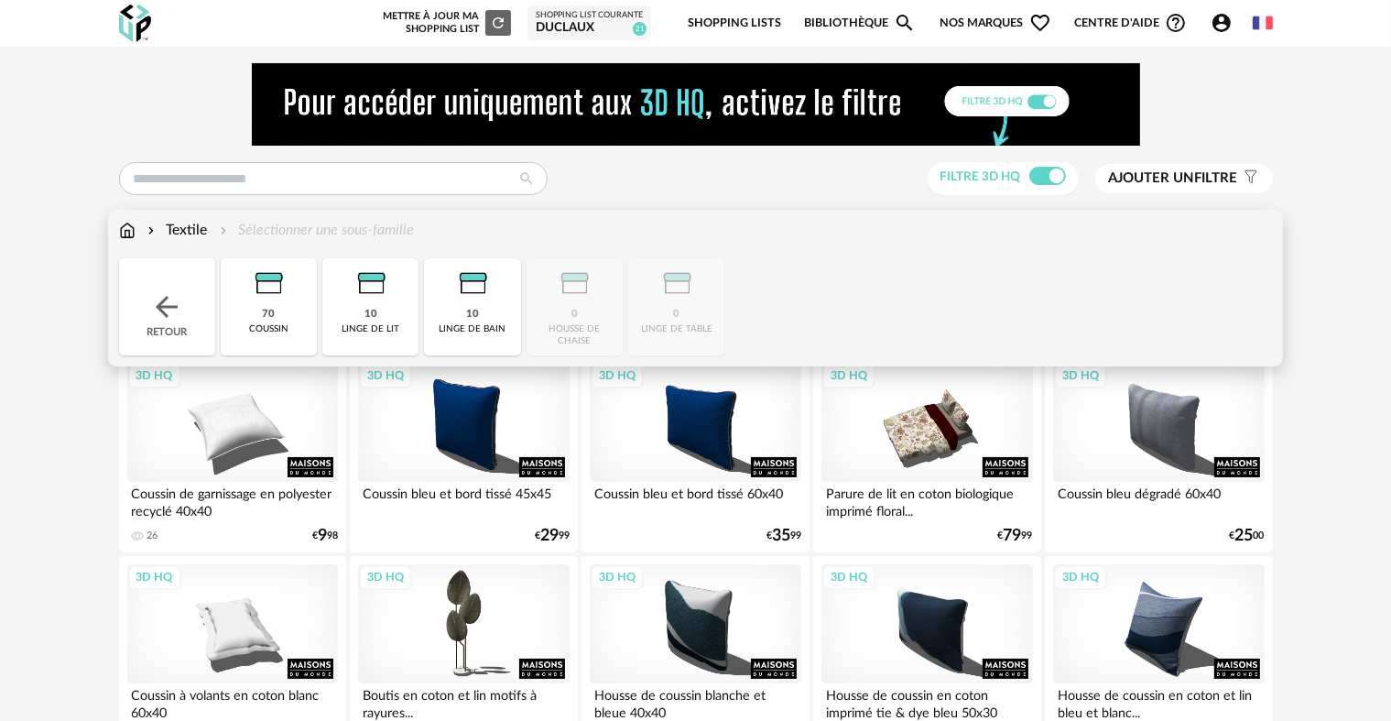
click at [126, 219] on div "Textile Sélectionner une sous-famille Close icon Retour 70 coussin 10 linge de …" at bounding box center [695, 288] width 1175 height 157
click at [147, 286] on div "Retour" at bounding box center [167, 306] width 96 height 97
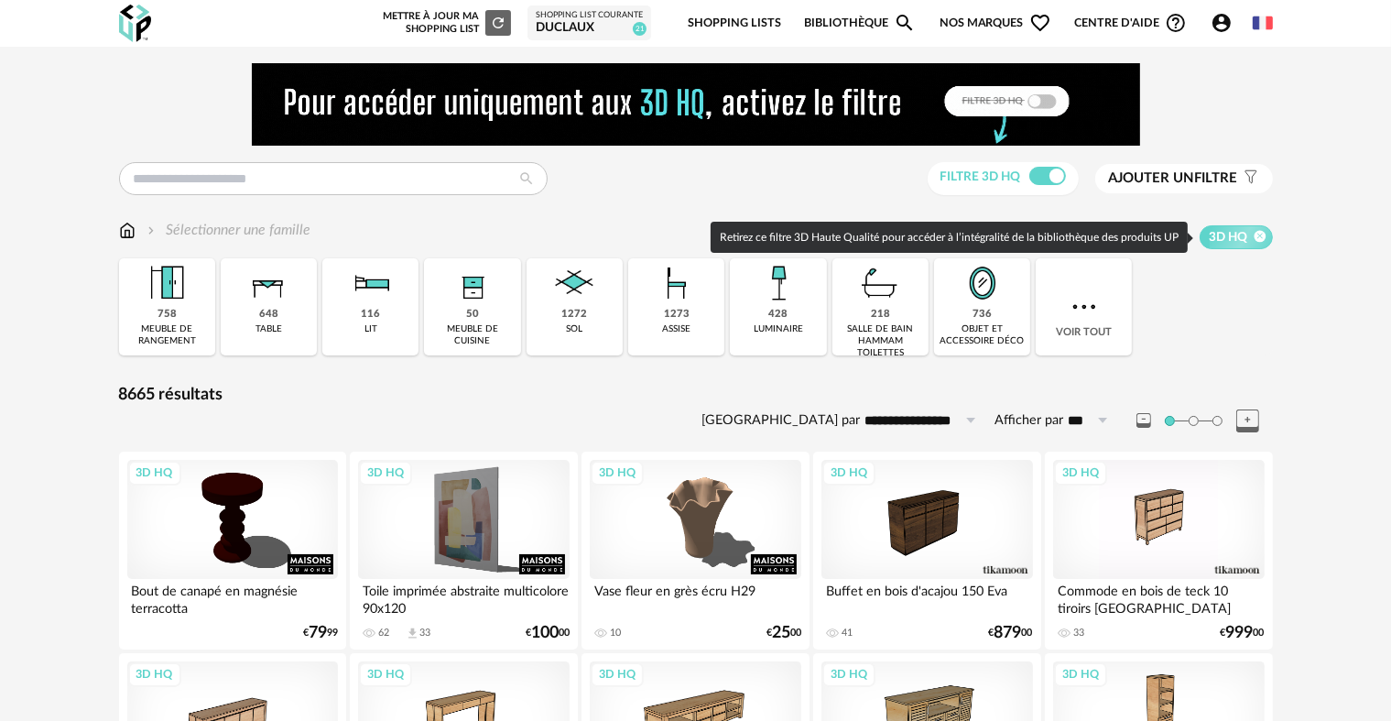
click at [1263, 241] on icon at bounding box center [1260, 236] width 12 height 12
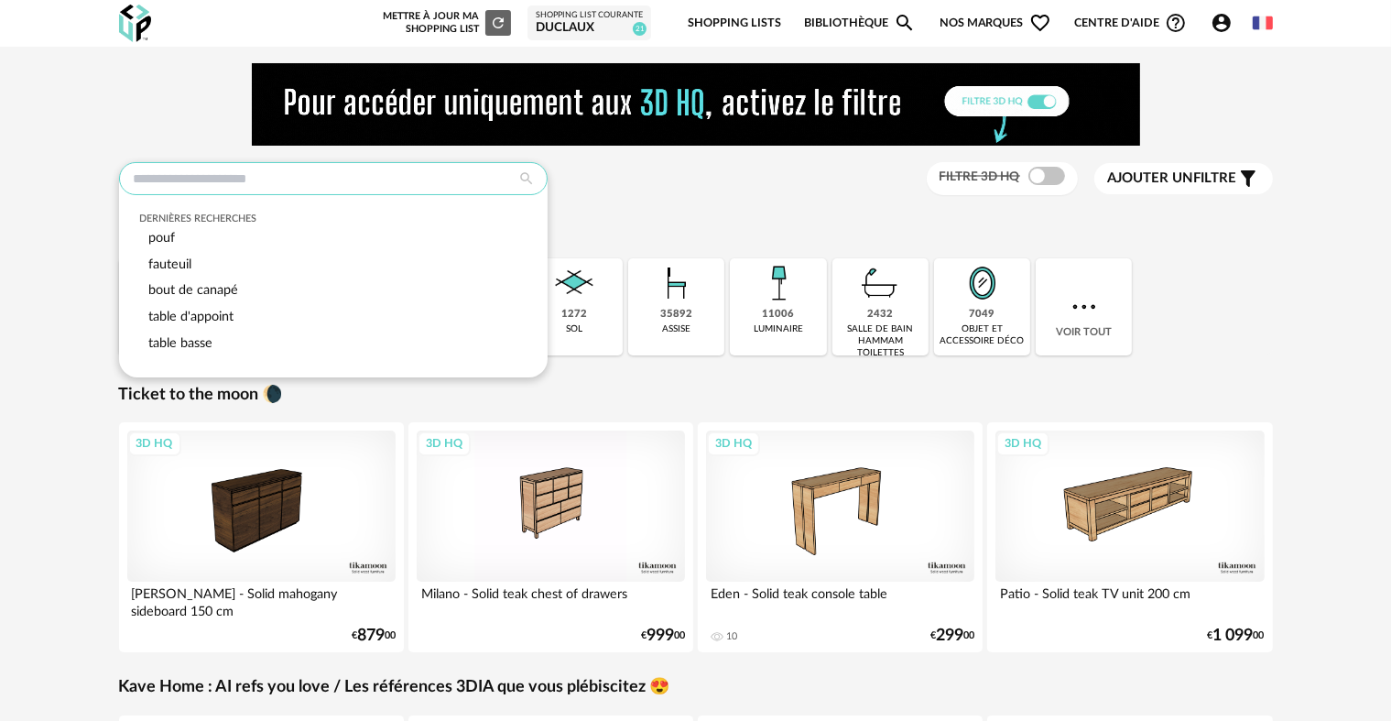
click at [194, 168] on input "text" at bounding box center [333, 178] width 429 height 33
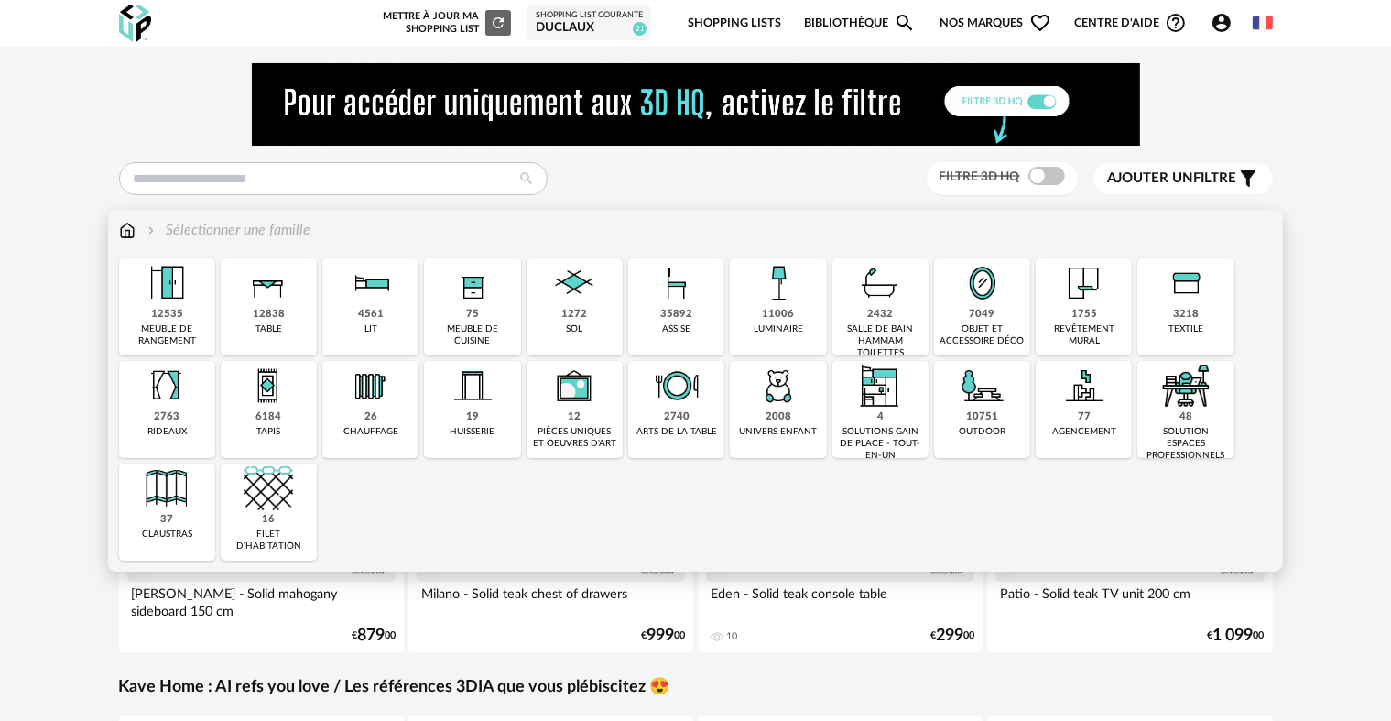
click at [978, 290] on img at bounding box center [982, 282] width 49 height 49
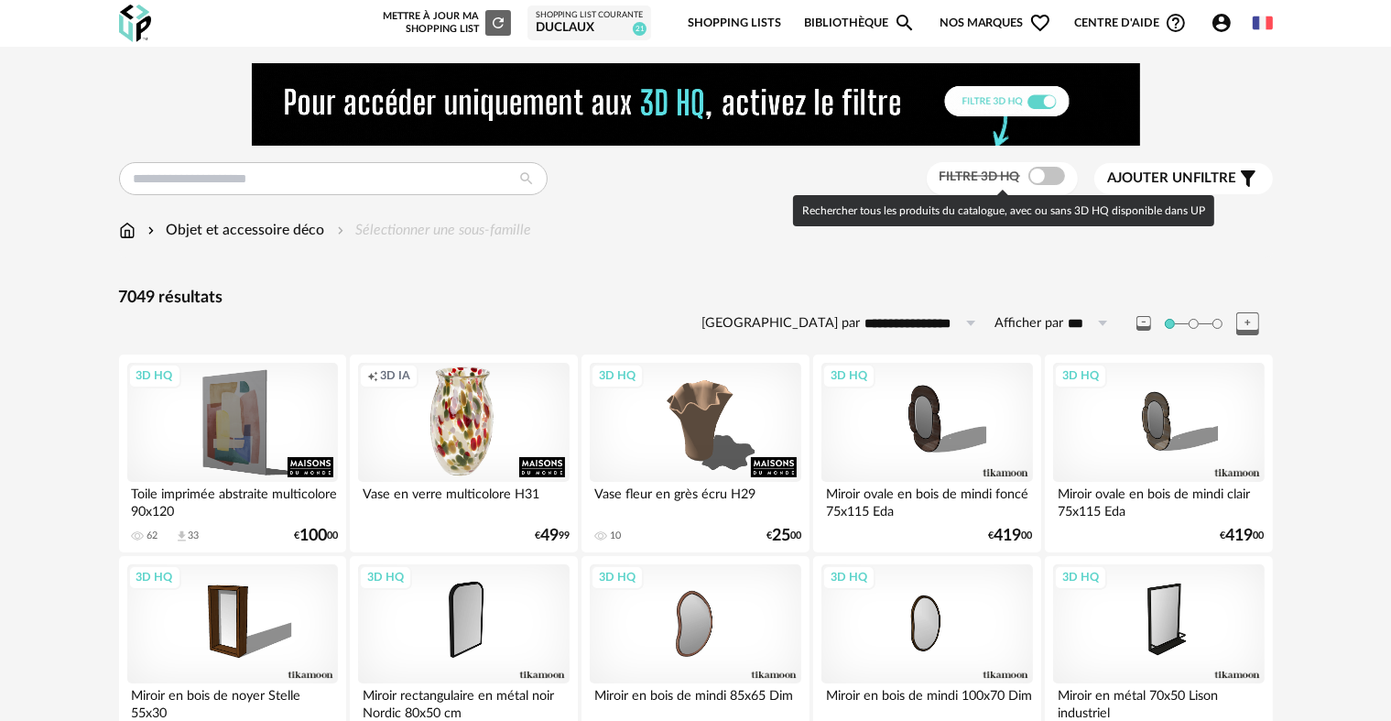
click at [1040, 172] on span at bounding box center [1047, 176] width 37 height 18
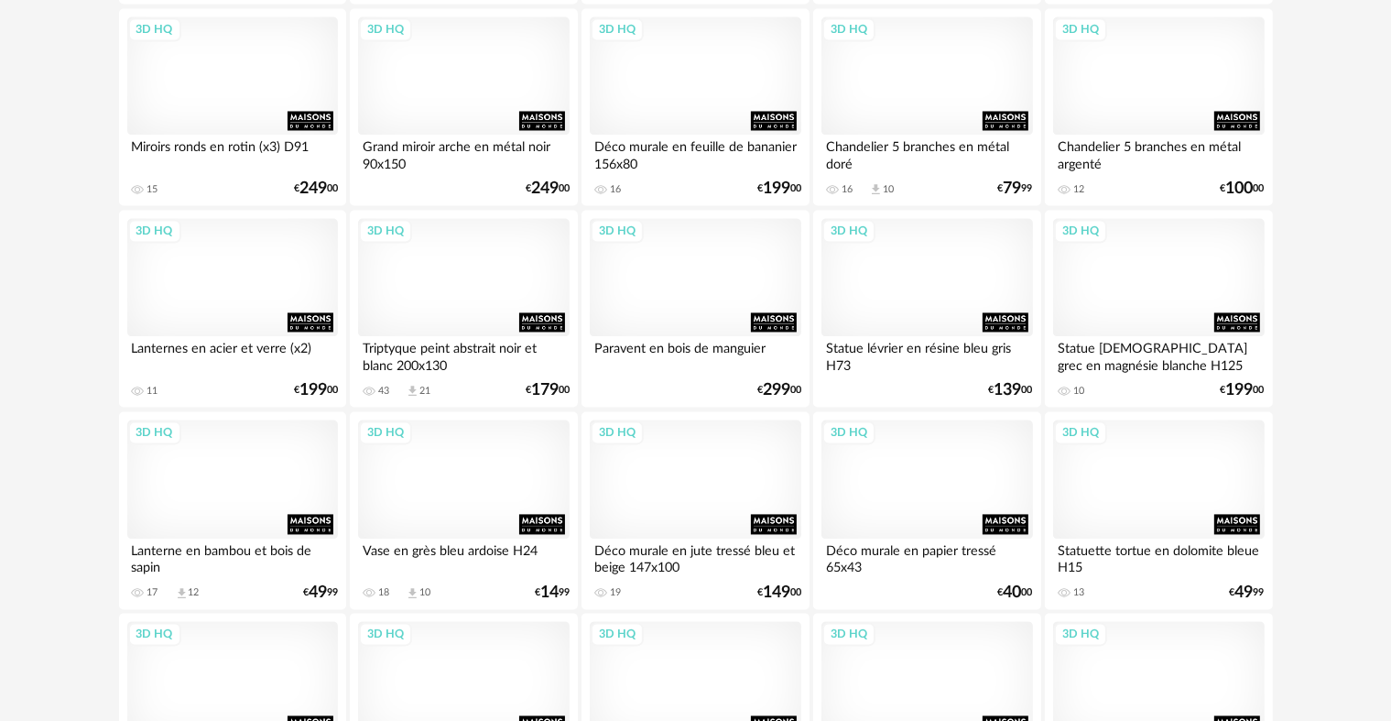
scroll to position [3784, 0]
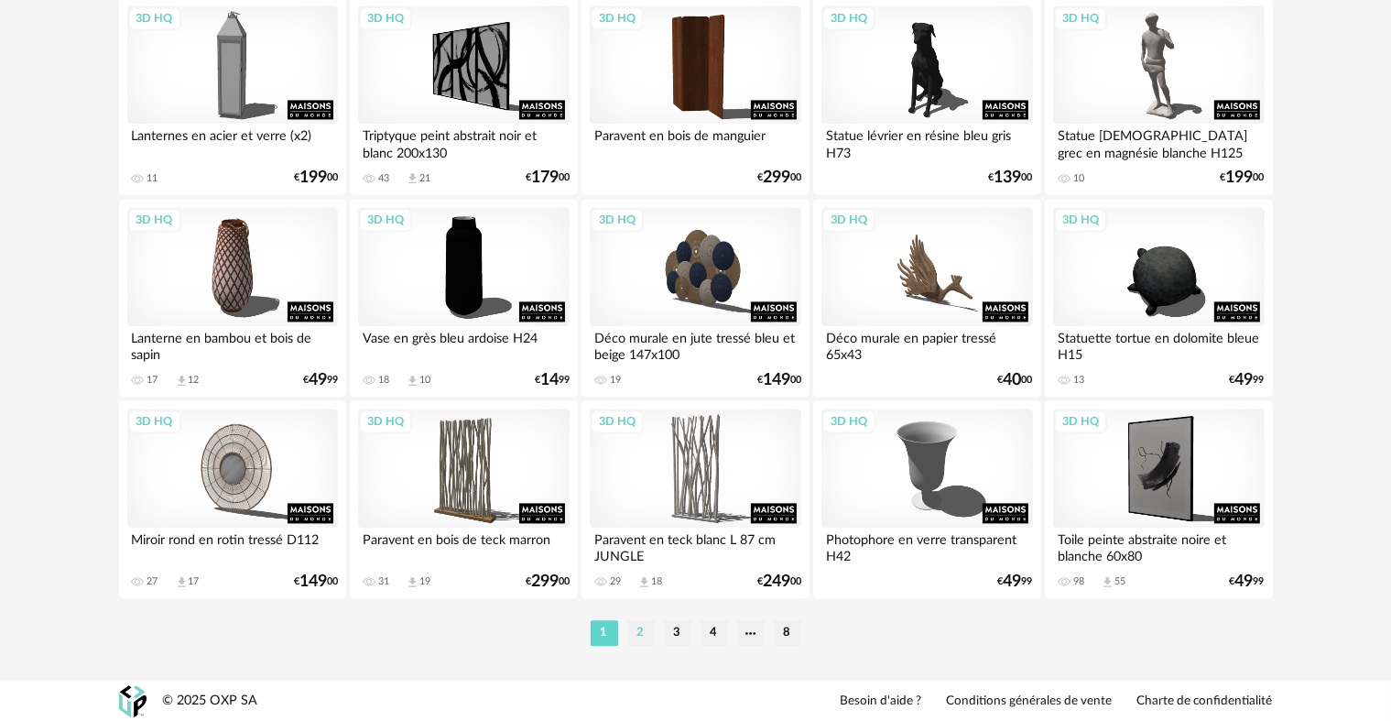
click at [646, 642] on li "2" at bounding box center [640, 633] width 27 height 26
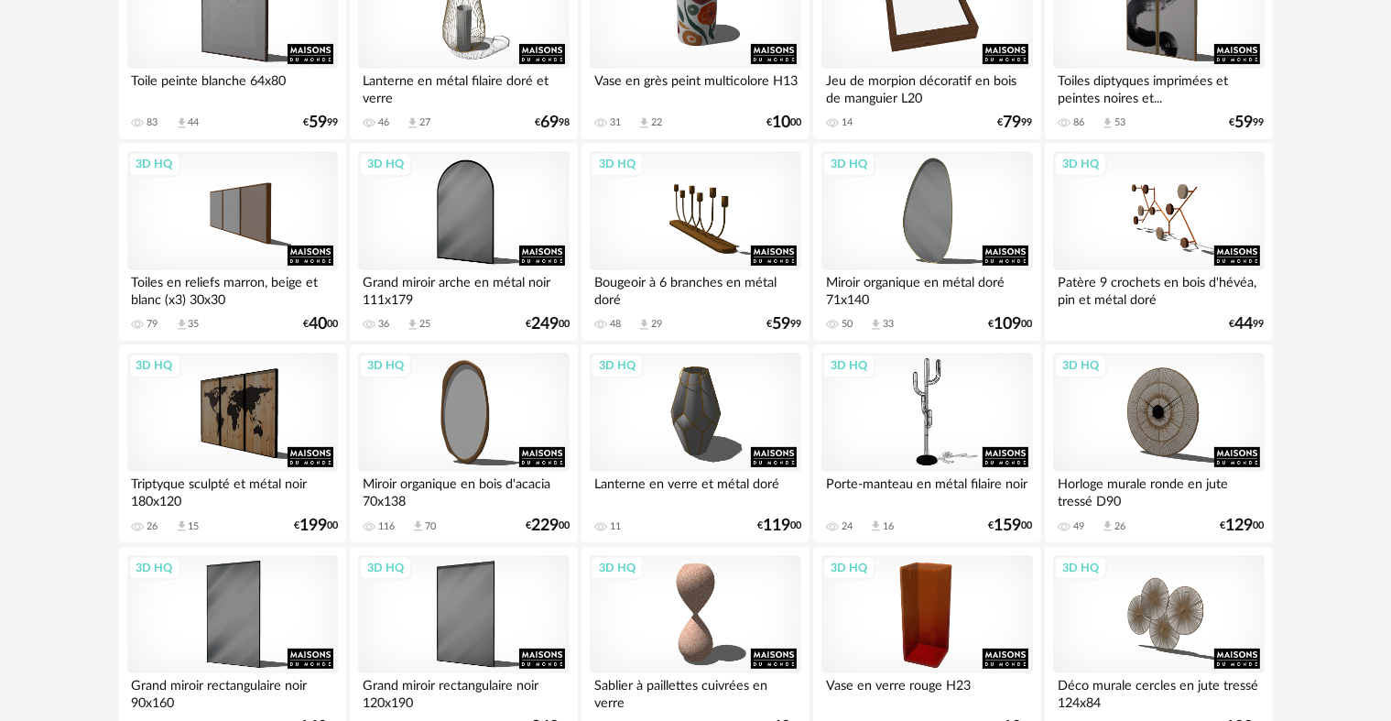
scroll to position [458, 0]
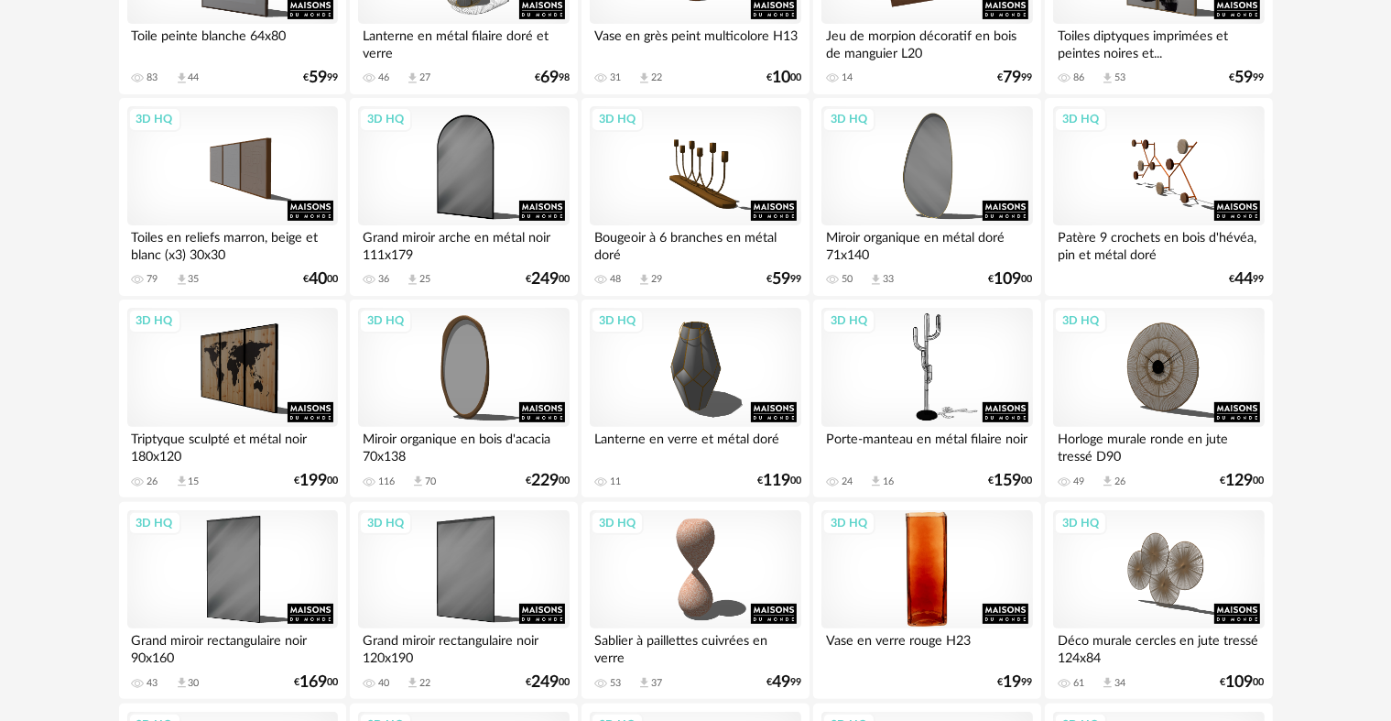
click at [913, 583] on div "3D HQ" at bounding box center [927, 569] width 211 height 119
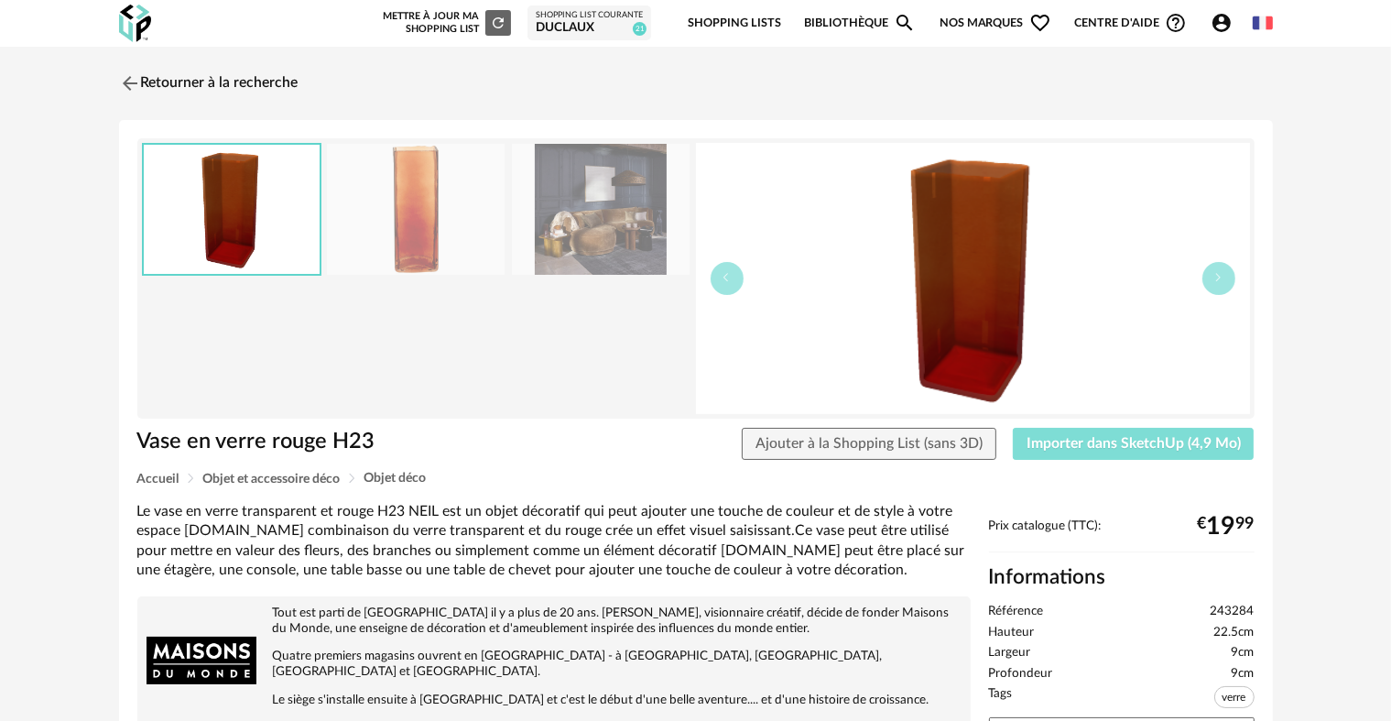
click at [1078, 443] on span "Importer dans SketchUp (4,9 Mo)" at bounding box center [1134, 443] width 214 height 15
click at [120, 75] on img at bounding box center [127, 83] width 27 height 27
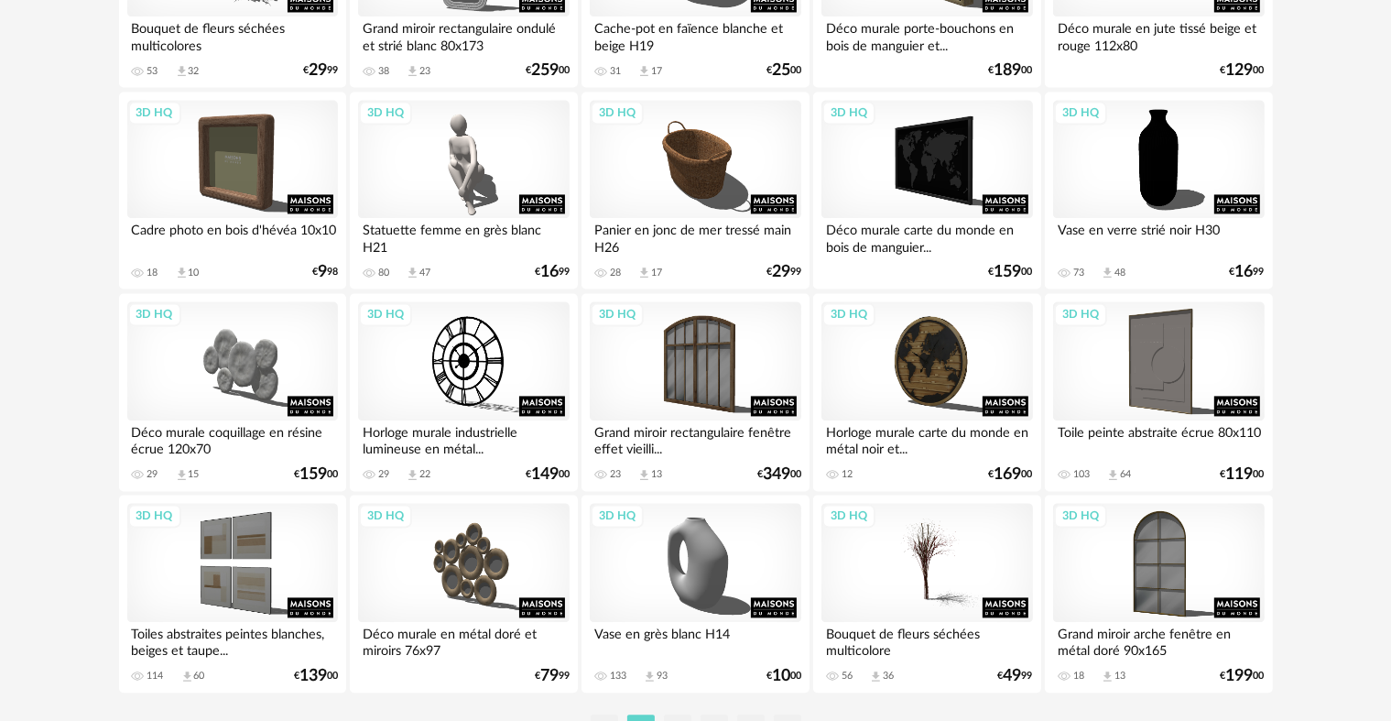
scroll to position [3755, 0]
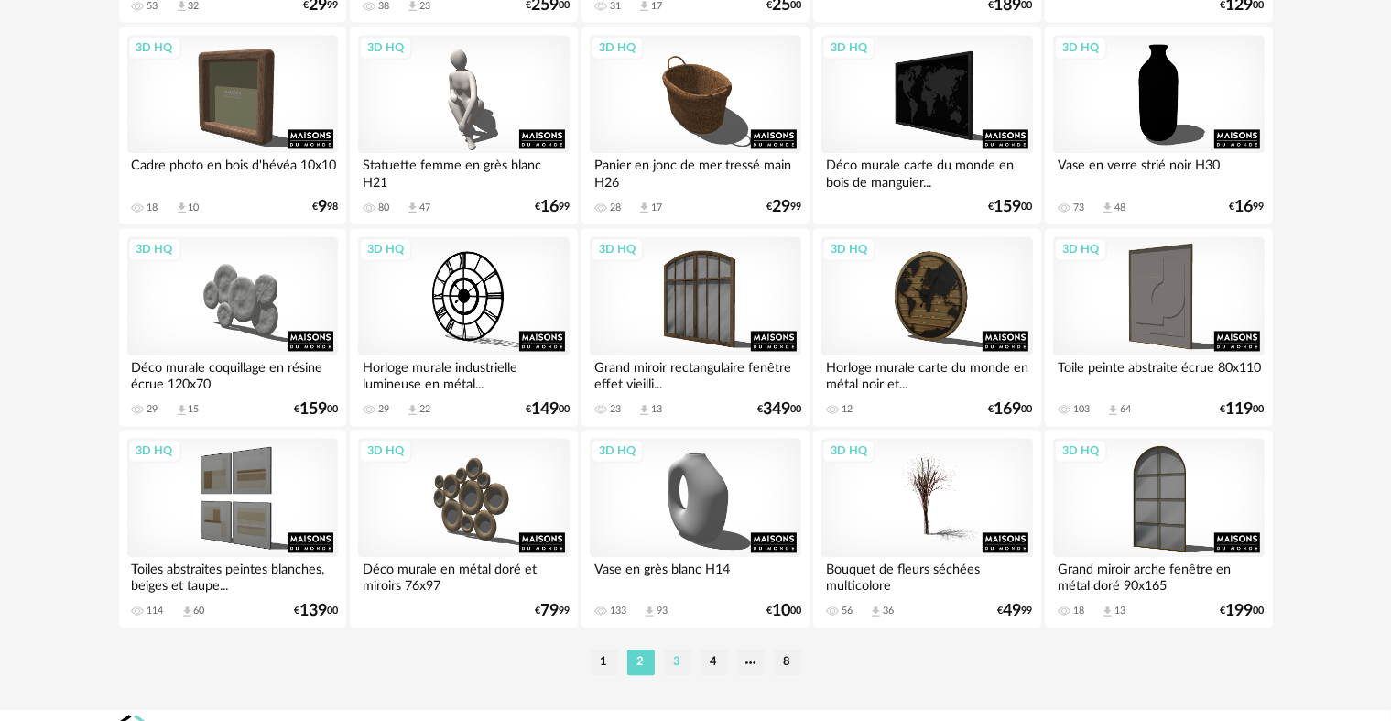
click at [681, 654] on li "3" at bounding box center [677, 662] width 27 height 26
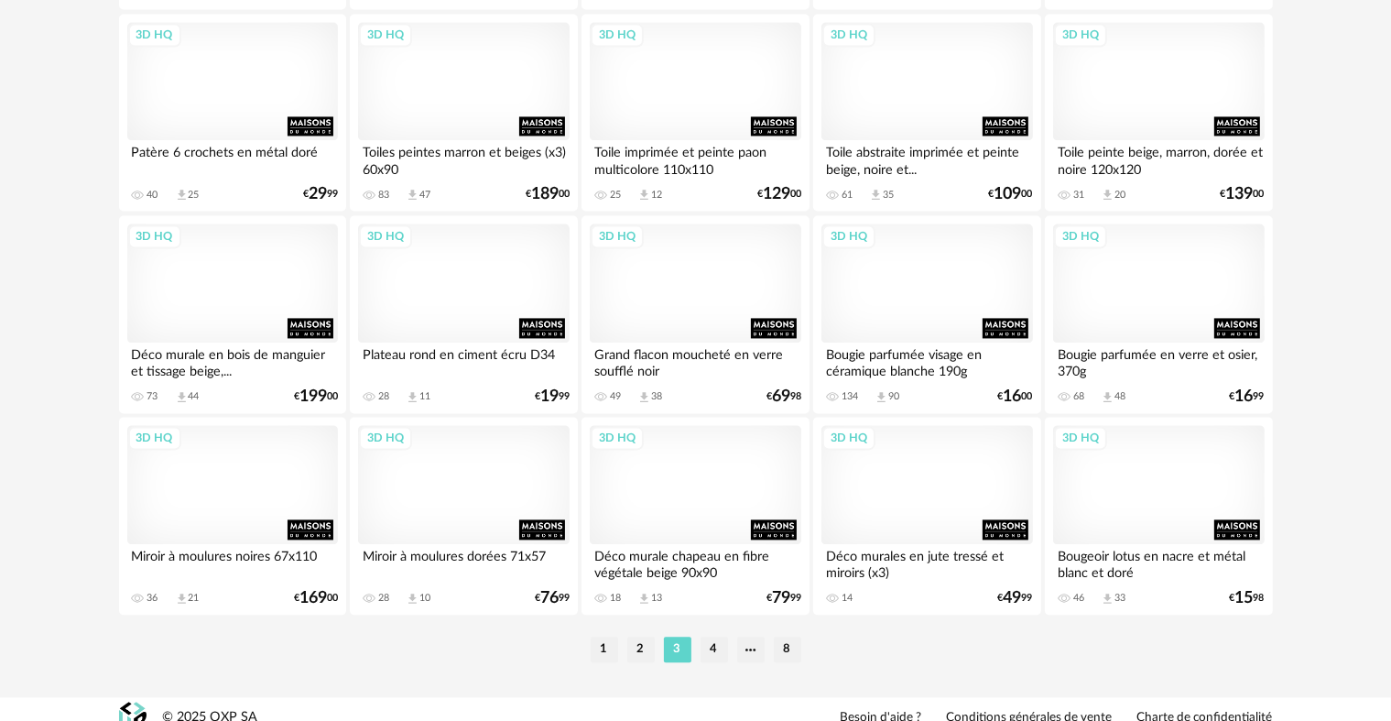
scroll to position [3784, 0]
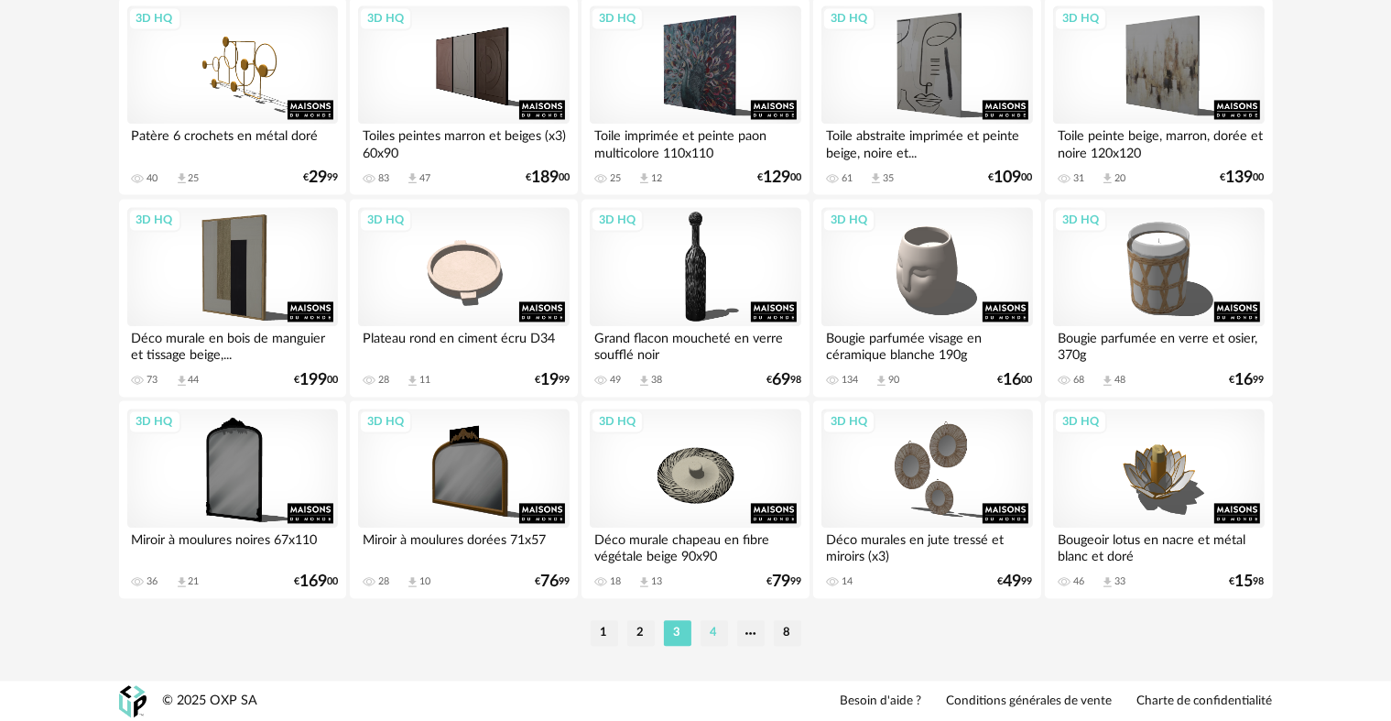
click at [716, 631] on li "4" at bounding box center [714, 633] width 27 height 26
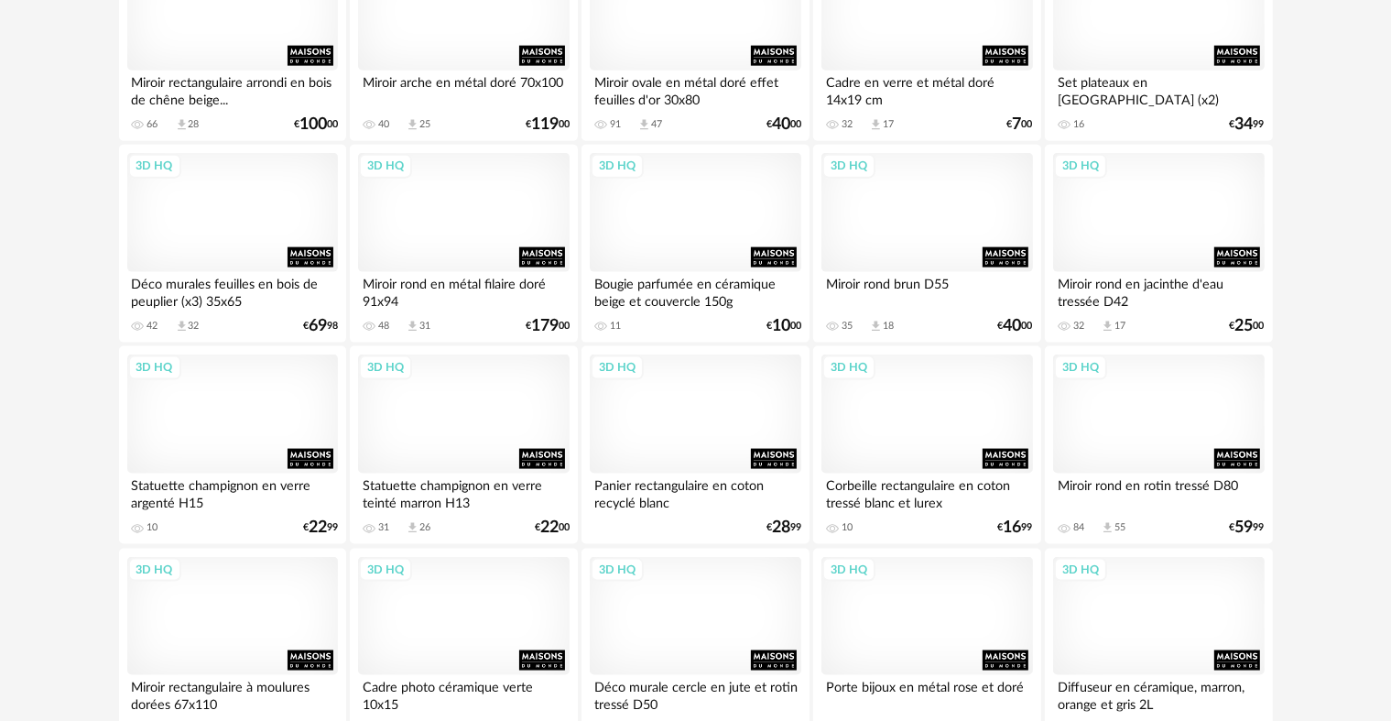
scroll to position [2564, 0]
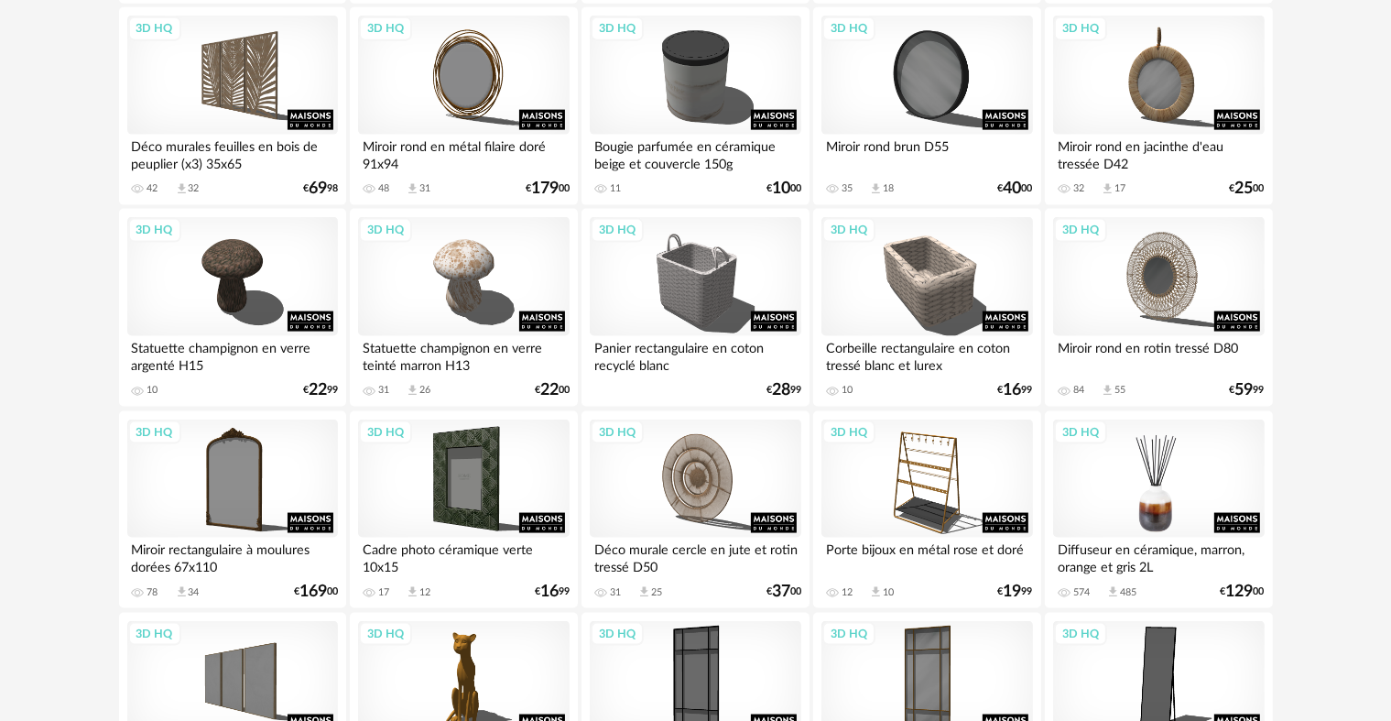
click at [1215, 477] on div "3D HQ" at bounding box center [1158, 478] width 211 height 119
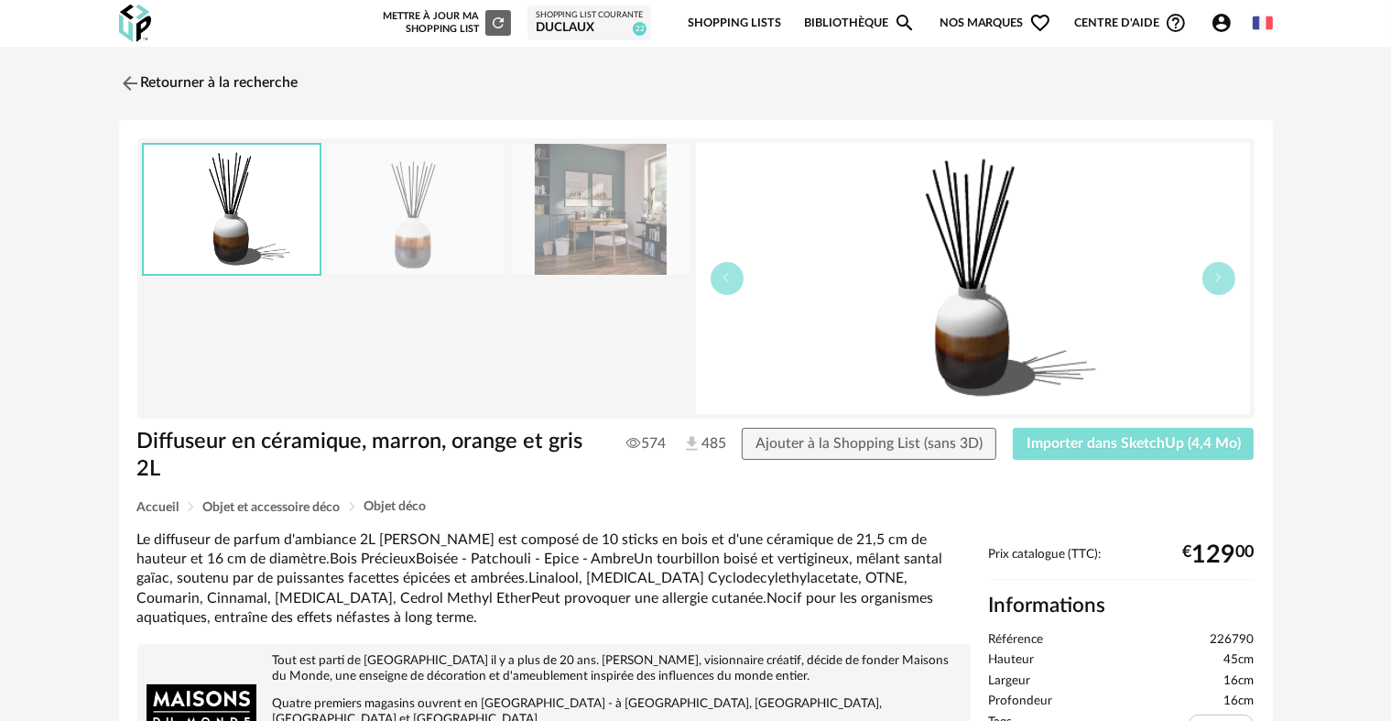
click at [1171, 450] on span "Importer dans SketchUp (4,4 Mo)" at bounding box center [1134, 443] width 214 height 15
click at [118, 82] on img at bounding box center [127, 83] width 27 height 27
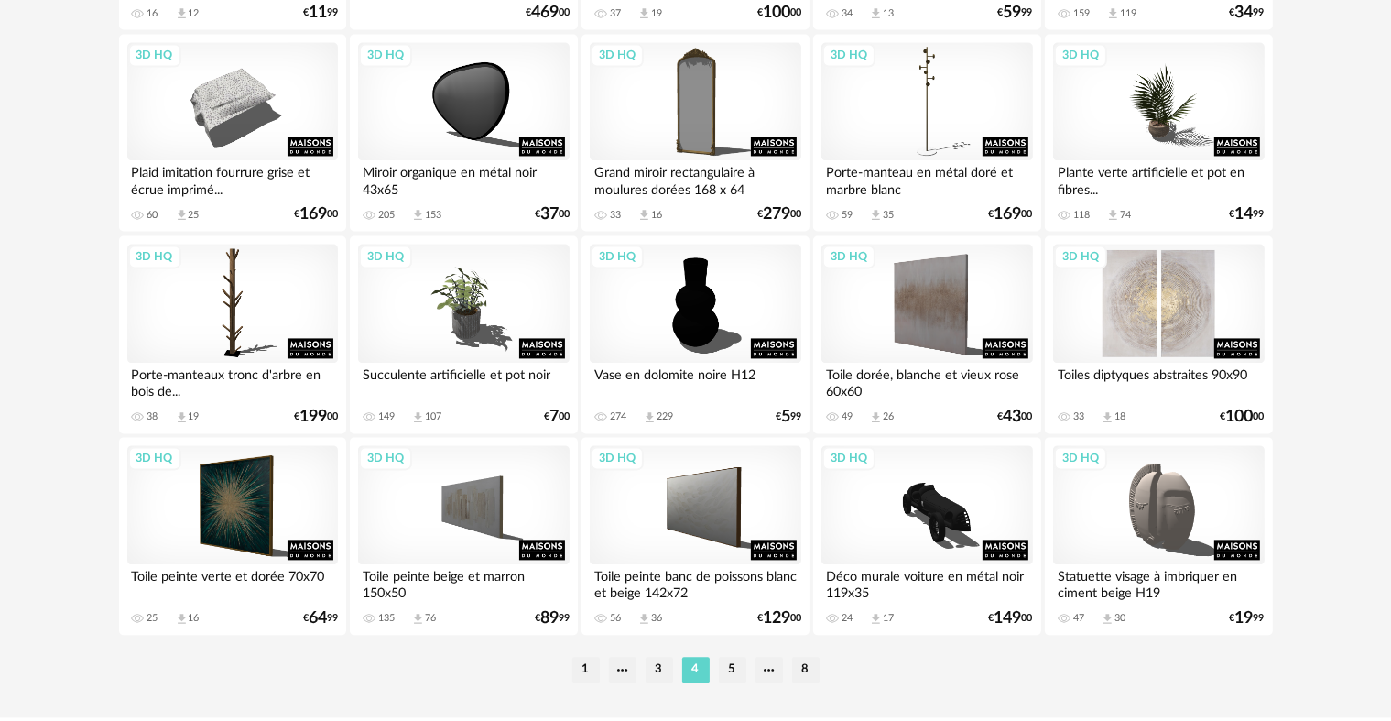
scroll to position [3755, 0]
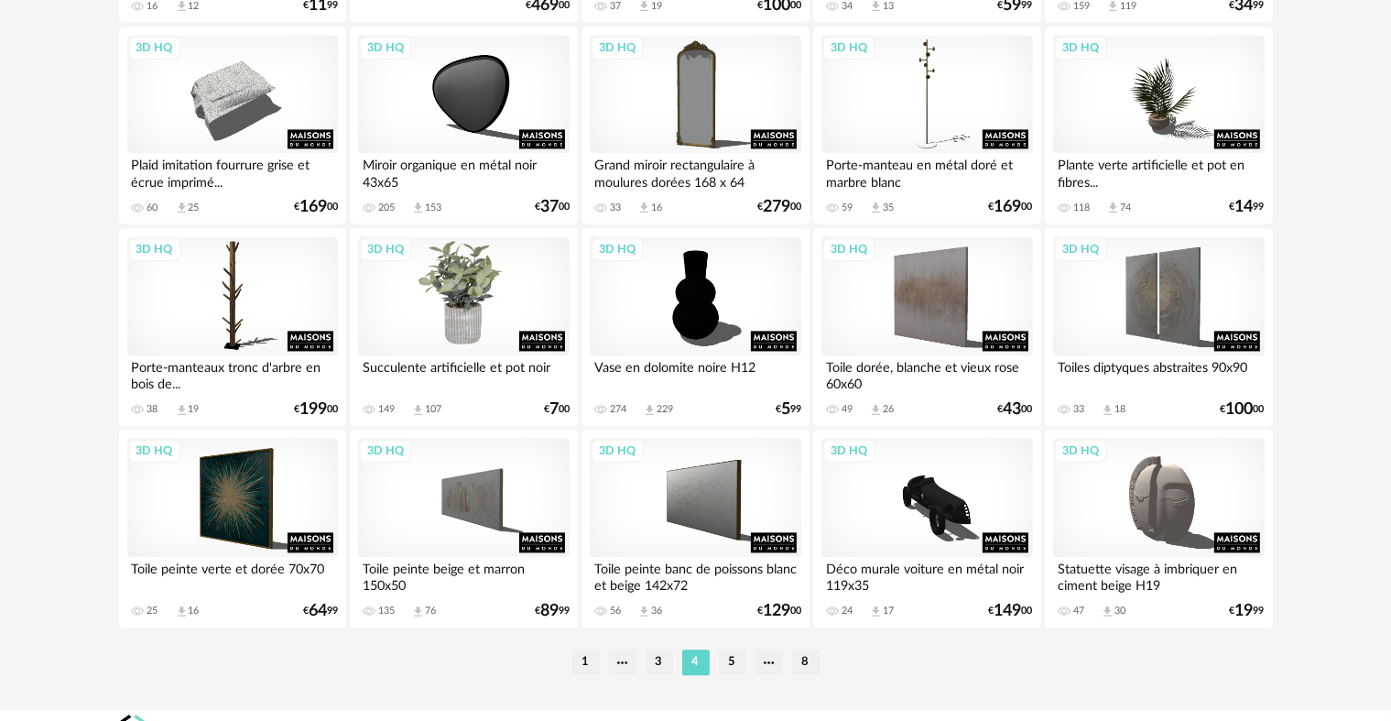
click at [450, 299] on div "3D HQ" at bounding box center [463, 295] width 211 height 119
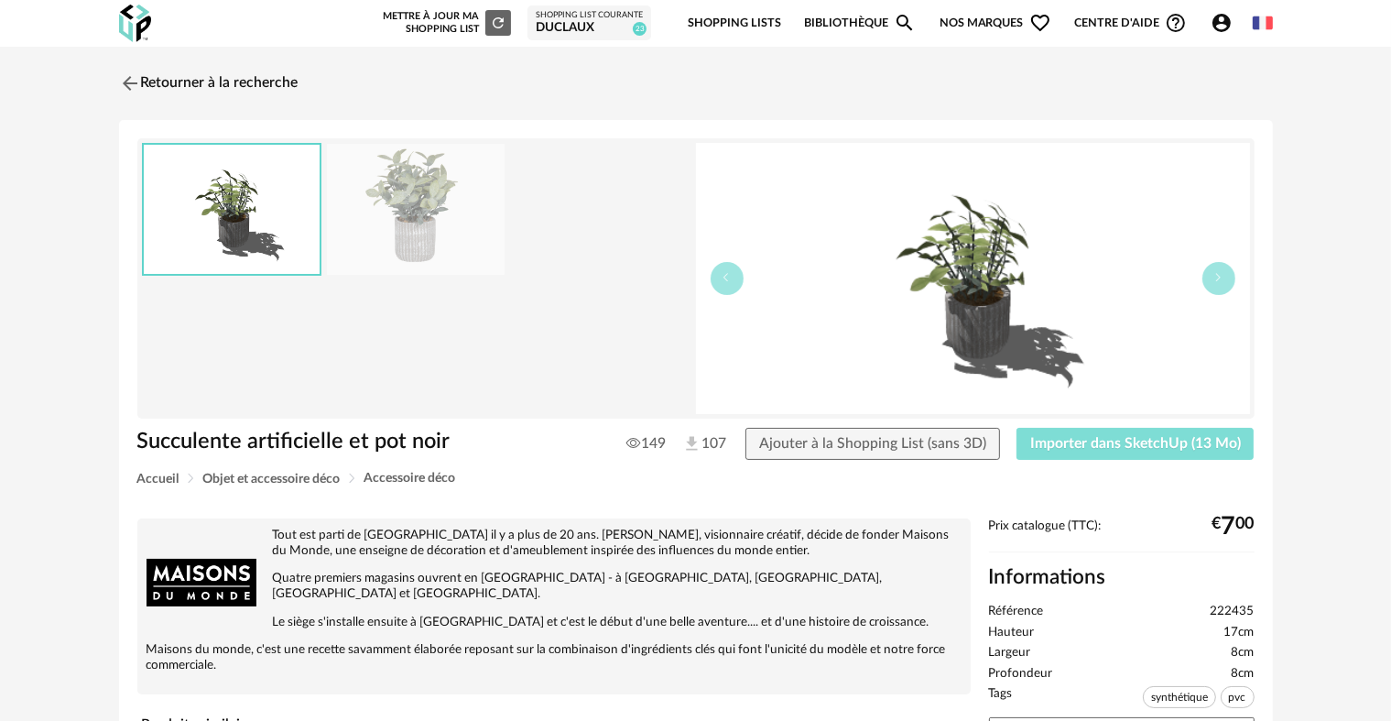
click at [1043, 441] on span "Importer dans SketchUp (13 Mo)" at bounding box center [1135, 443] width 211 height 15
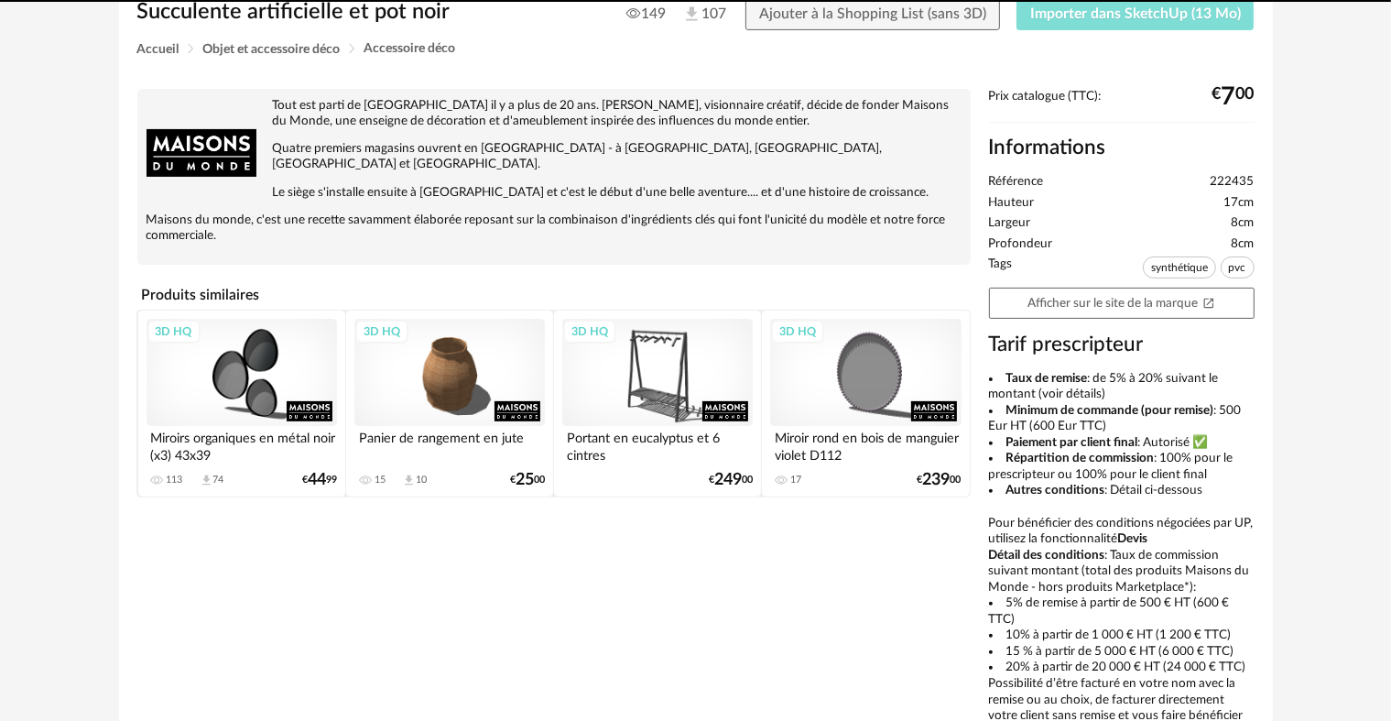
scroll to position [550, 0]
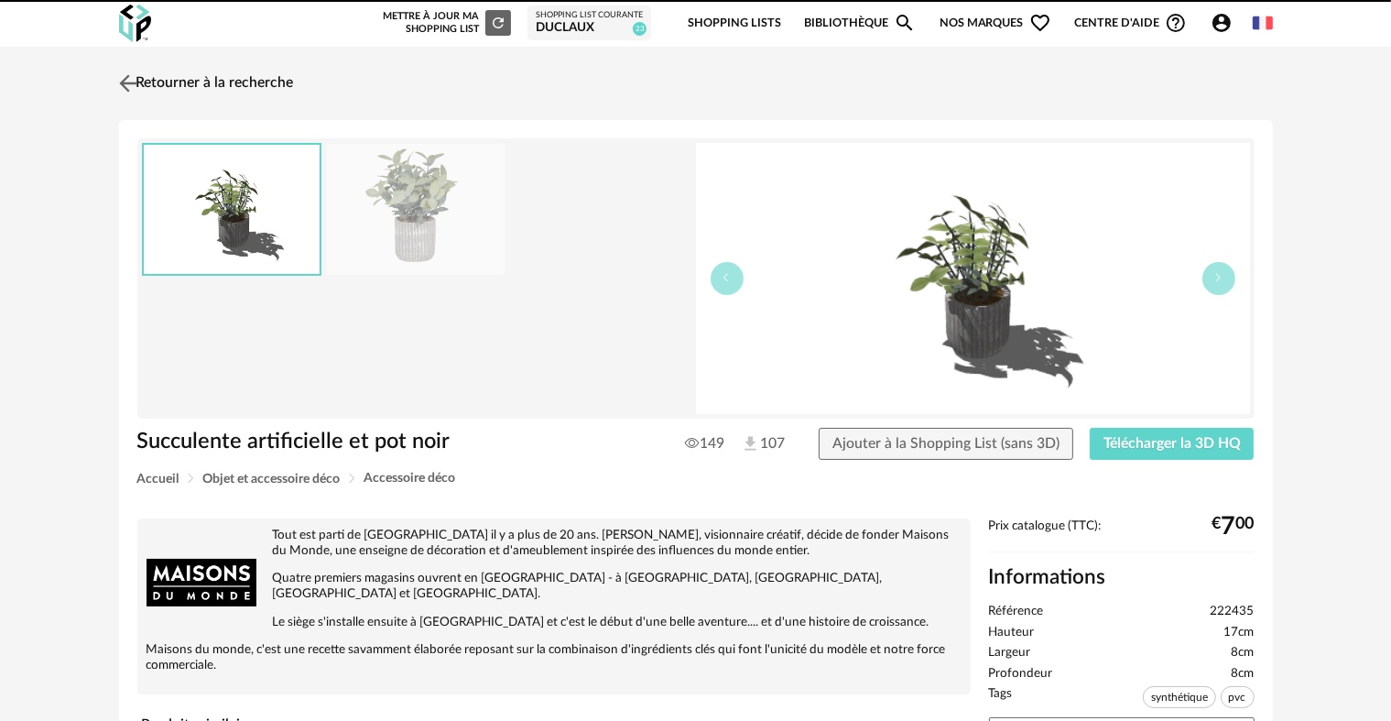
click at [133, 80] on img at bounding box center [127, 83] width 27 height 27
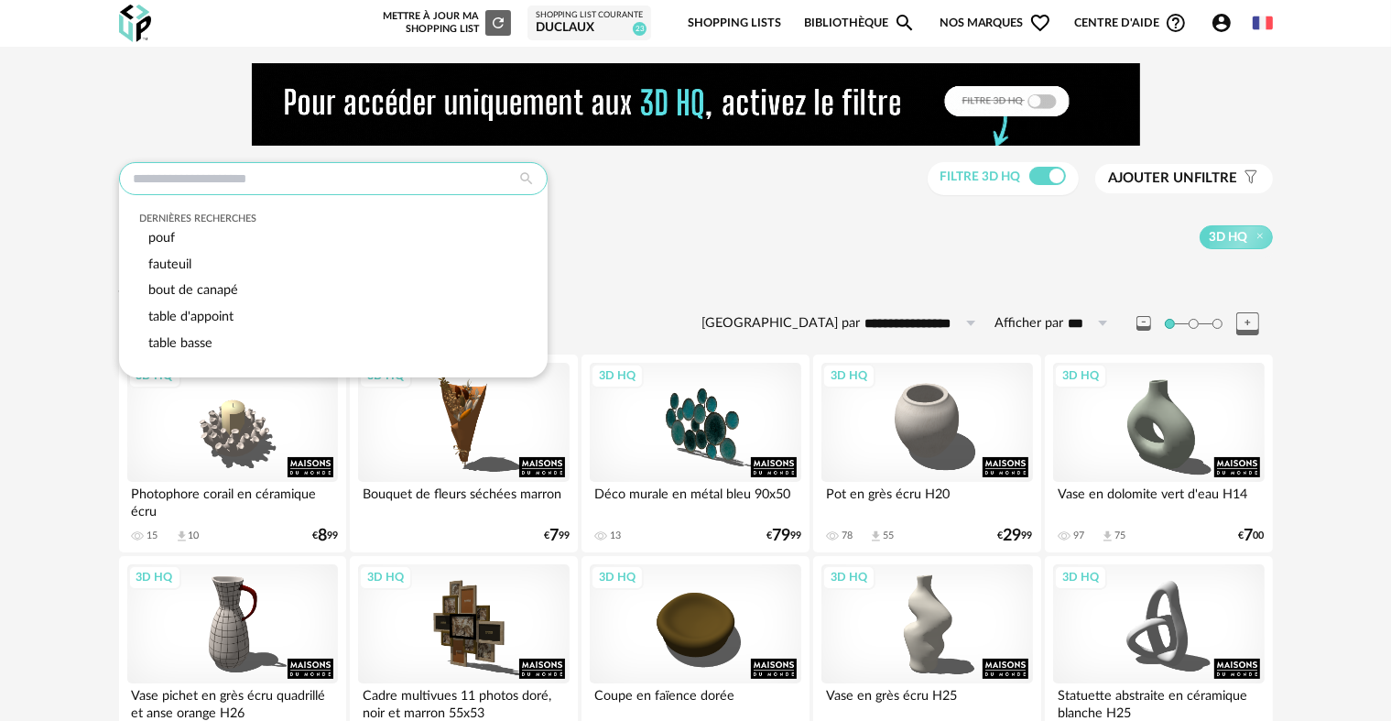
click at [311, 176] on input "text" at bounding box center [333, 178] width 429 height 33
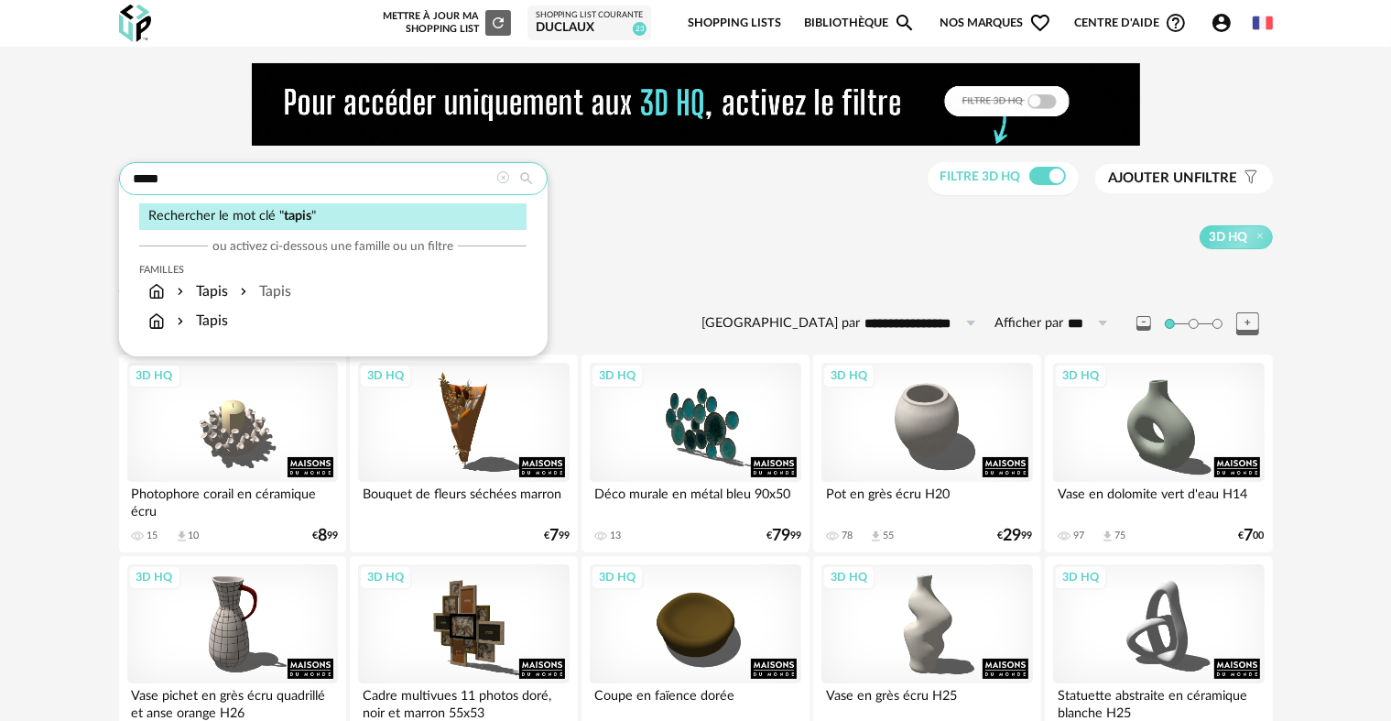
type input "*****"
type input "**********"
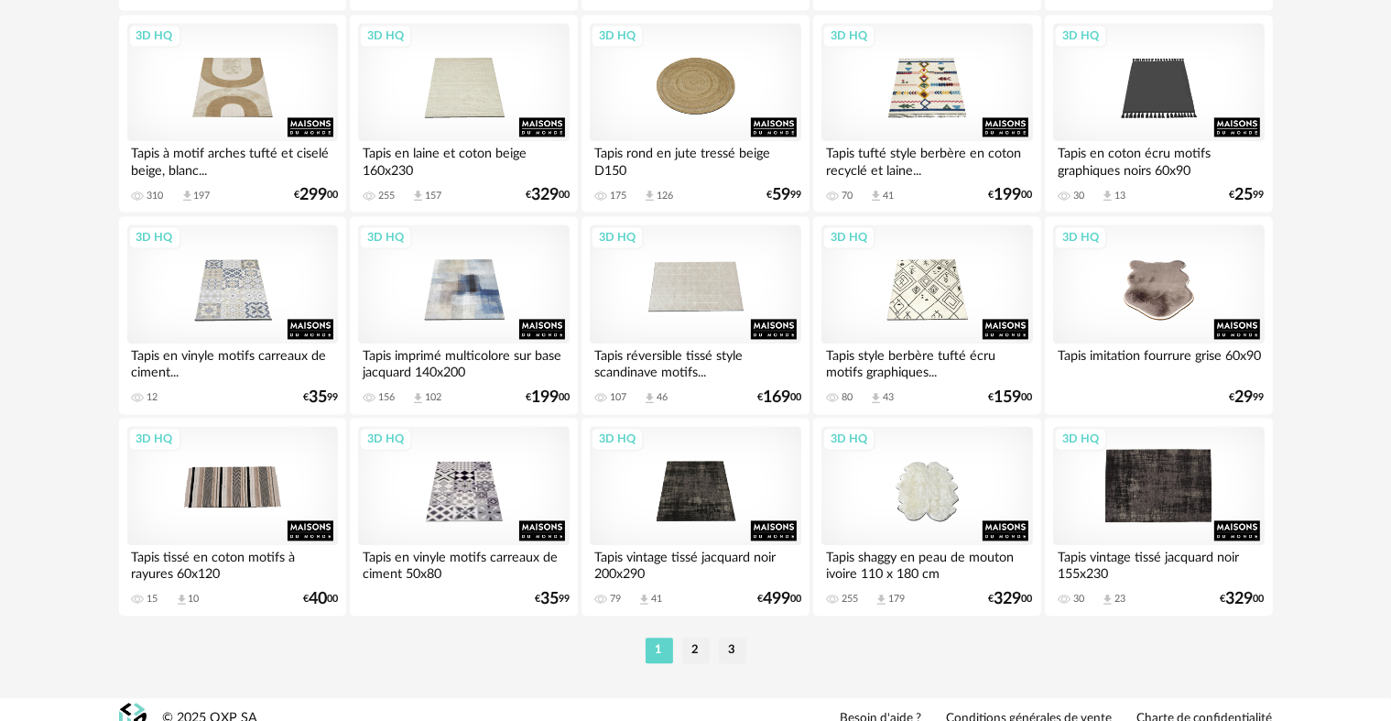
scroll to position [3784, 0]
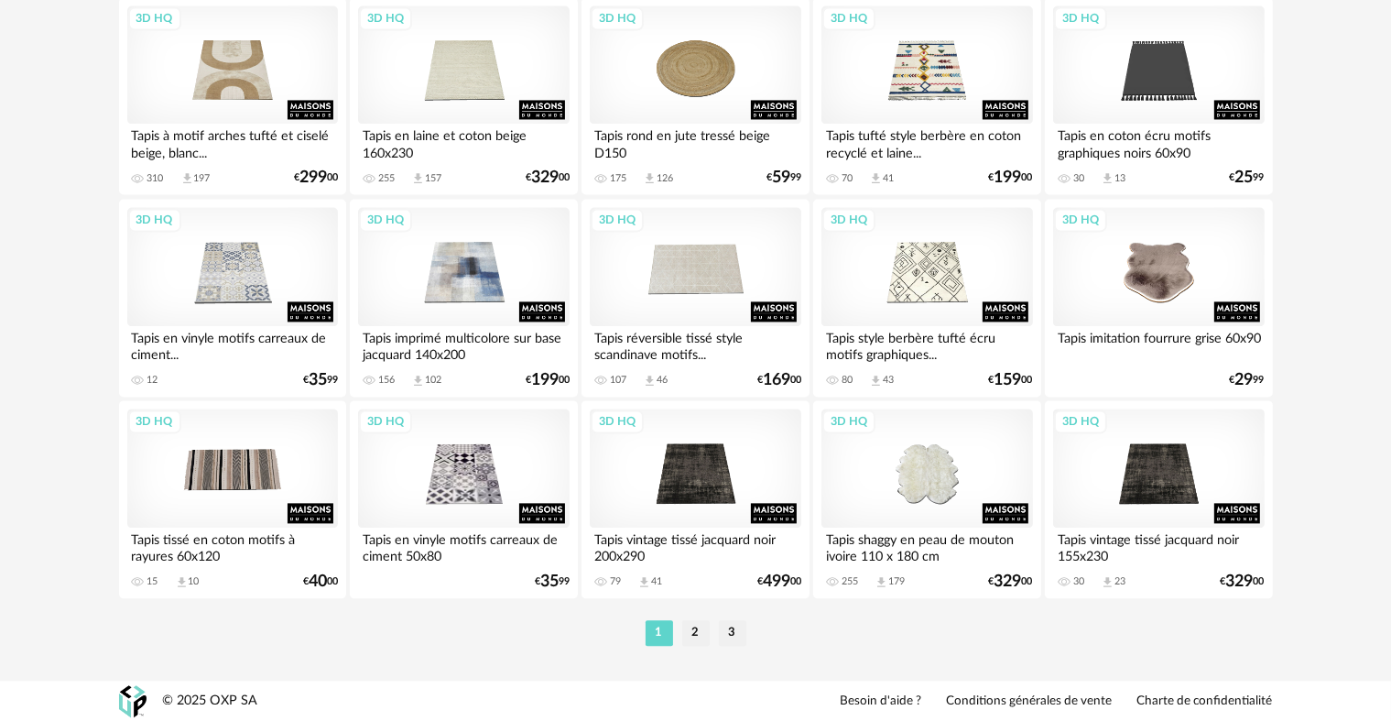
click at [696, 622] on li "2" at bounding box center [695, 633] width 27 height 26
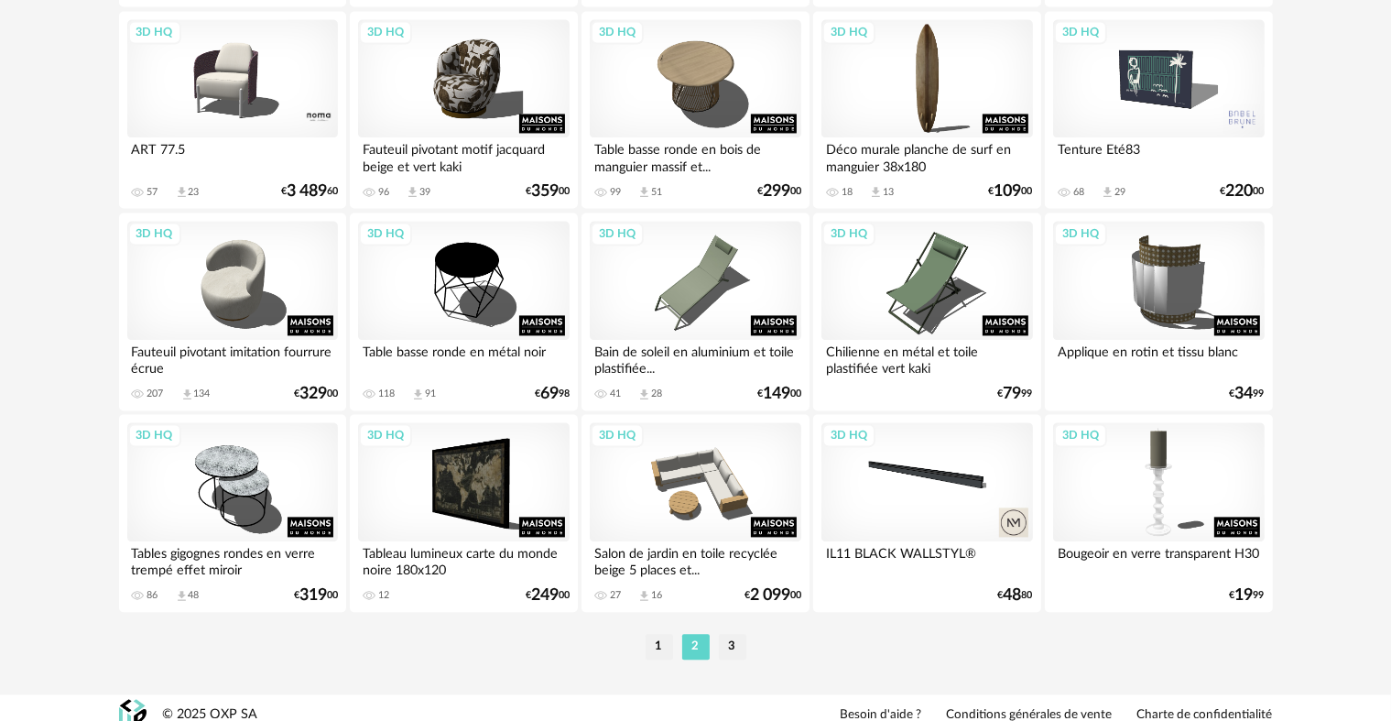
scroll to position [3784, 0]
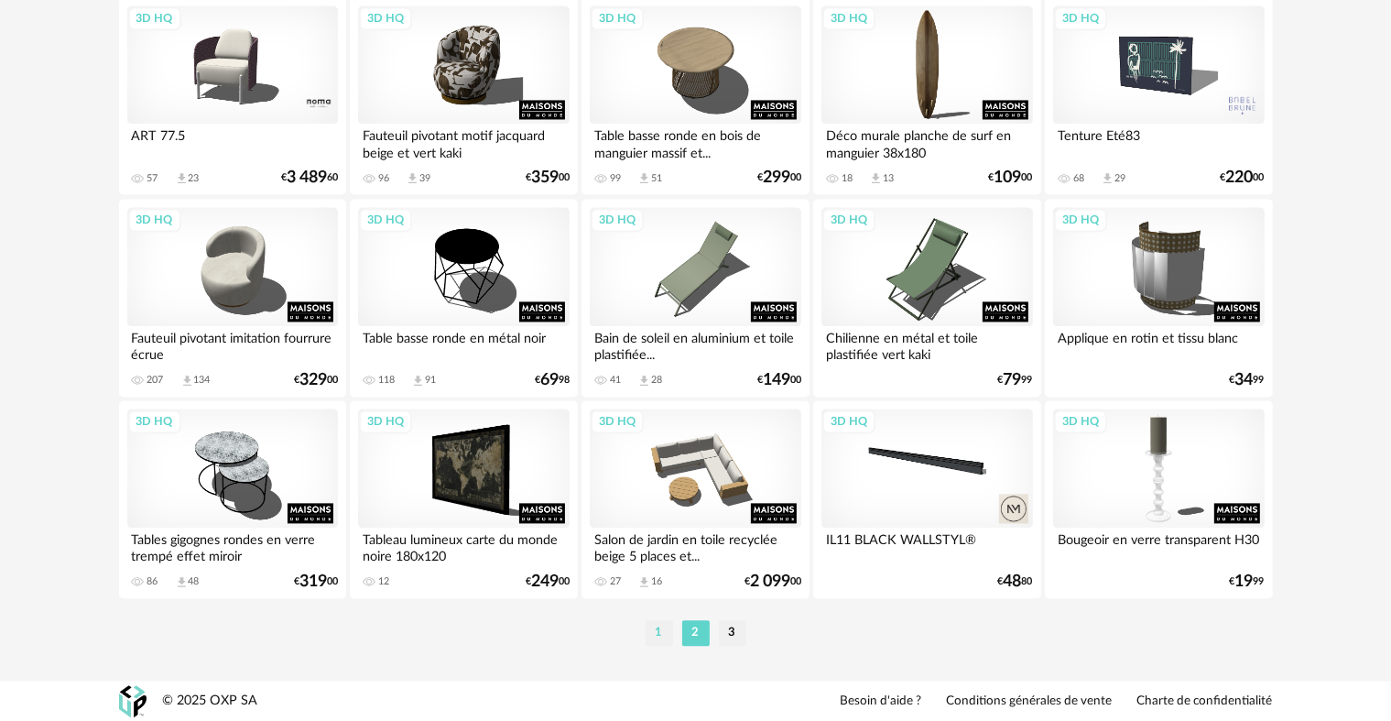
click at [650, 632] on li "1" at bounding box center [659, 633] width 27 height 26
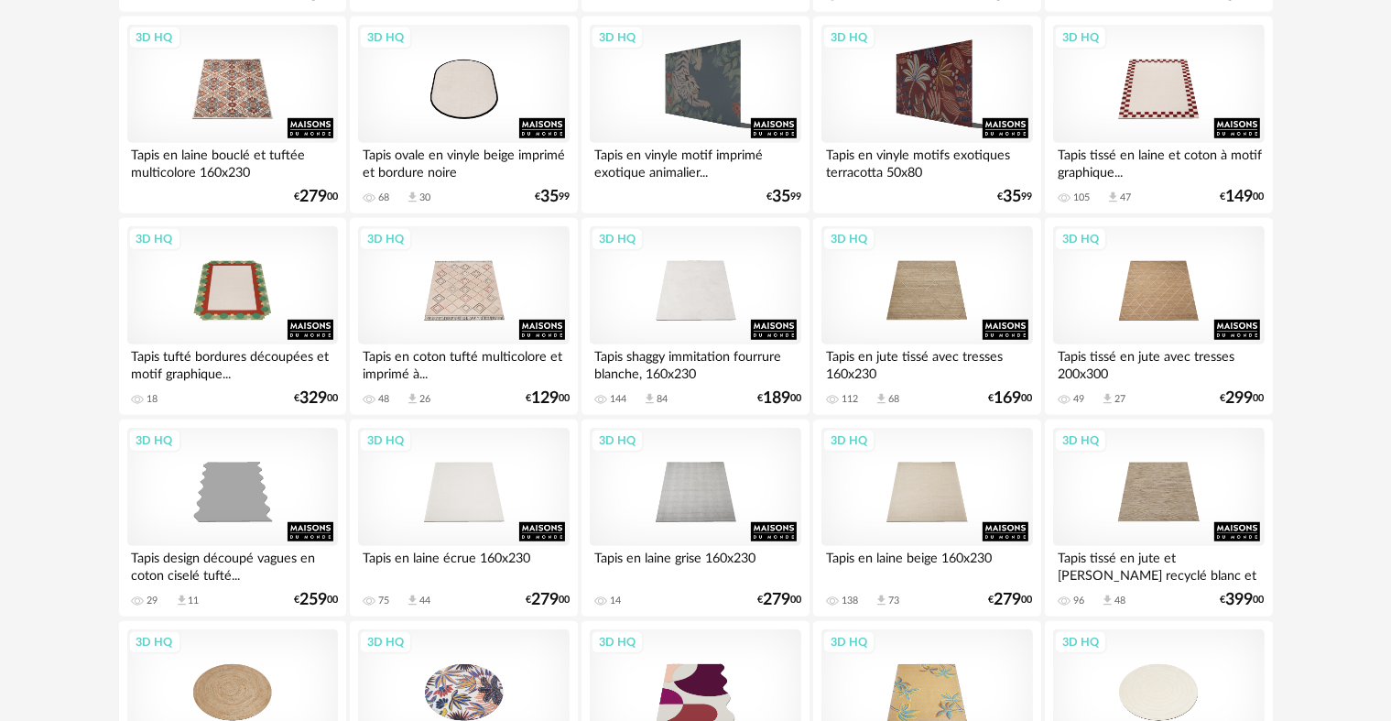
scroll to position [1188, 0]
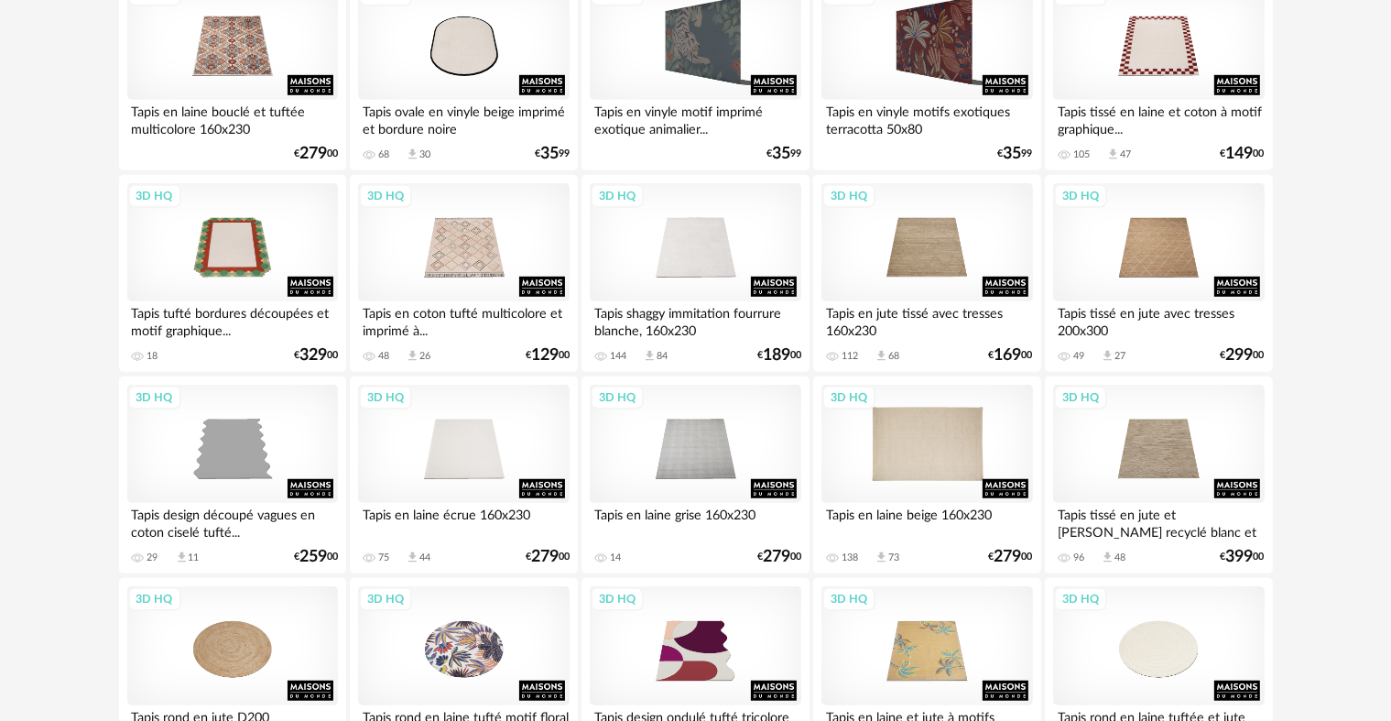
click at [922, 445] on div "3D HQ" at bounding box center [927, 444] width 211 height 119
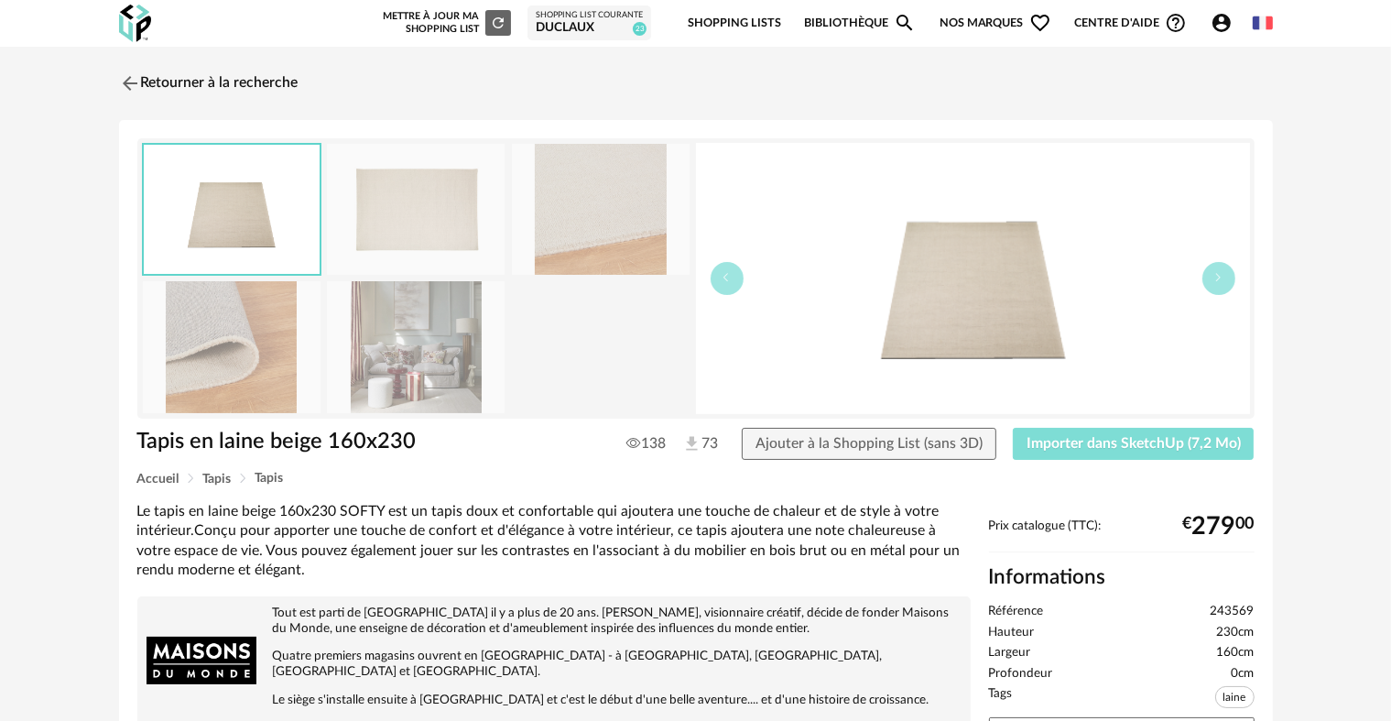
click at [1077, 440] on span "Importer dans SketchUp (7,2 Mo)" at bounding box center [1134, 443] width 214 height 15
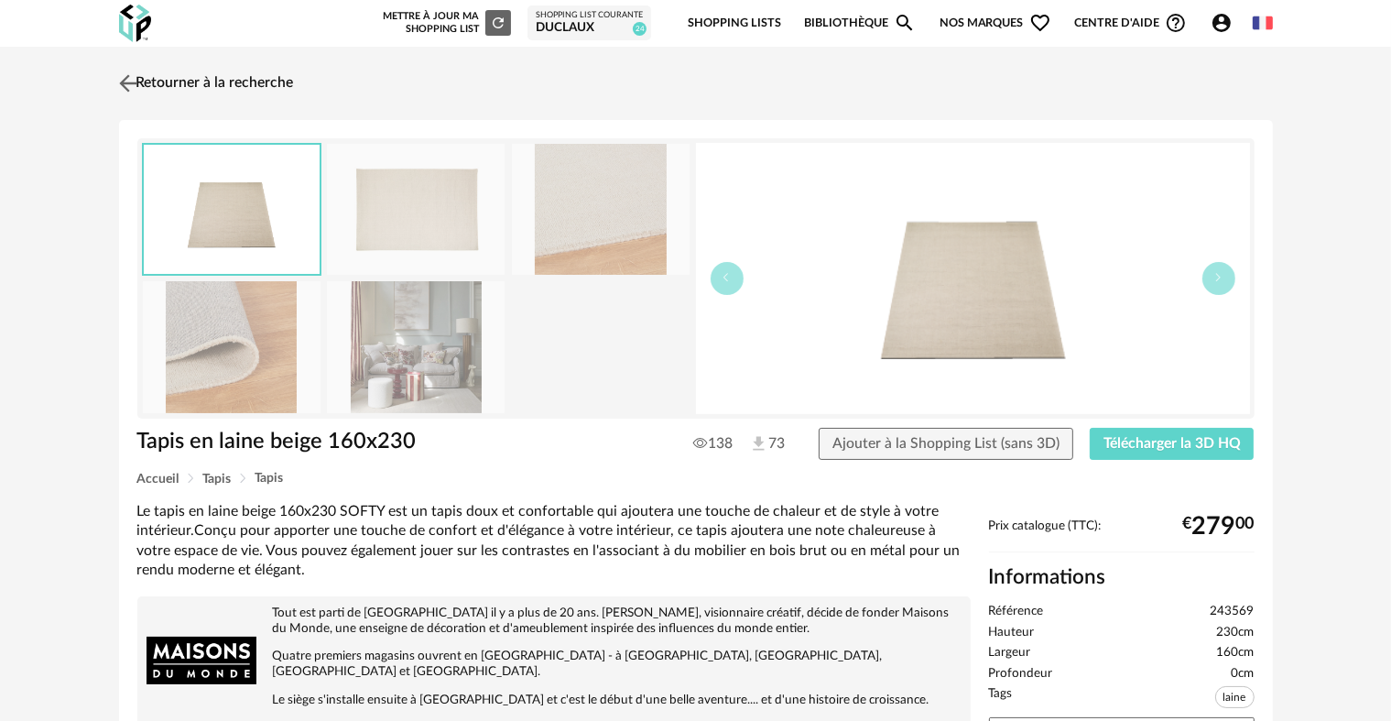
click at [126, 81] on img at bounding box center [127, 83] width 27 height 27
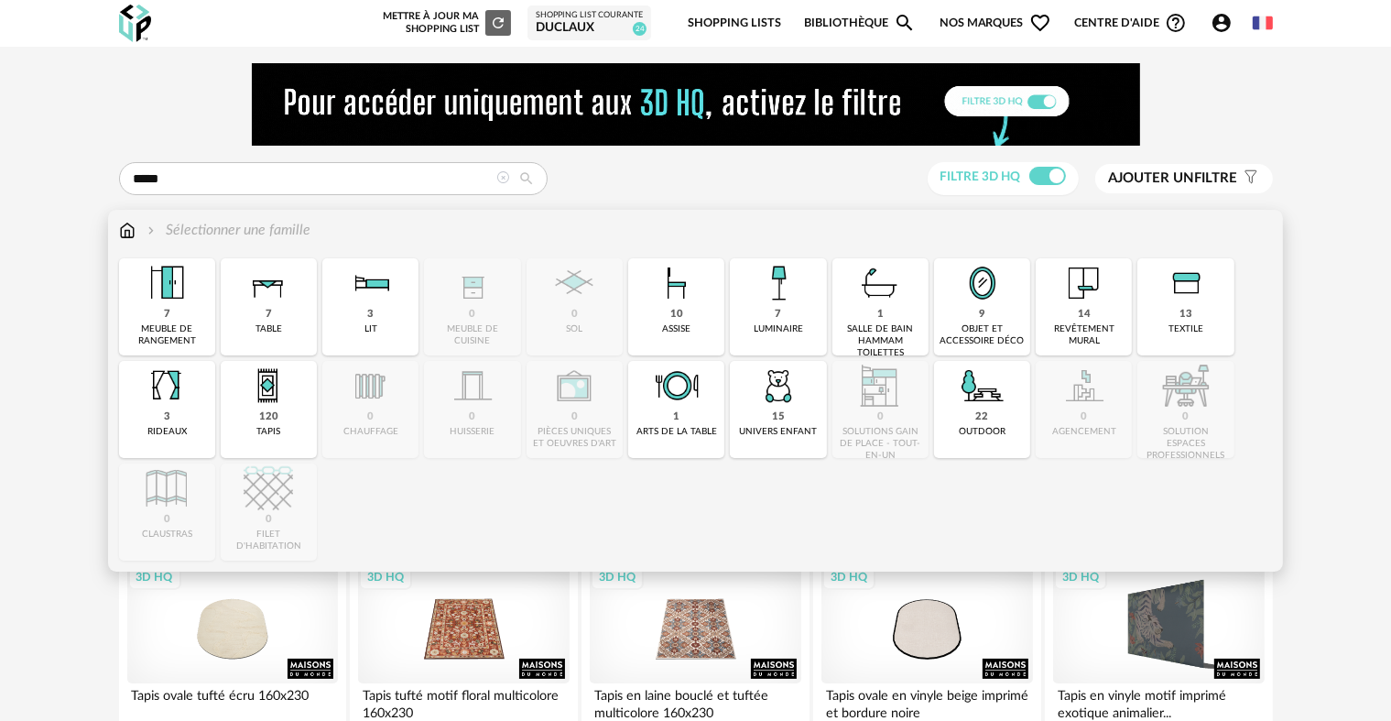
click at [127, 229] on img at bounding box center [127, 230] width 16 height 21
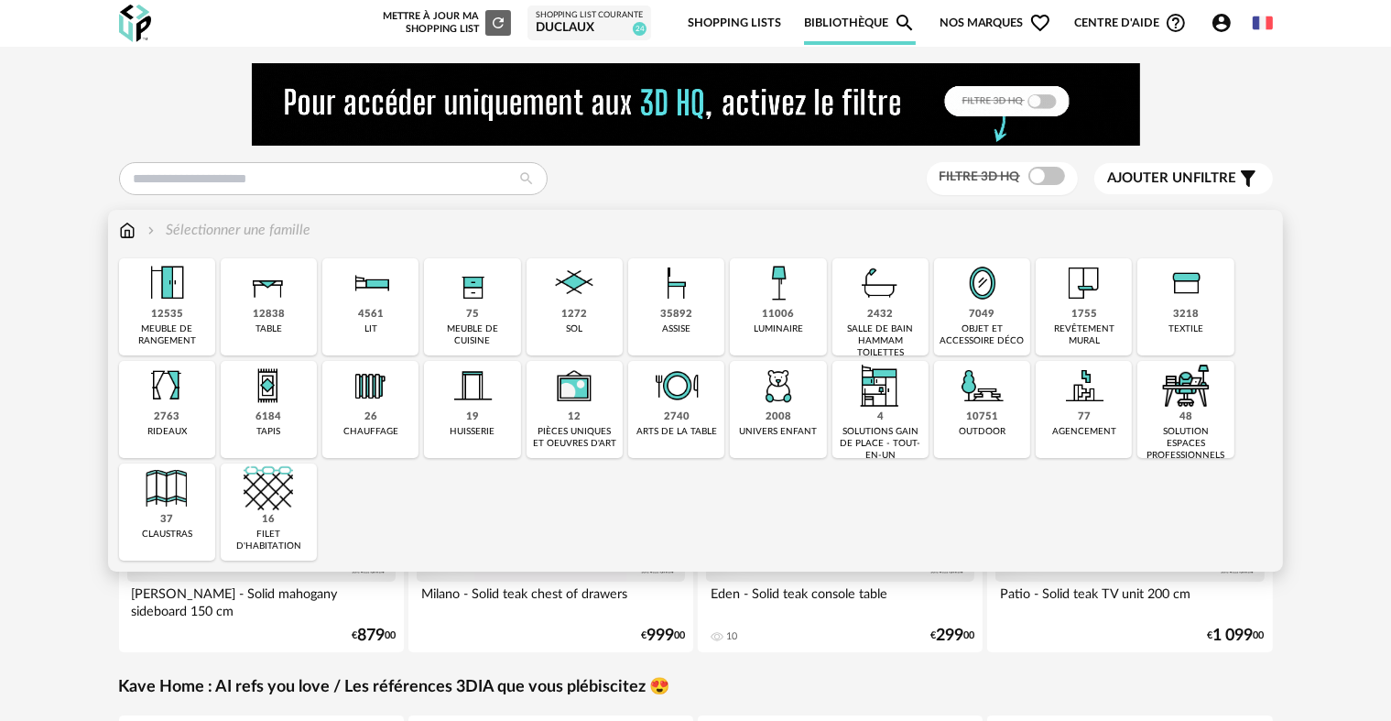
click at [985, 303] on img at bounding box center [982, 282] width 49 height 49
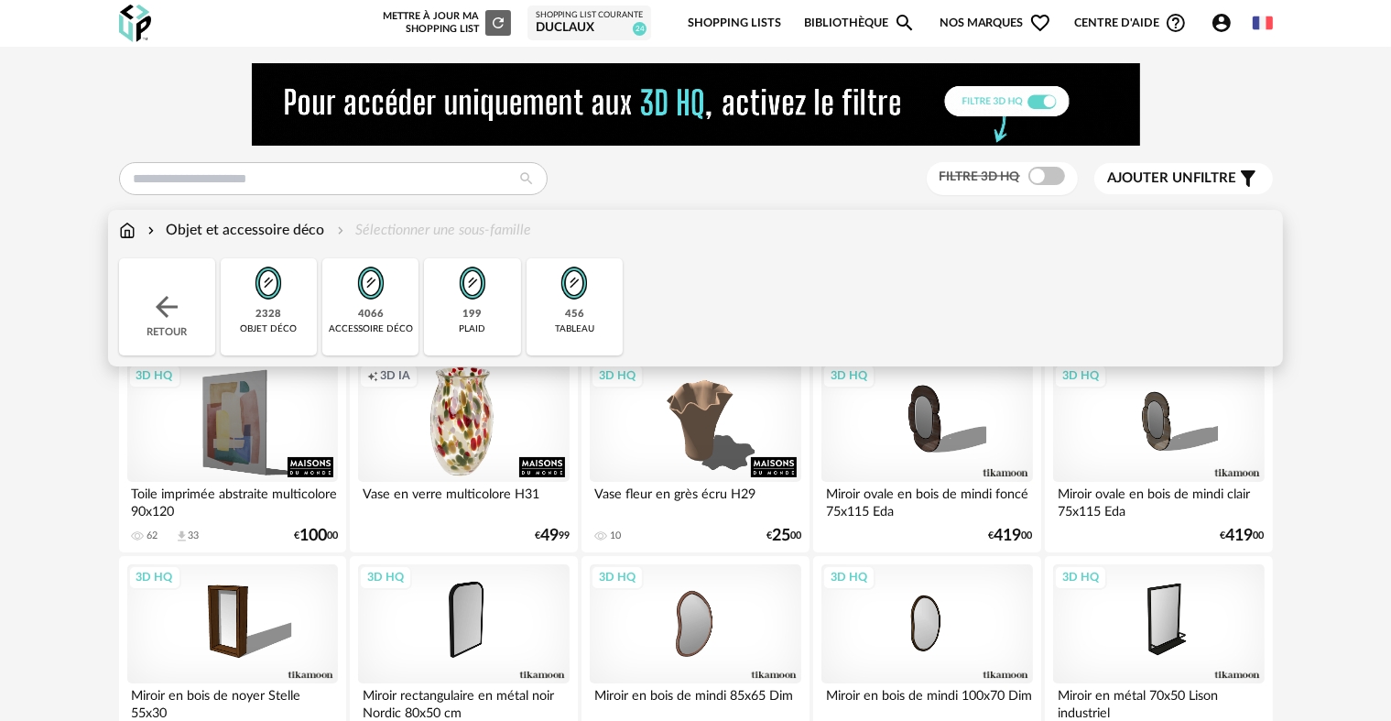
click at [355, 297] on img at bounding box center [370, 282] width 49 height 49
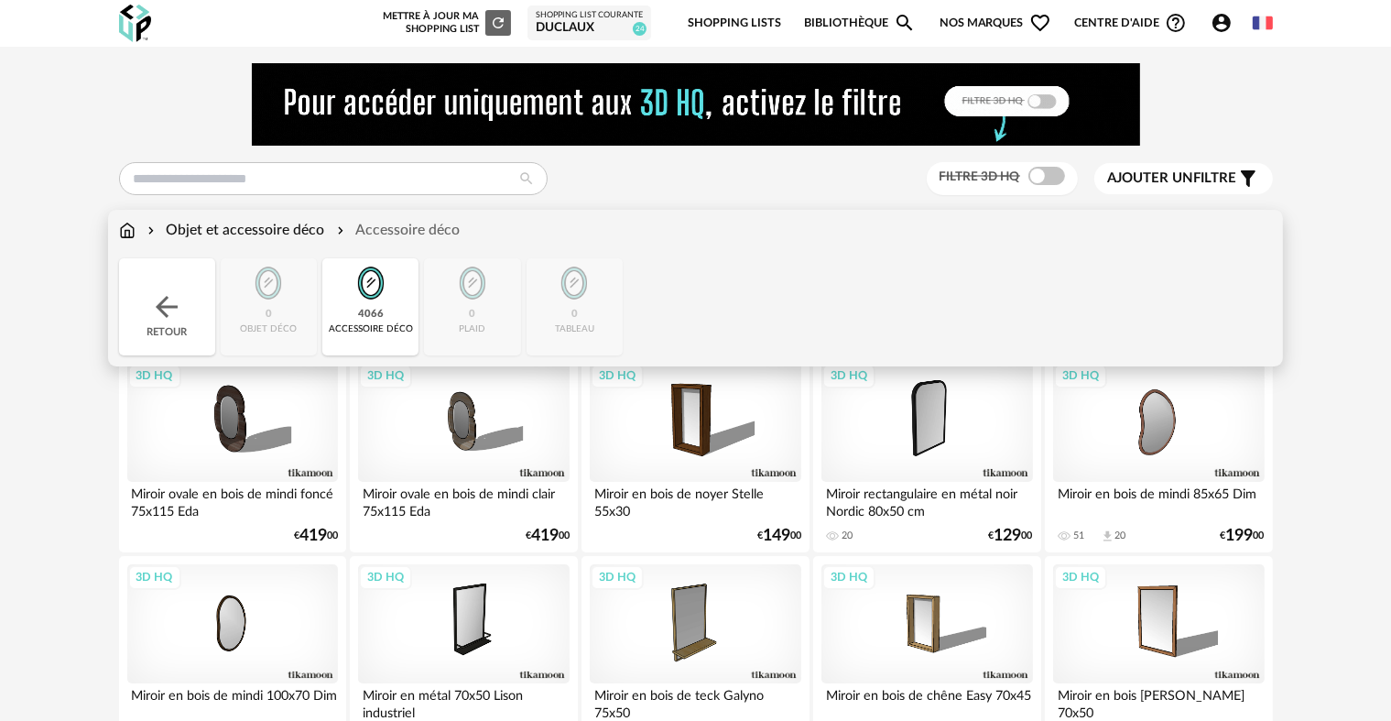
click at [156, 291] on img at bounding box center [166, 306] width 33 height 33
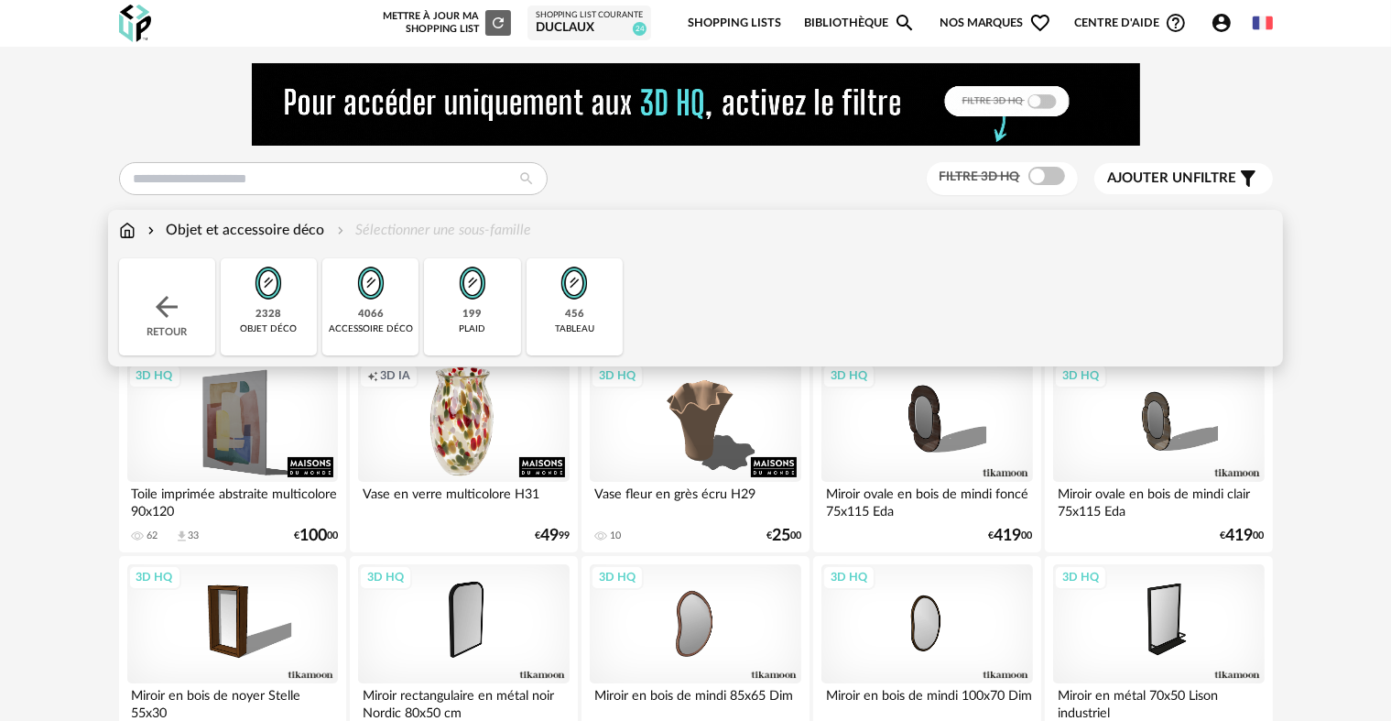
click at [253, 300] on img at bounding box center [268, 282] width 49 height 49
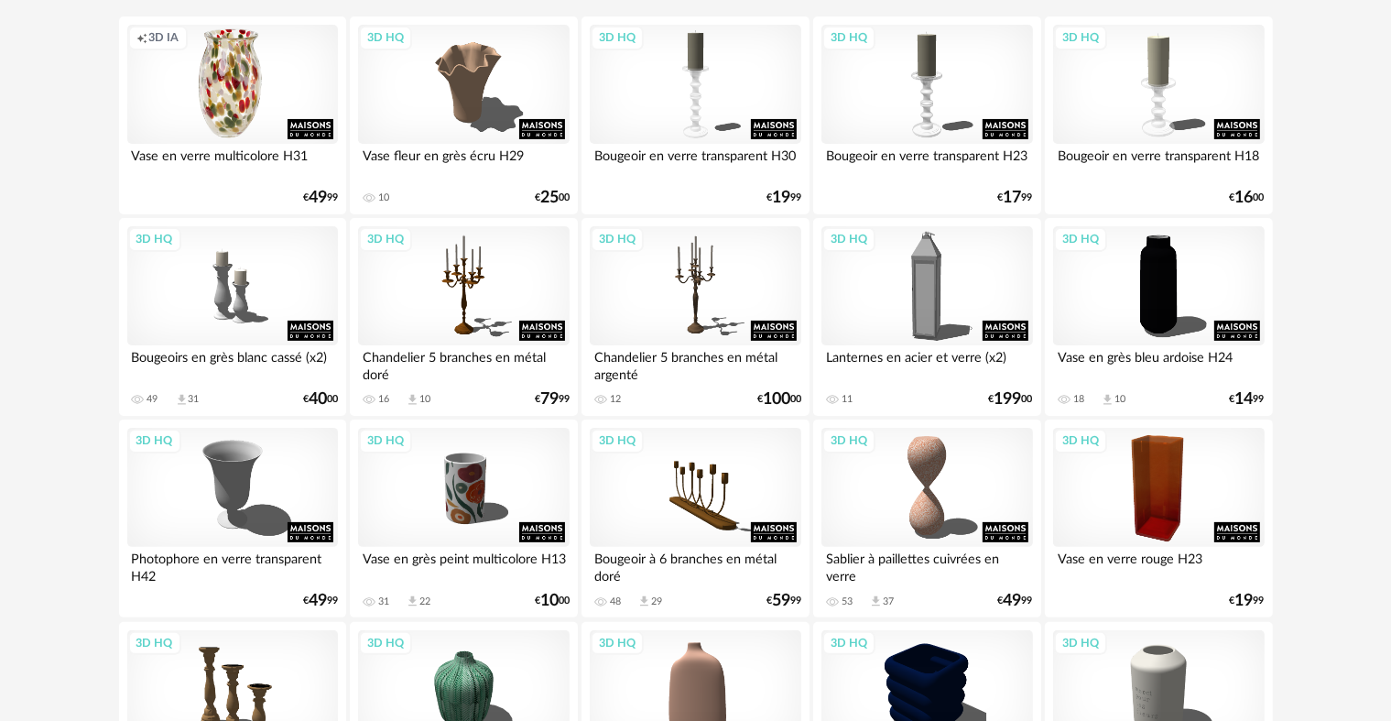
scroll to position [275, 0]
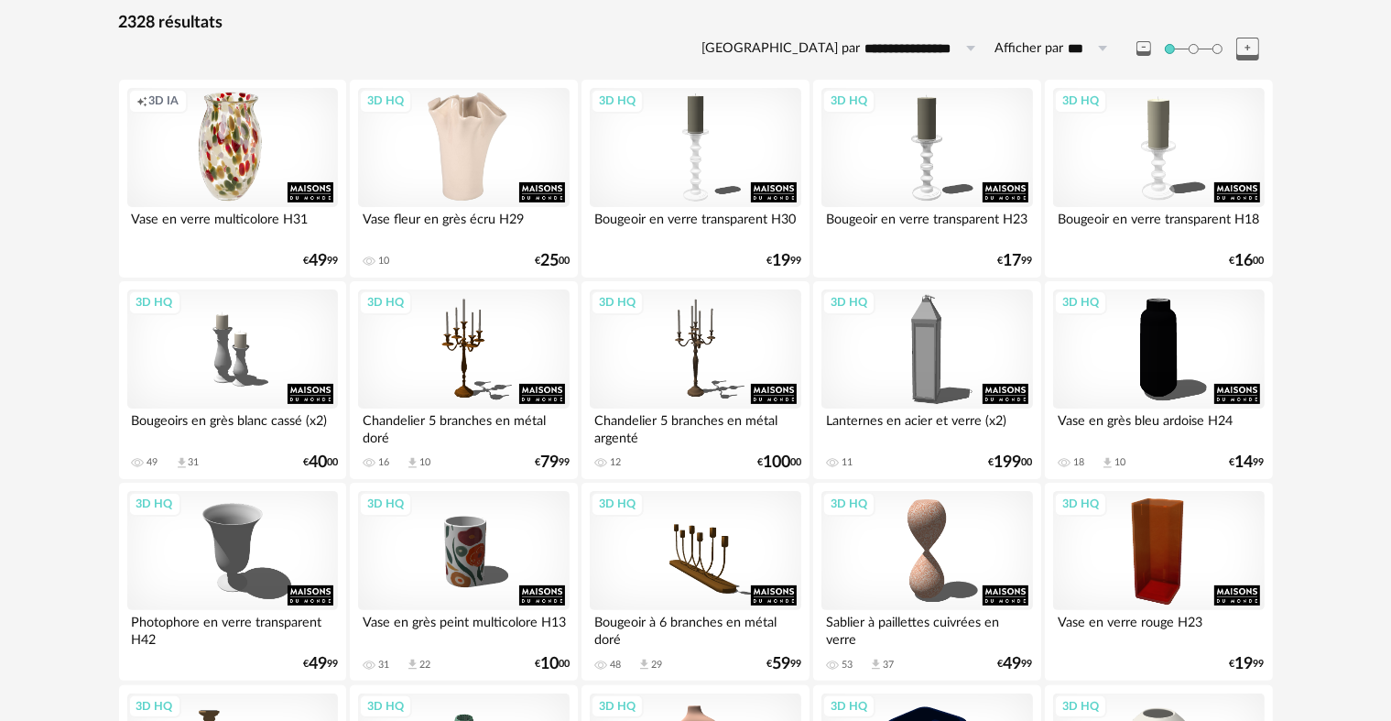
click at [466, 111] on div "3D HQ" at bounding box center [463, 147] width 211 height 119
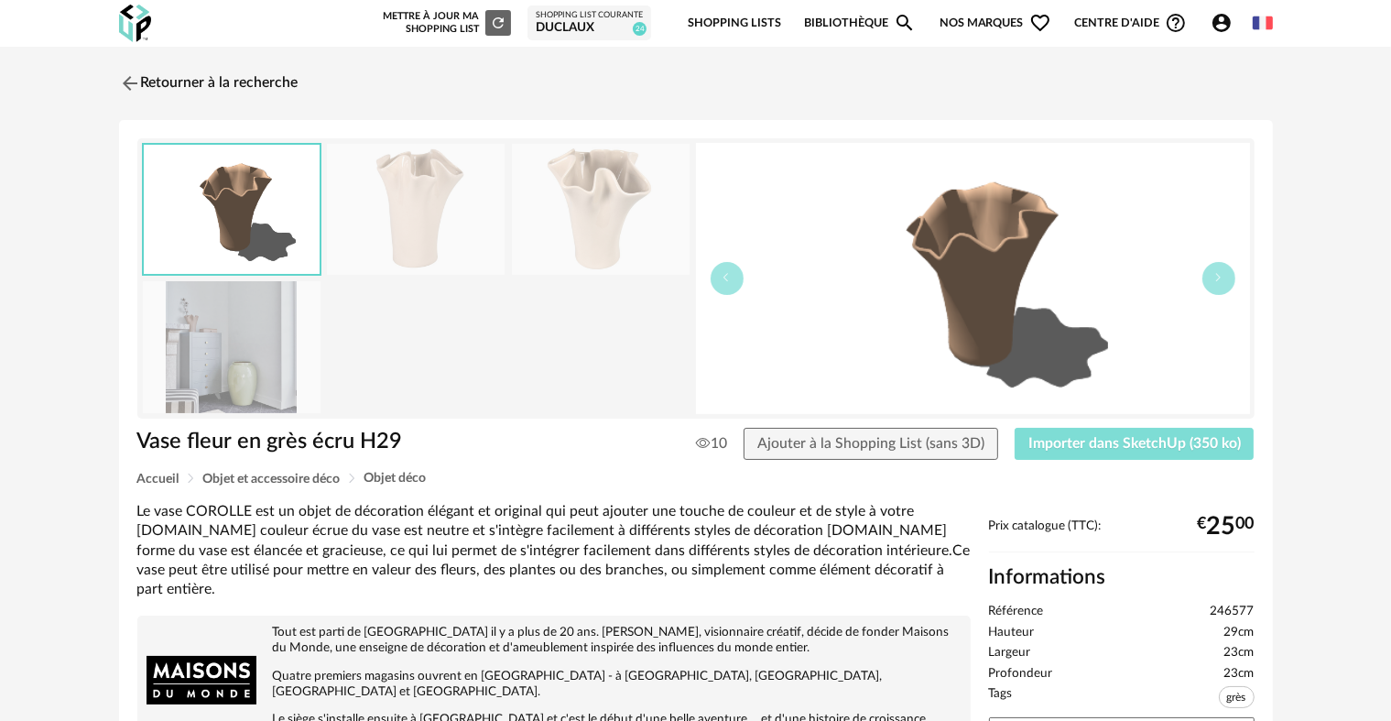
click at [1044, 446] on span "Importer dans SketchUp (350 ko)" at bounding box center [1135, 443] width 212 height 15
click at [126, 81] on img at bounding box center [127, 83] width 27 height 27
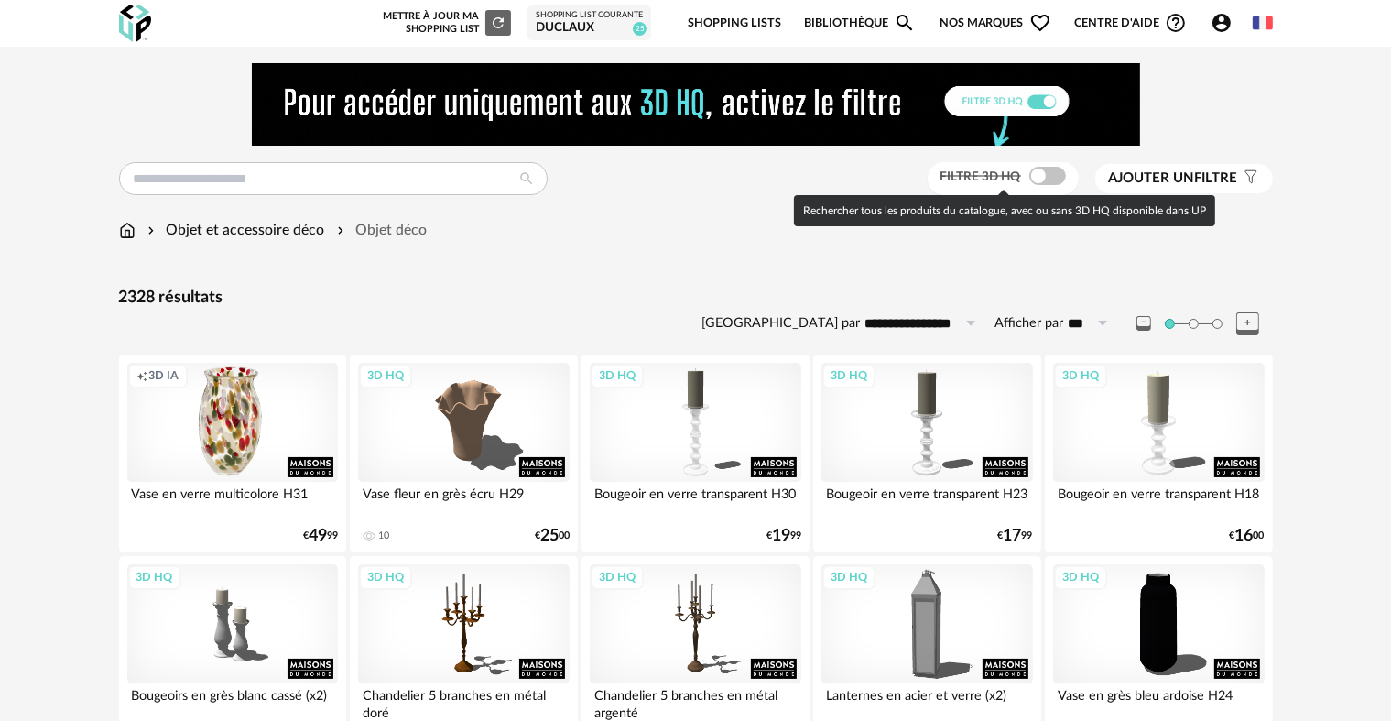
click at [1033, 176] on span at bounding box center [1047, 176] width 37 height 18
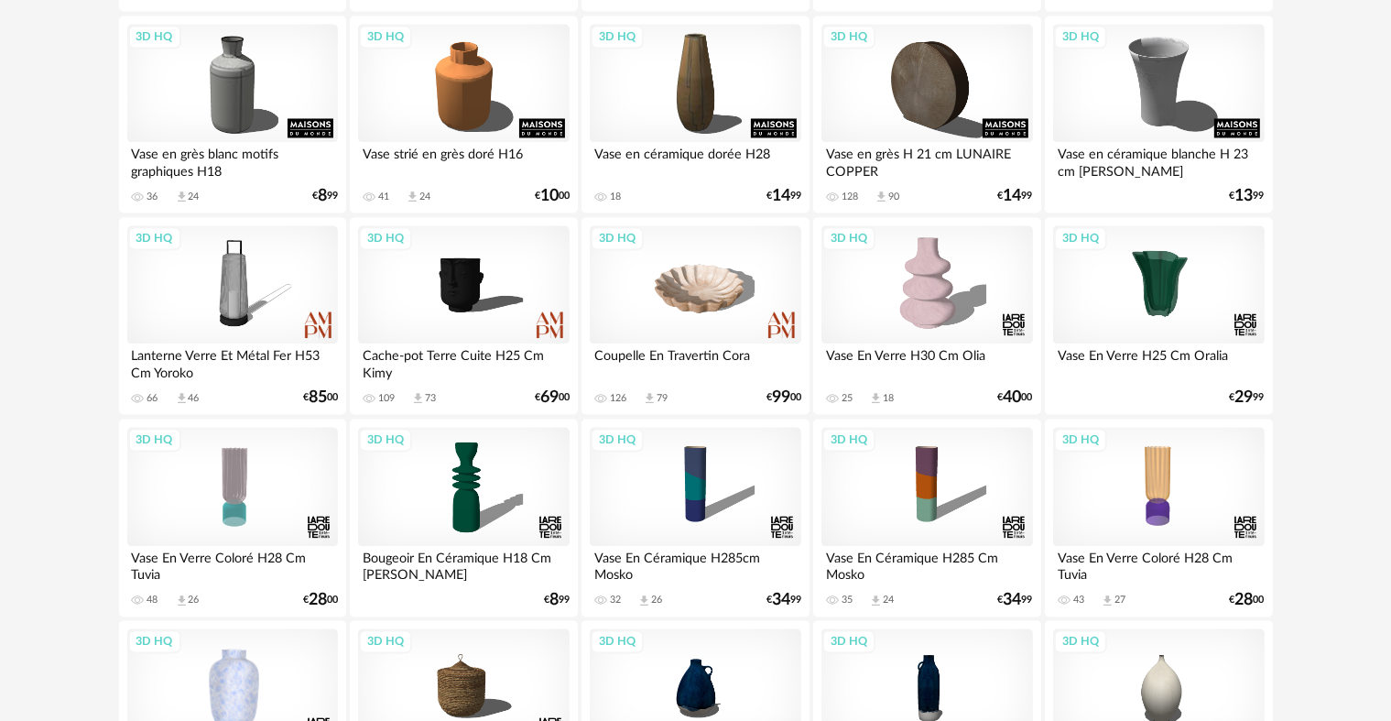
scroll to position [3572, 0]
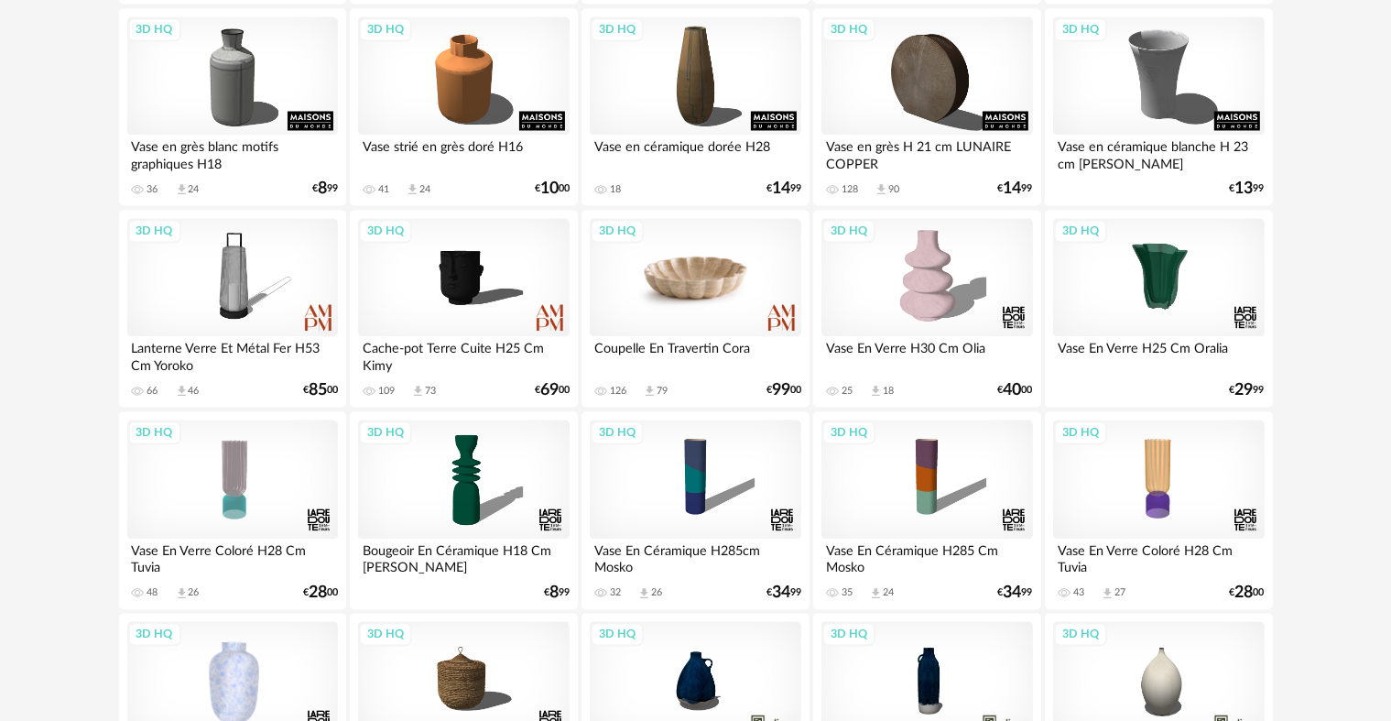
click at [732, 271] on div "3D HQ" at bounding box center [695, 277] width 211 height 119
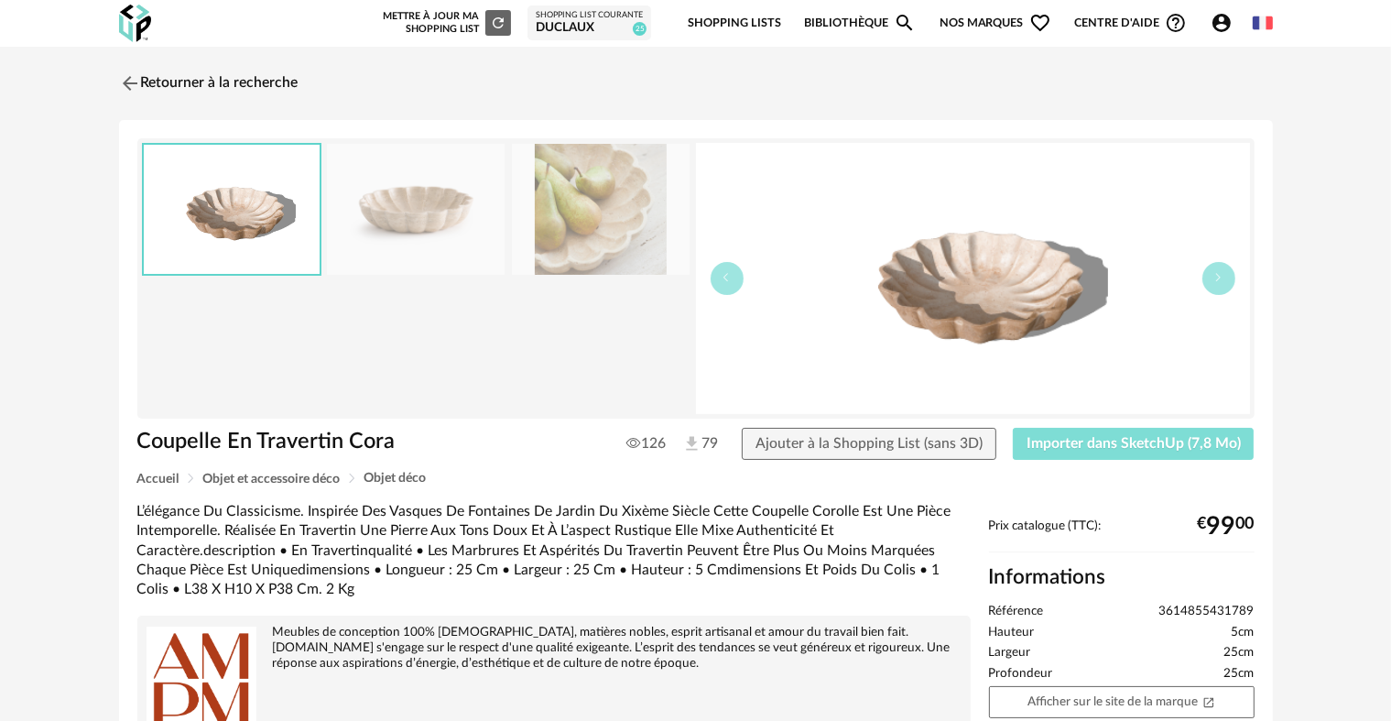
click at [1121, 445] on span "Importer dans SketchUp (7,8 Mo)" at bounding box center [1134, 443] width 214 height 15
